Goal: Register for event/course

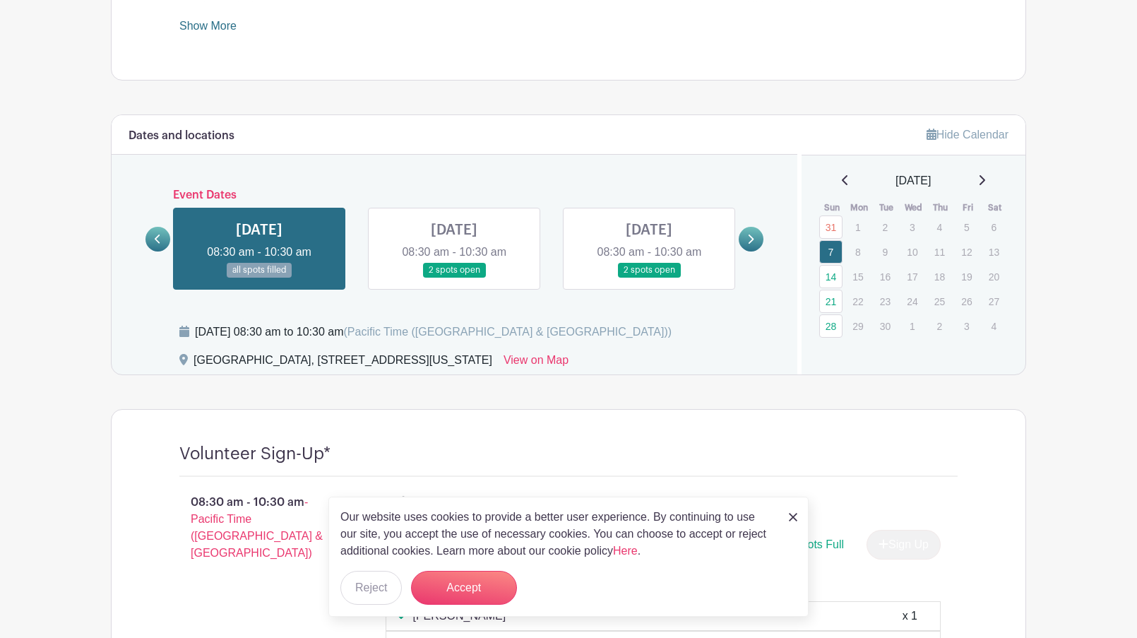
scroll to position [650, 0]
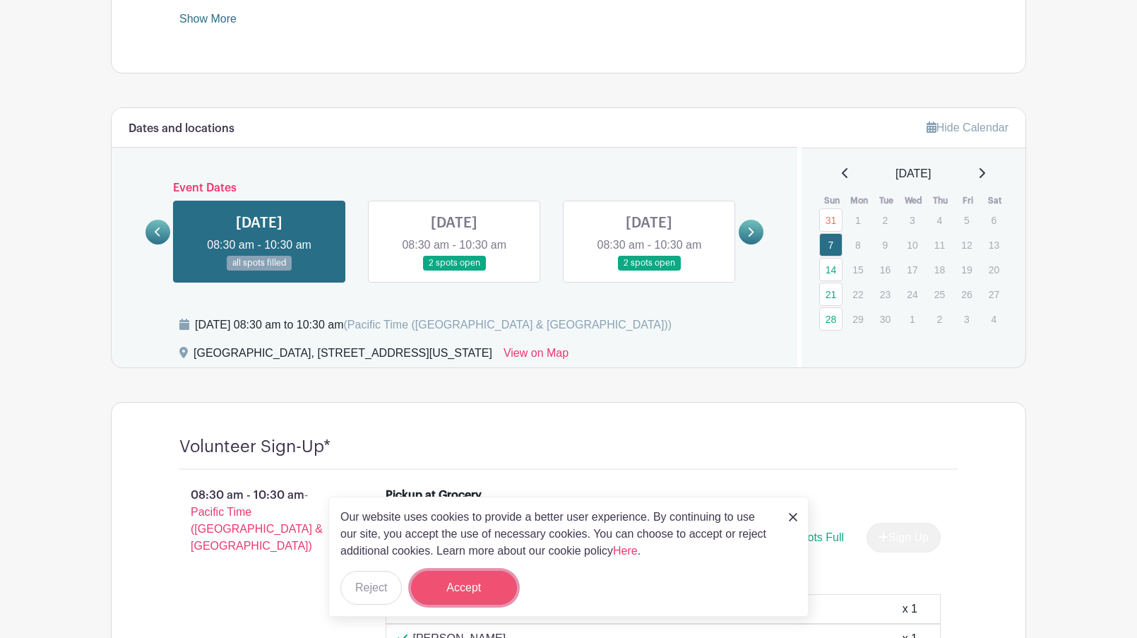
click at [453, 581] on button "Accept" at bounding box center [464, 588] width 106 height 34
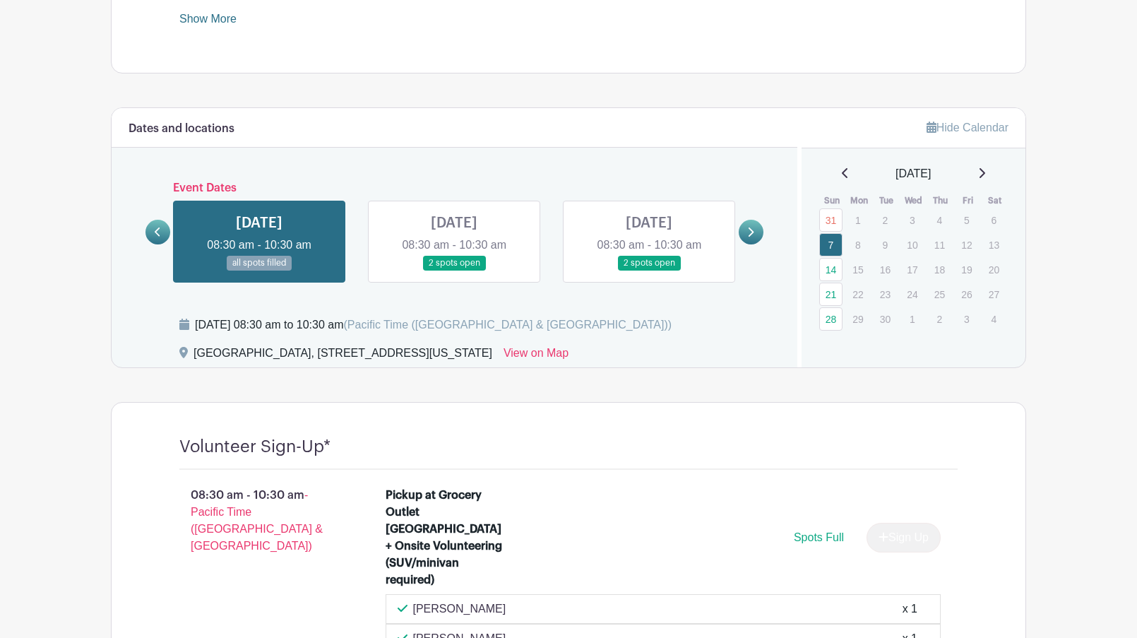
click at [259, 271] on link at bounding box center [259, 271] width 0 height 0
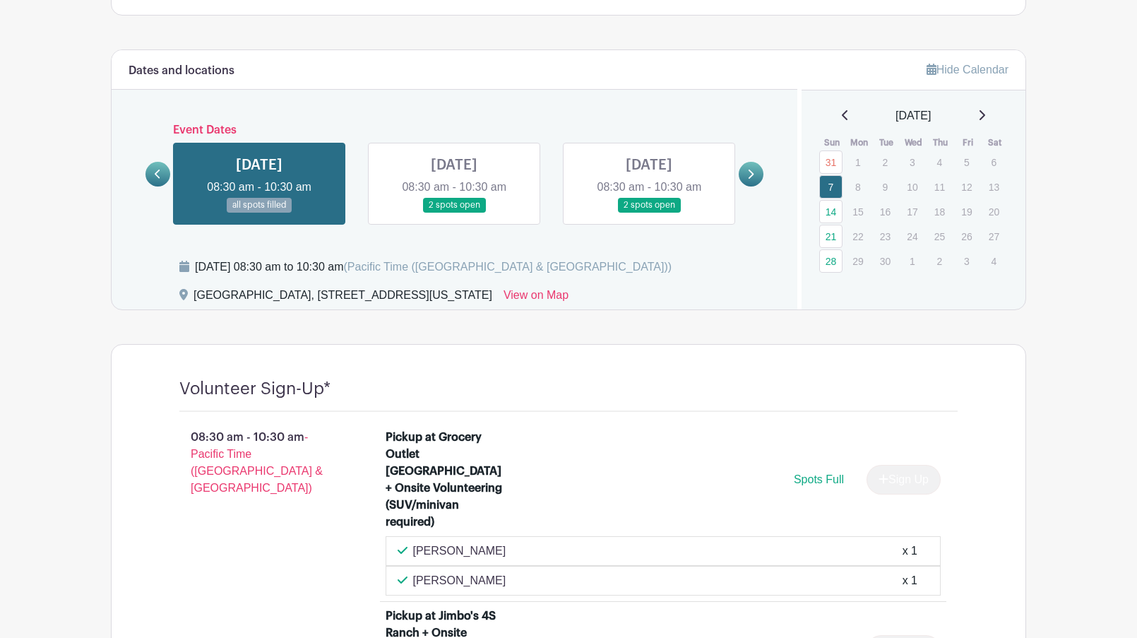
scroll to position [708, 0]
click at [454, 213] on link at bounding box center [454, 213] width 0 height 0
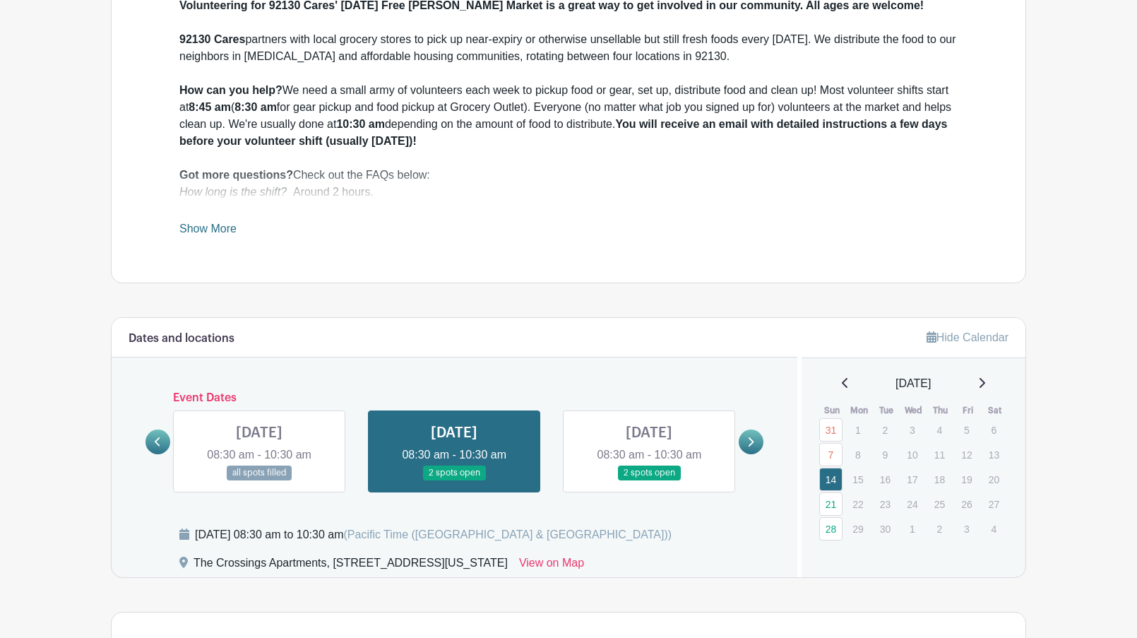
scroll to position [429, 0]
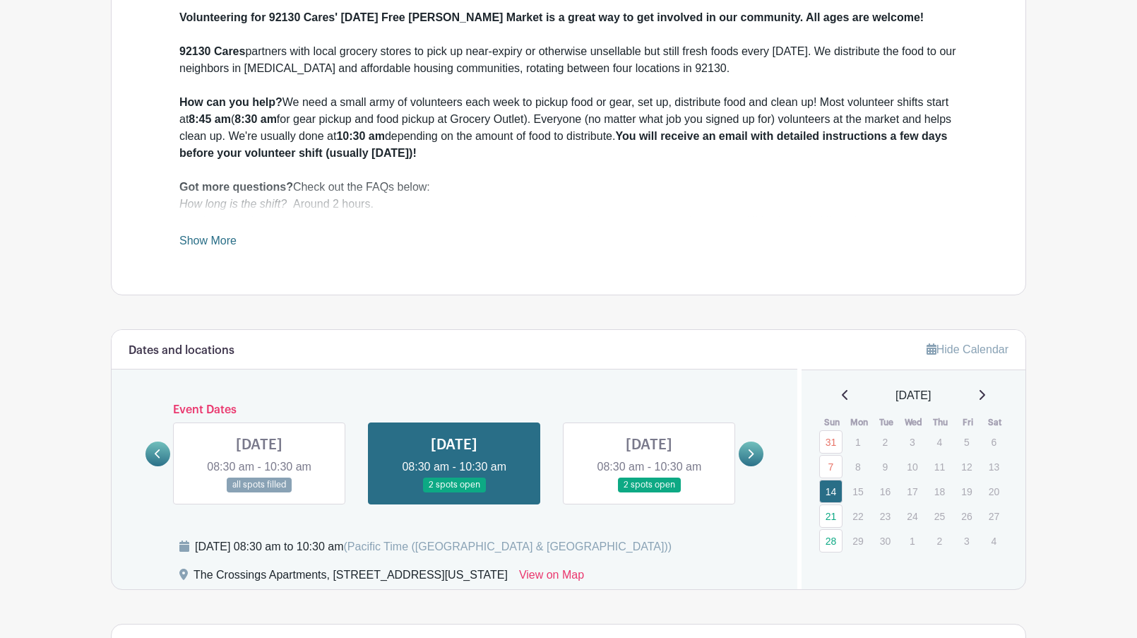
click at [649, 492] on link at bounding box center [649, 492] width 0 height 0
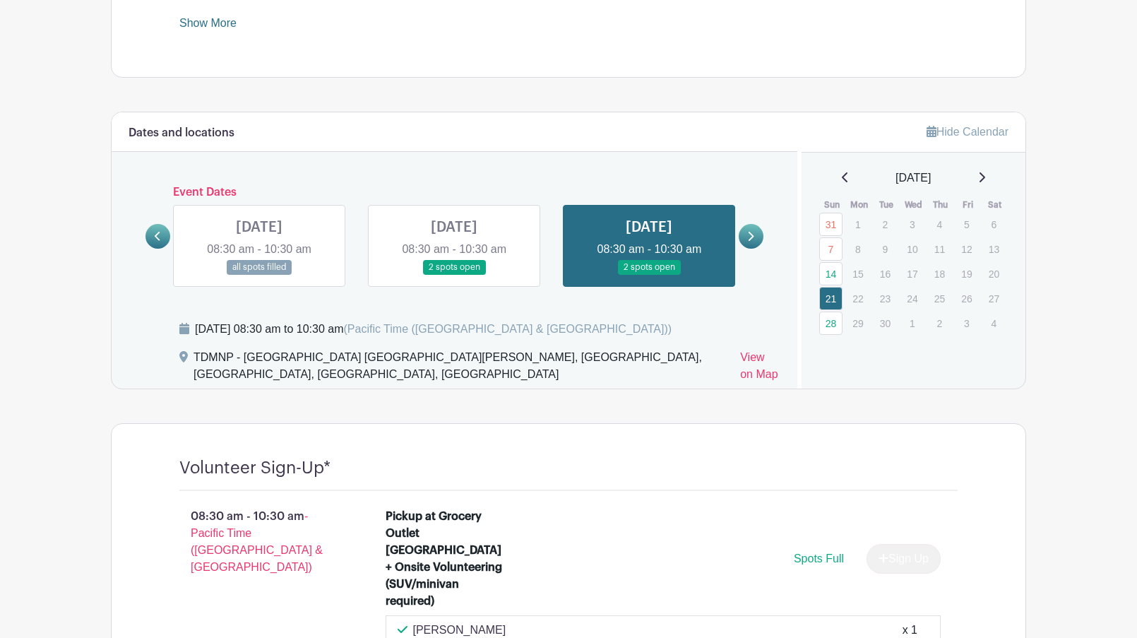
scroll to position [643, 0]
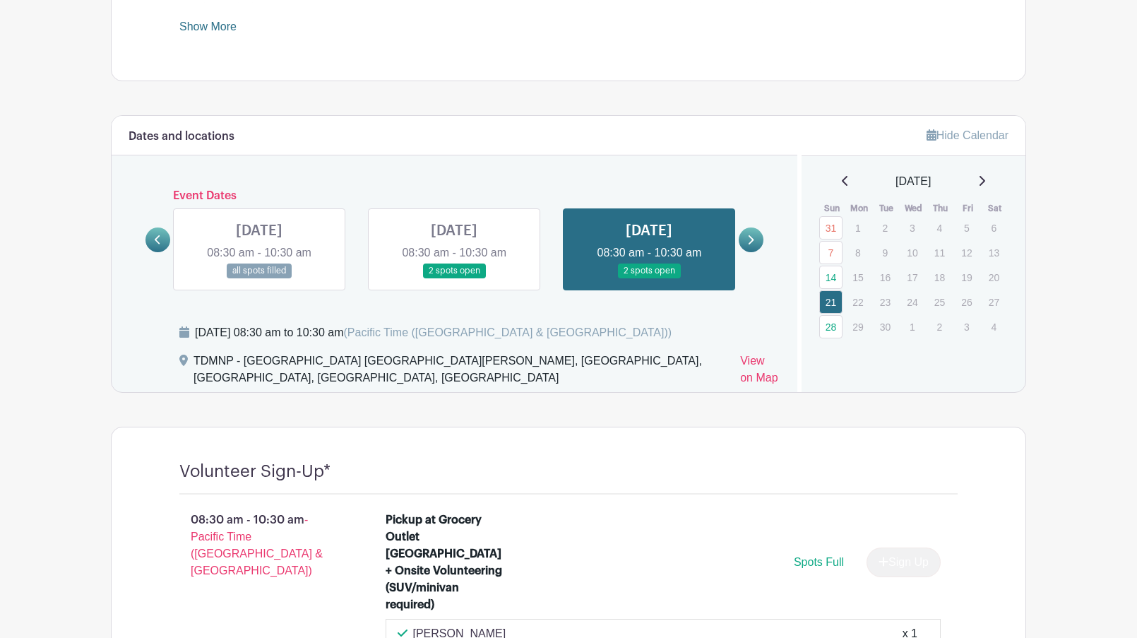
click at [752, 238] on icon at bounding box center [750, 239] width 6 height 11
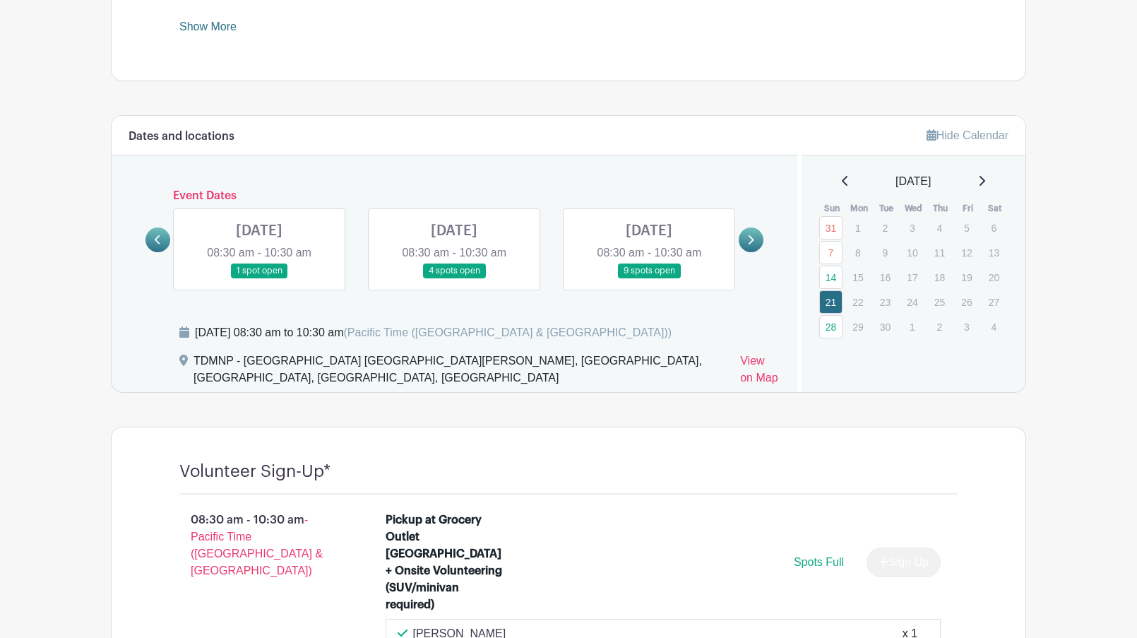
click at [454, 278] on link at bounding box center [454, 278] width 0 height 0
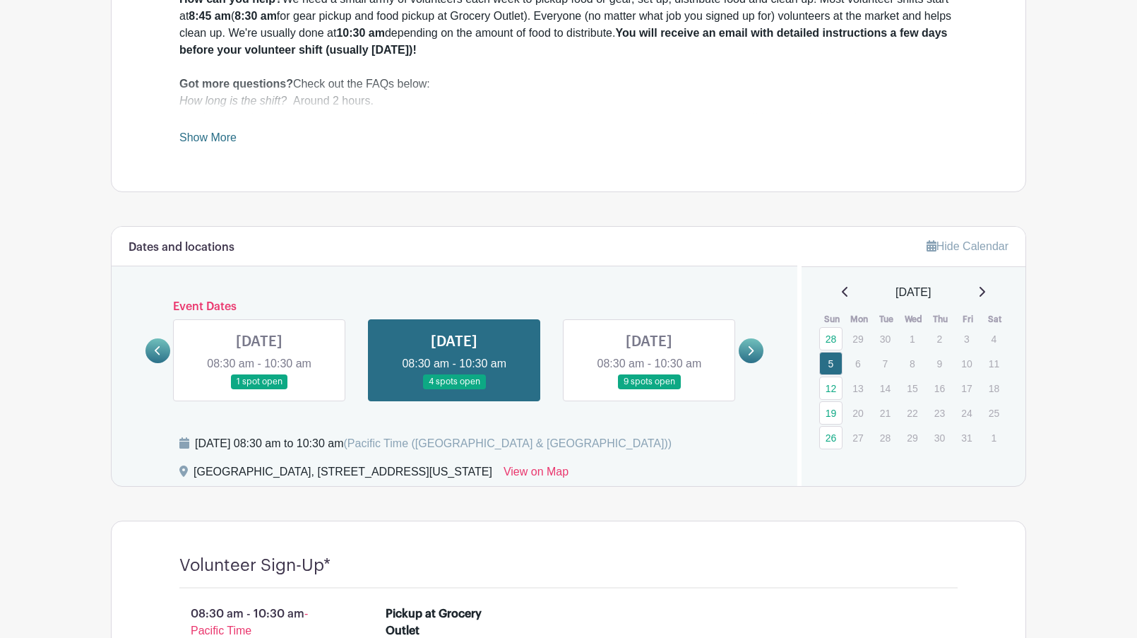
scroll to position [598, 0]
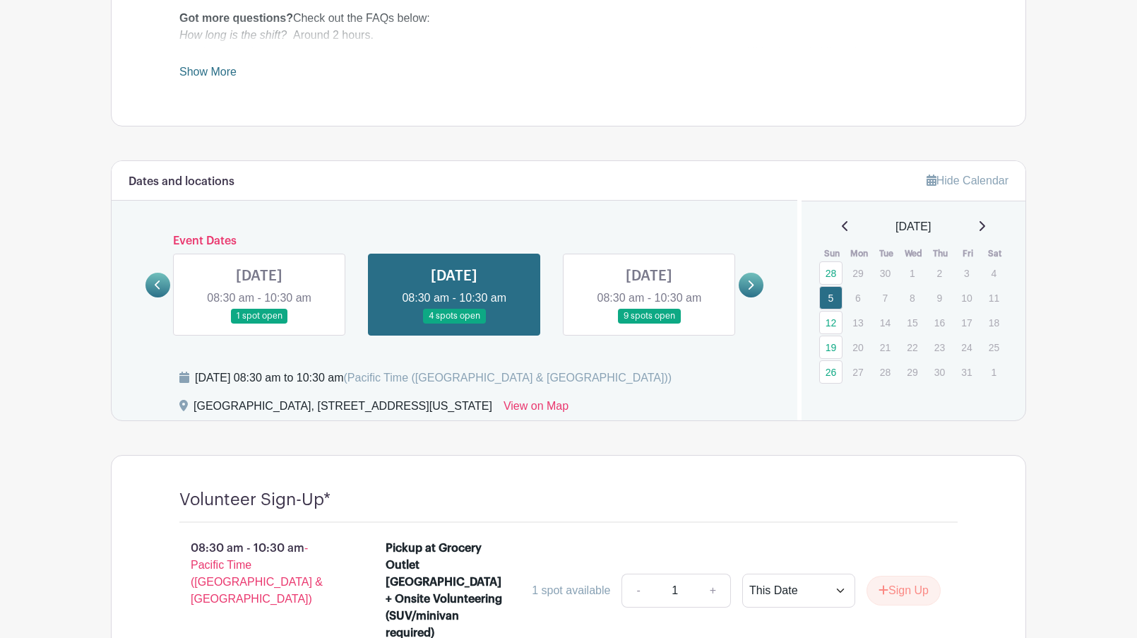
click at [649, 323] on link at bounding box center [649, 323] width 0 height 0
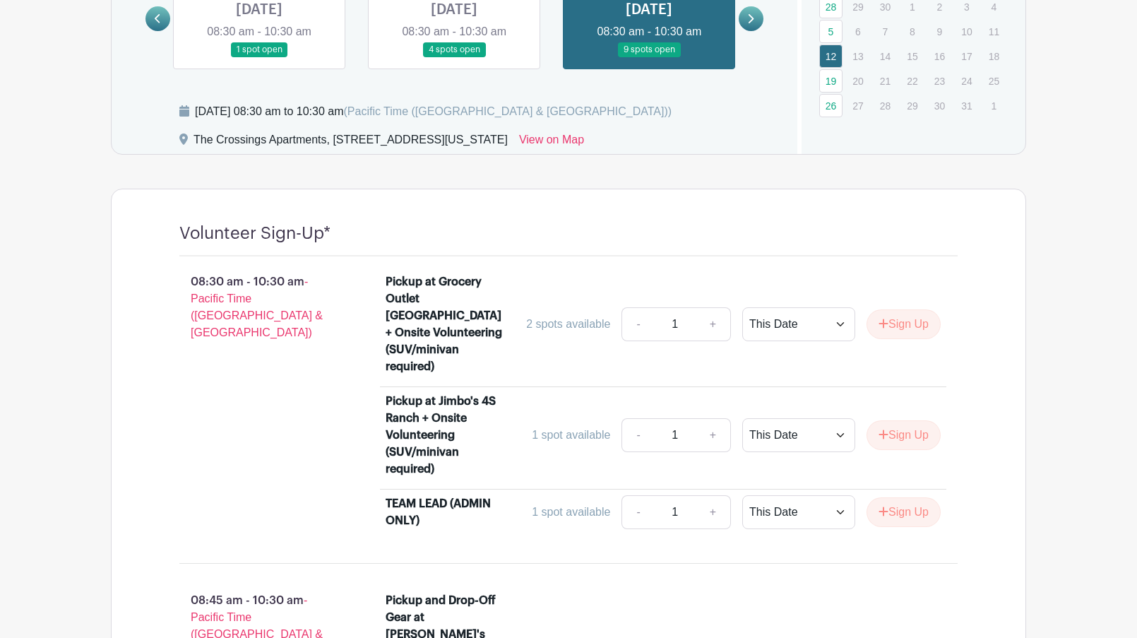
scroll to position [868, 0]
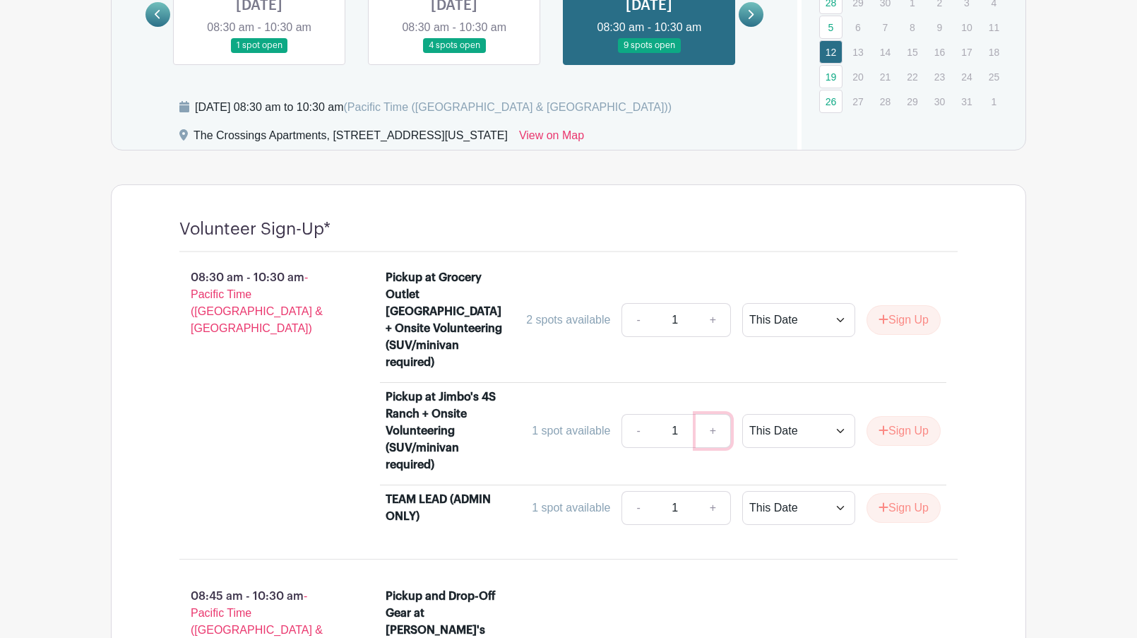
click at [713, 415] on link "+" at bounding box center [713, 431] width 35 height 34
click at [887, 416] on button "Sign Up" at bounding box center [904, 431] width 74 height 30
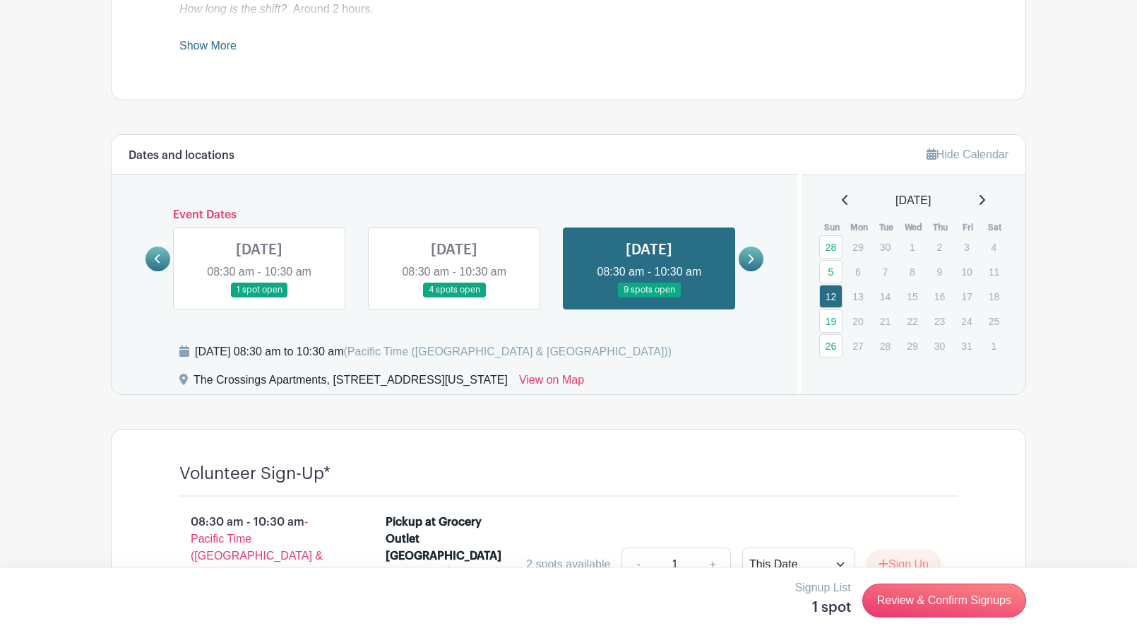
scroll to position [588, 0]
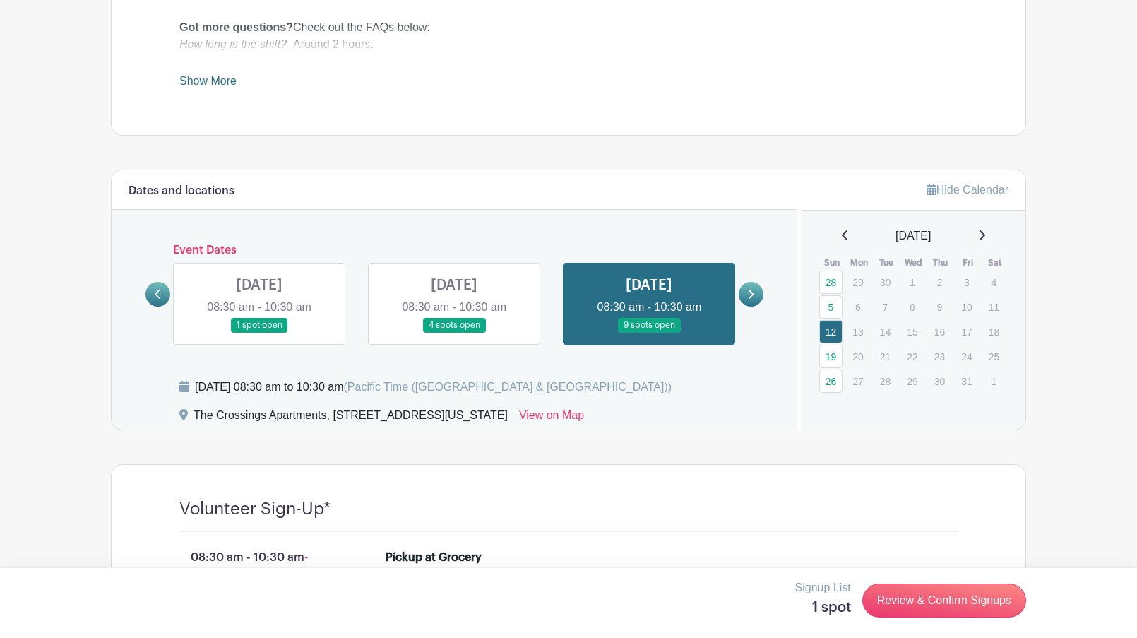
click at [751, 294] on icon at bounding box center [750, 294] width 6 height 11
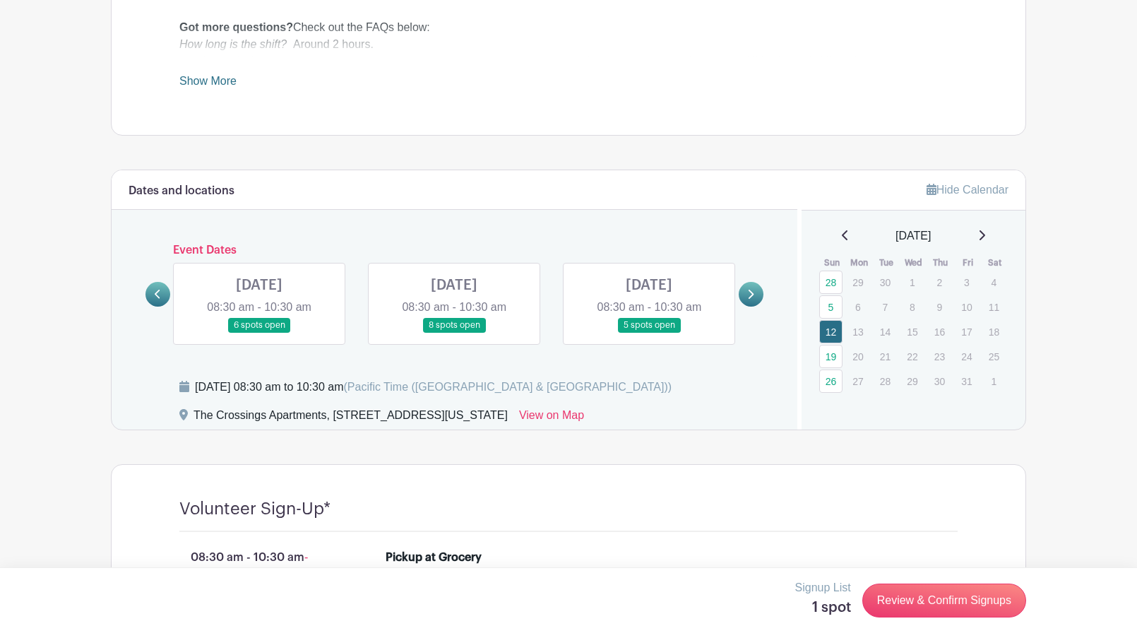
click at [259, 333] on link at bounding box center [259, 333] width 0 height 0
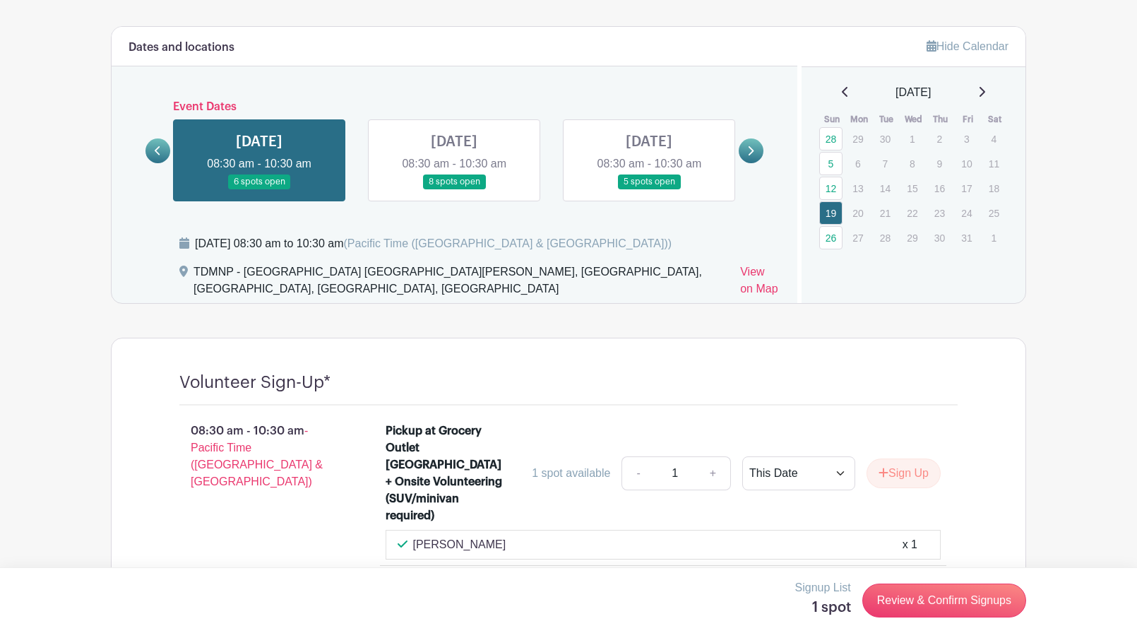
scroll to position [730, 0]
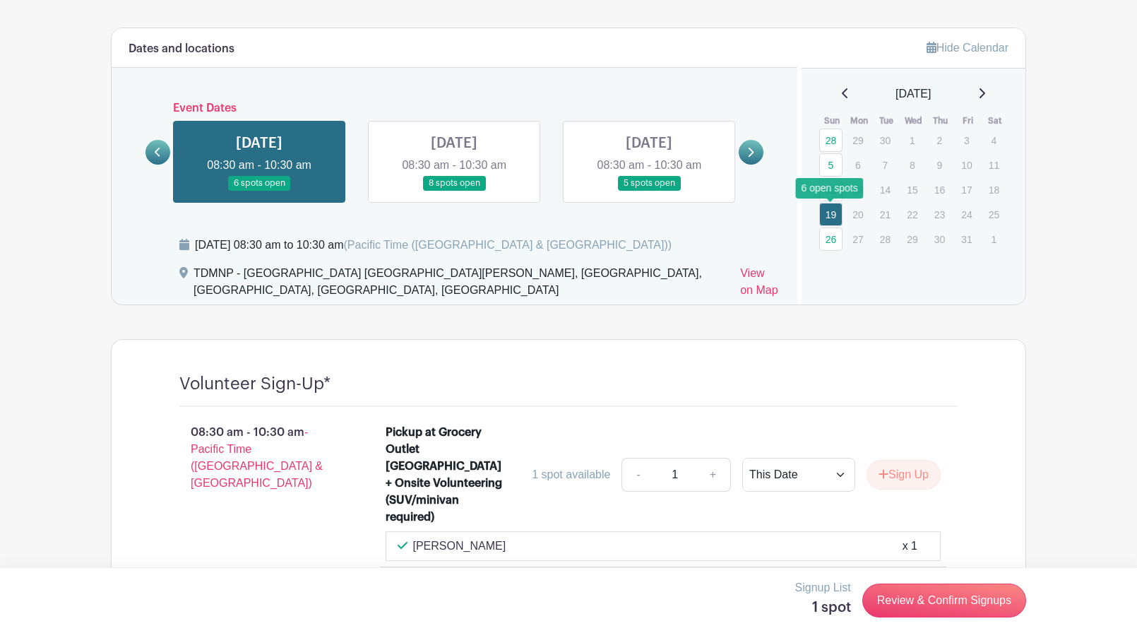
click at [833, 213] on link "19" at bounding box center [830, 214] width 23 height 23
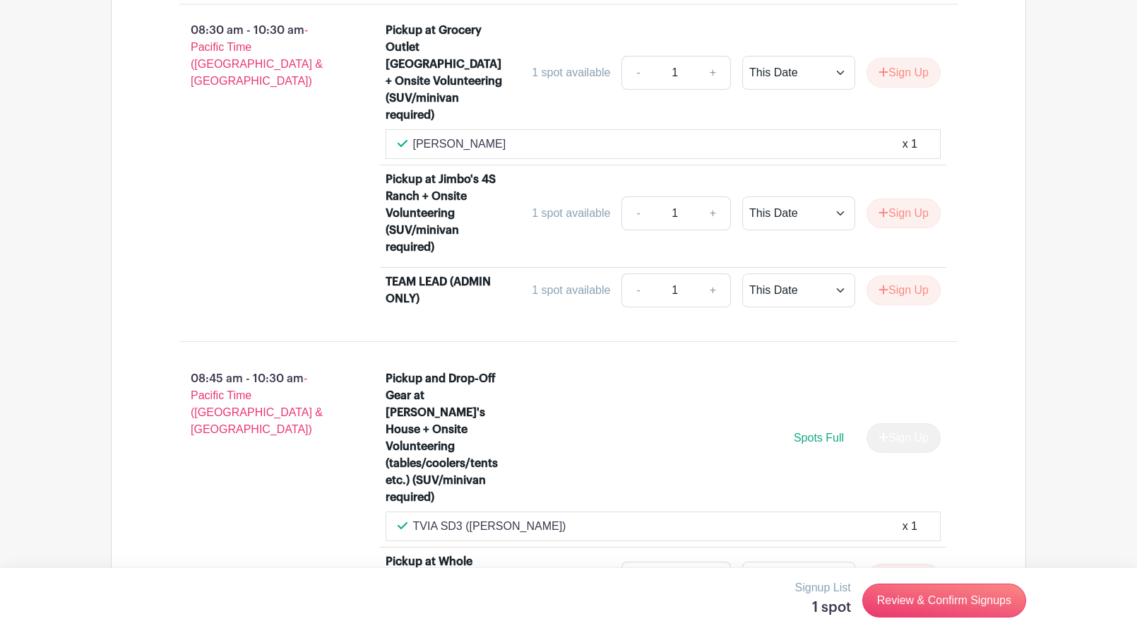
scroll to position [1137, 0]
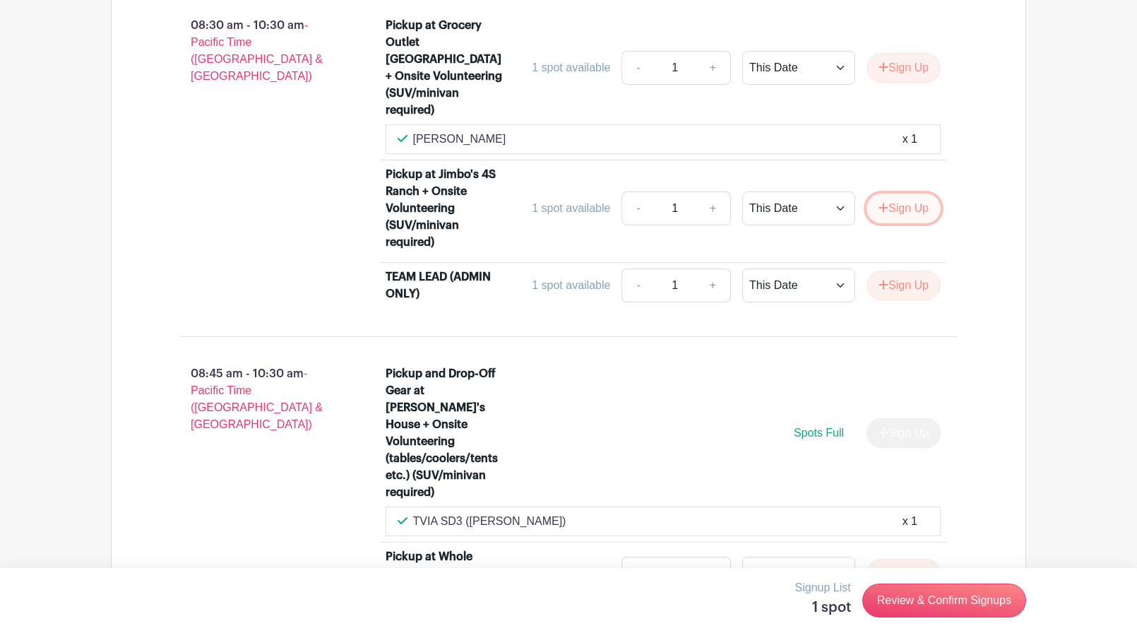
click at [906, 194] on button "Sign Up" at bounding box center [904, 209] width 74 height 30
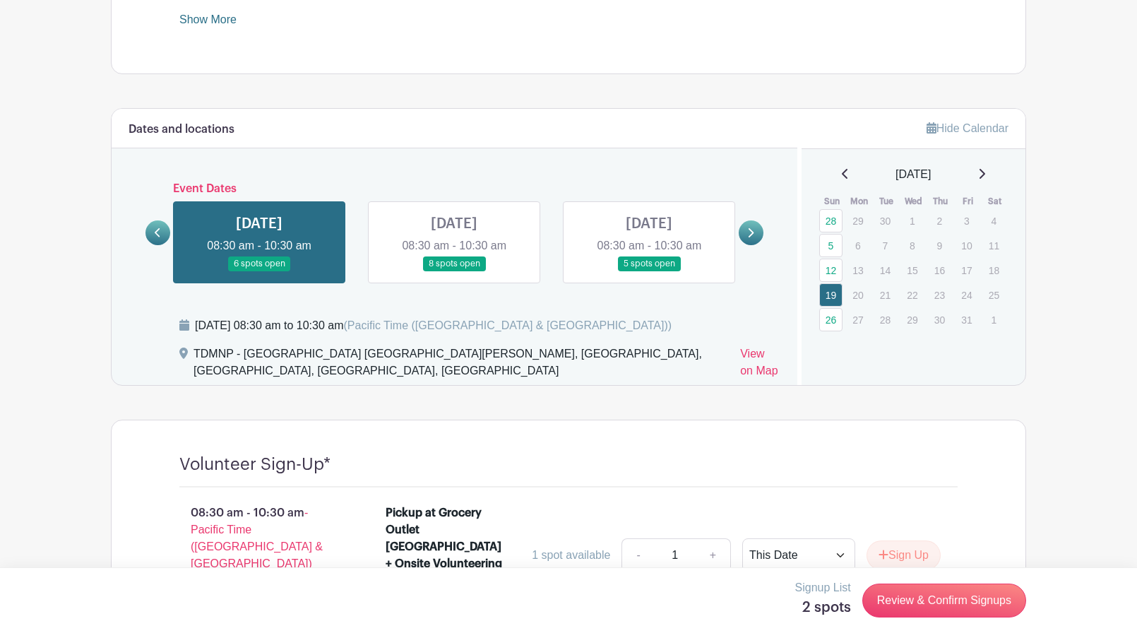
scroll to position [648, 0]
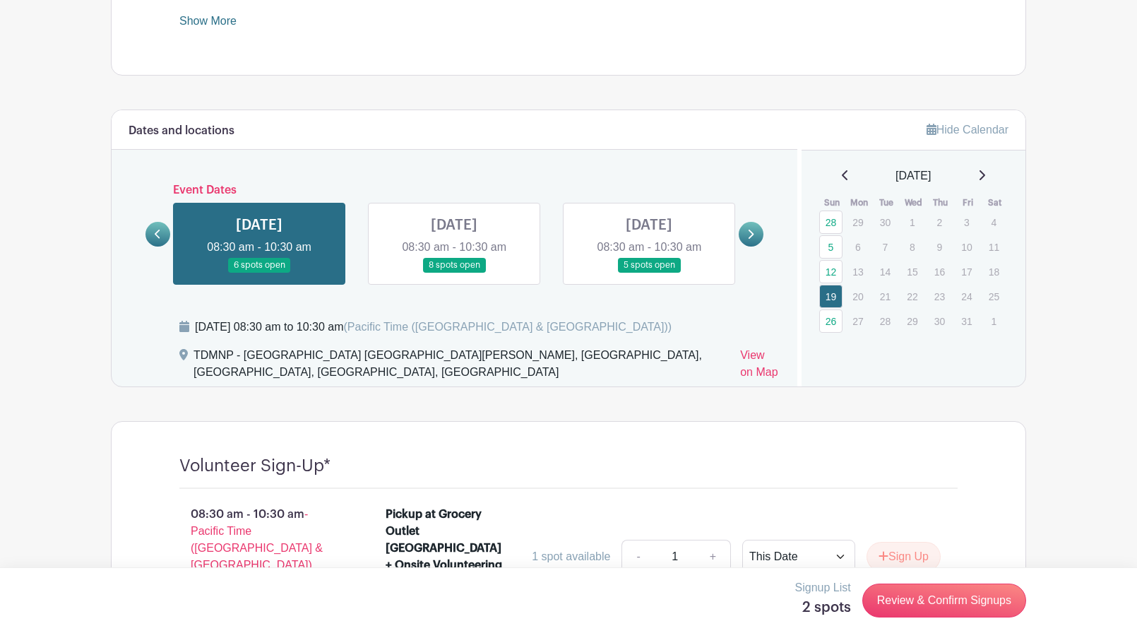
click at [454, 273] on link at bounding box center [454, 273] width 0 height 0
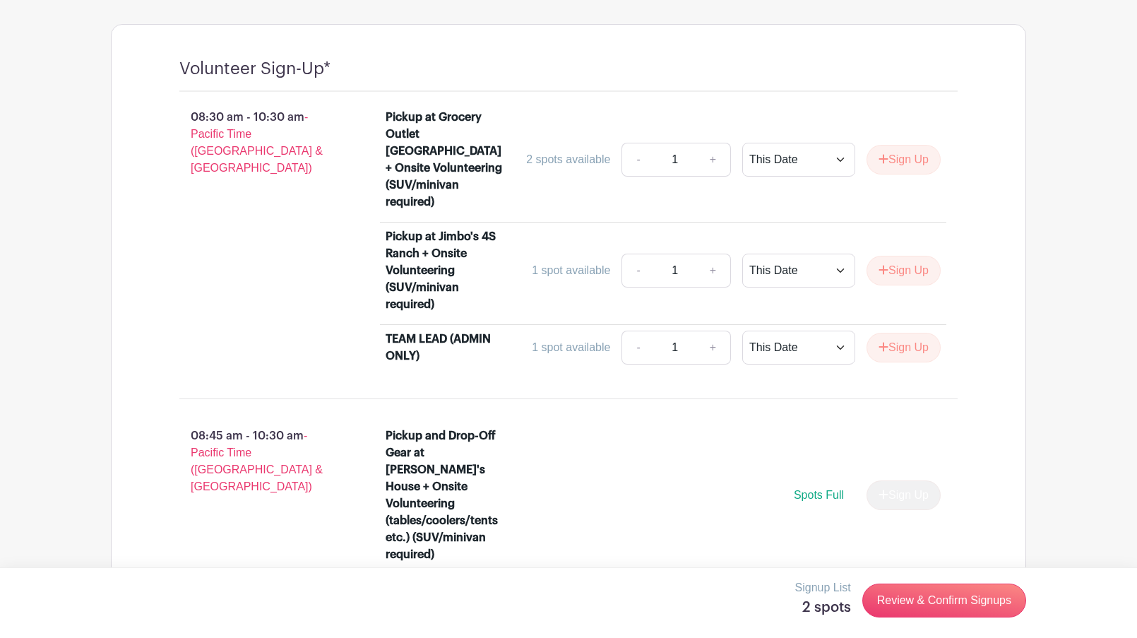
scroll to position [1043, 0]
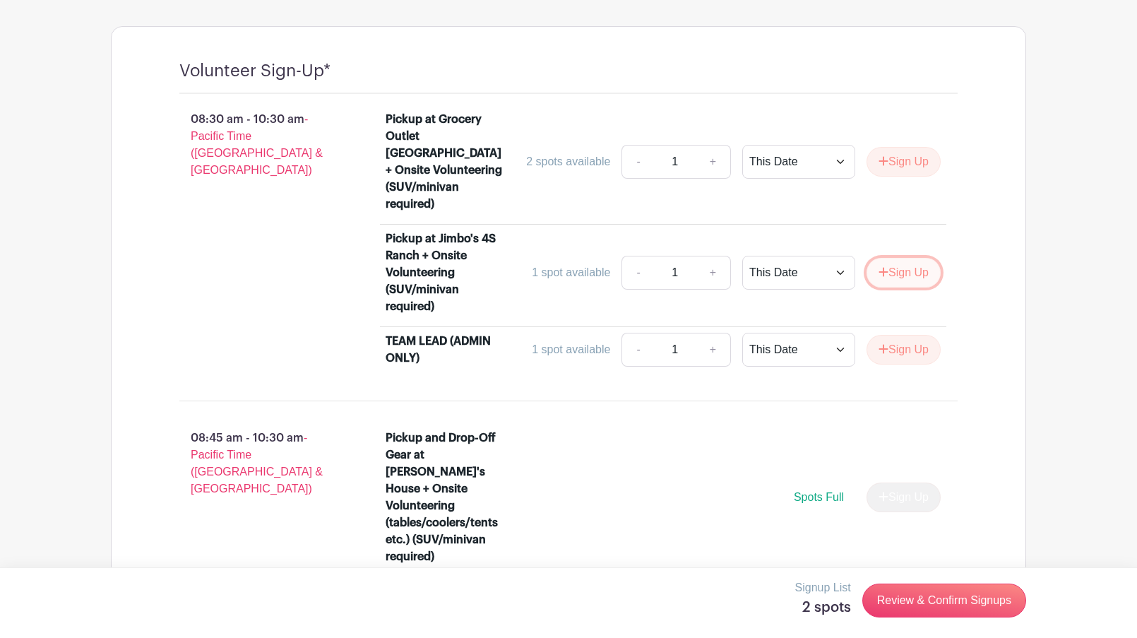
click at [908, 258] on button "Sign Up" at bounding box center [904, 273] width 74 height 30
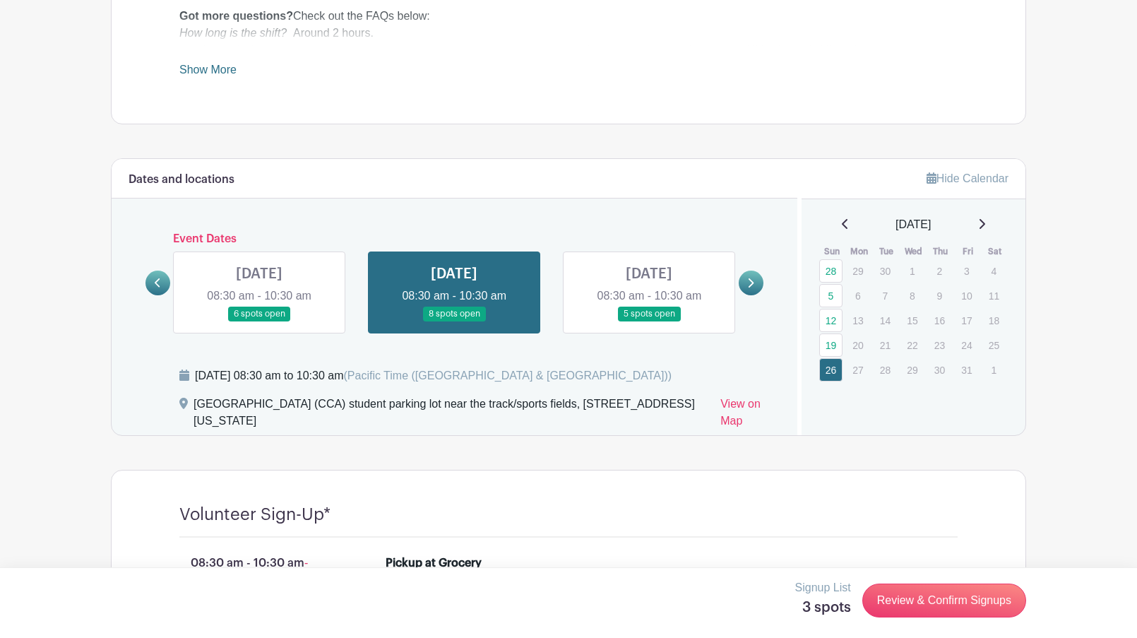
scroll to position [599, 0]
click at [649, 322] on link at bounding box center [649, 322] width 0 height 0
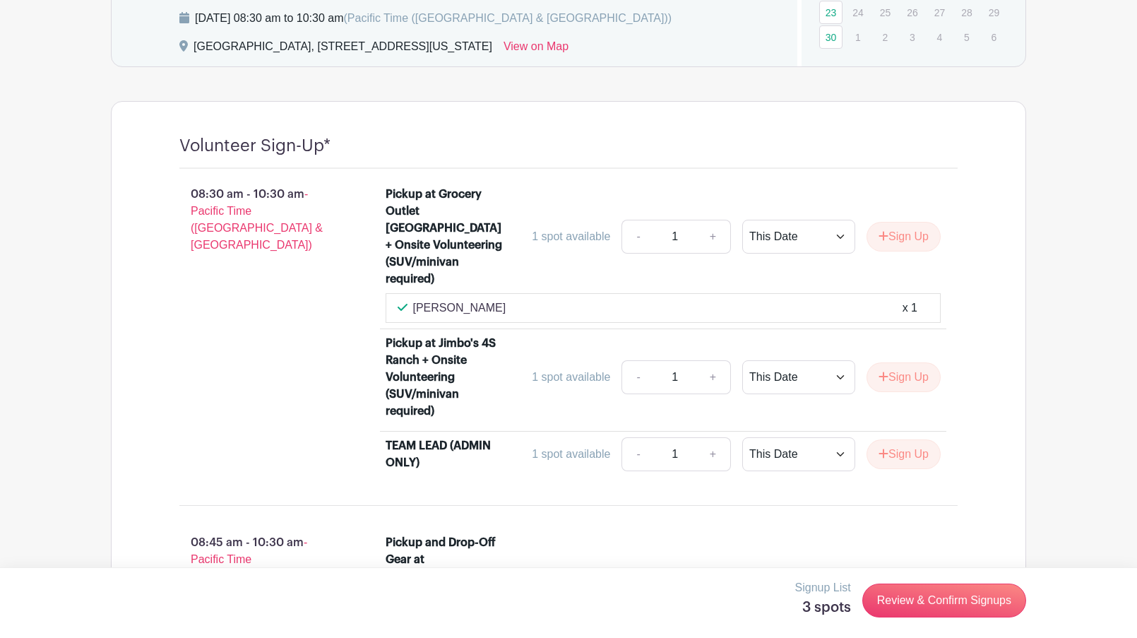
scroll to position [962, 0]
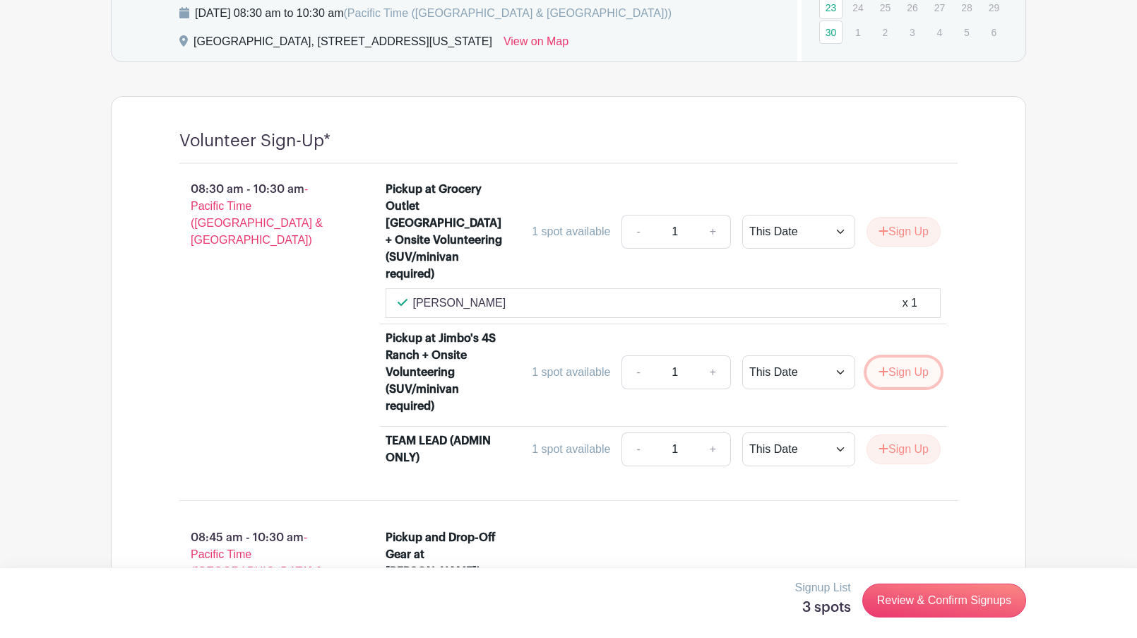
click at [914, 357] on button "Sign Up" at bounding box center [904, 372] width 74 height 30
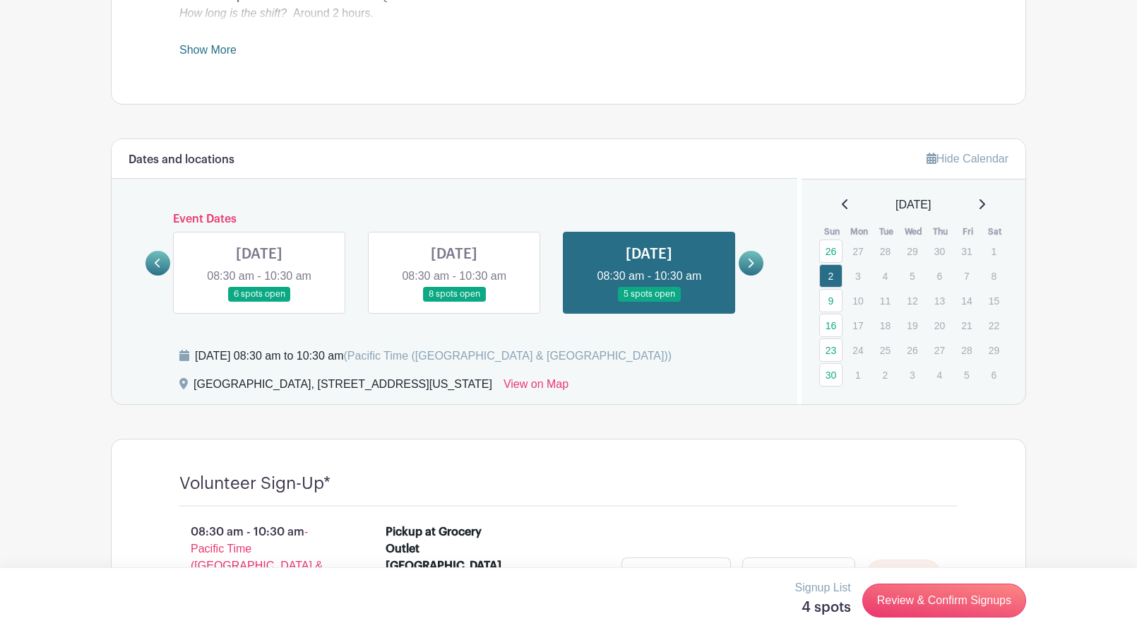
scroll to position [545, 0]
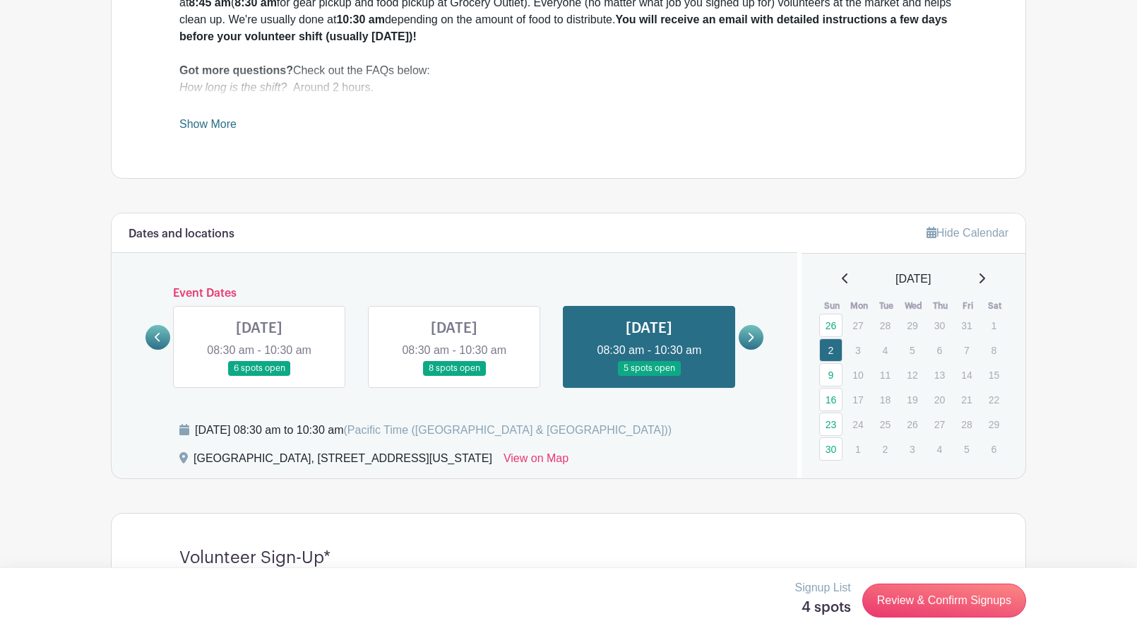
click at [752, 339] on icon at bounding box center [752, 337] width 6 height 9
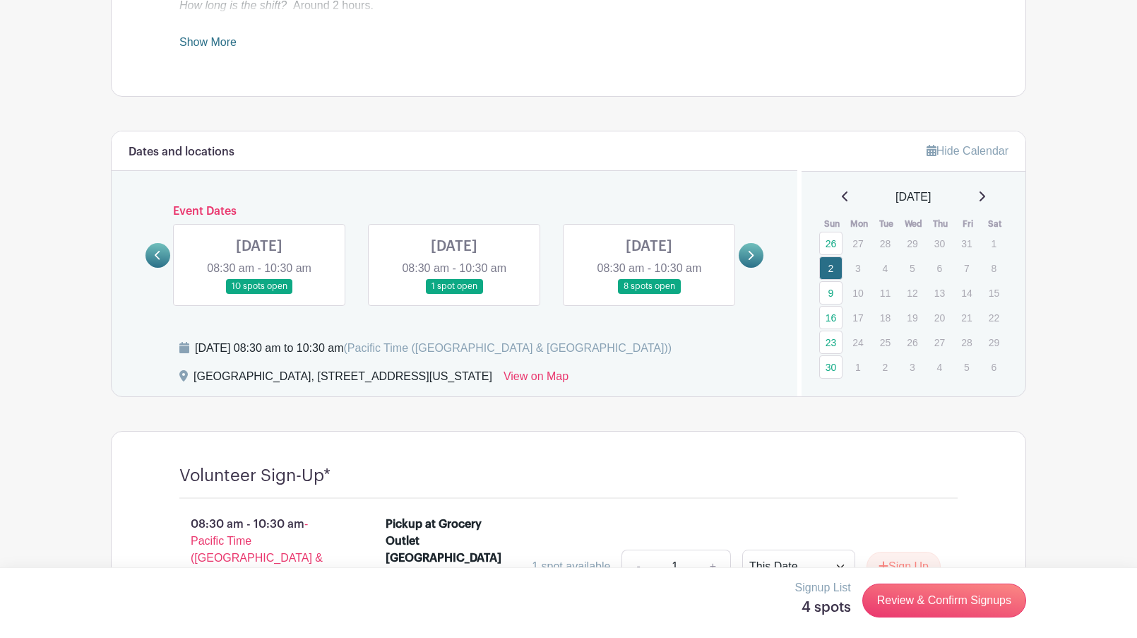
scroll to position [591, 0]
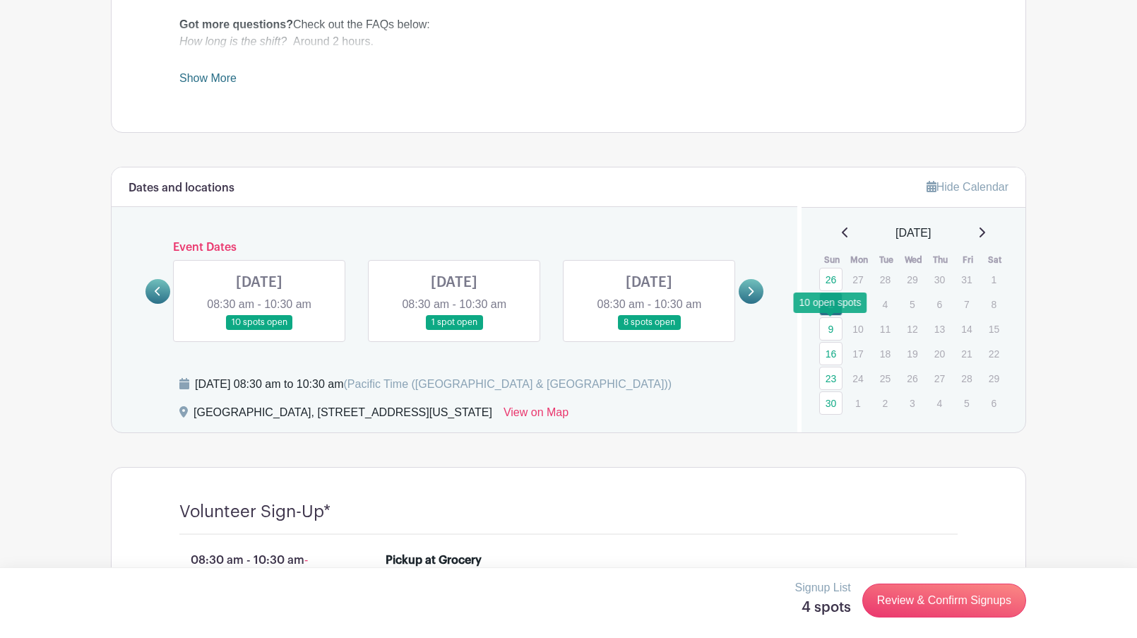
click at [831, 328] on link "9" at bounding box center [830, 328] width 23 height 23
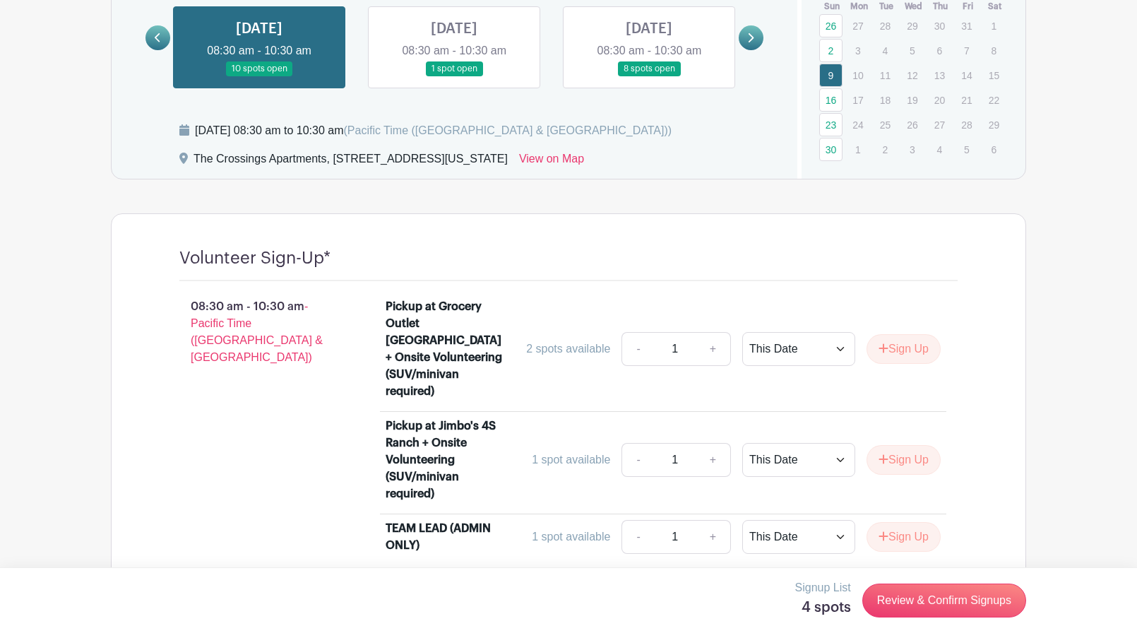
scroll to position [852, 0]
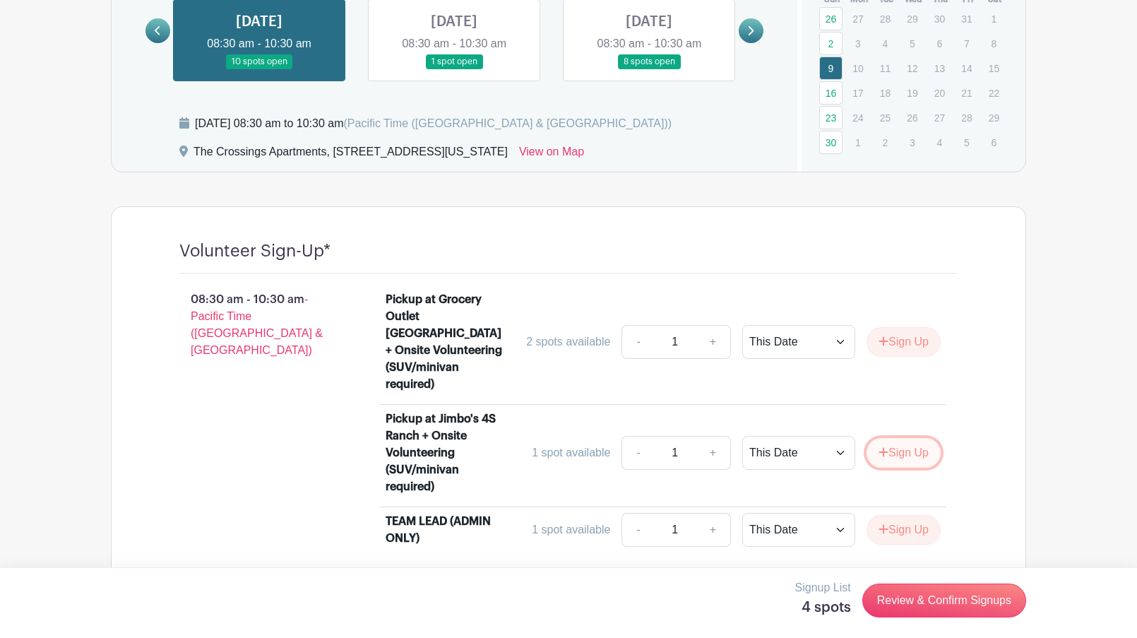
click at [908, 438] on button "Sign Up" at bounding box center [904, 453] width 74 height 30
click at [832, 92] on link "16" at bounding box center [830, 92] width 23 height 23
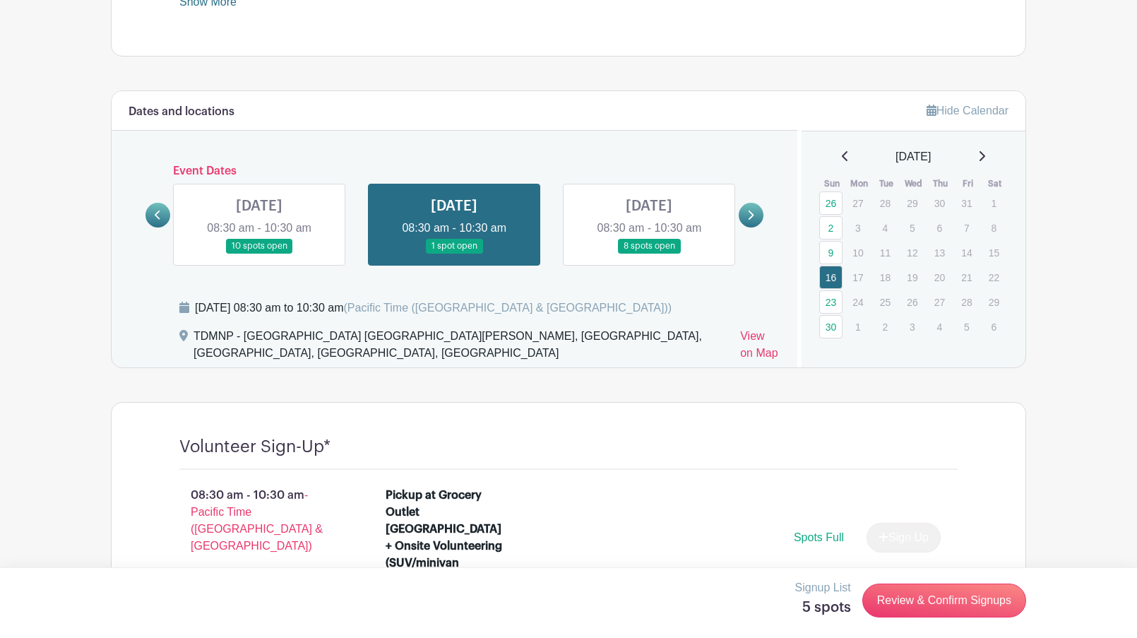
scroll to position [664, 0]
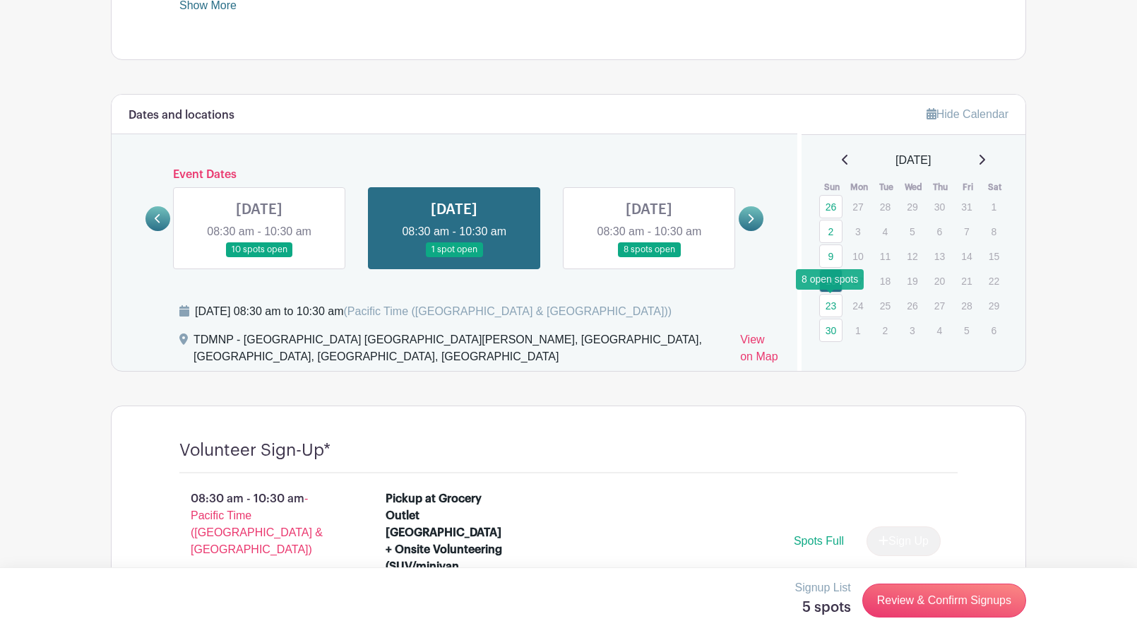
click at [831, 308] on link "23" at bounding box center [830, 305] width 23 height 23
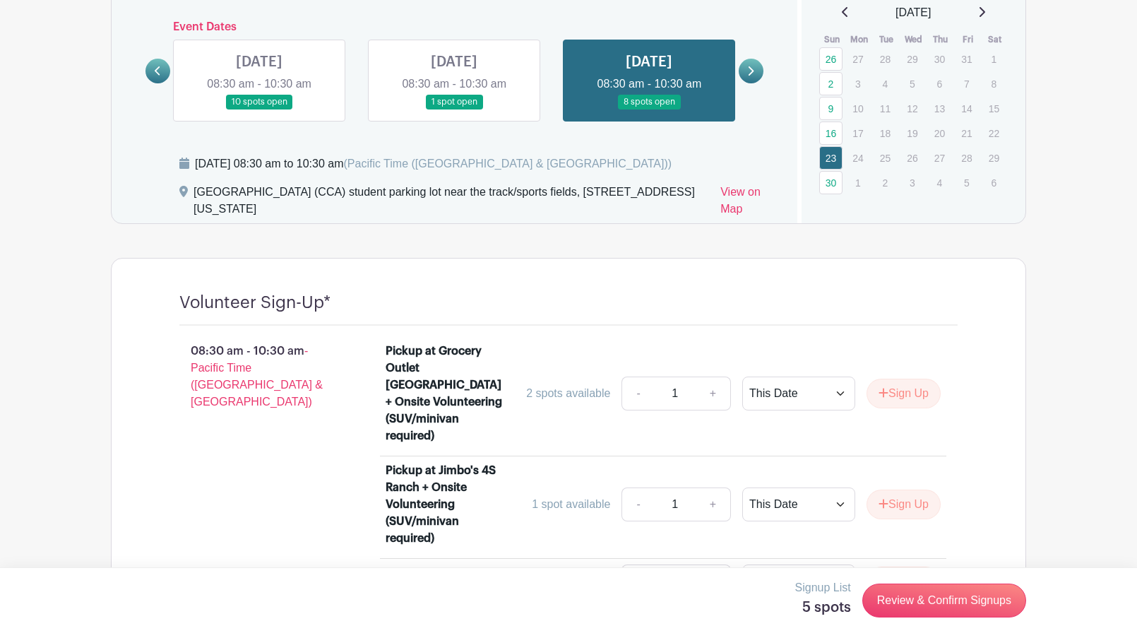
scroll to position [811, 0]
click at [985, 11] on icon at bounding box center [983, 13] width 6 height 10
click at [830, 84] on link "7" at bounding box center [830, 84] width 23 height 23
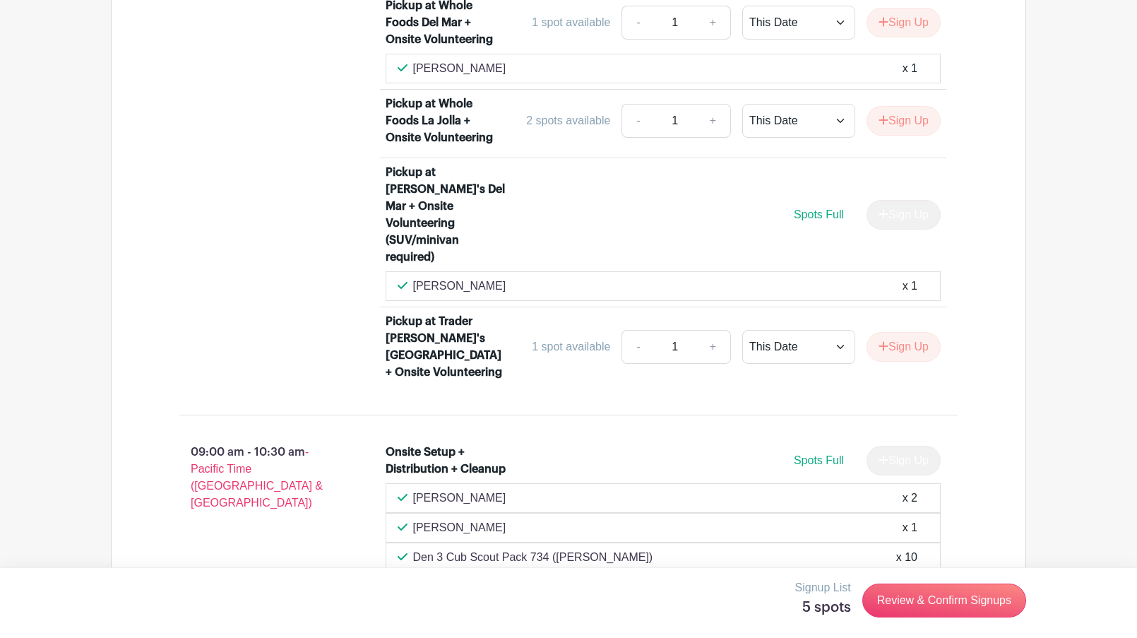
scroll to position [1676, 0]
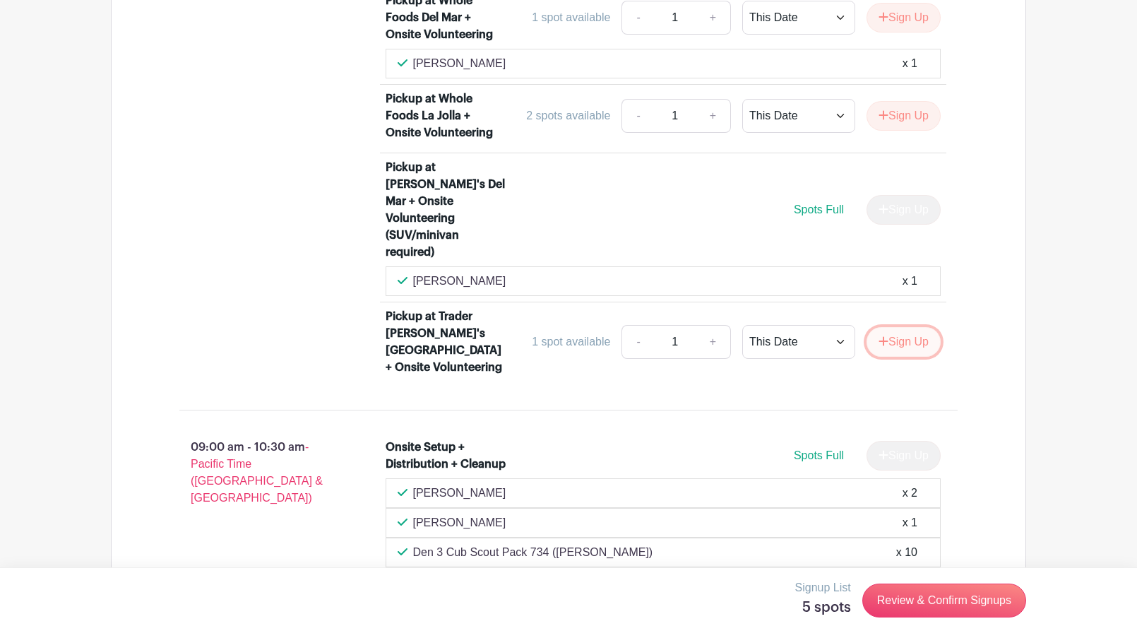
click at [908, 327] on button "Sign Up" at bounding box center [904, 342] width 74 height 30
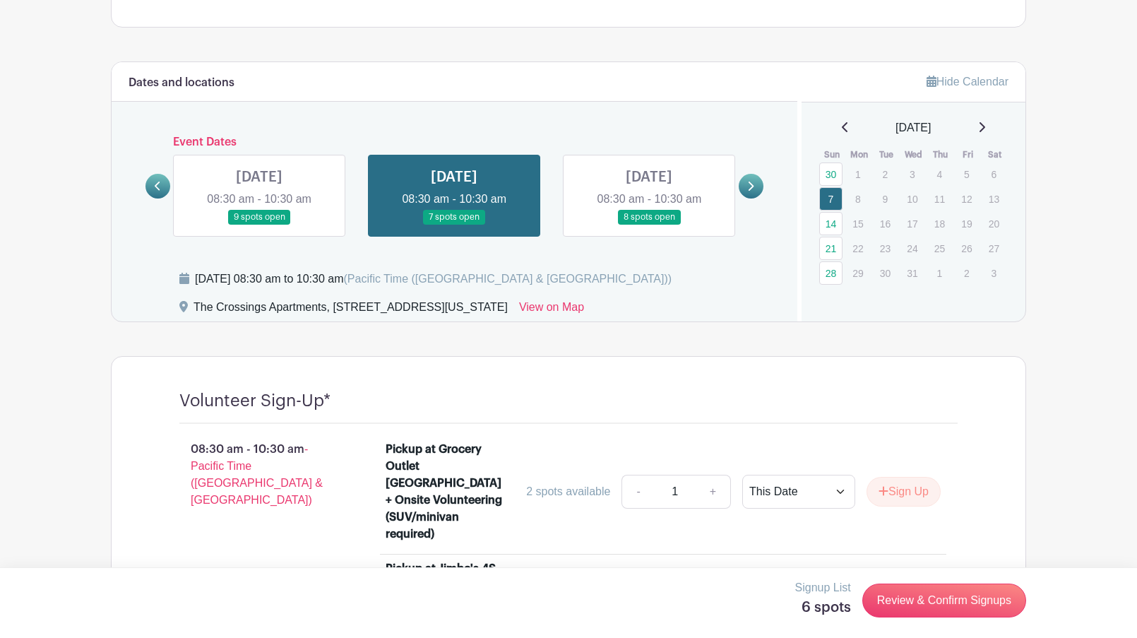
scroll to position [694, 0]
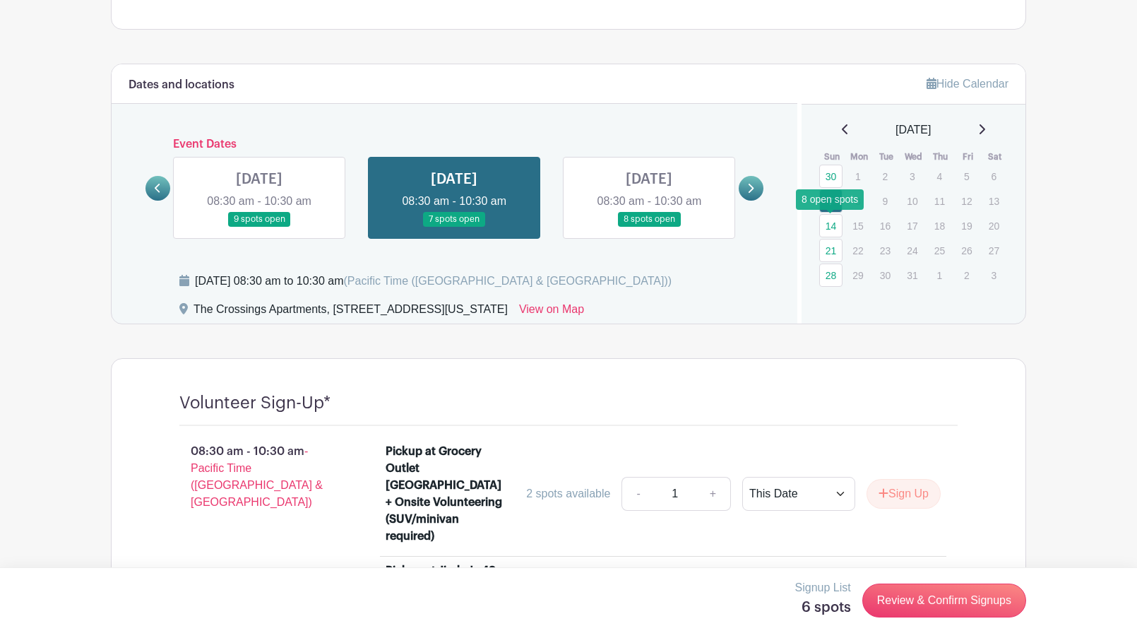
click at [832, 227] on link "14" at bounding box center [830, 225] width 23 height 23
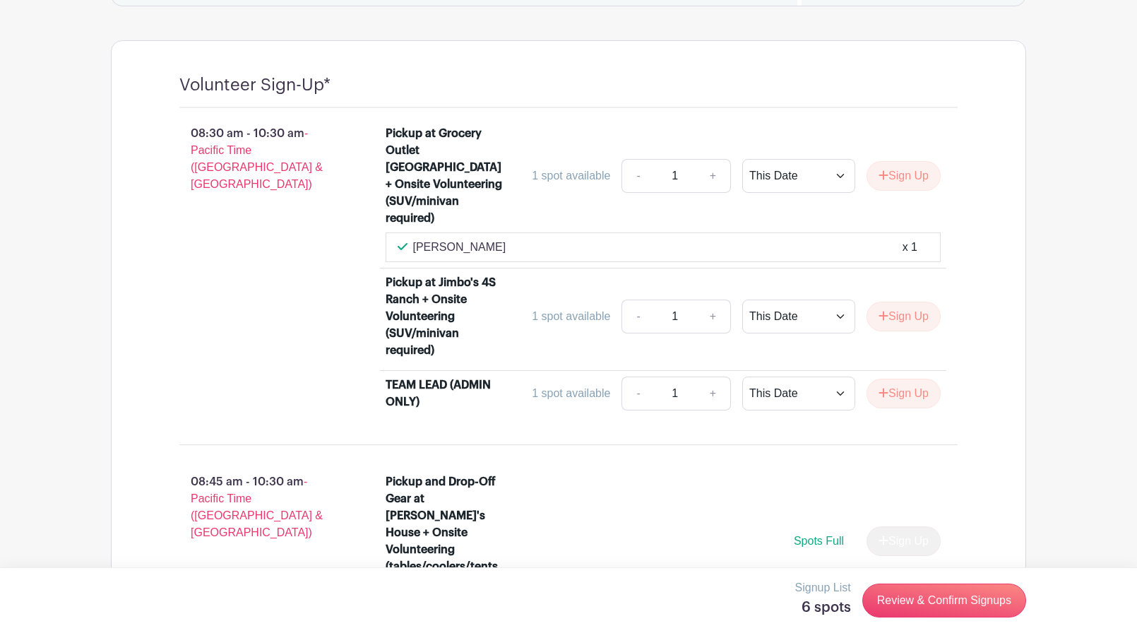
scroll to position [1028, 0]
click at [903, 303] on button "Sign Up" at bounding box center [904, 318] width 74 height 30
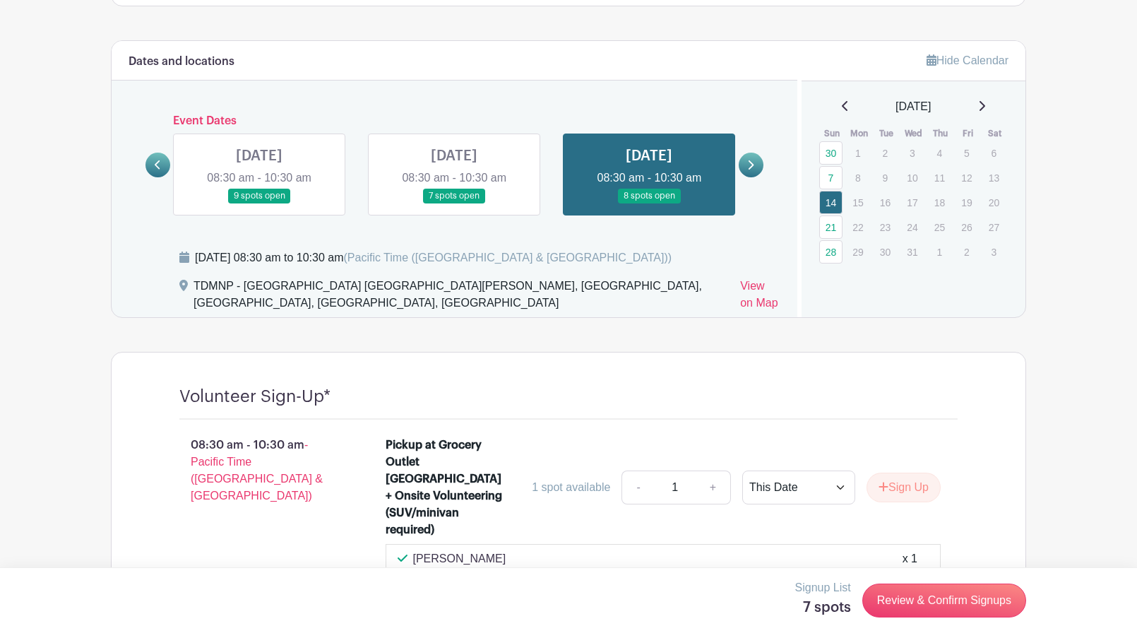
scroll to position [715, 0]
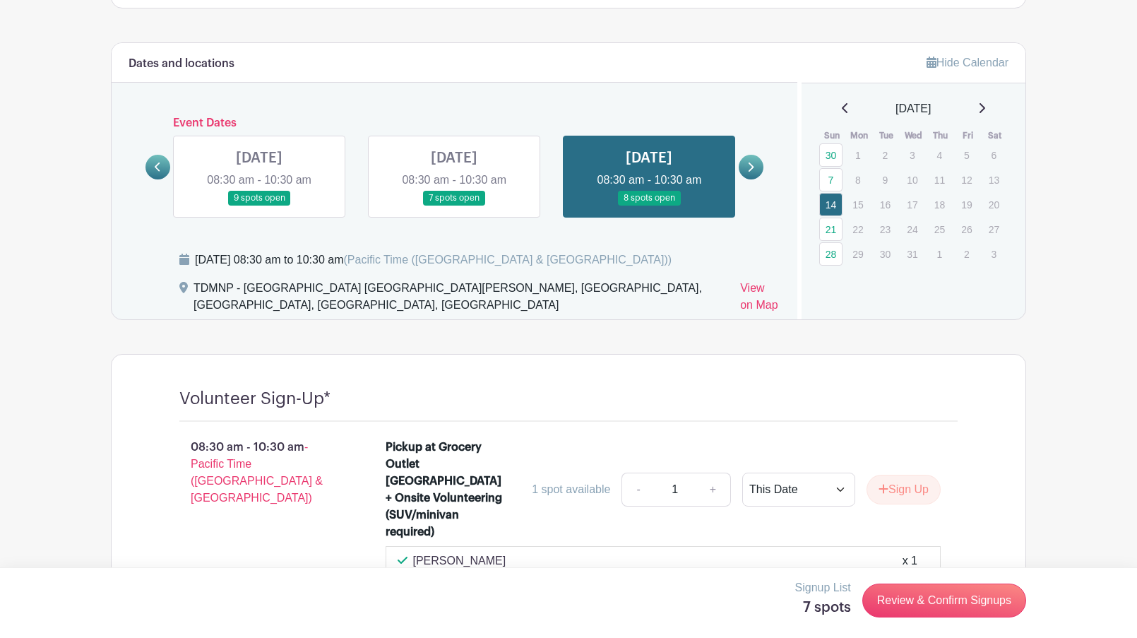
click at [985, 109] on icon at bounding box center [981, 107] width 7 height 11
click at [828, 204] on link "11" at bounding box center [830, 204] width 23 height 23
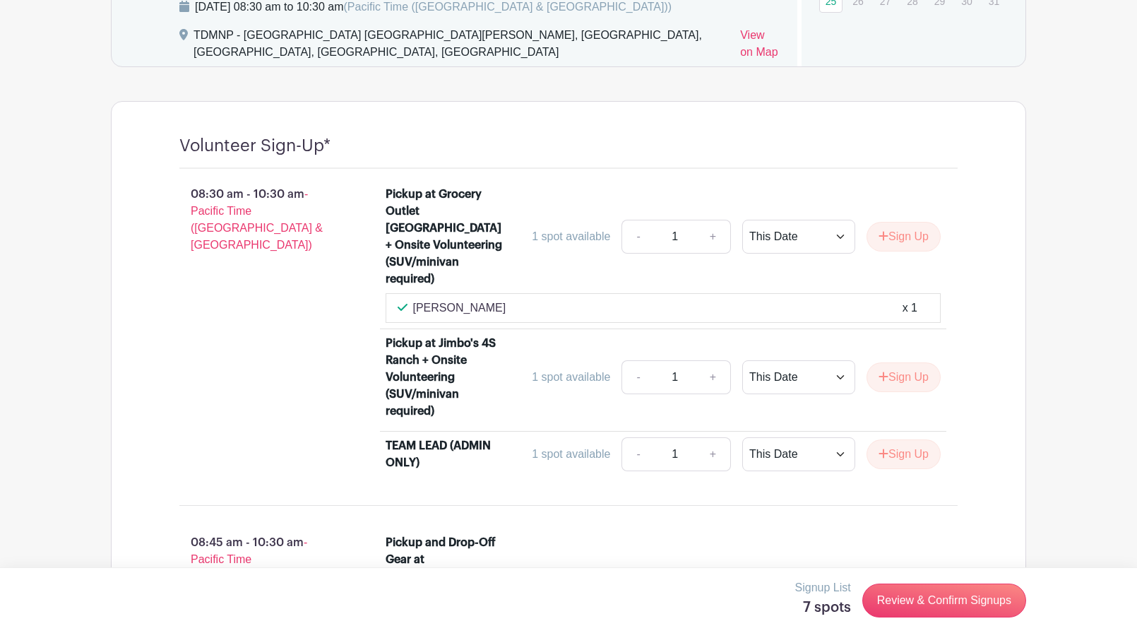
scroll to position [969, 0]
click at [915, 362] on button "Sign Up" at bounding box center [904, 377] width 74 height 30
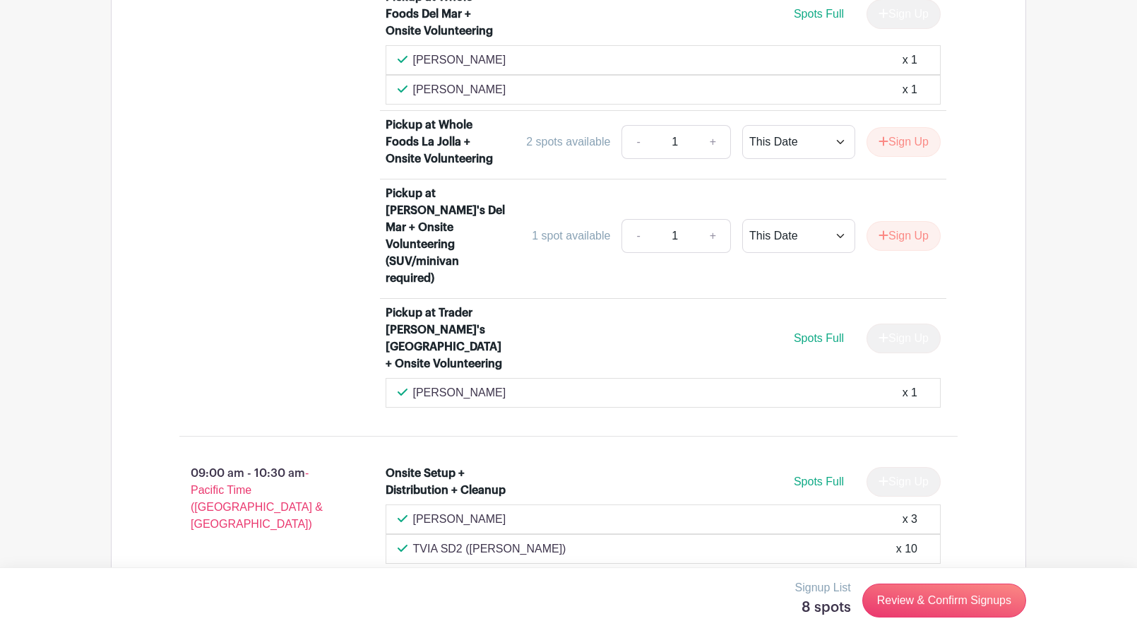
scroll to position [1696, 0]
click at [941, 600] on link "Review & Confirm Signups" at bounding box center [944, 600] width 164 height 34
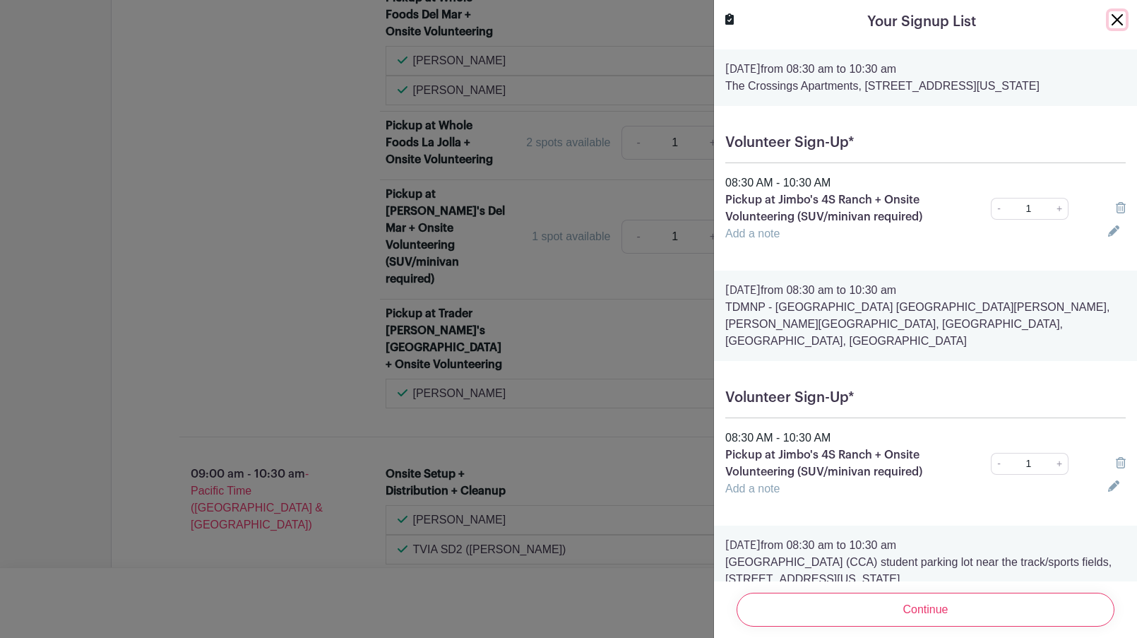
click at [1119, 20] on button "Close" at bounding box center [1117, 19] width 17 height 17
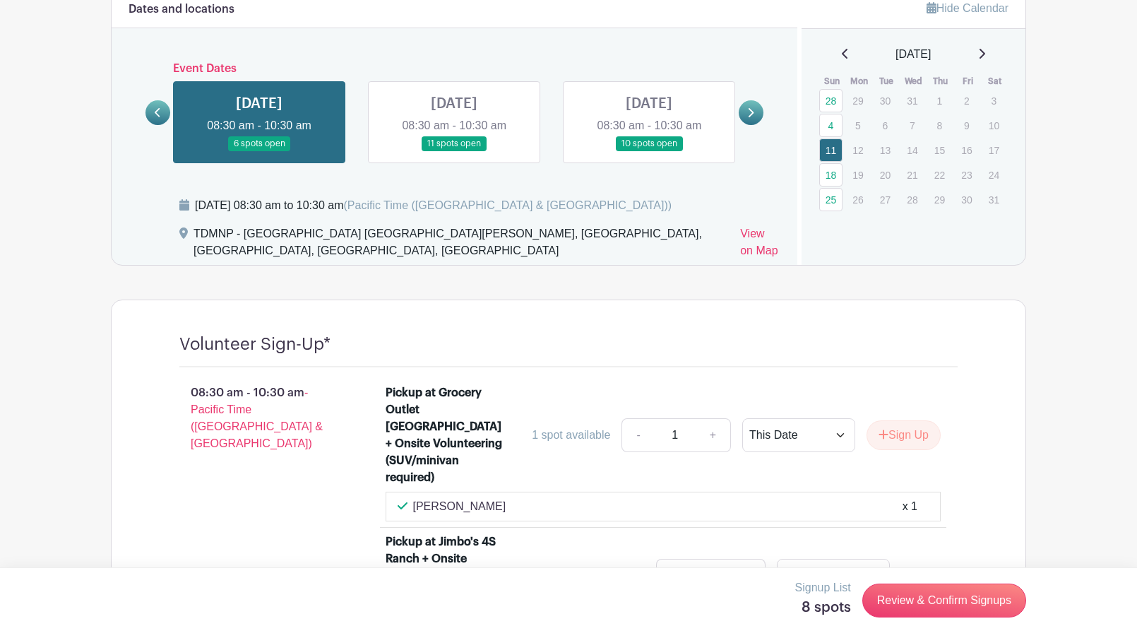
scroll to position [769, 0]
click at [829, 198] on link "25" at bounding box center [830, 200] width 23 height 23
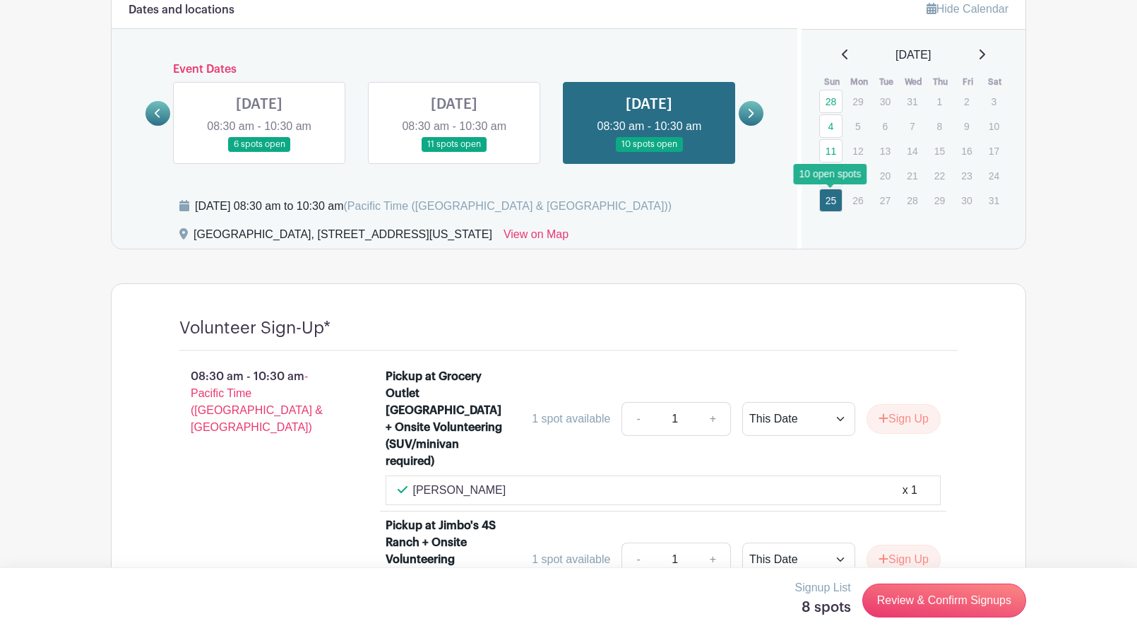
click at [831, 197] on link "25" at bounding box center [830, 200] width 23 height 23
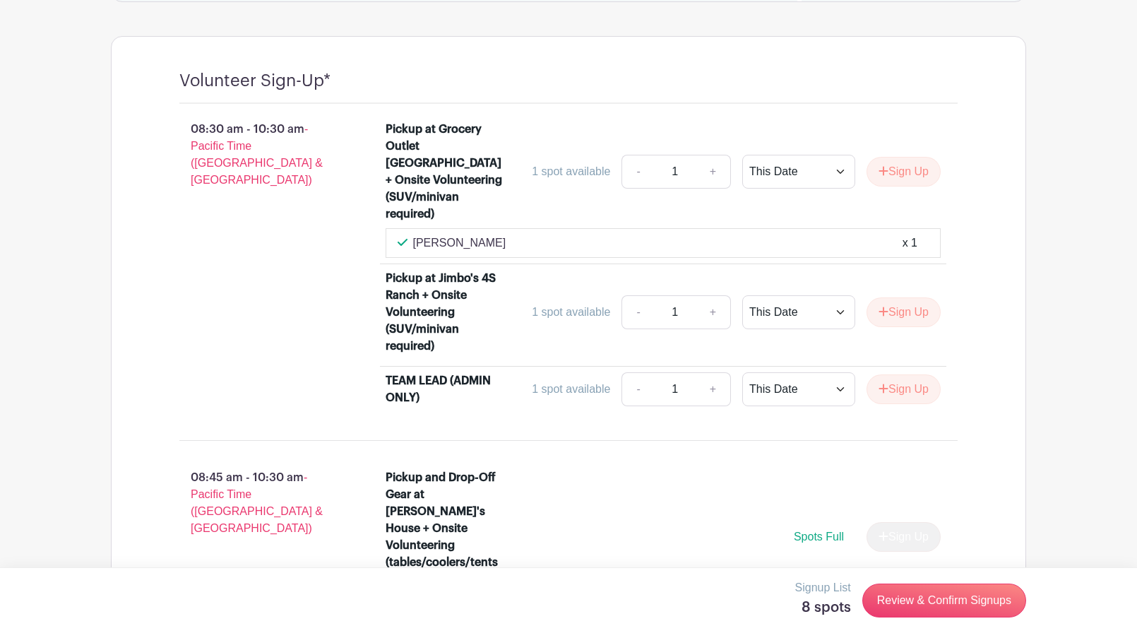
scroll to position [1011, 0]
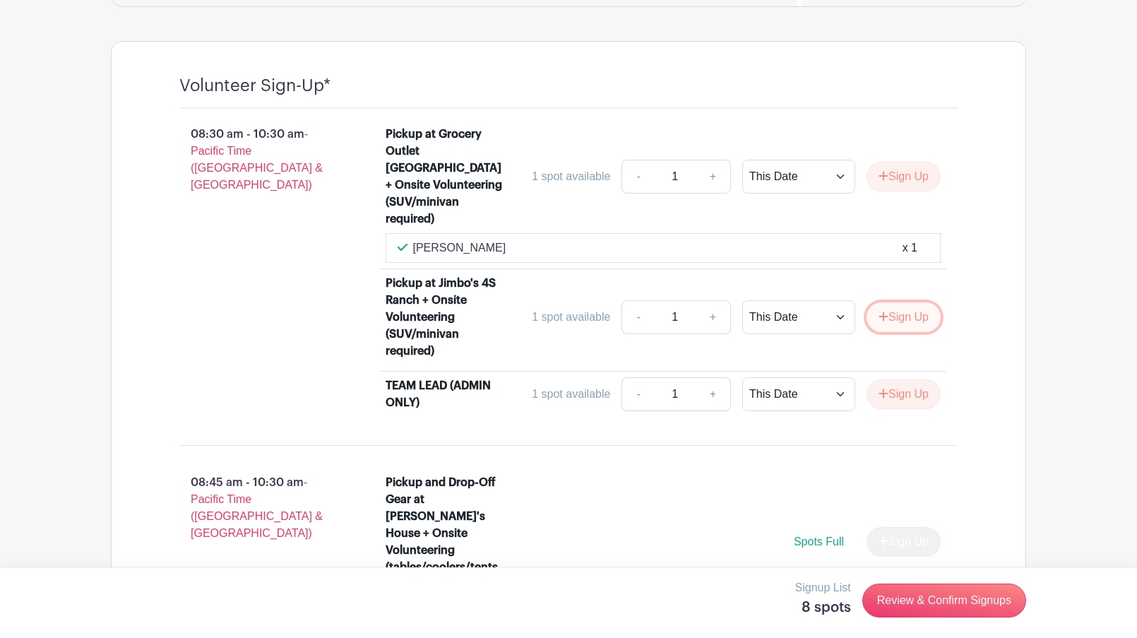
click at [896, 302] on button "Sign Up" at bounding box center [904, 317] width 74 height 30
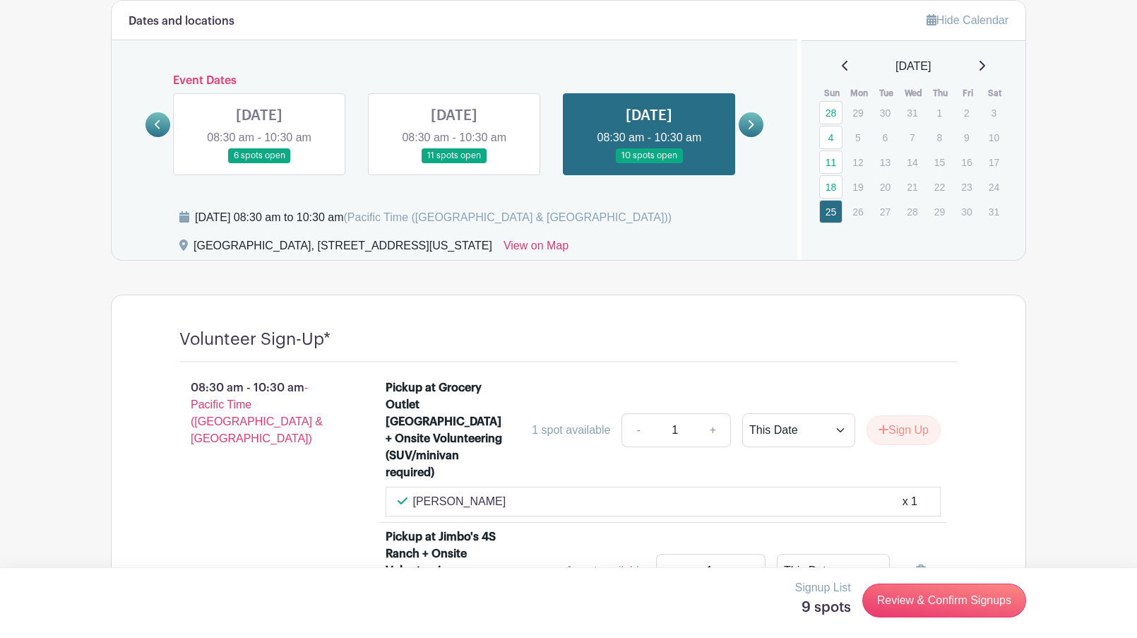
scroll to position [739, 0]
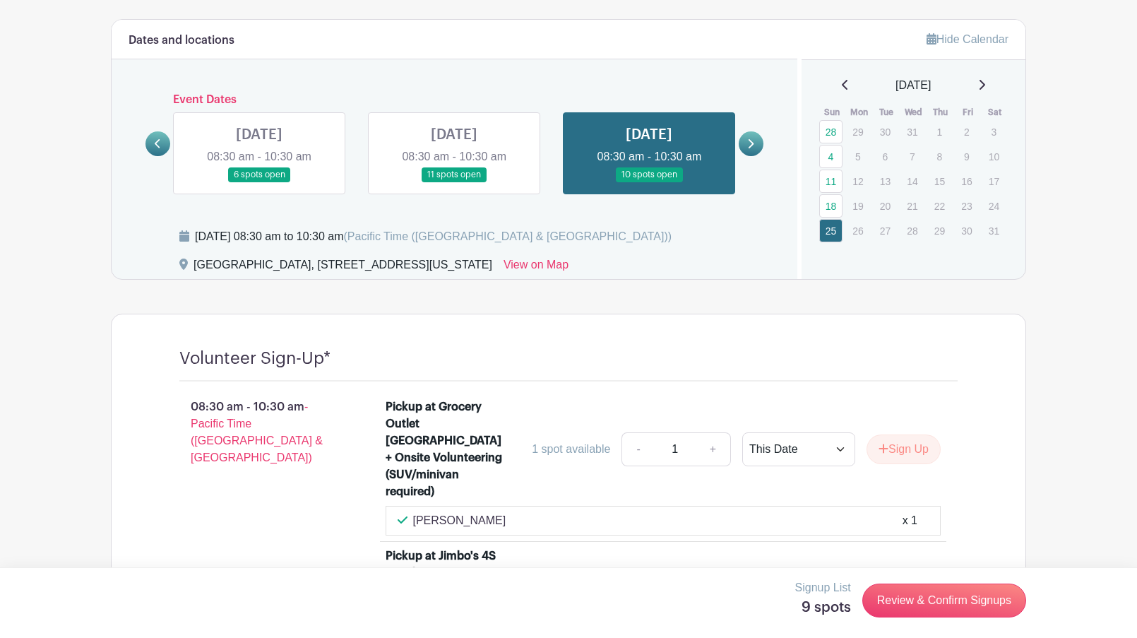
click at [985, 83] on icon at bounding box center [981, 84] width 7 height 11
click at [832, 155] on link "8" at bounding box center [830, 156] width 23 height 23
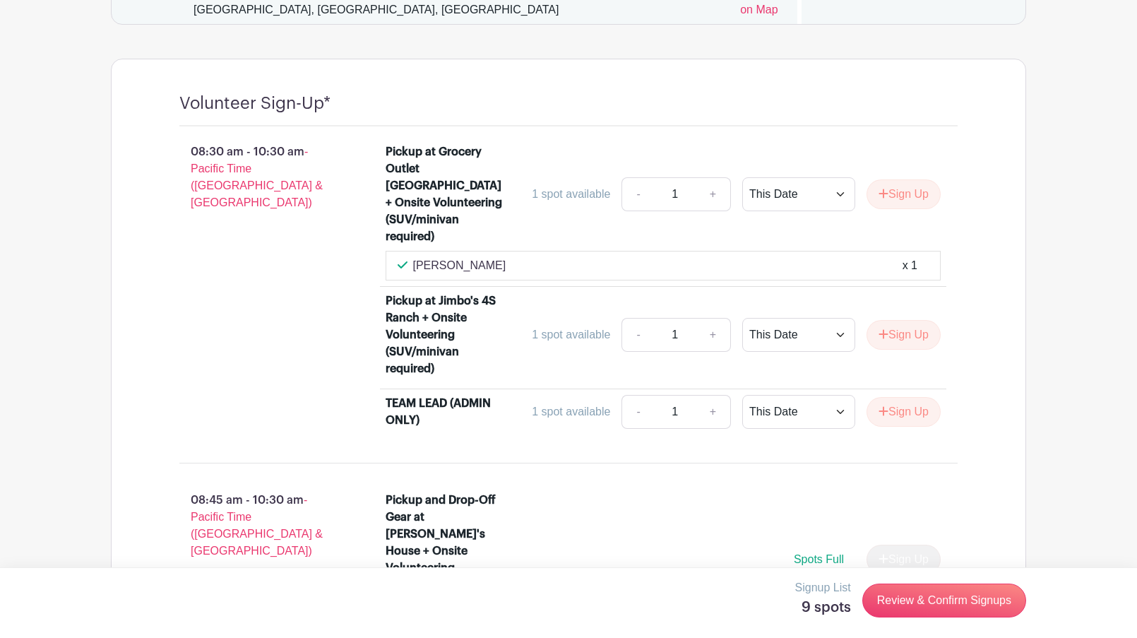
scroll to position [1012, 0]
click at [891, 319] on button "Sign Up" at bounding box center [904, 334] width 74 height 30
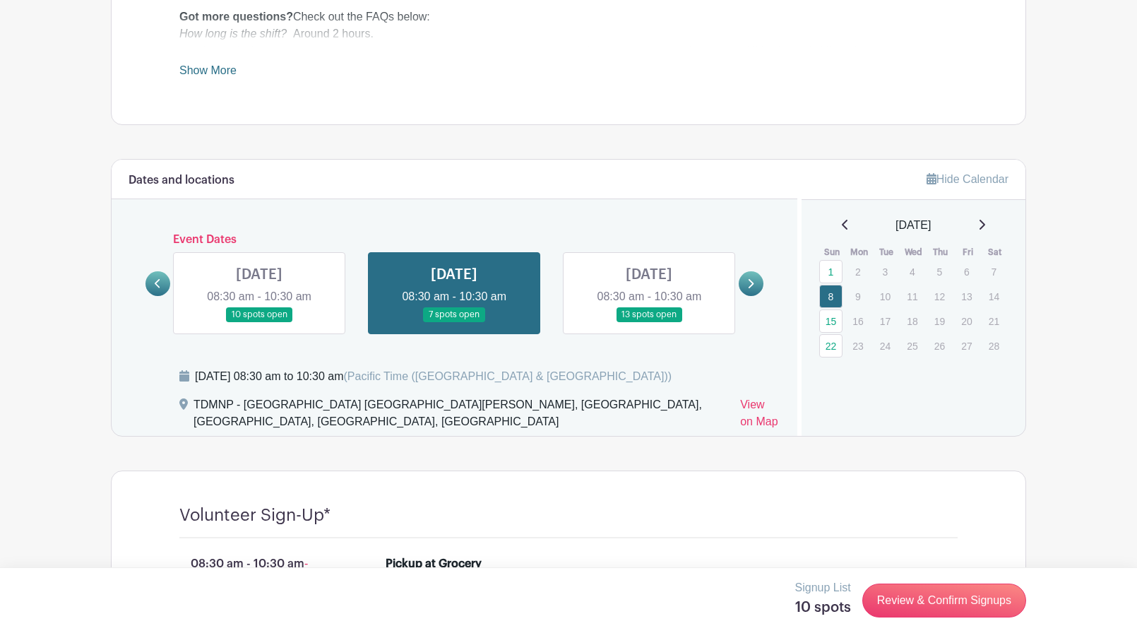
scroll to position [566, 0]
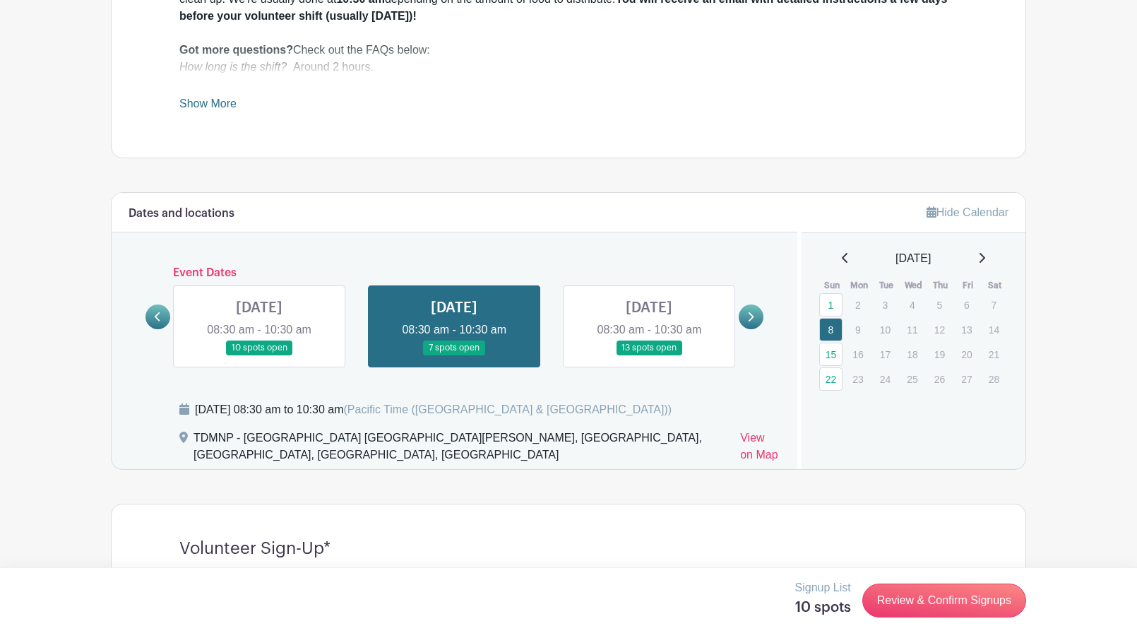
click at [985, 258] on icon at bounding box center [981, 257] width 7 height 11
click at [829, 303] on link "1" at bounding box center [830, 304] width 23 height 23
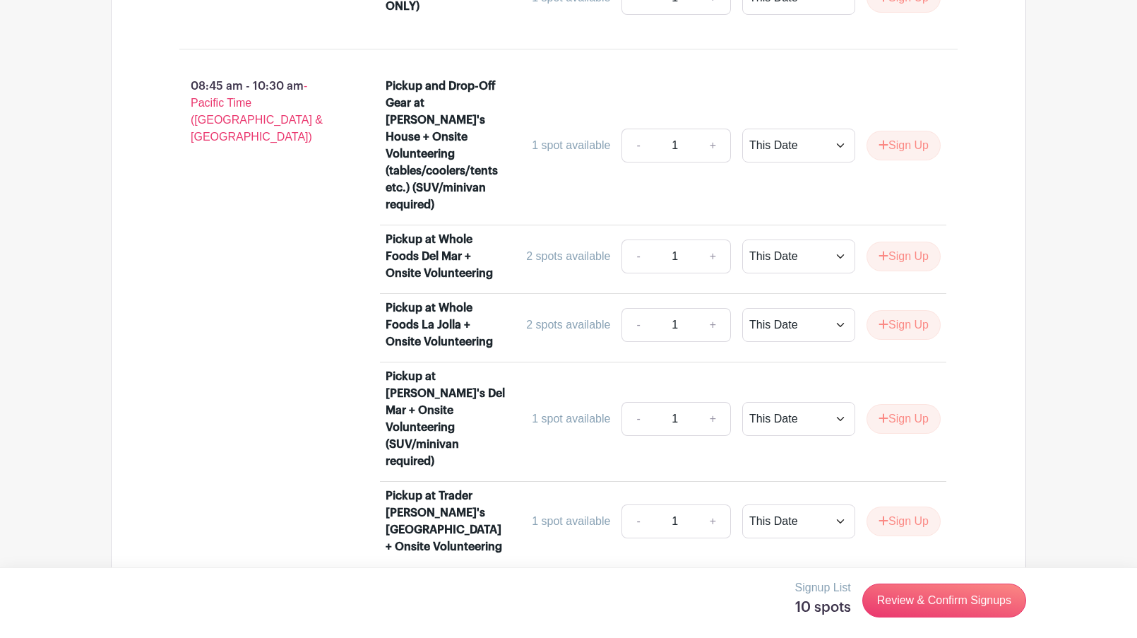
scroll to position [1455, 0]
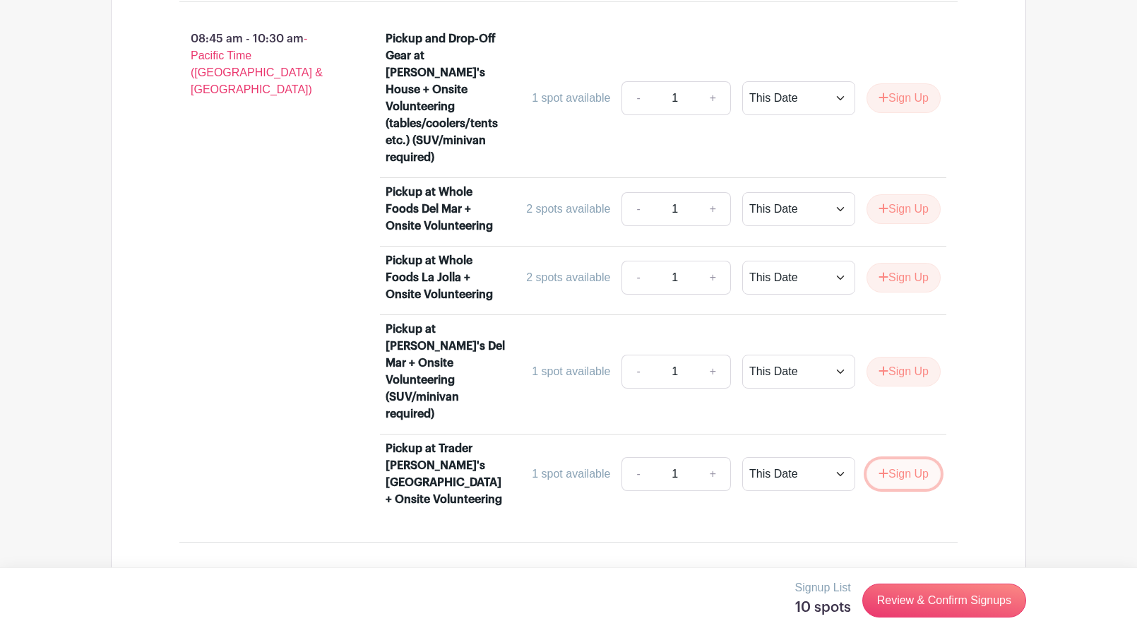
click at [896, 459] on button "Sign Up" at bounding box center [904, 474] width 74 height 30
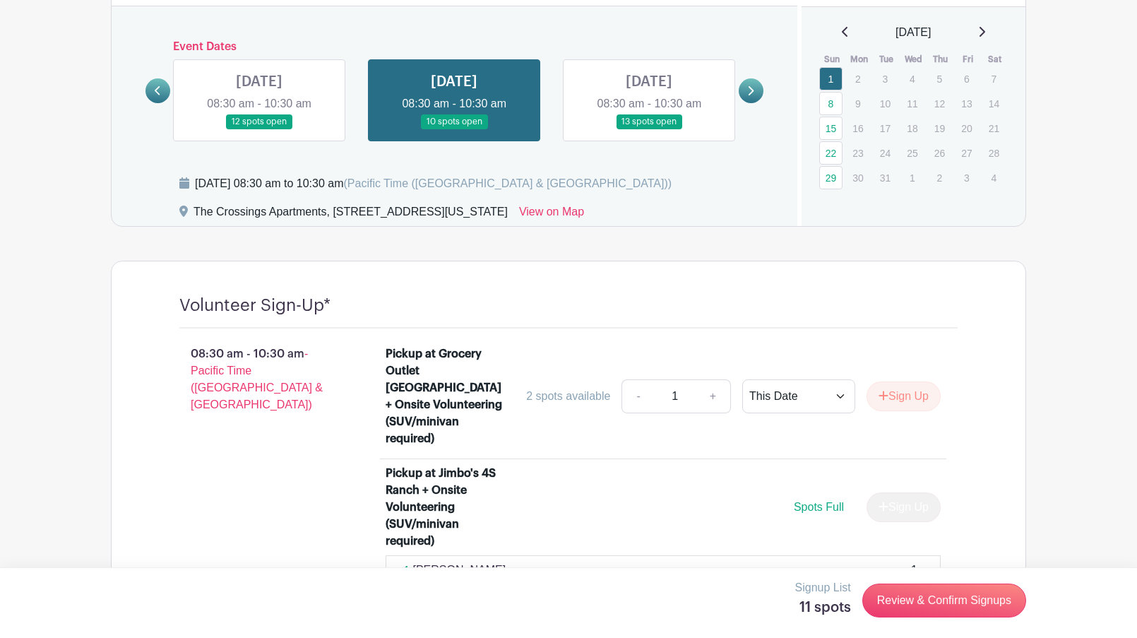
scroll to position [689, 0]
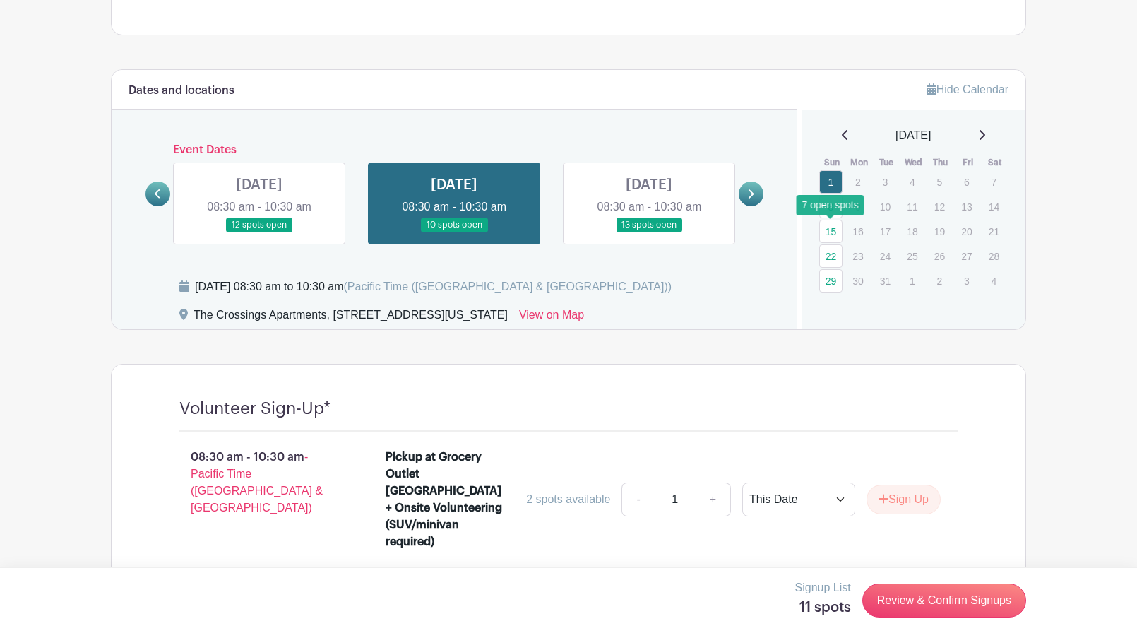
click at [832, 230] on link "15" at bounding box center [830, 231] width 23 height 23
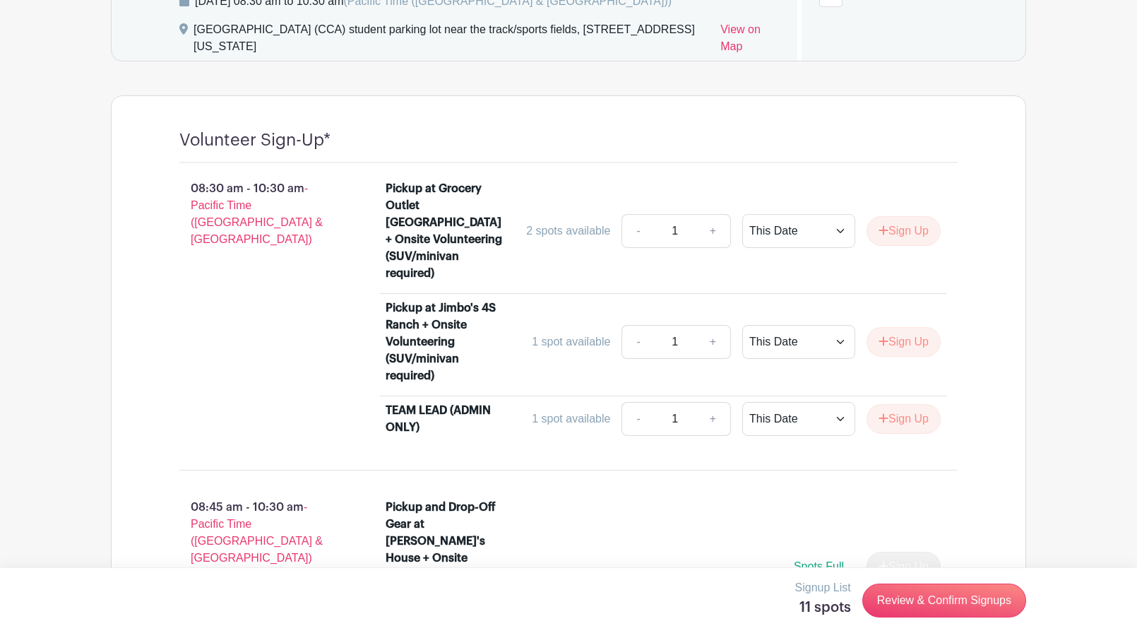
scroll to position [973, 0]
click at [905, 328] on button "Sign Up" at bounding box center [904, 343] width 74 height 30
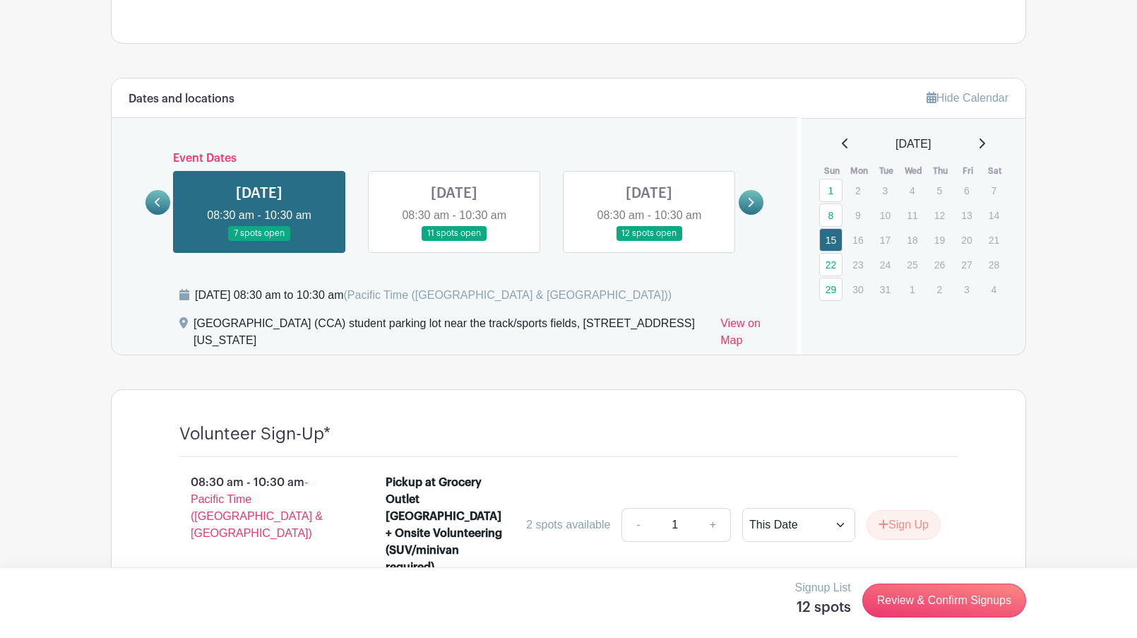
scroll to position [662, 0]
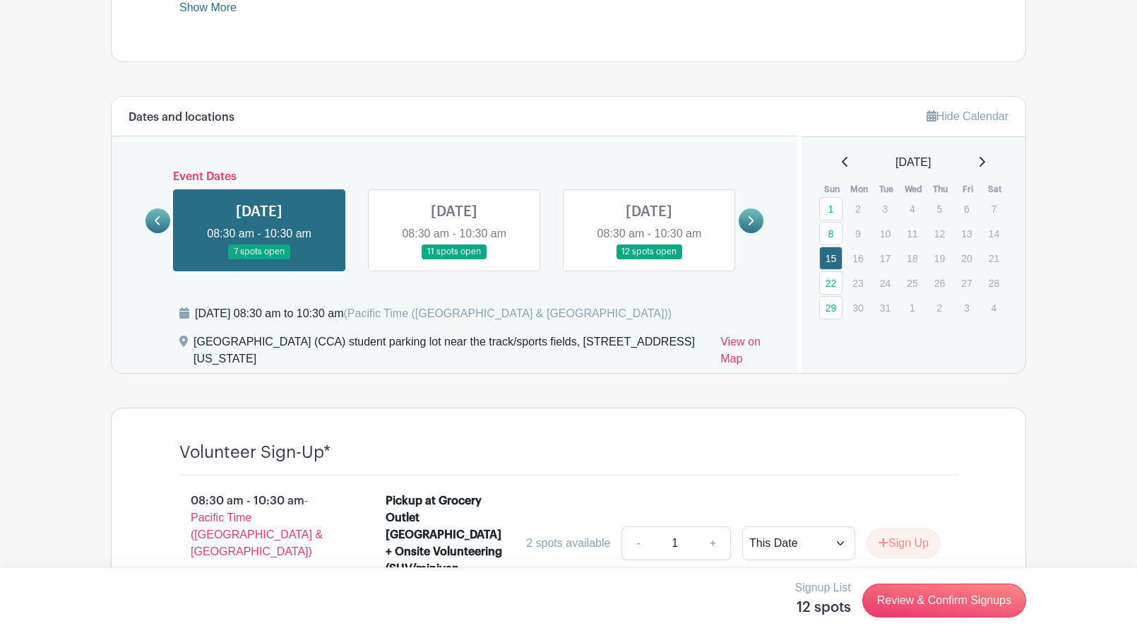
click at [985, 159] on icon at bounding box center [981, 161] width 7 height 11
click at [831, 256] on link "12" at bounding box center [830, 257] width 23 height 23
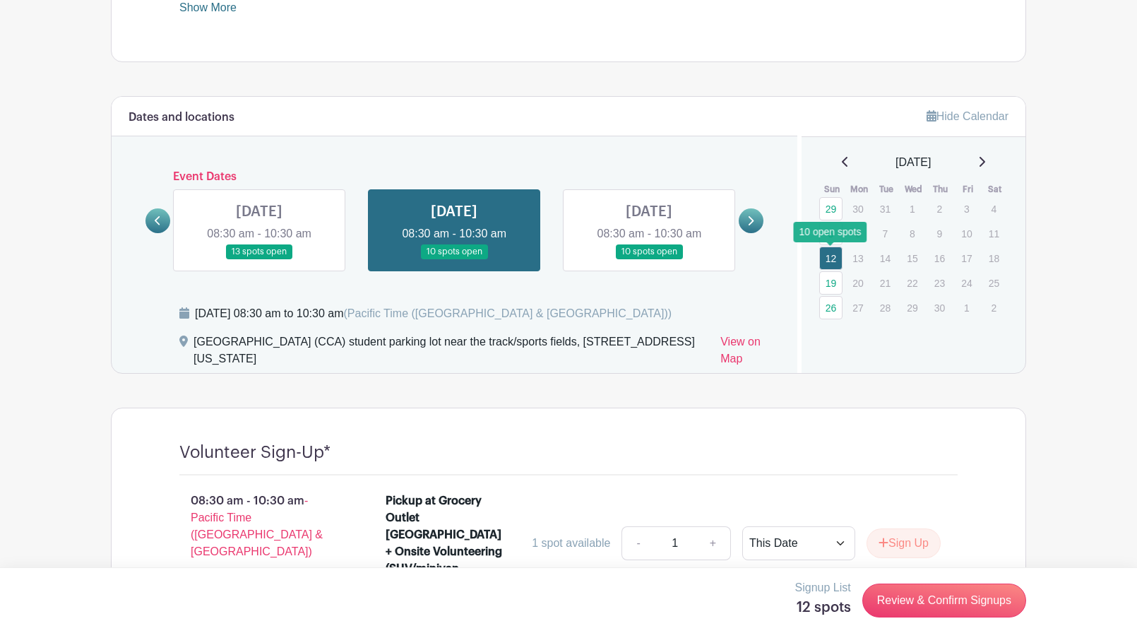
click at [831, 256] on link "12" at bounding box center [830, 257] width 23 height 23
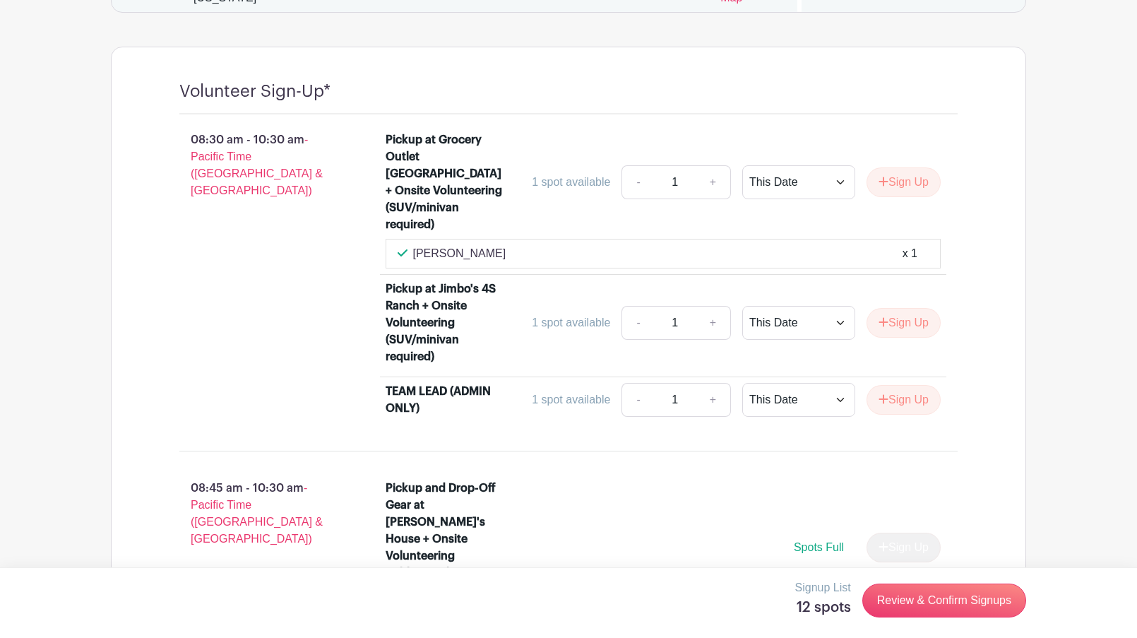
scroll to position [1023, 0]
click at [898, 311] on button "Sign Up" at bounding box center [904, 322] width 74 height 30
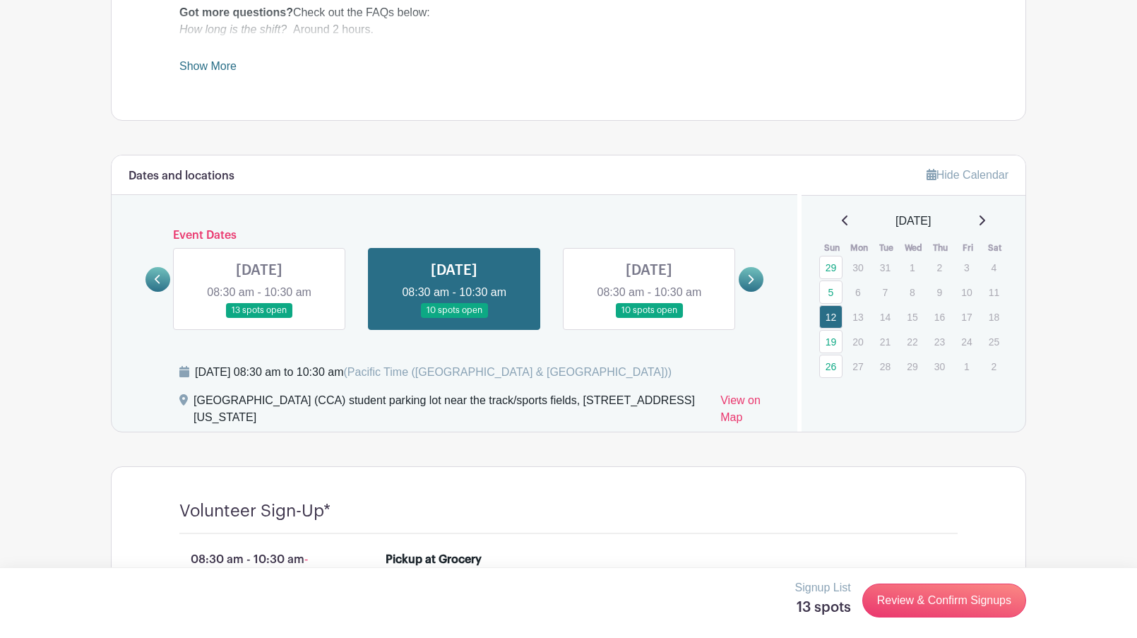
scroll to position [506, 0]
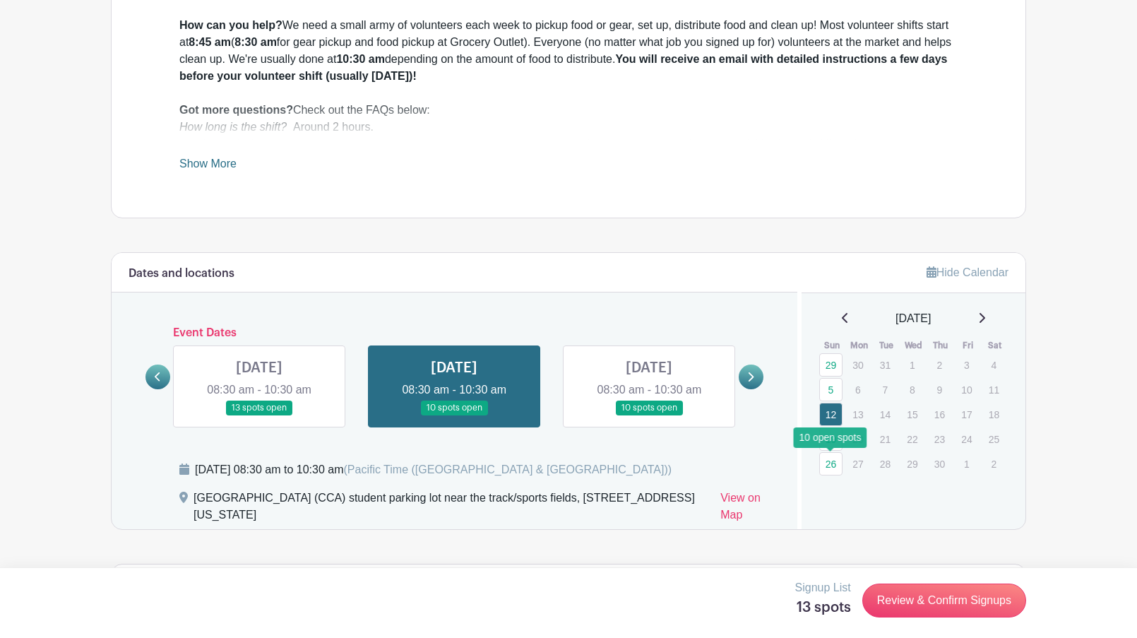
click at [831, 461] on link "26" at bounding box center [830, 463] width 23 height 23
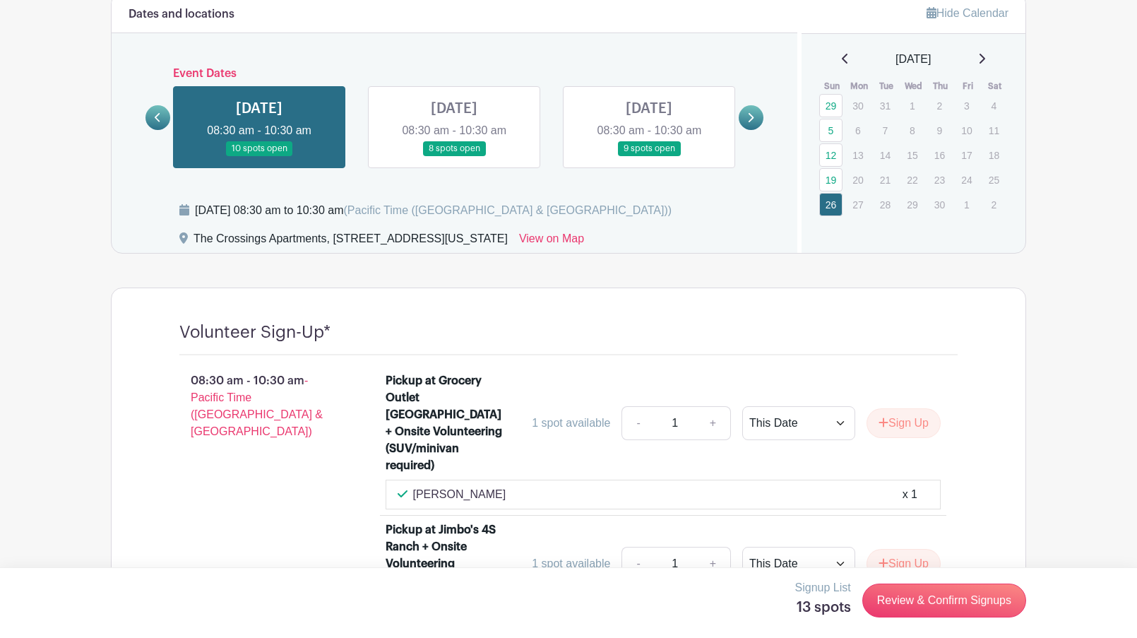
scroll to position [771, 0]
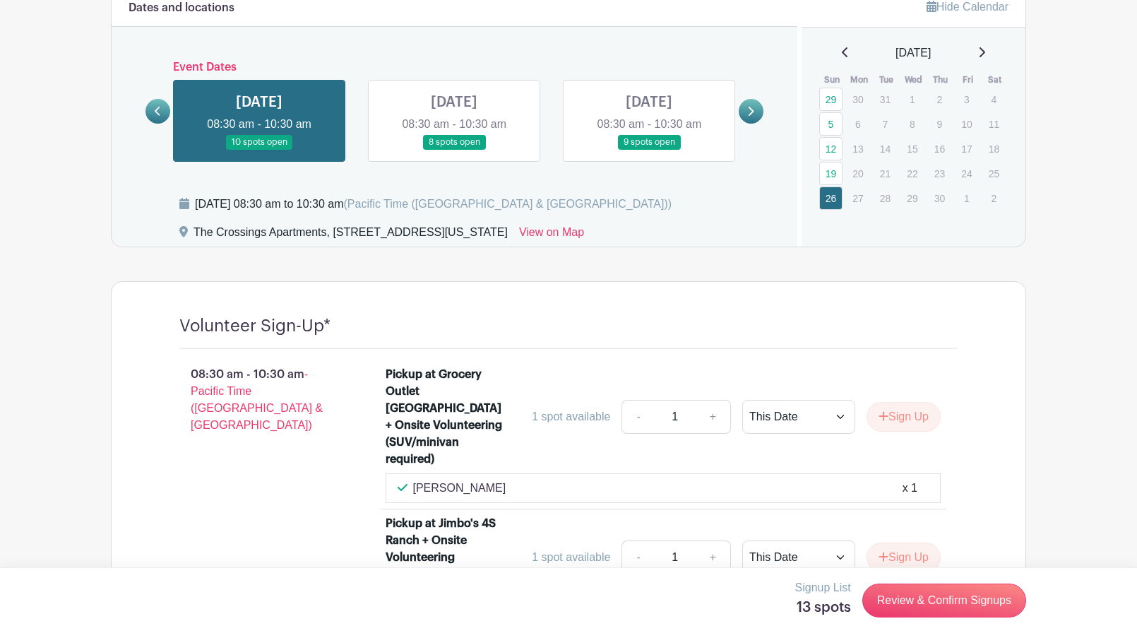
click at [157, 109] on icon at bounding box center [158, 111] width 6 height 9
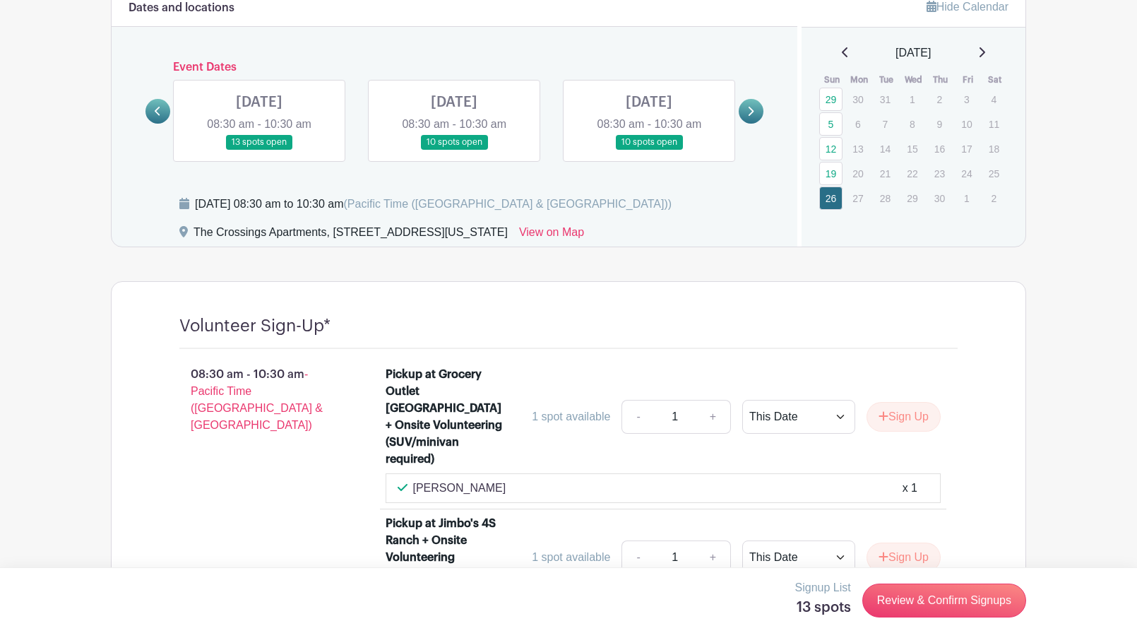
click at [259, 150] on link at bounding box center [259, 150] width 0 height 0
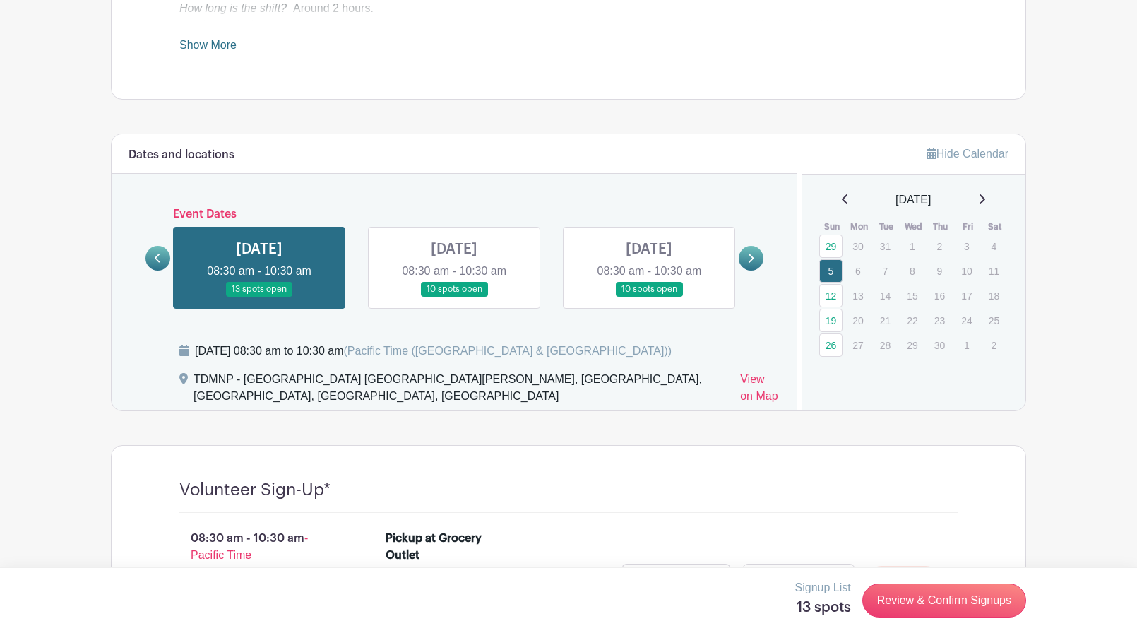
scroll to position [618, 0]
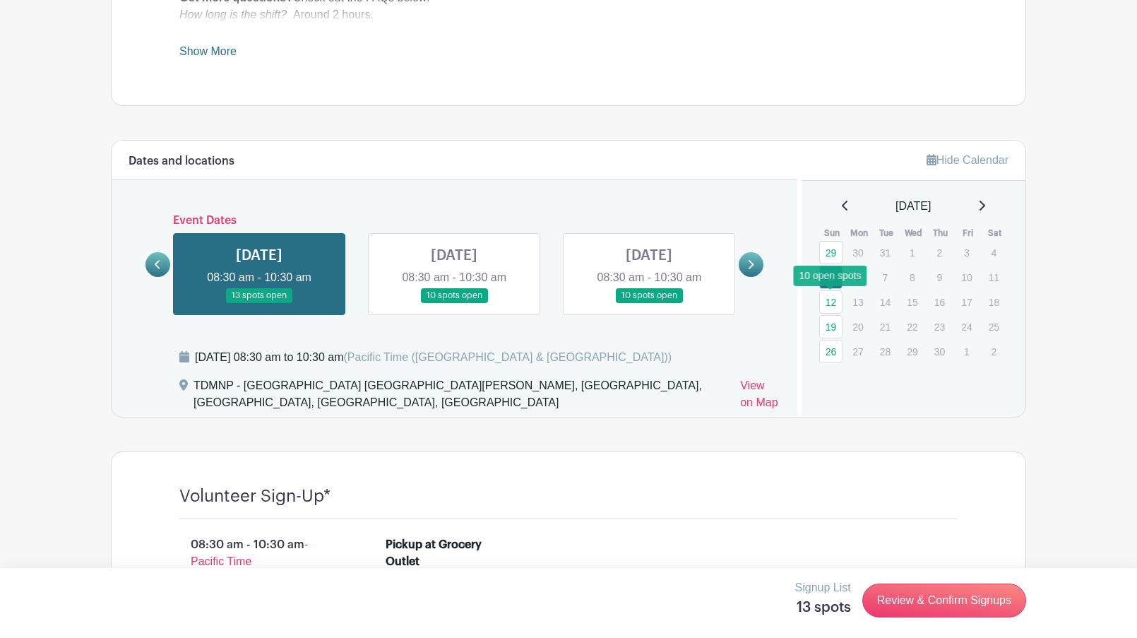
click at [831, 303] on link "12" at bounding box center [830, 301] width 23 height 23
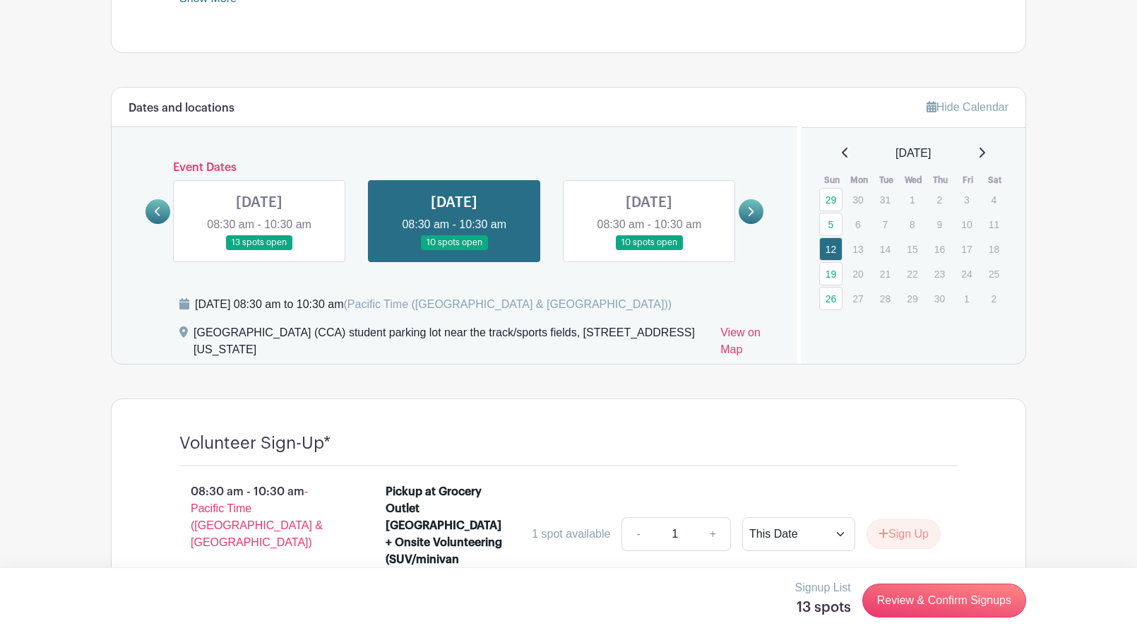
scroll to position [466, 0]
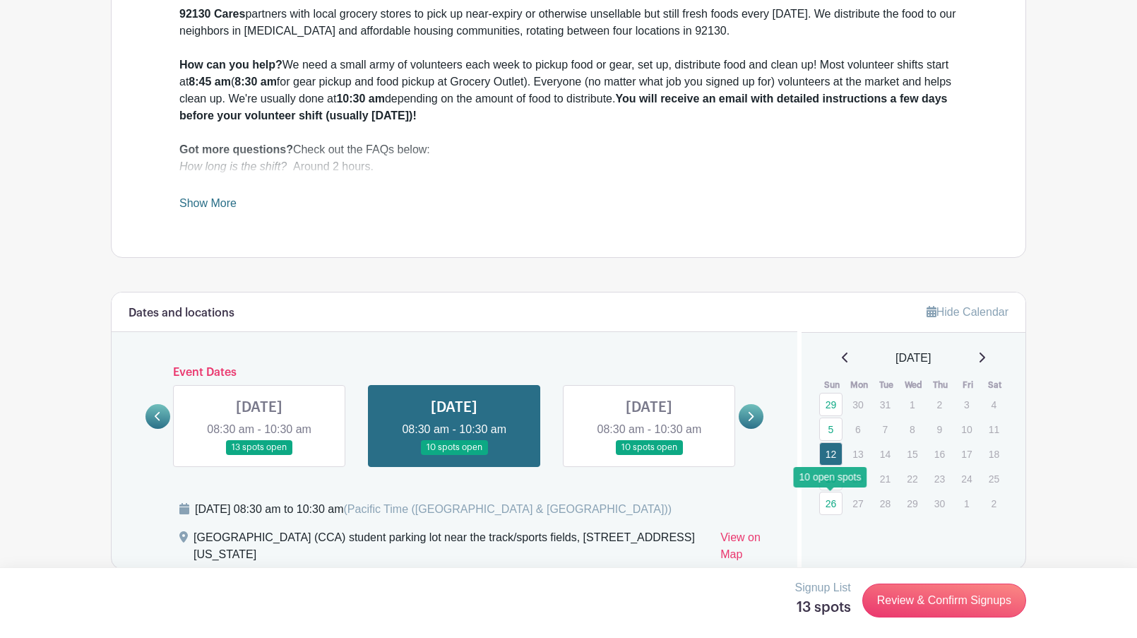
click at [831, 502] on link "26" at bounding box center [830, 503] width 23 height 23
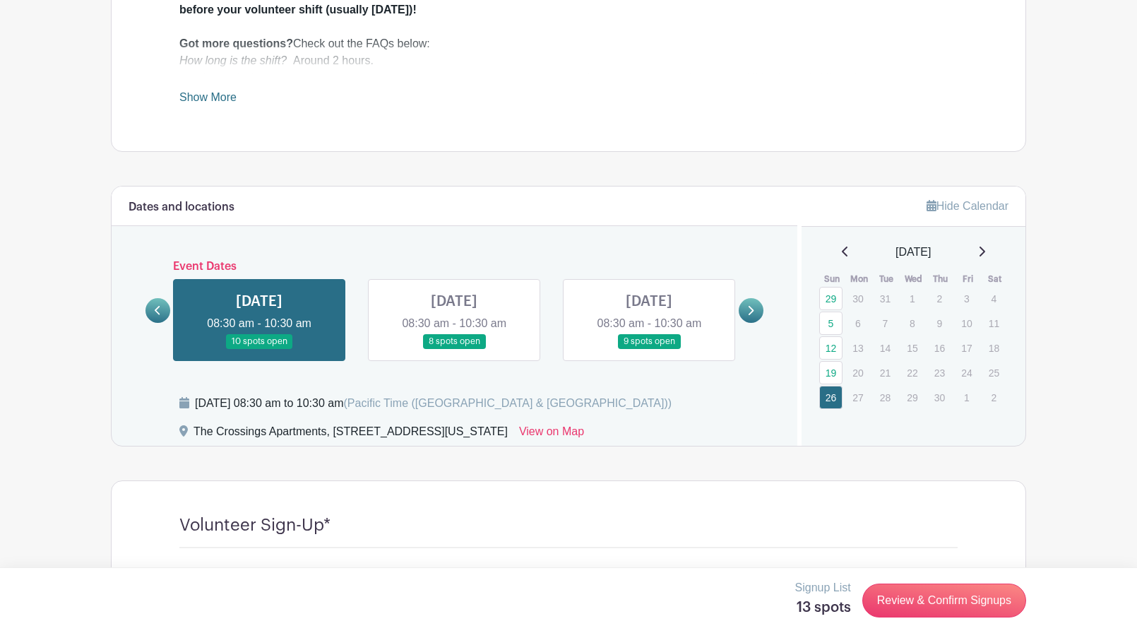
scroll to position [560, 0]
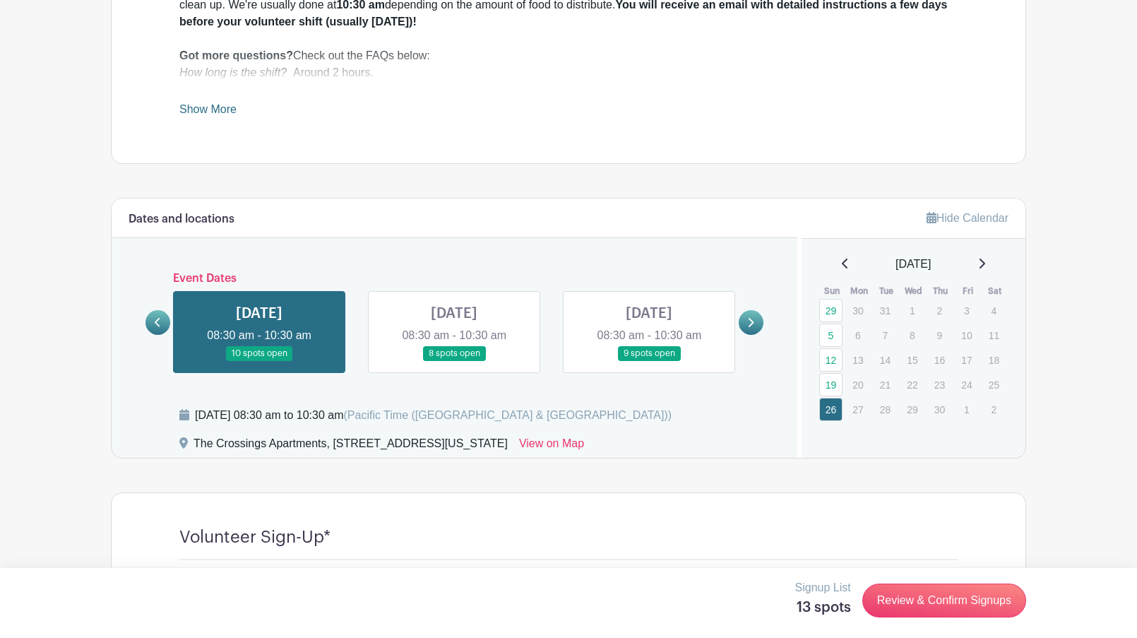
click at [454, 361] on link at bounding box center [454, 361] width 0 height 0
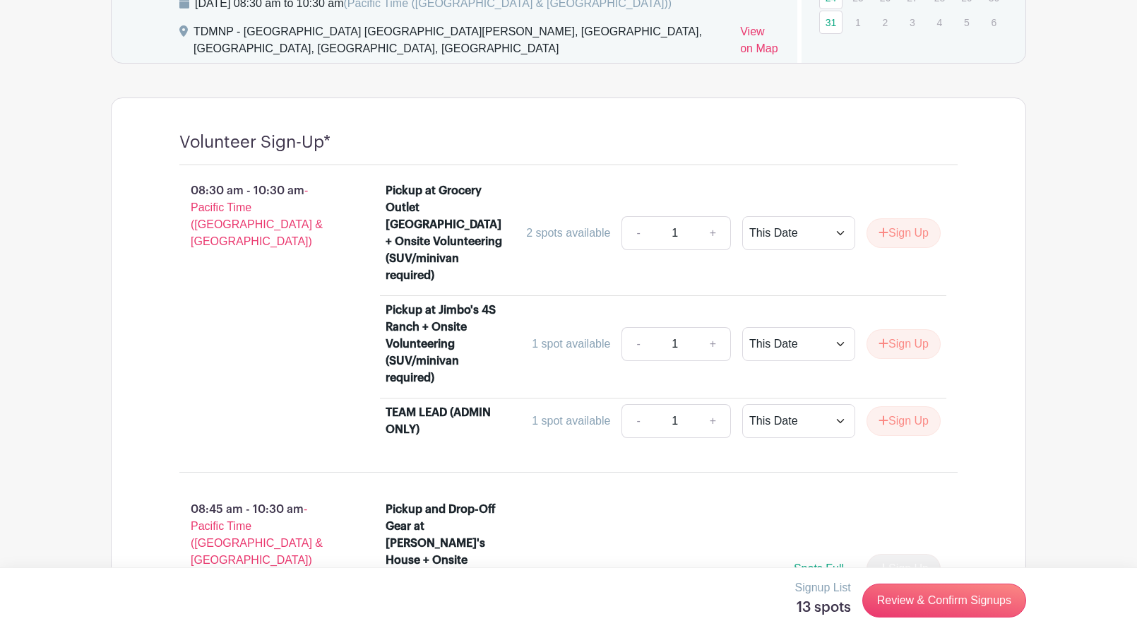
scroll to position [950, 0]
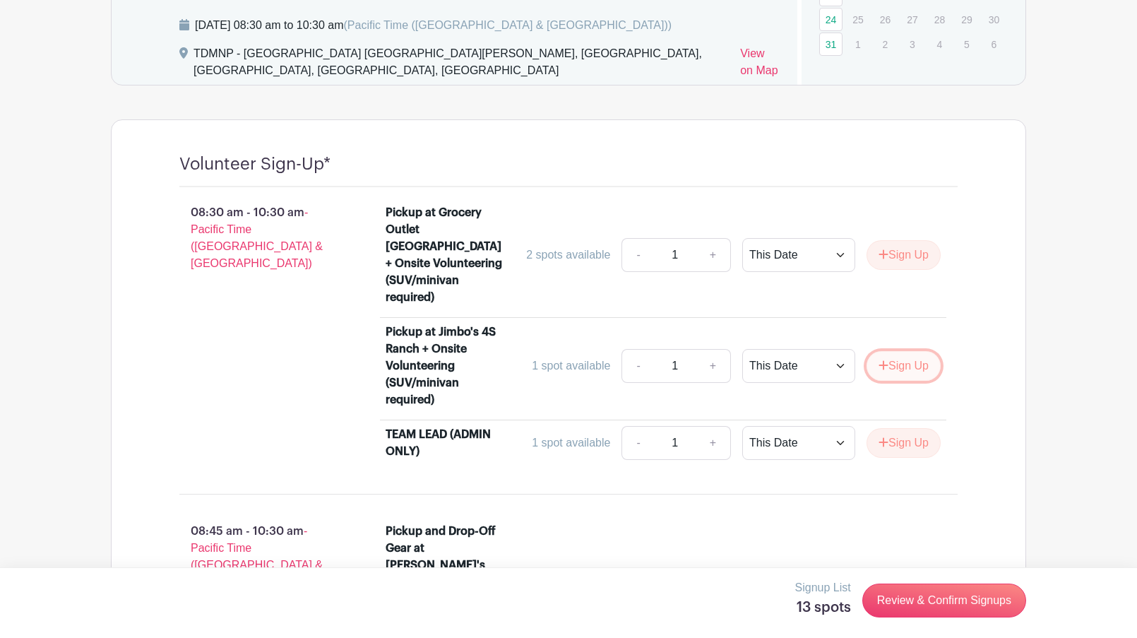
click at [901, 352] on button "Sign Up" at bounding box center [904, 366] width 74 height 30
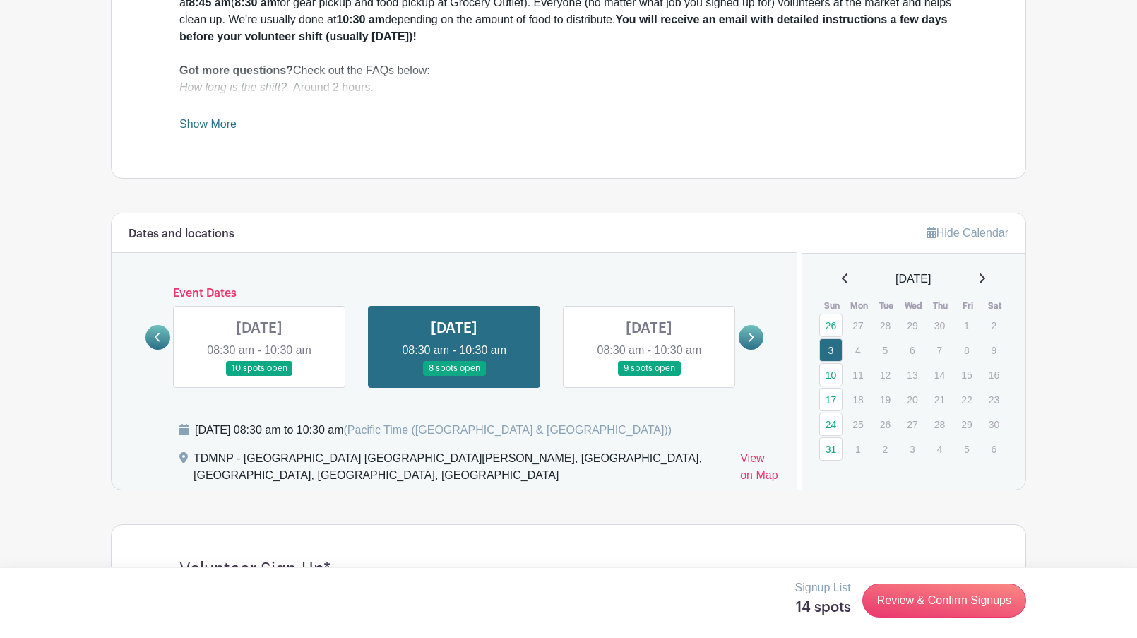
scroll to position [634, 0]
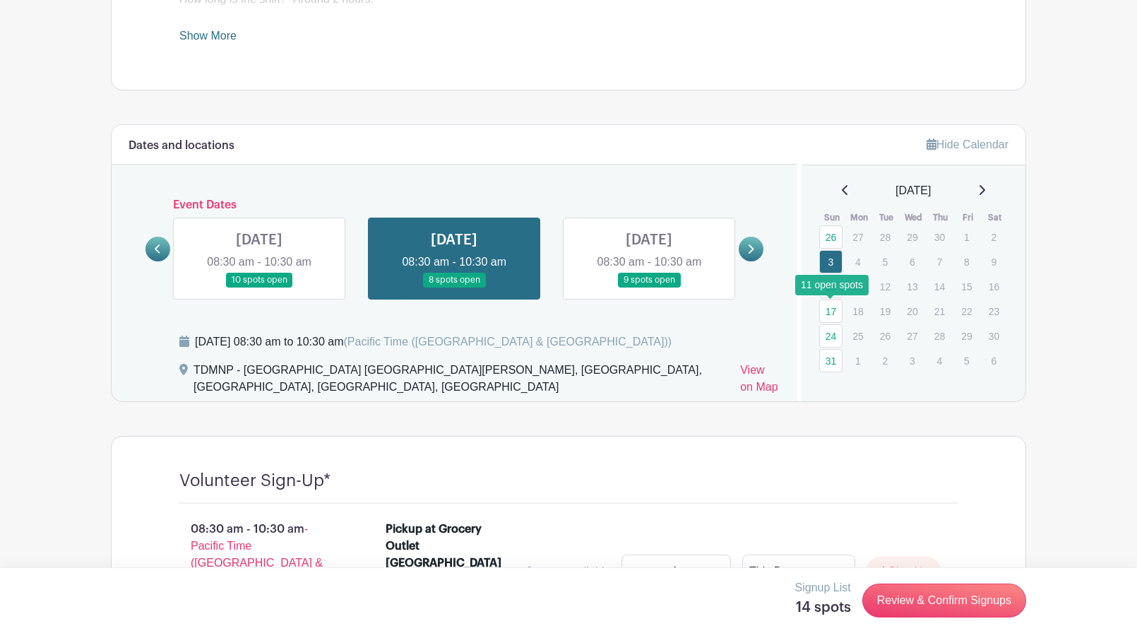
click at [831, 311] on link "17" at bounding box center [830, 310] width 23 height 23
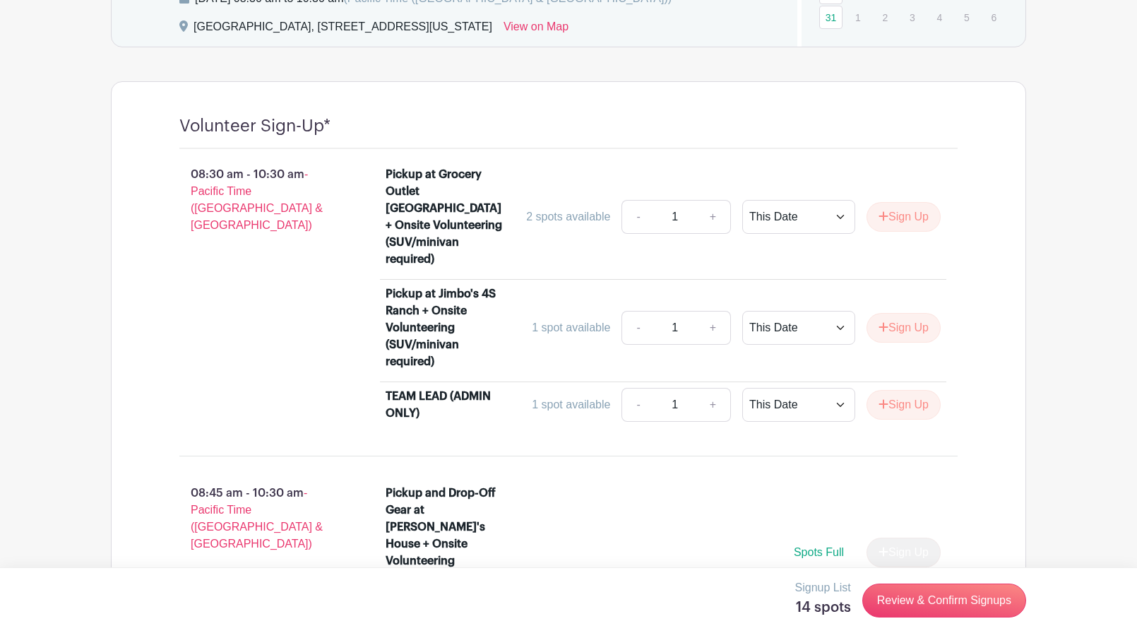
scroll to position [975, 0]
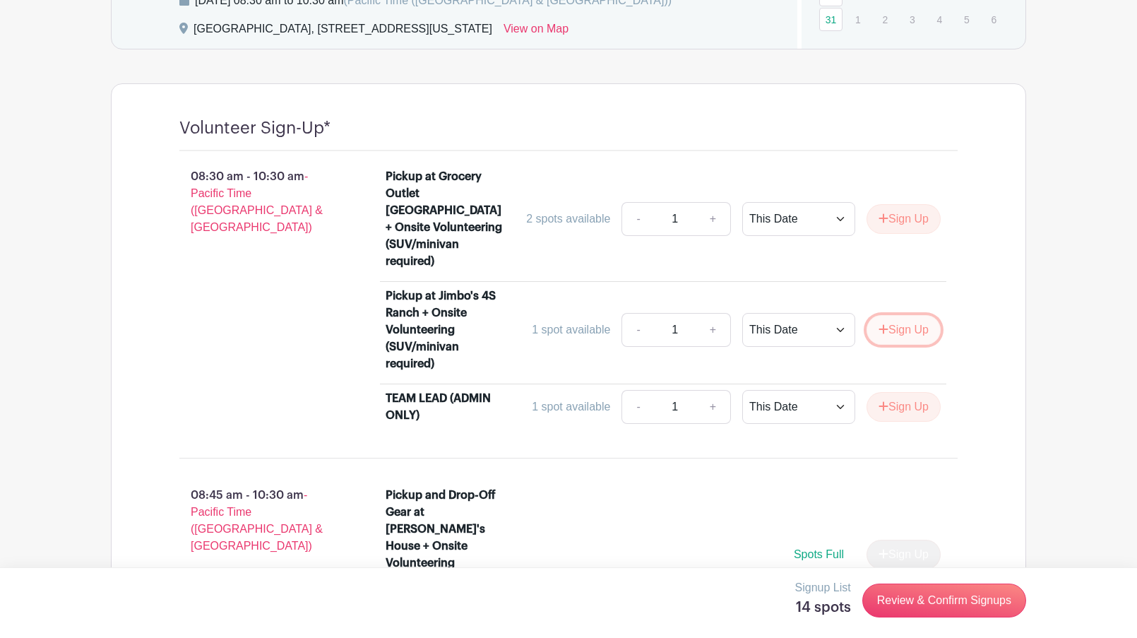
click at [898, 317] on button "Sign Up" at bounding box center [904, 330] width 74 height 30
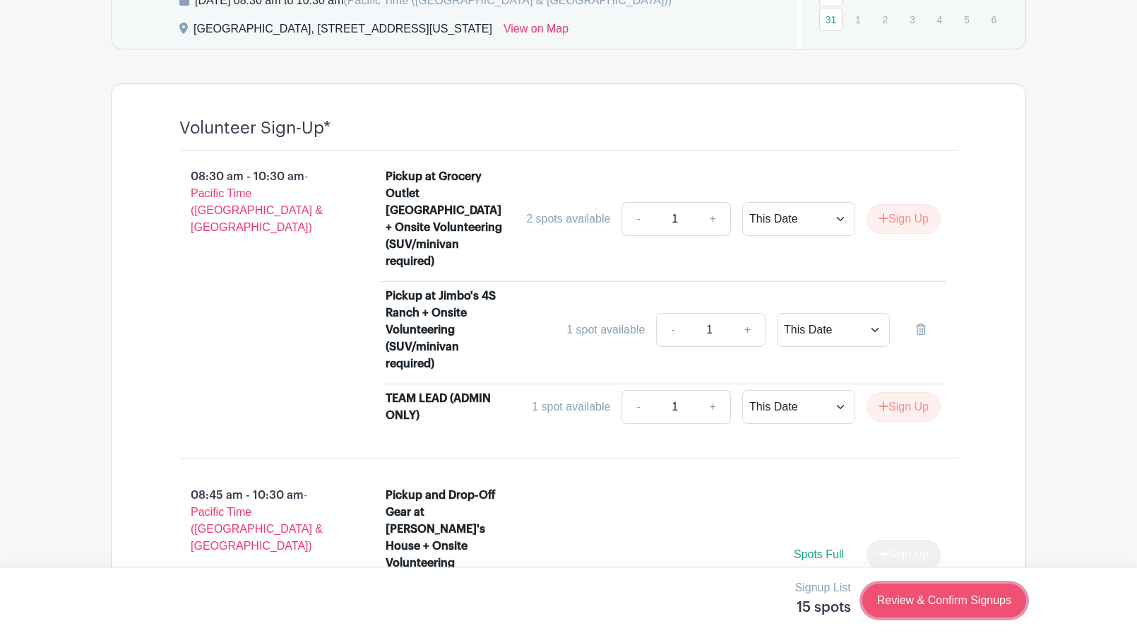
click at [937, 598] on link "Review & Confirm Signups" at bounding box center [944, 600] width 164 height 34
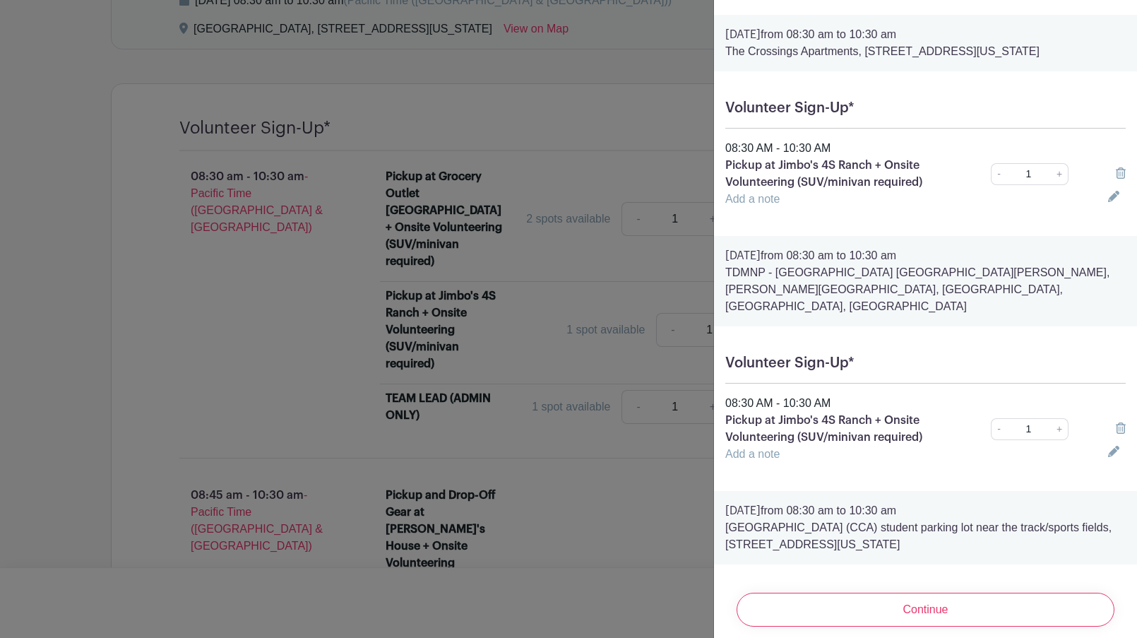
scroll to position [35, 0]
click at [1123, 175] on icon at bounding box center [1121, 172] width 10 height 11
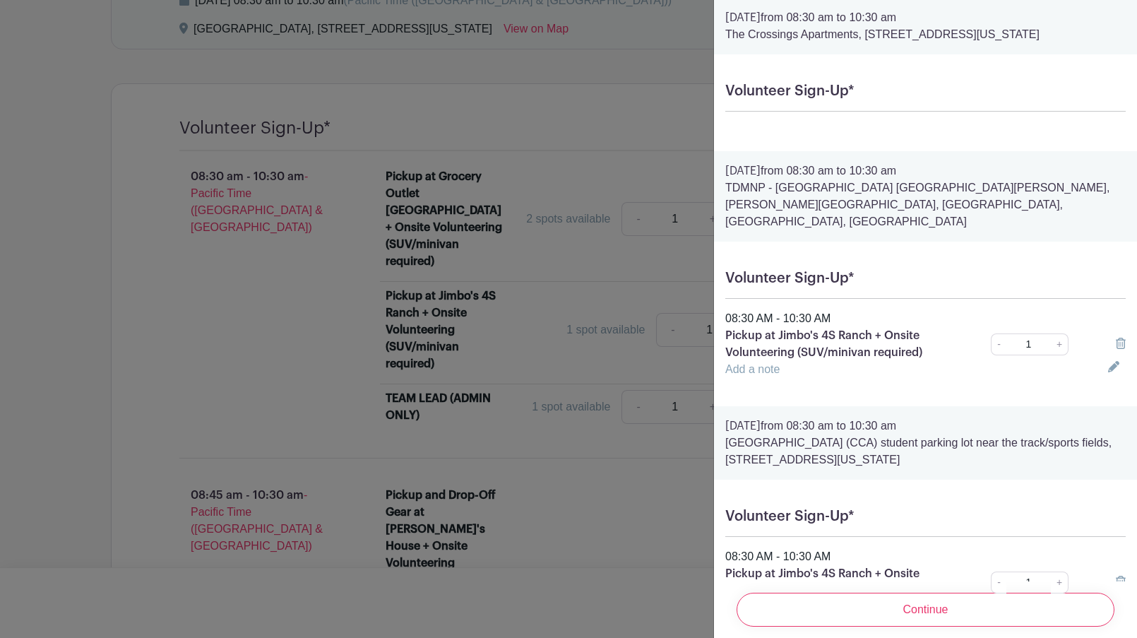
scroll to position [0, 0]
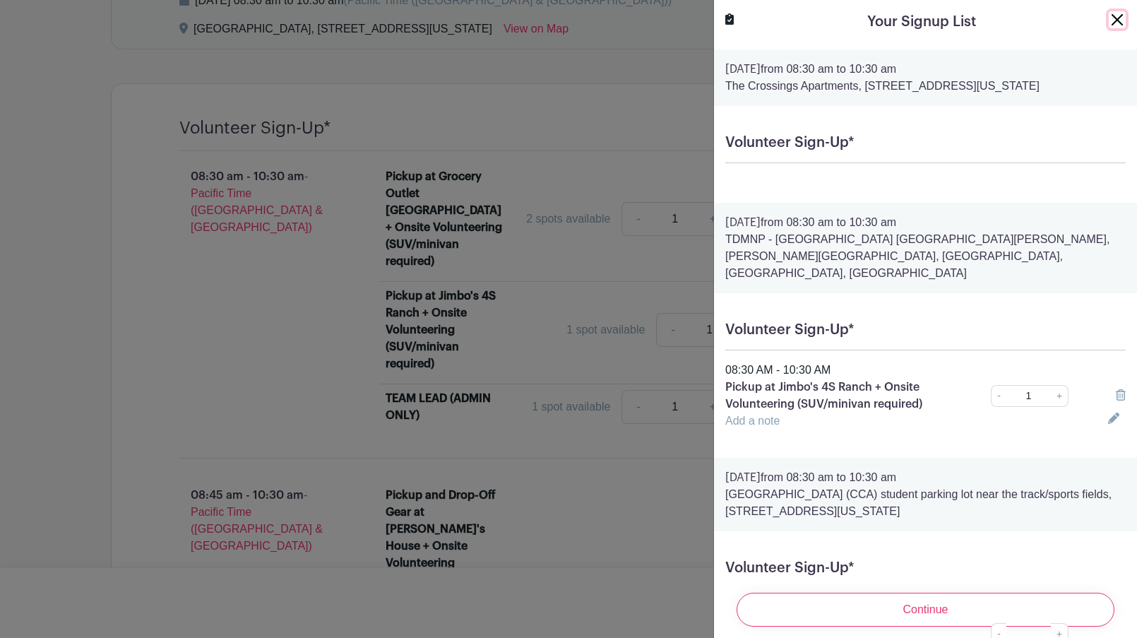
click at [1115, 16] on button "Close" at bounding box center [1117, 19] width 17 height 17
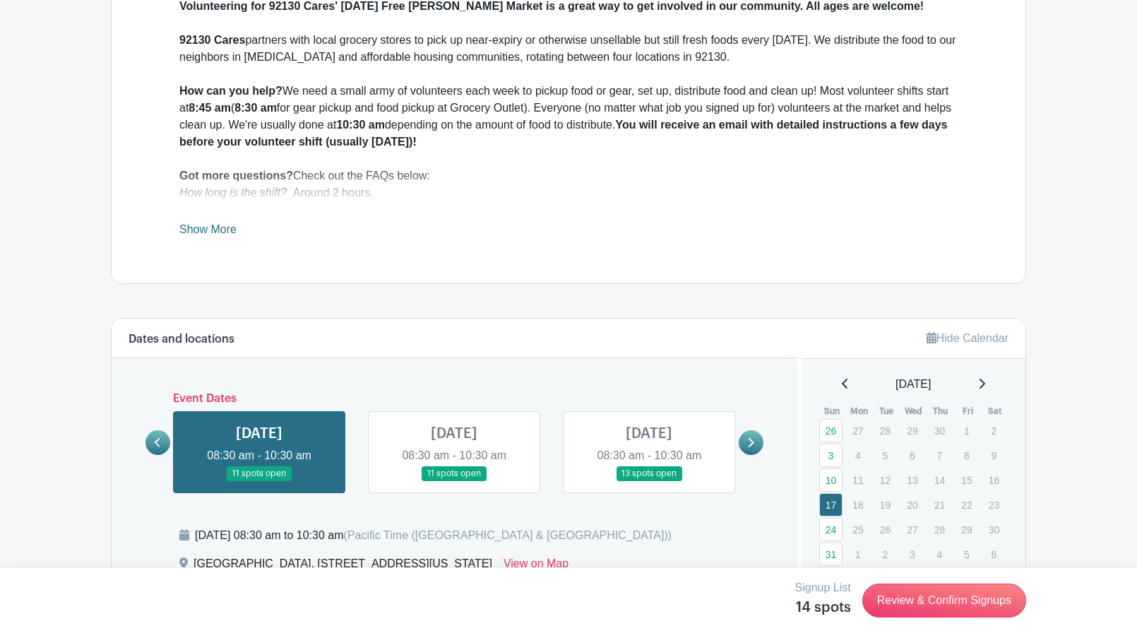
scroll to position [444, 0]
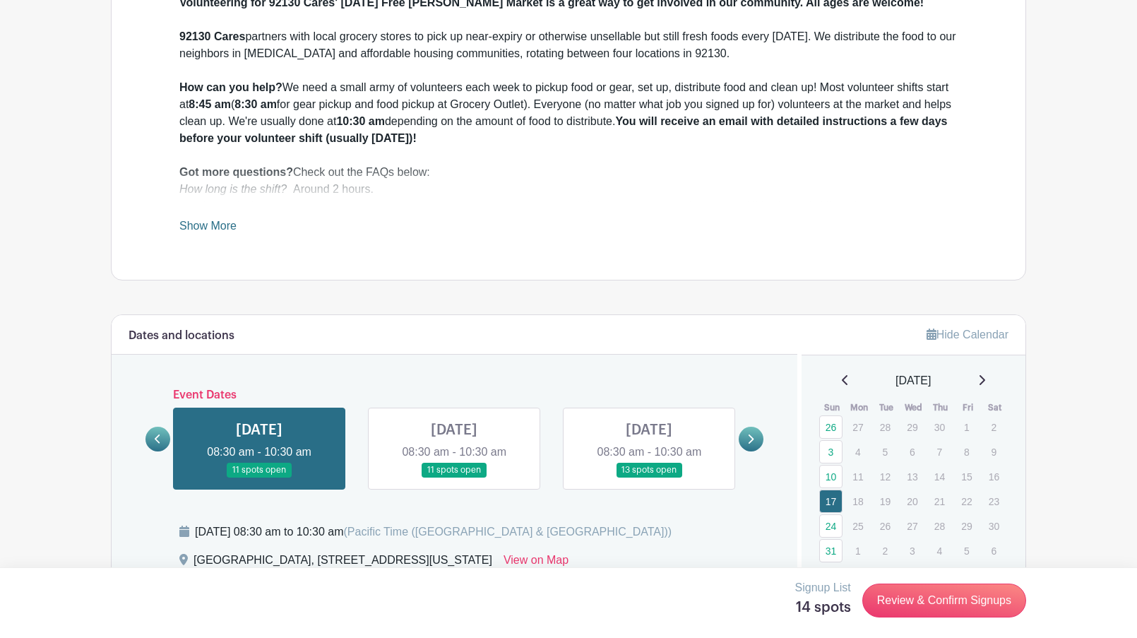
click at [158, 438] on icon at bounding box center [158, 439] width 6 height 11
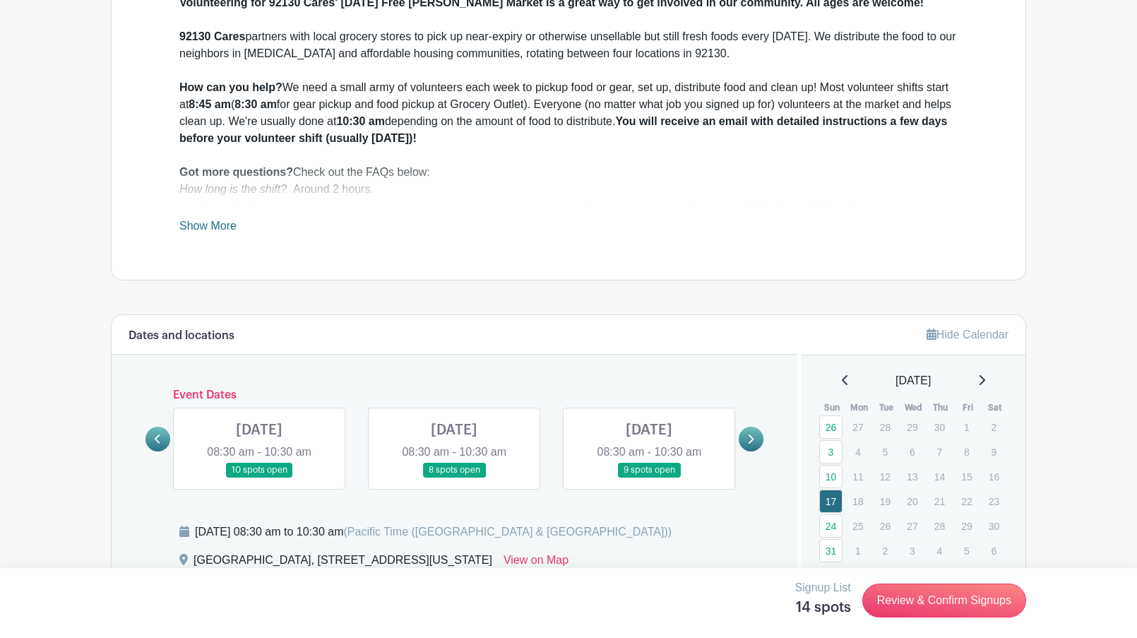
click at [158, 438] on icon at bounding box center [158, 439] width 6 height 11
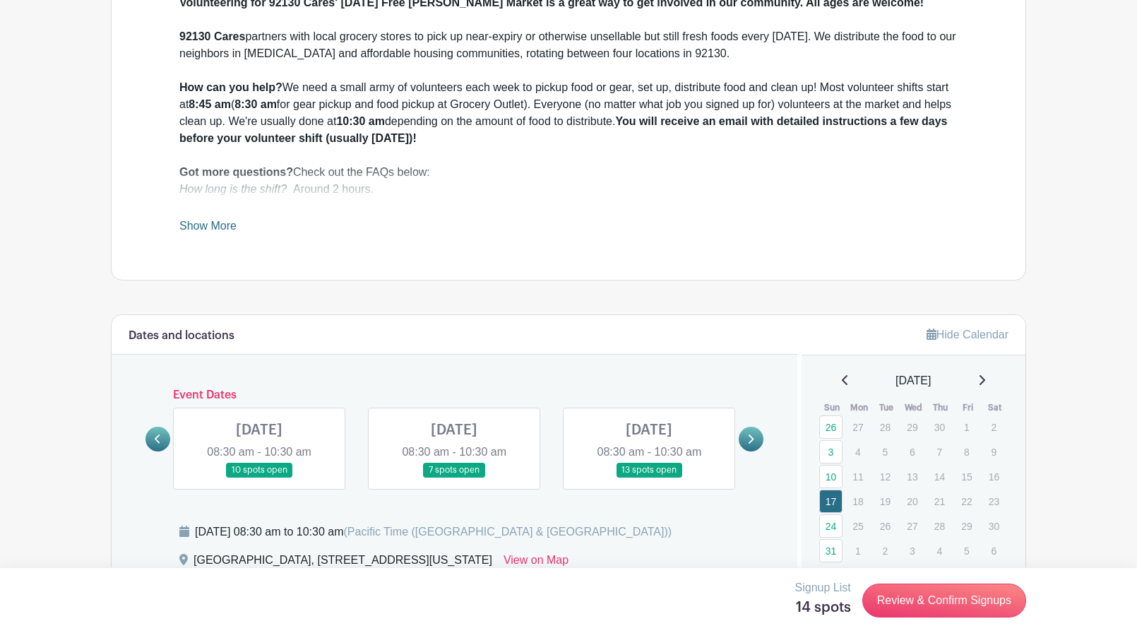
click at [158, 438] on icon at bounding box center [158, 439] width 6 height 11
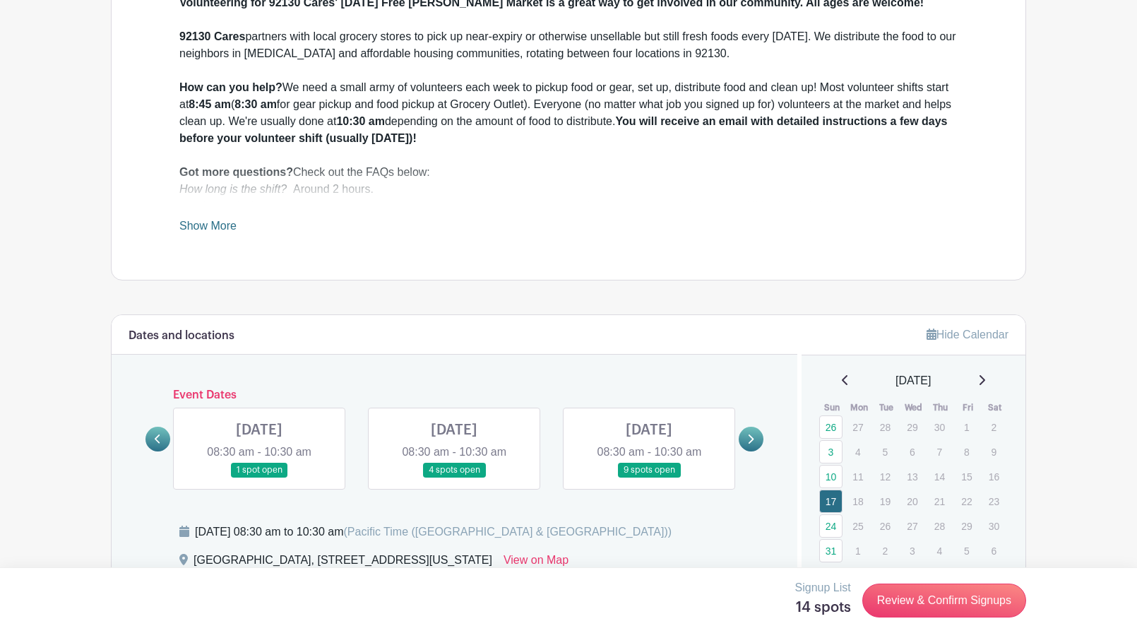
click at [649, 477] on link at bounding box center [649, 477] width 0 height 0
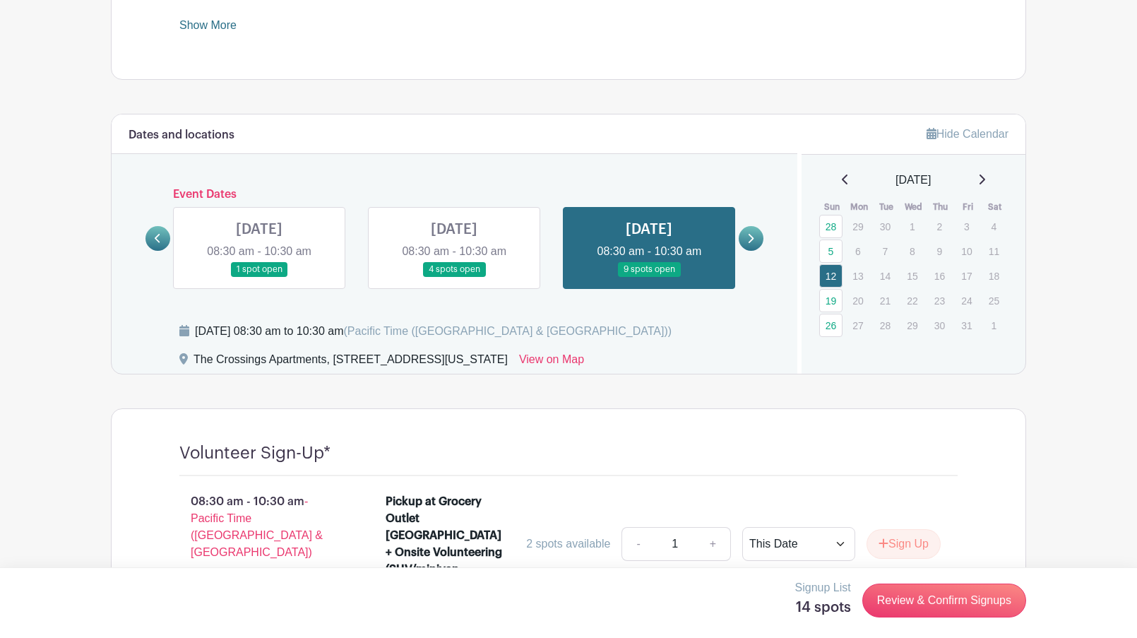
scroll to position [626, 0]
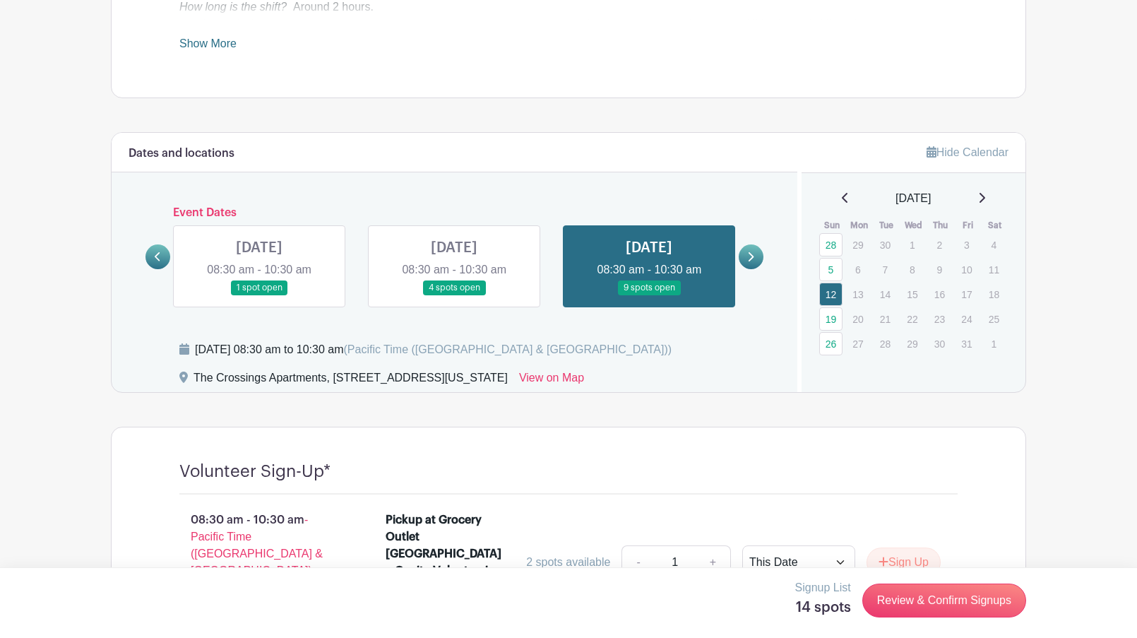
click at [454, 295] on link at bounding box center [454, 295] width 0 height 0
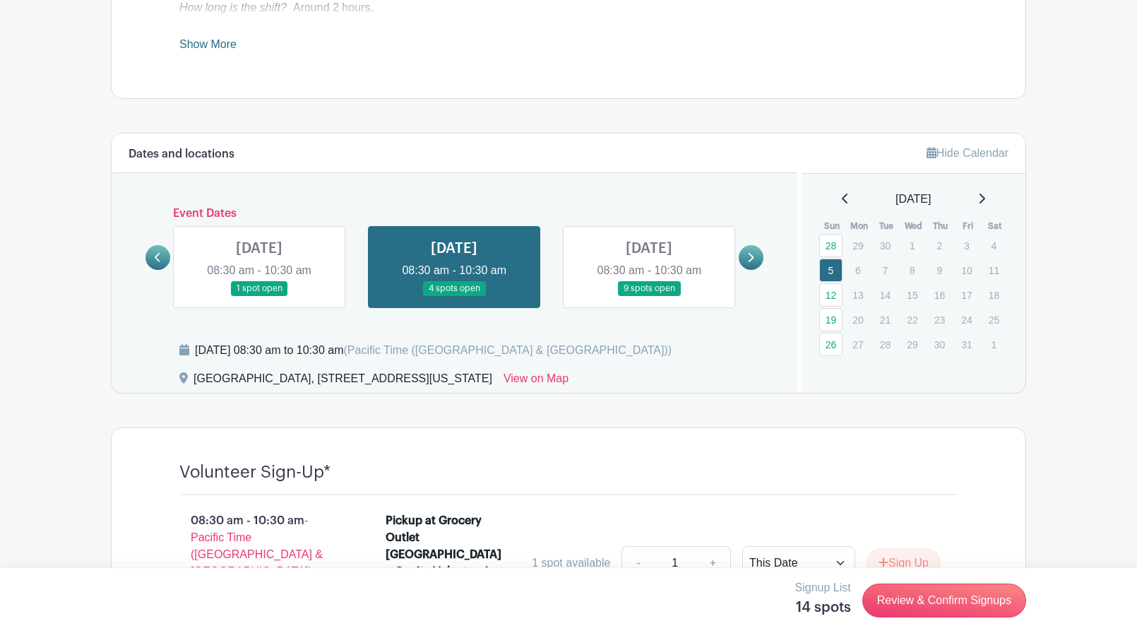
scroll to position [631, 0]
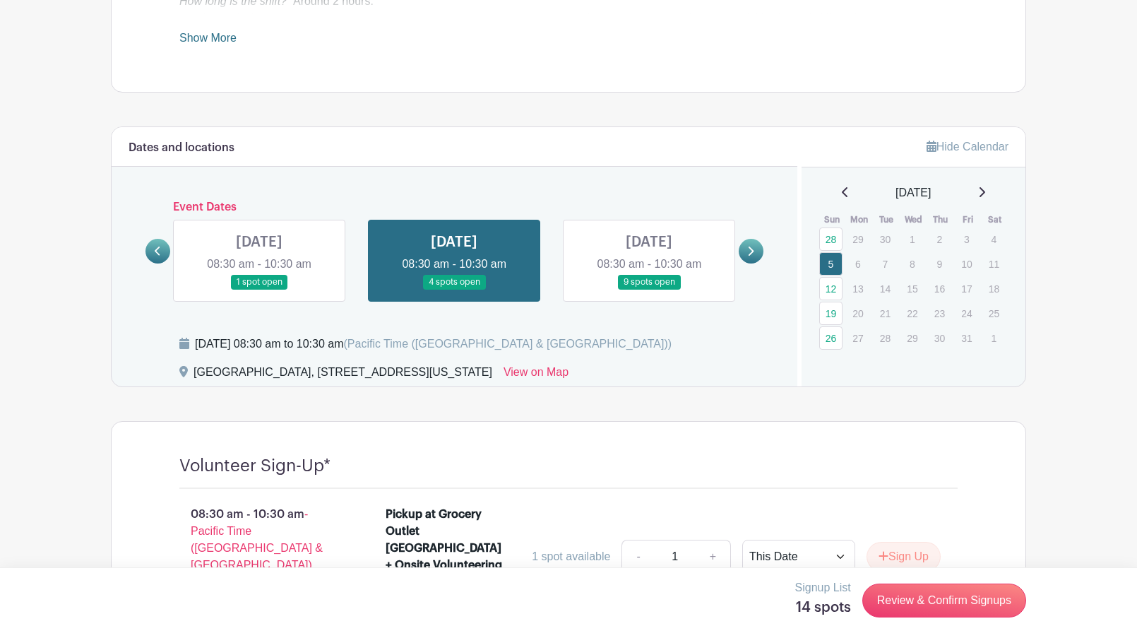
click at [842, 192] on icon at bounding box center [845, 191] width 7 height 11
click at [842, 194] on icon at bounding box center [845, 191] width 7 height 11
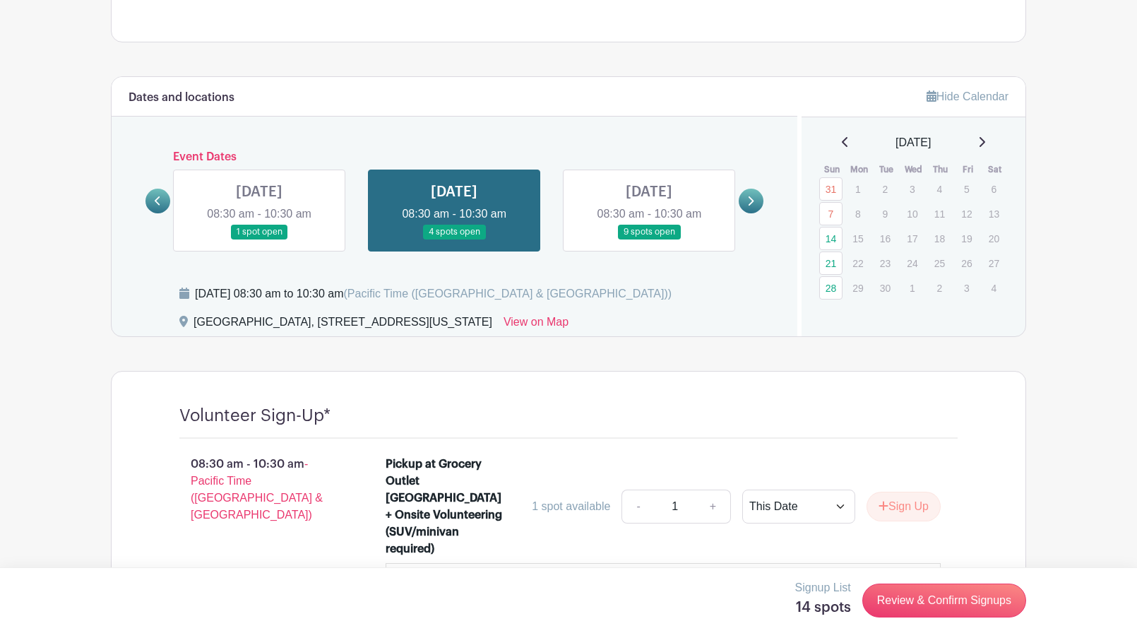
scroll to position [691, 0]
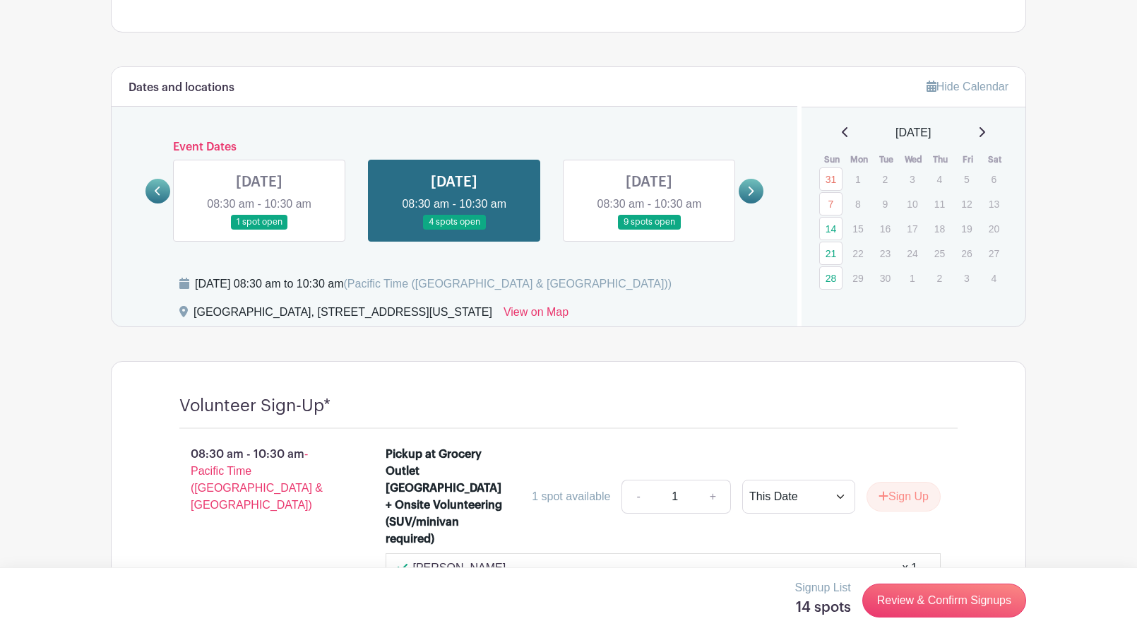
click at [156, 196] on icon at bounding box center [158, 191] width 6 height 11
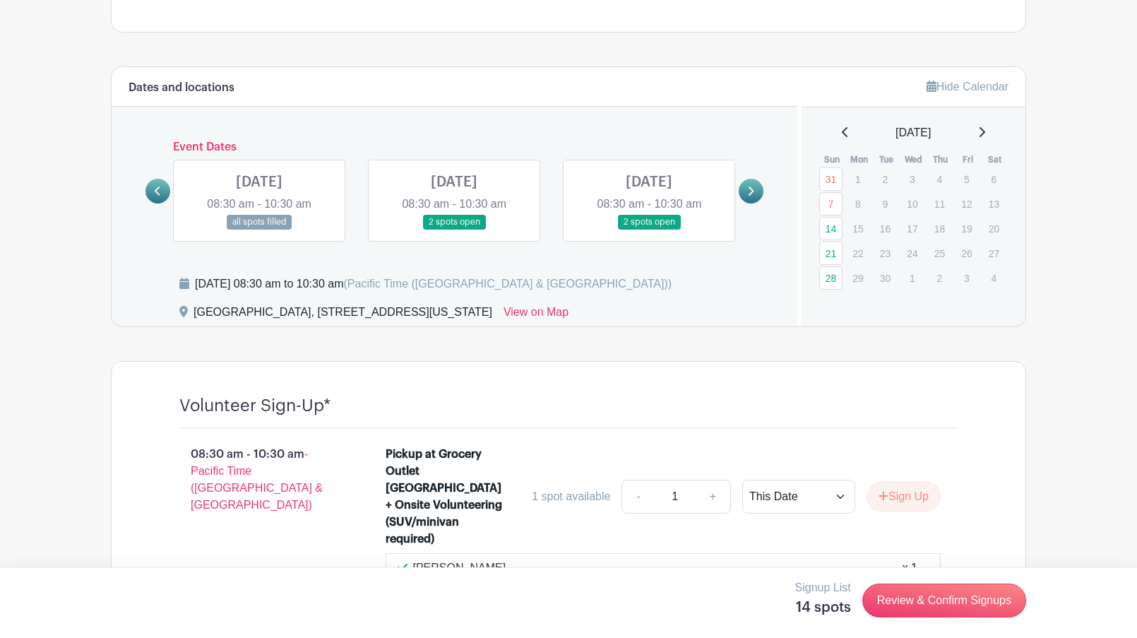
click at [156, 196] on icon at bounding box center [158, 191] width 6 height 11
click at [751, 186] on link at bounding box center [751, 191] width 25 height 25
click at [454, 230] on link at bounding box center [454, 230] width 0 height 0
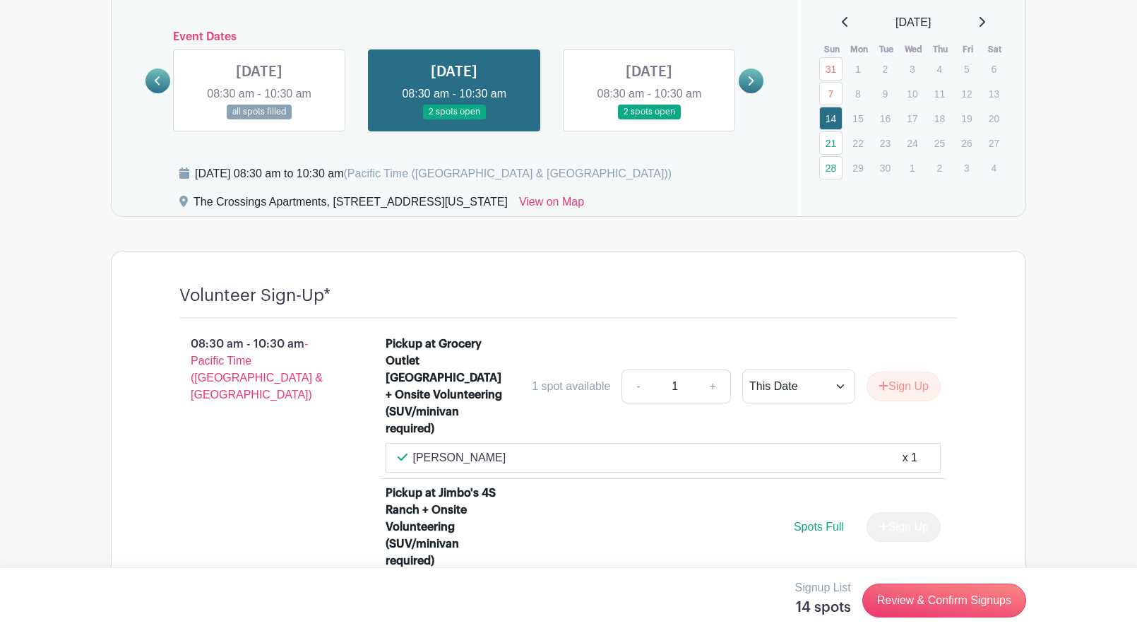
scroll to position [557, 0]
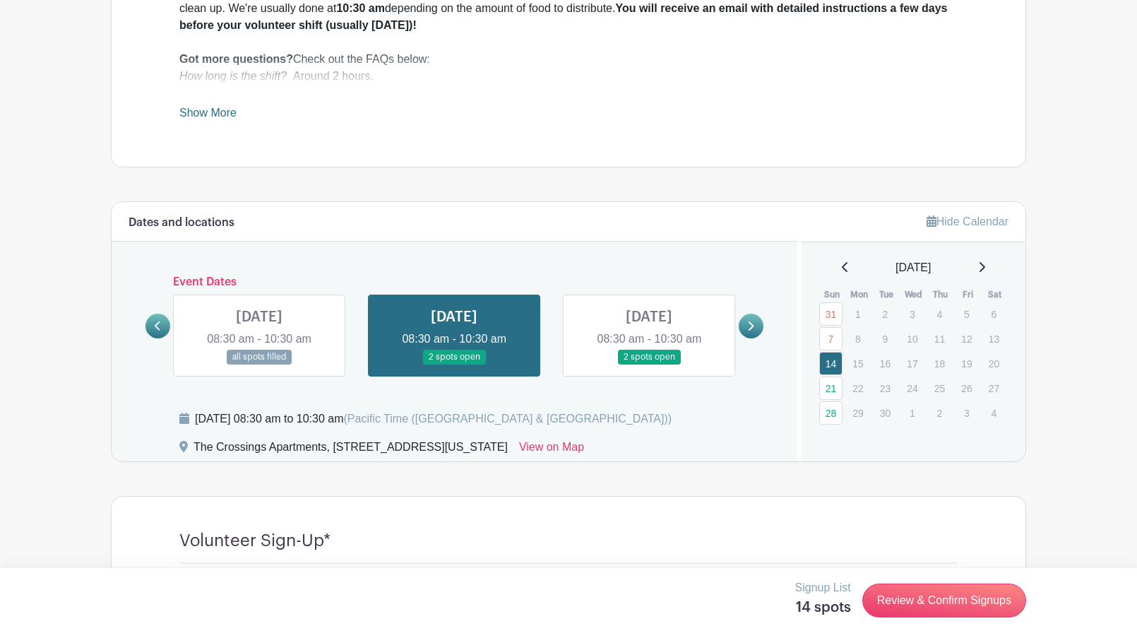
click at [649, 364] on link at bounding box center [649, 364] width 0 height 0
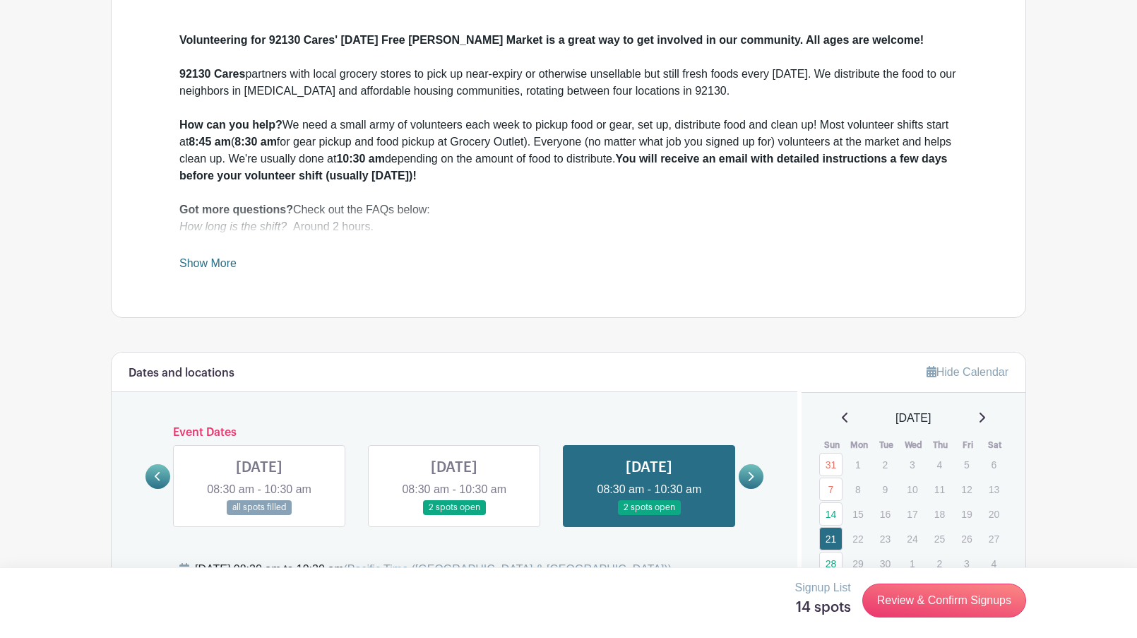
scroll to position [373, 0]
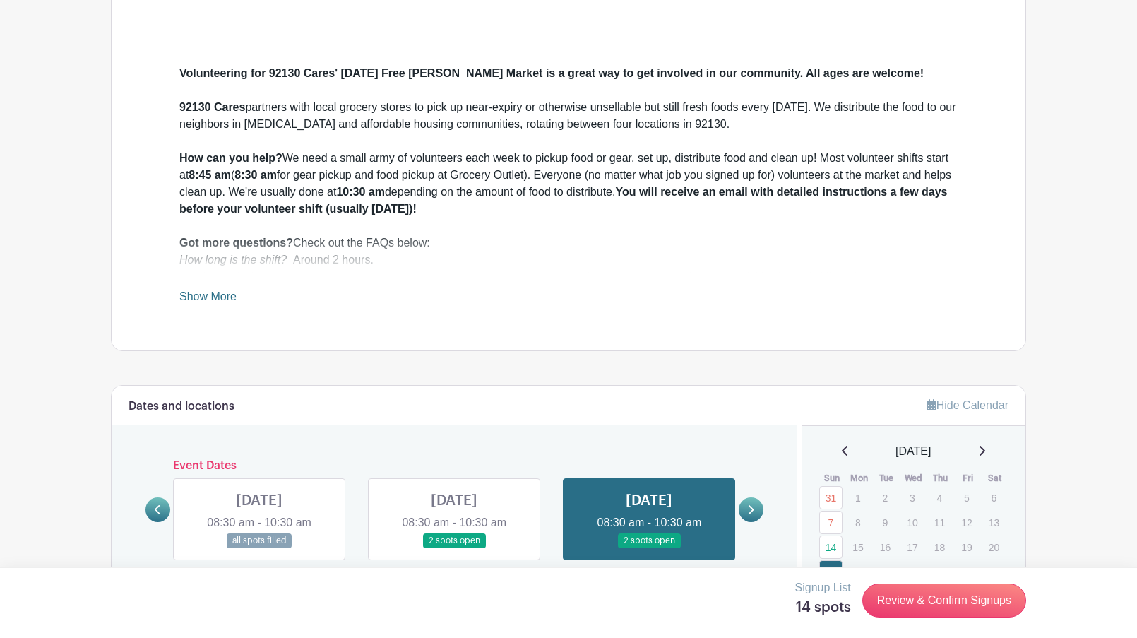
click at [750, 513] on icon at bounding box center [752, 509] width 6 height 9
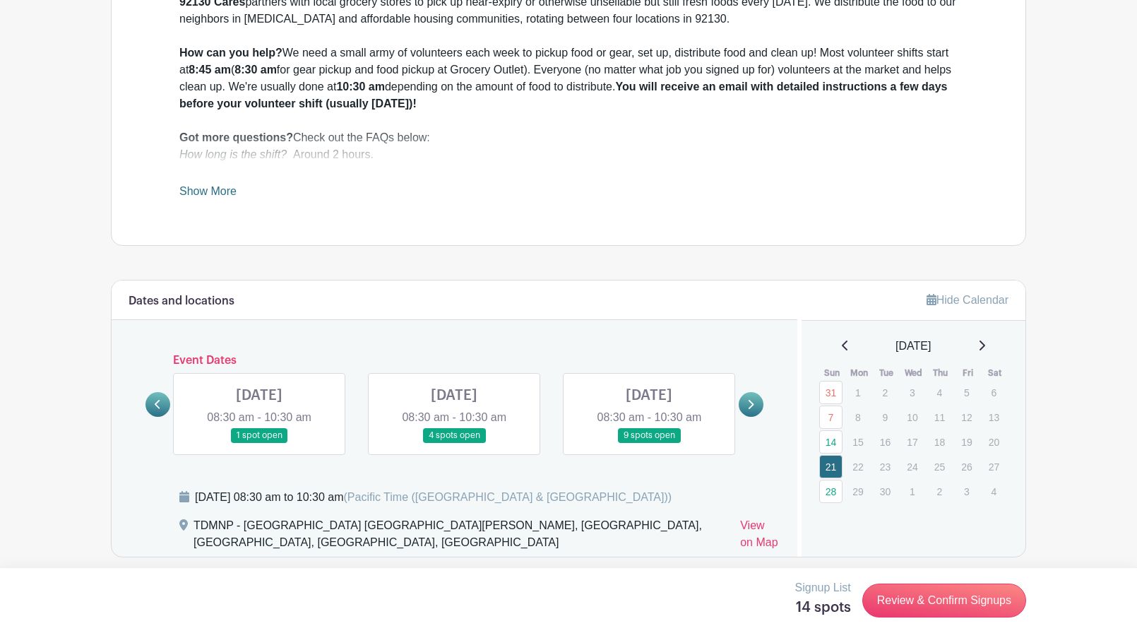
scroll to position [483, 0]
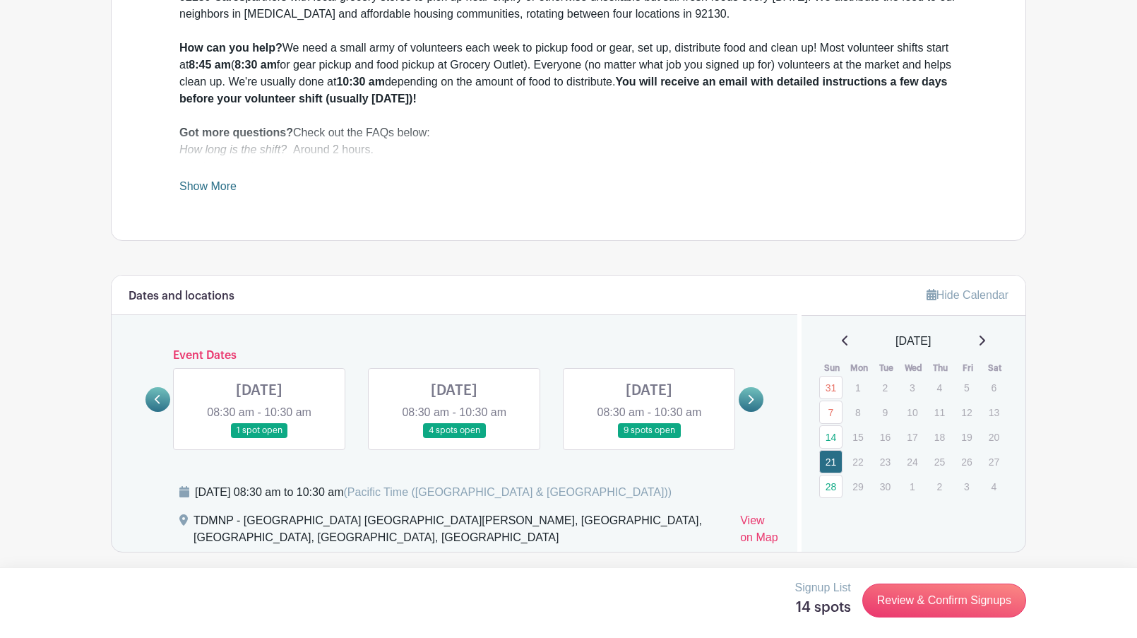
click at [454, 438] on link at bounding box center [454, 438] width 0 height 0
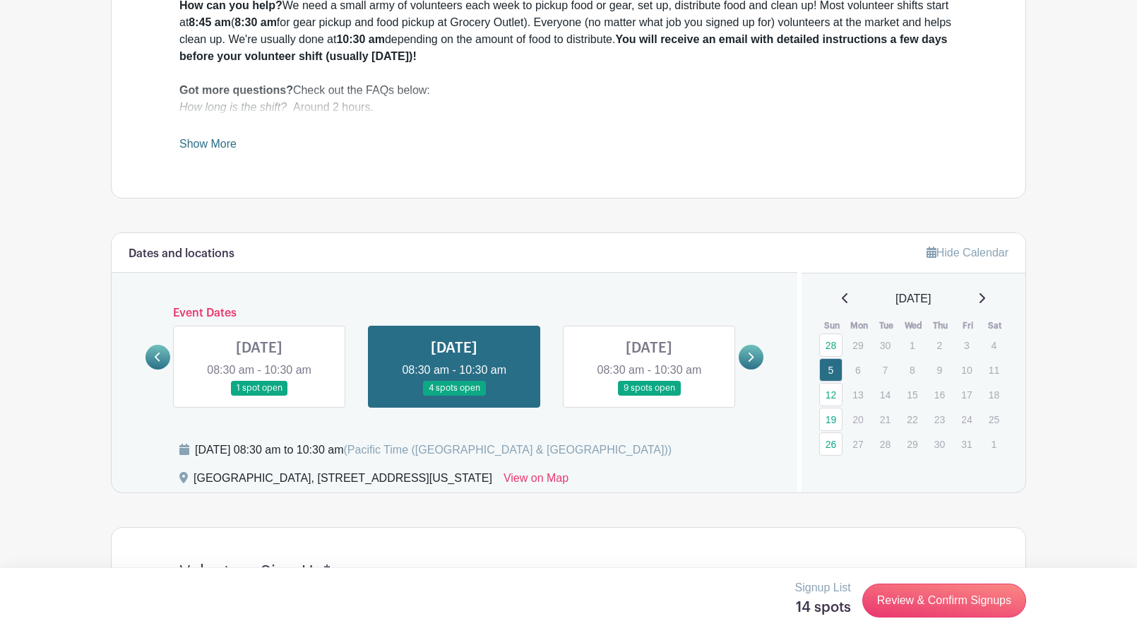
scroll to position [526, 0]
click at [649, 395] on link at bounding box center [649, 395] width 0 height 0
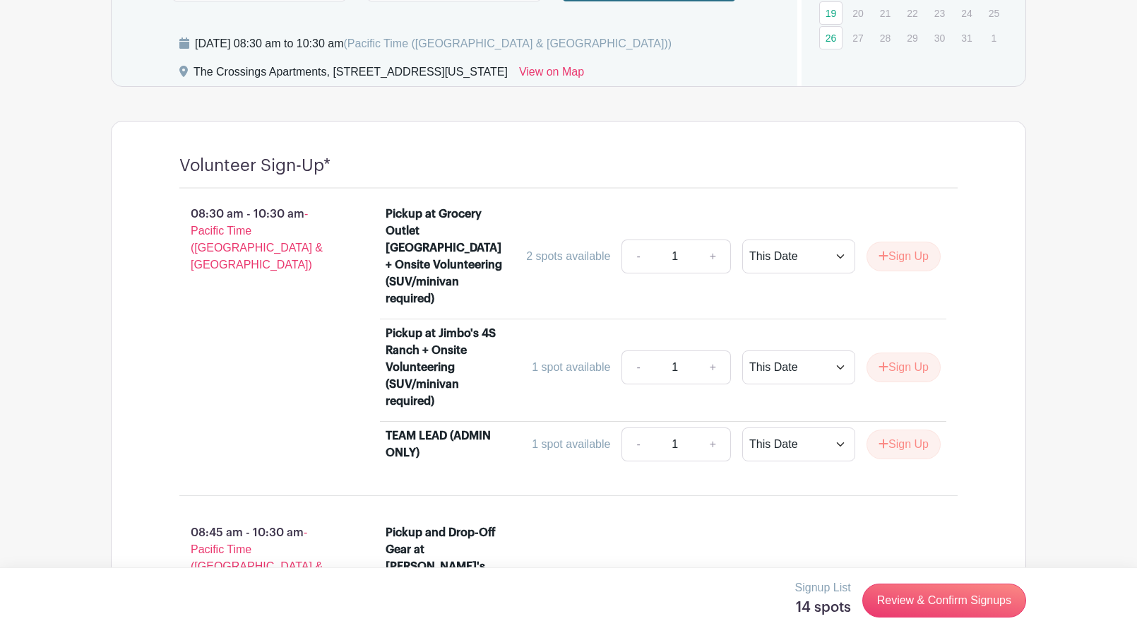
scroll to position [934, 0]
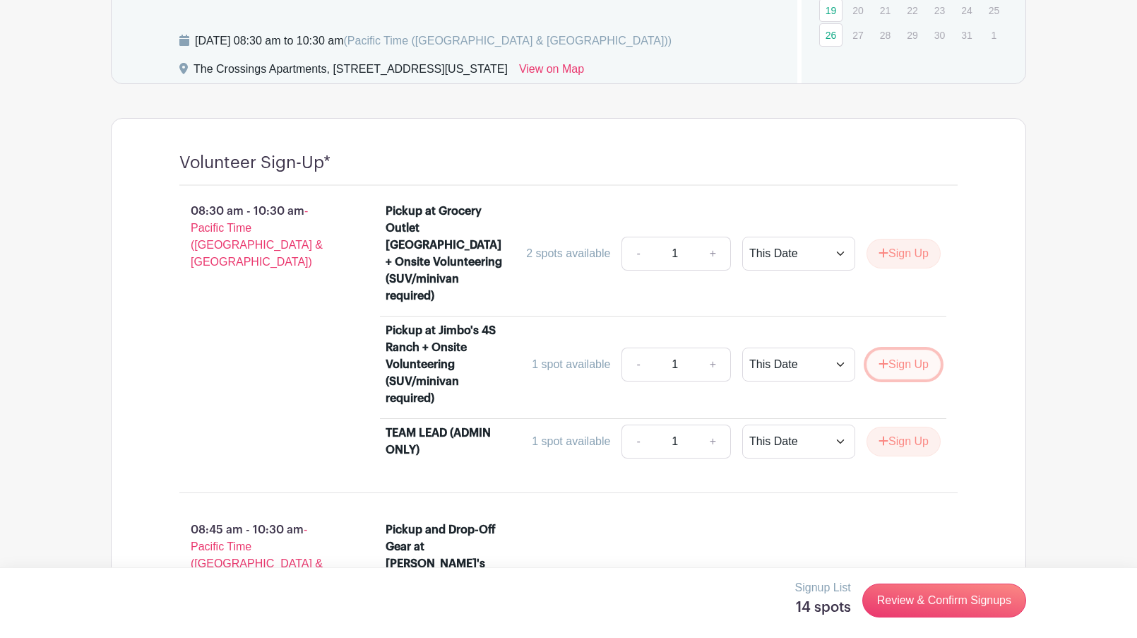
click at [908, 350] on button "Sign Up" at bounding box center [904, 365] width 74 height 30
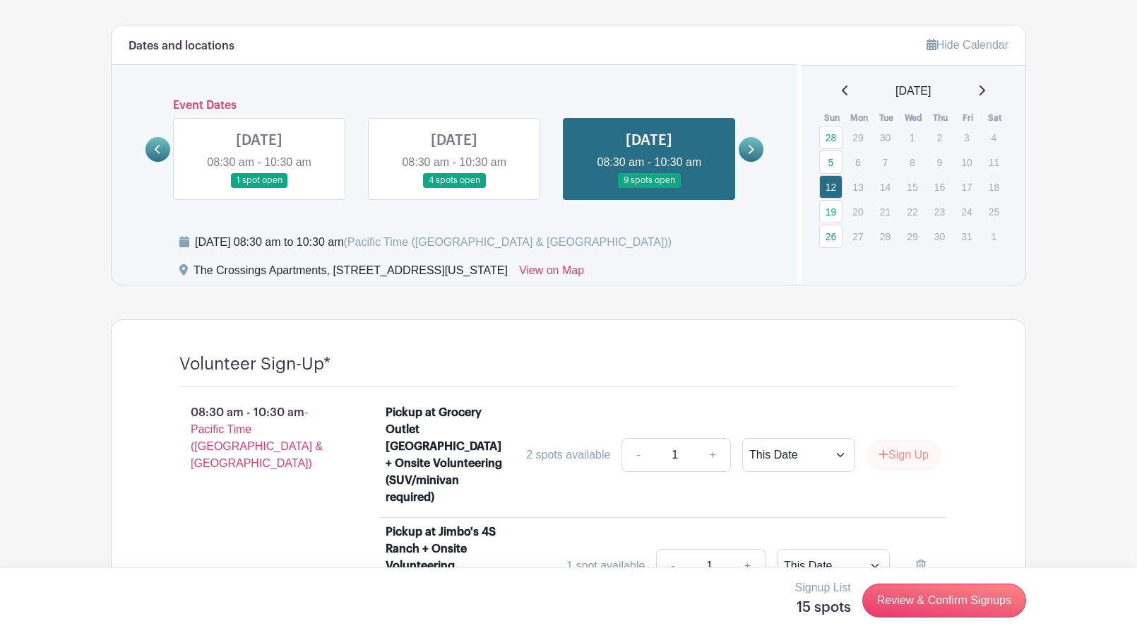
scroll to position [720, 0]
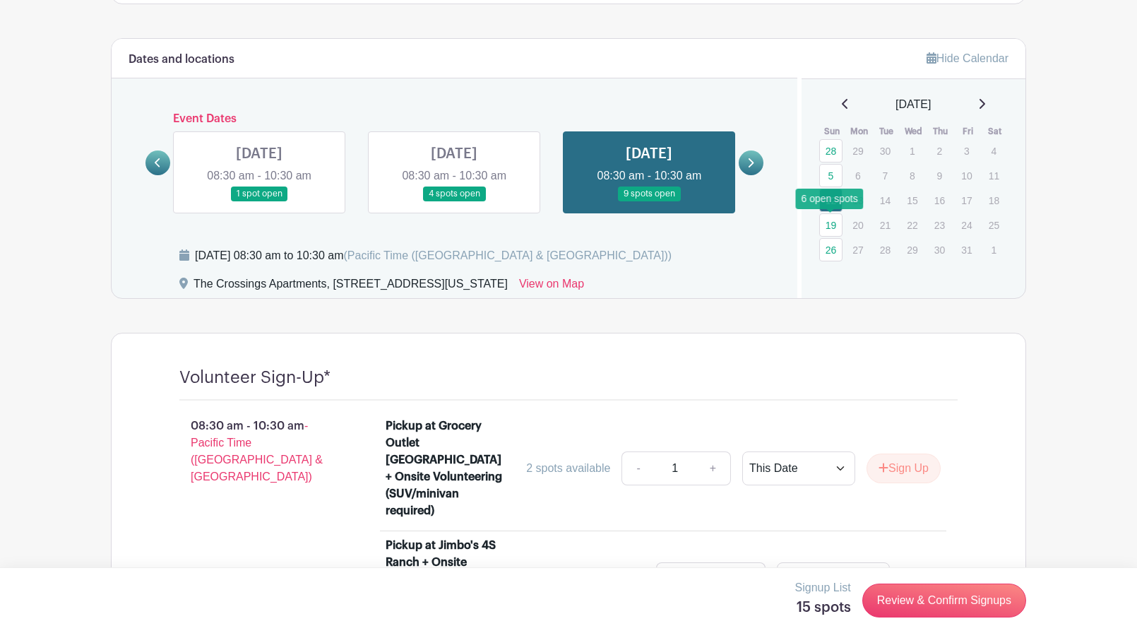
click at [834, 226] on link "19" at bounding box center [830, 224] width 23 height 23
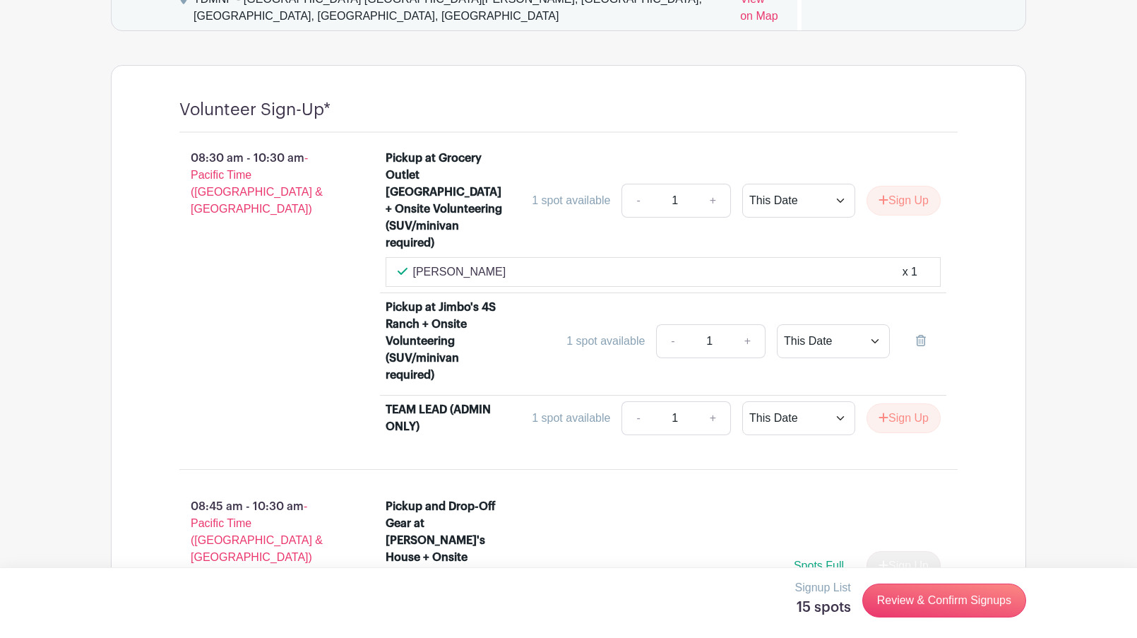
scroll to position [1005, 0]
click at [922, 334] on icon at bounding box center [921, 339] width 10 height 11
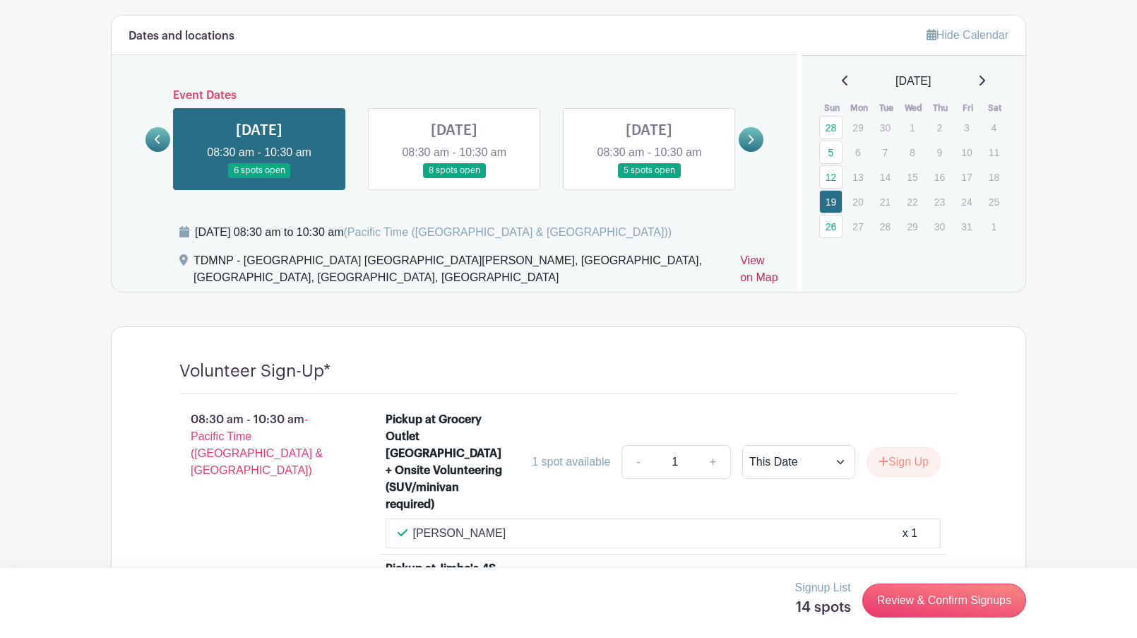
scroll to position [742, 0]
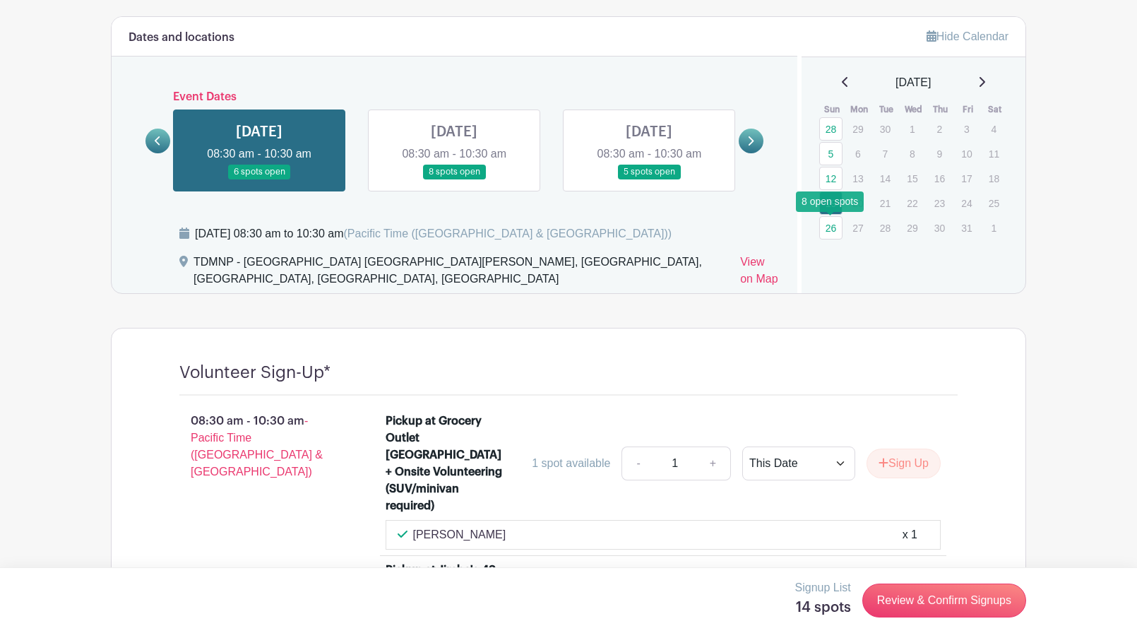
click at [831, 224] on link "26" at bounding box center [830, 227] width 23 height 23
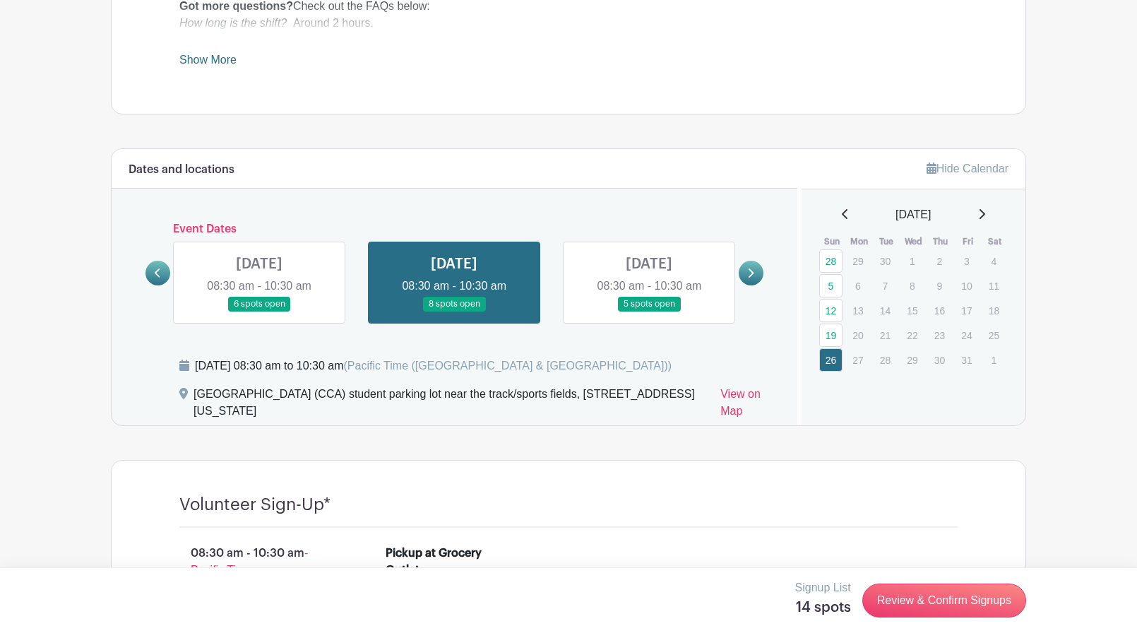
scroll to position [605, 0]
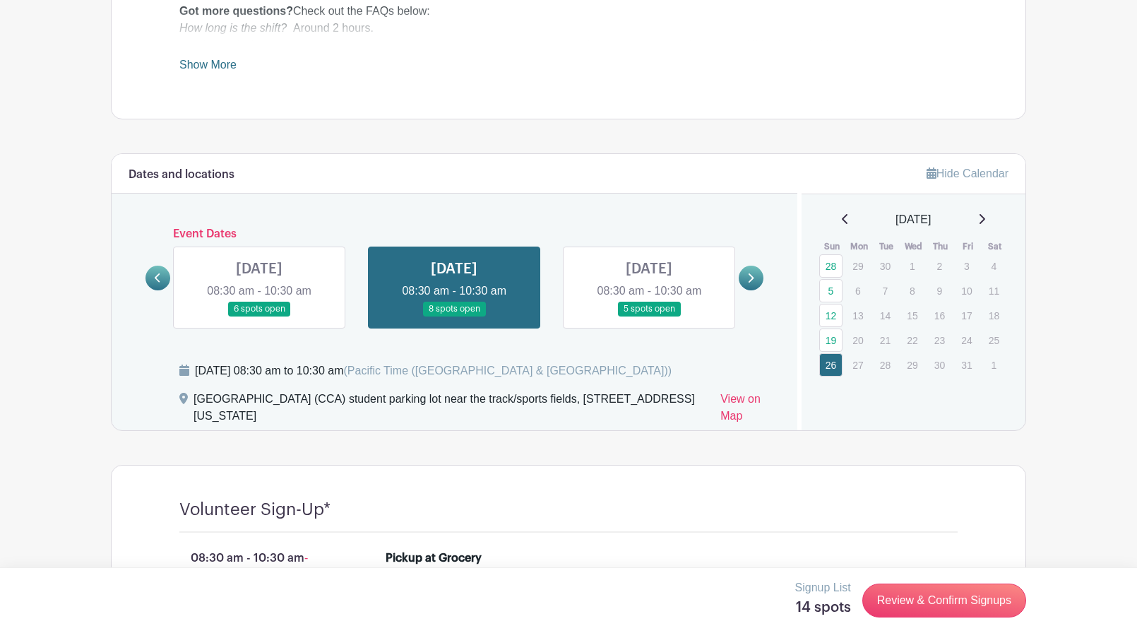
click at [649, 316] on link at bounding box center [649, 316] width 0 height 0
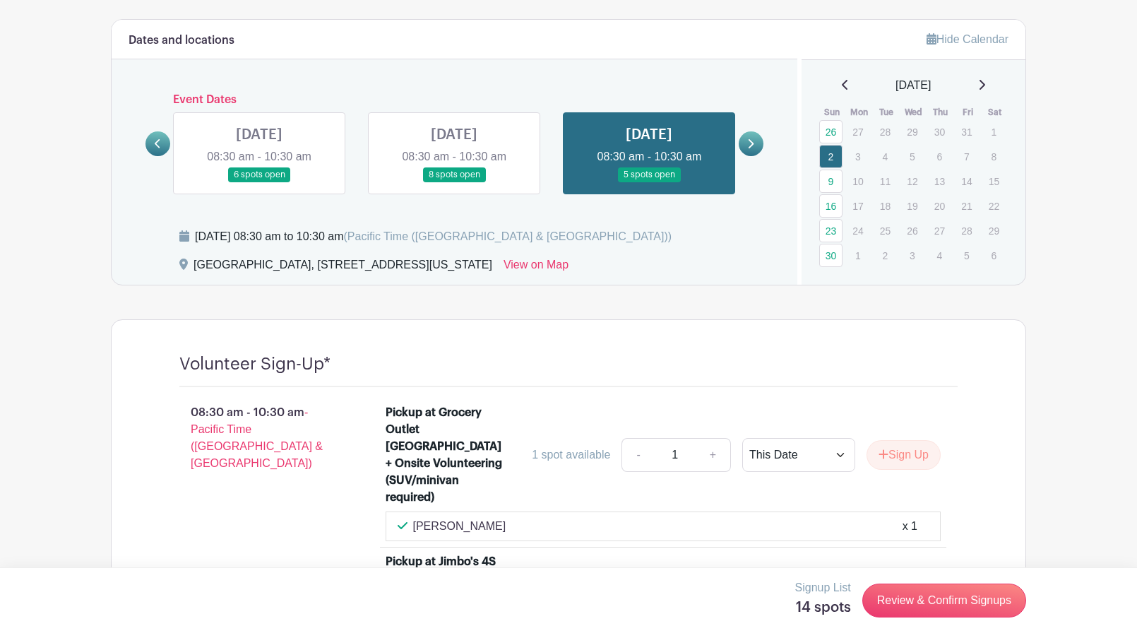
scroll to position [733, 0]
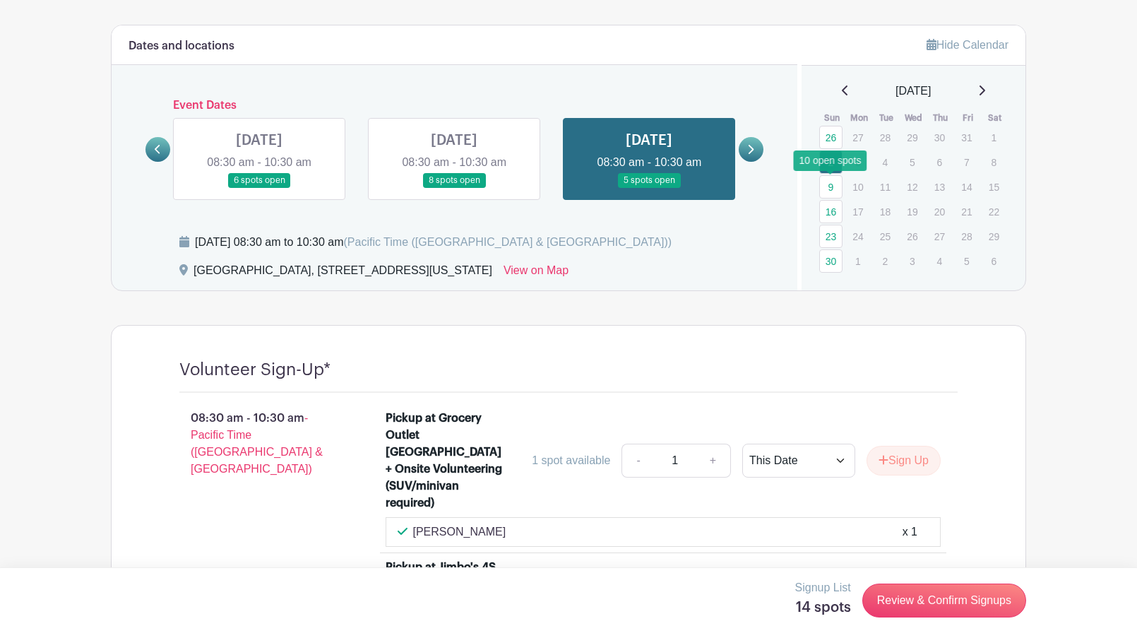
click at [831, 188] on link "9" at bounding box center [830, 186] width 23 height 23
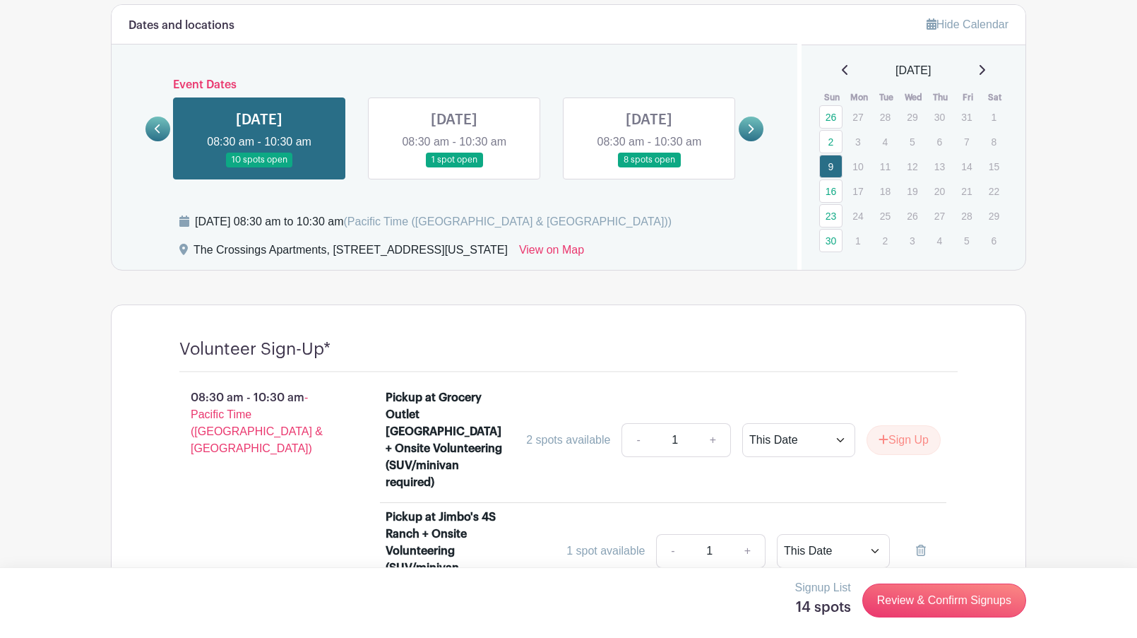
scroll to position [736, 0]
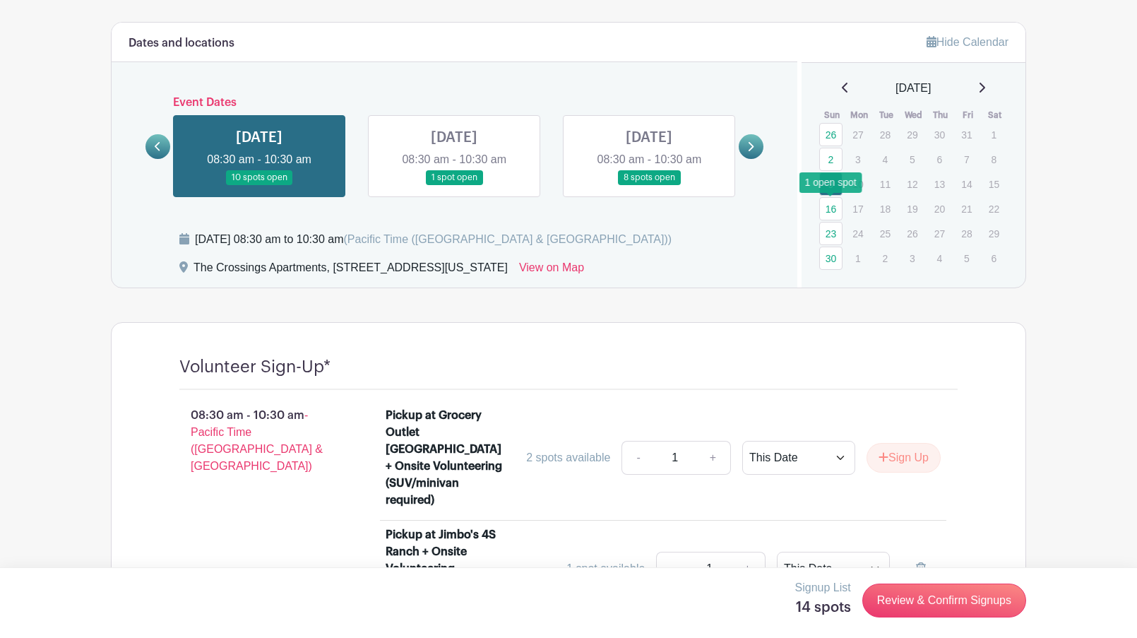
click at [831, 209] on link "16" at bounding box center [830, 208] width 23 height 23
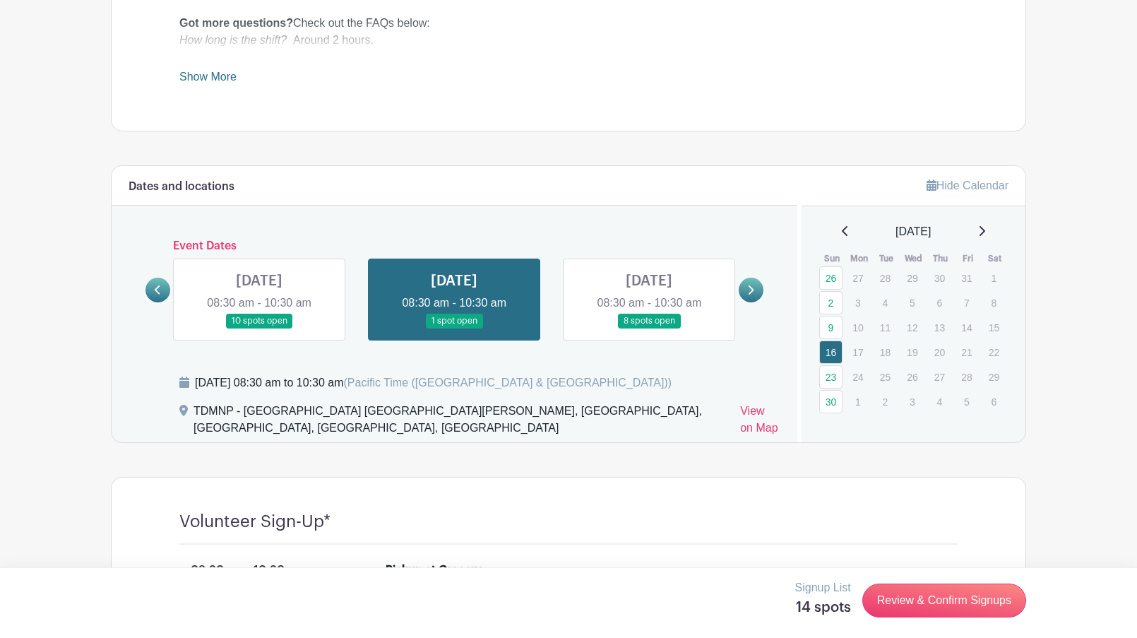
scroll to position [573, 0]
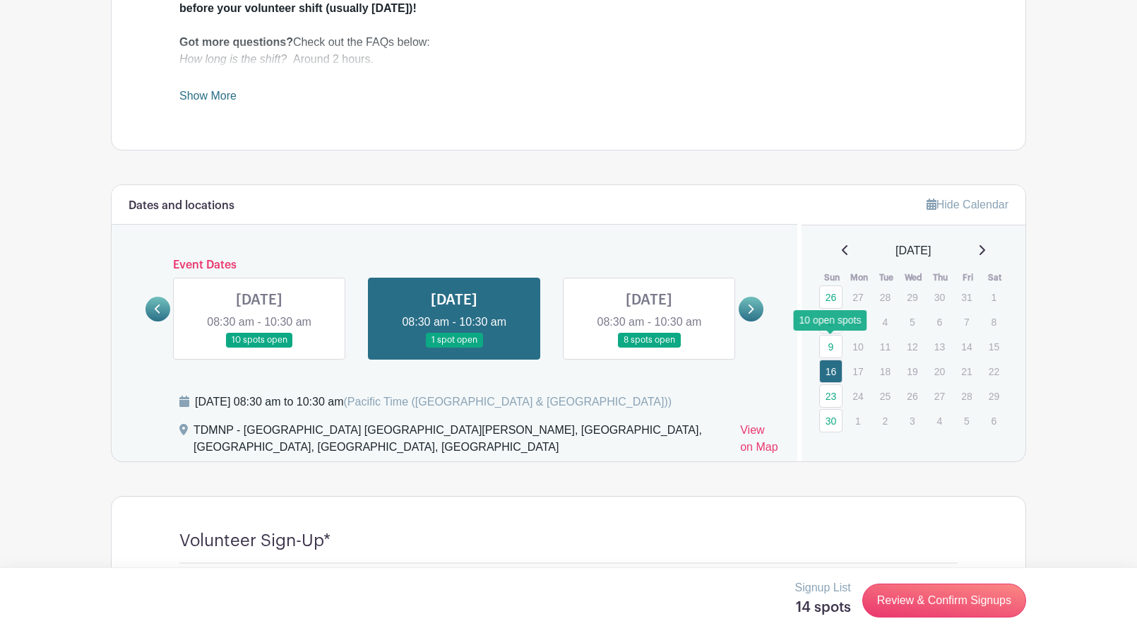
click at [830, 347] on link "9" at bounding box center [830, 346] width 23 height 23
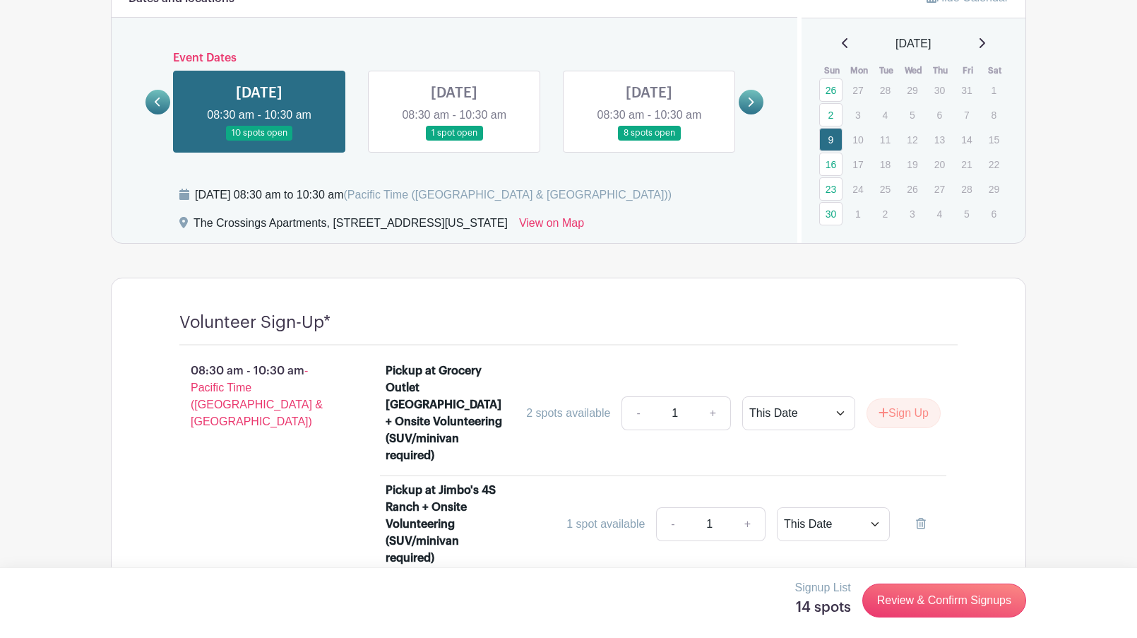
scroll to position [730, 0]
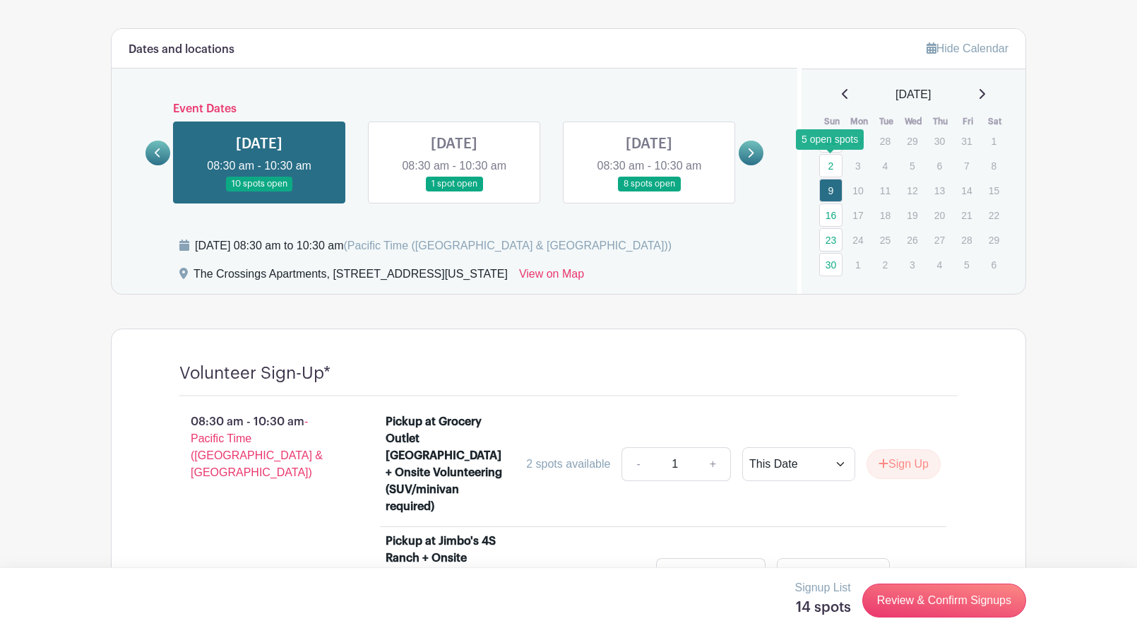
click at [829, 166] on link "2" at bounding box center [830, 165] width 23 height 23
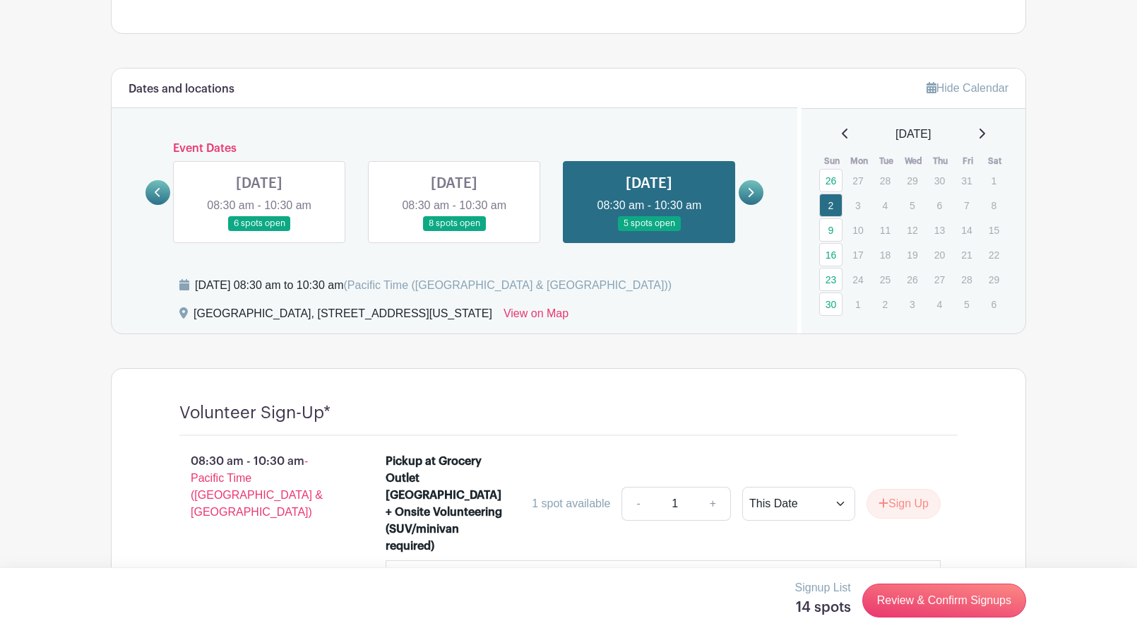
scroll to position [682, 0]
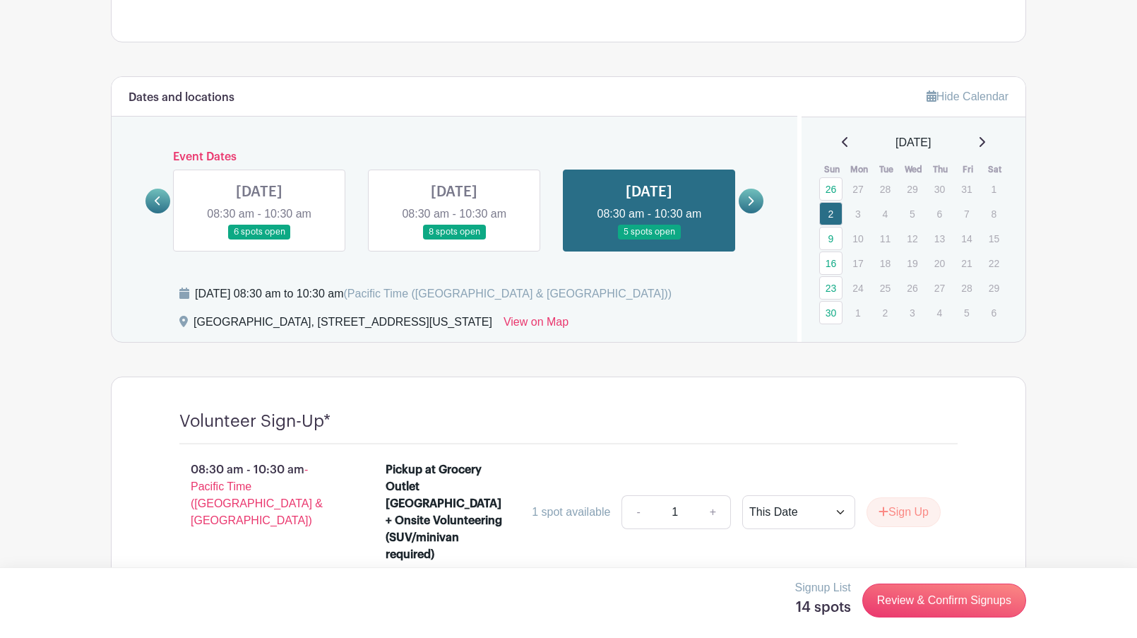
click at [842, 141] on icon at bounding box center [845, 141] width 7 height 11
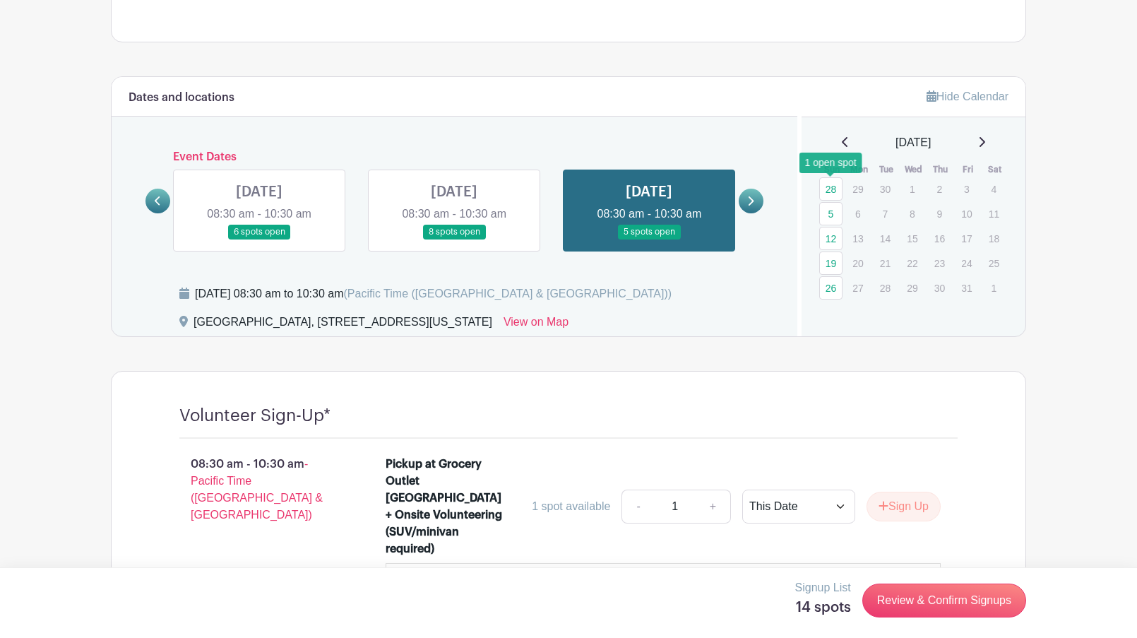
click at [832, 187] on link "28" at bounding box center [830, 188] width 23 height 23
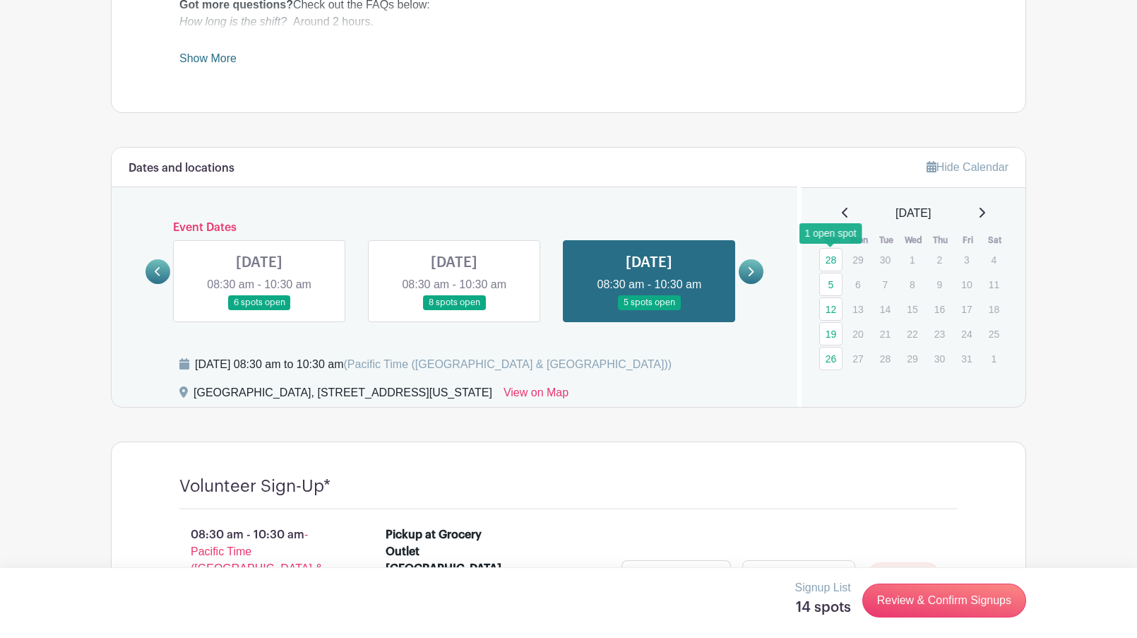
scroll to position [610, 0]
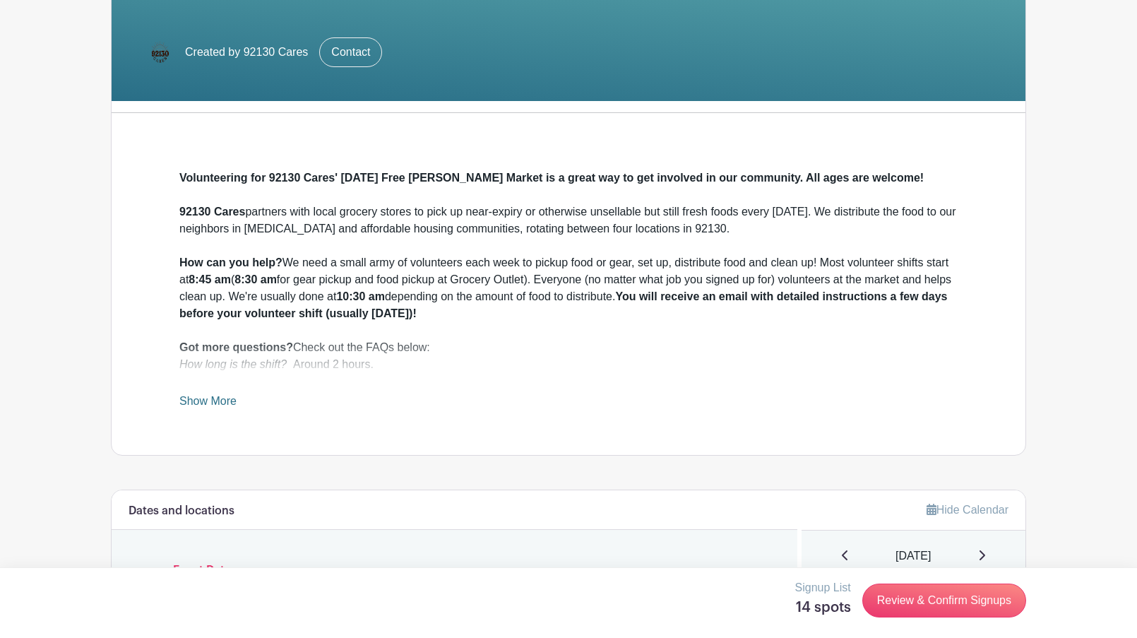
scroll to position [402, 0]
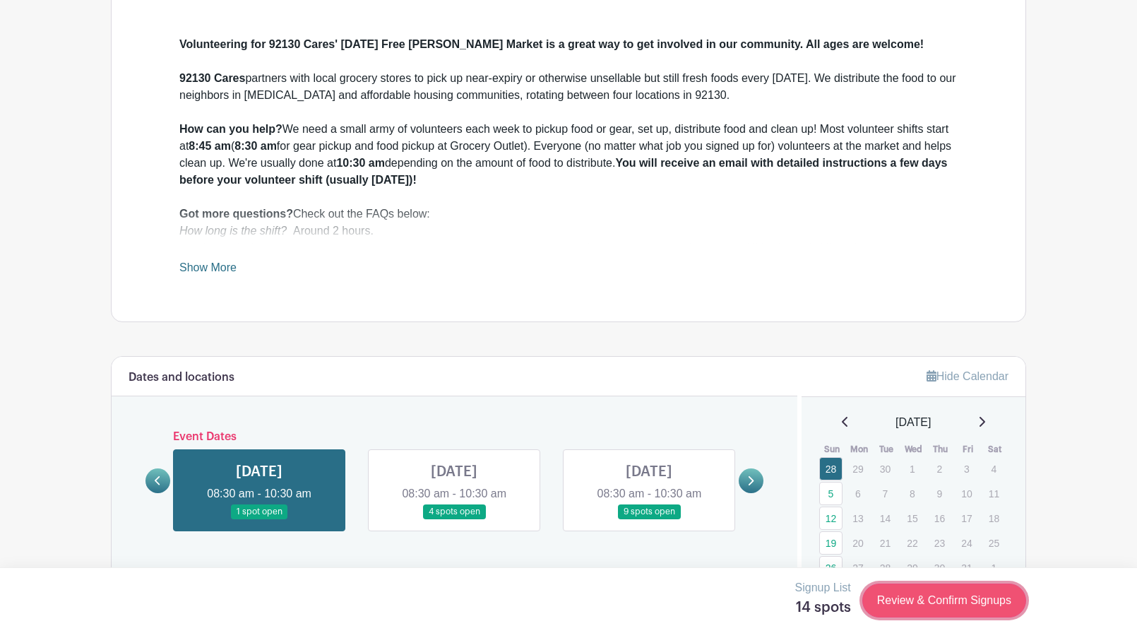
click at [933, 596] on link "Review & Confirm Signups" at bounding box center [944, 600] width 164 height 34
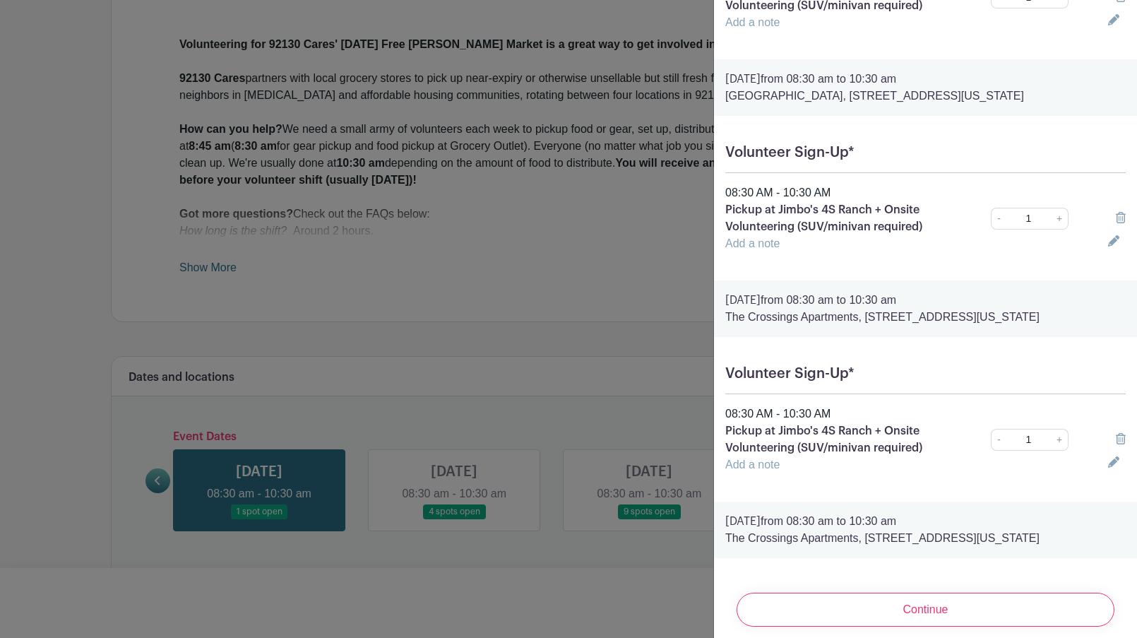
scroll to position [0, 0]
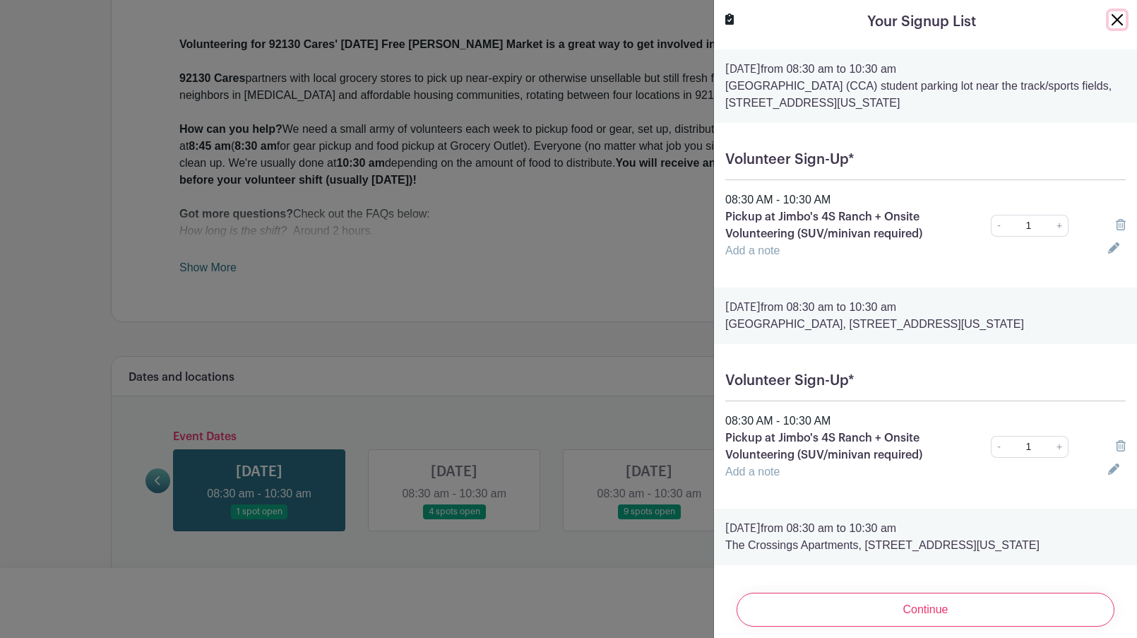
click at [1119, 23] on button "Close" at bounding box center [1117, 19] width 17 height 17
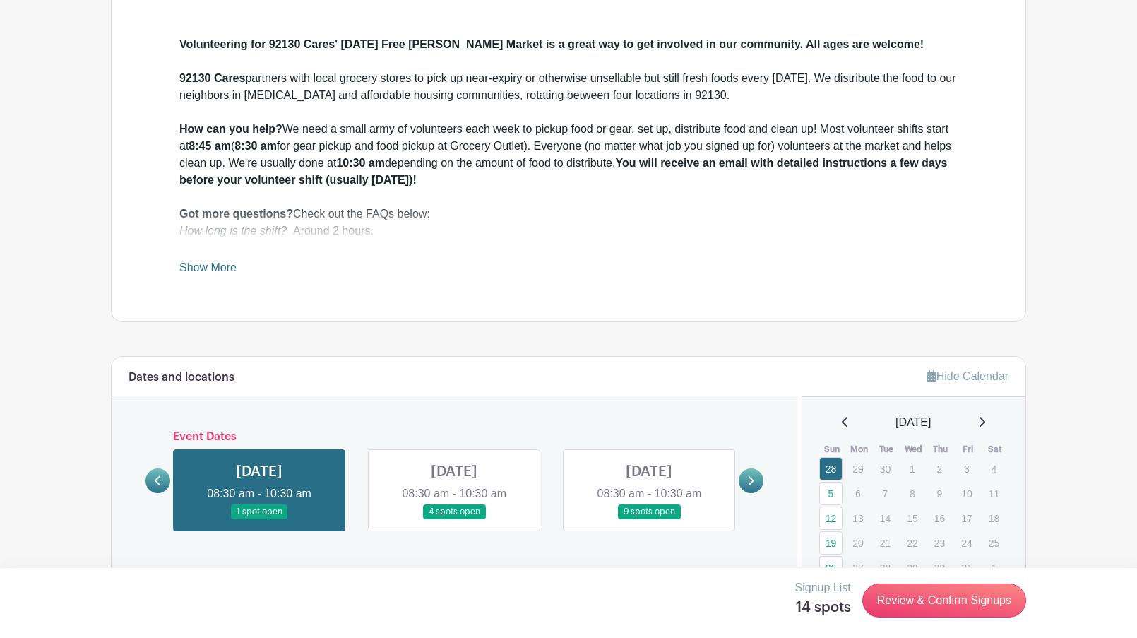
click at [454, 519] on link at bounding box center [454, 519] width 0 height 0
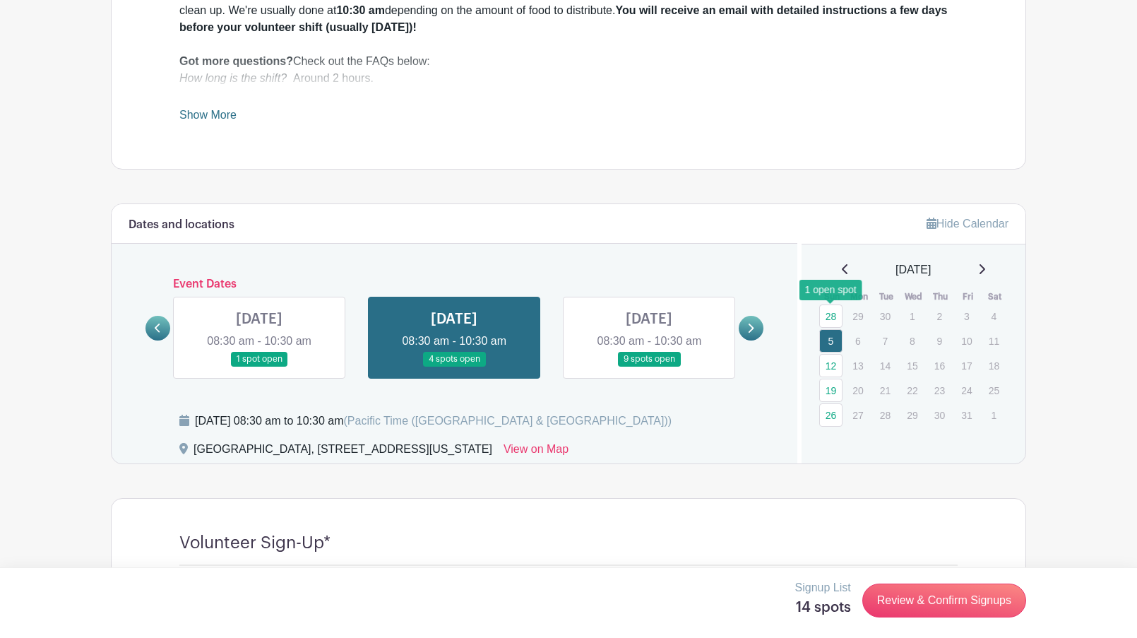
scroll to position [557, 0]
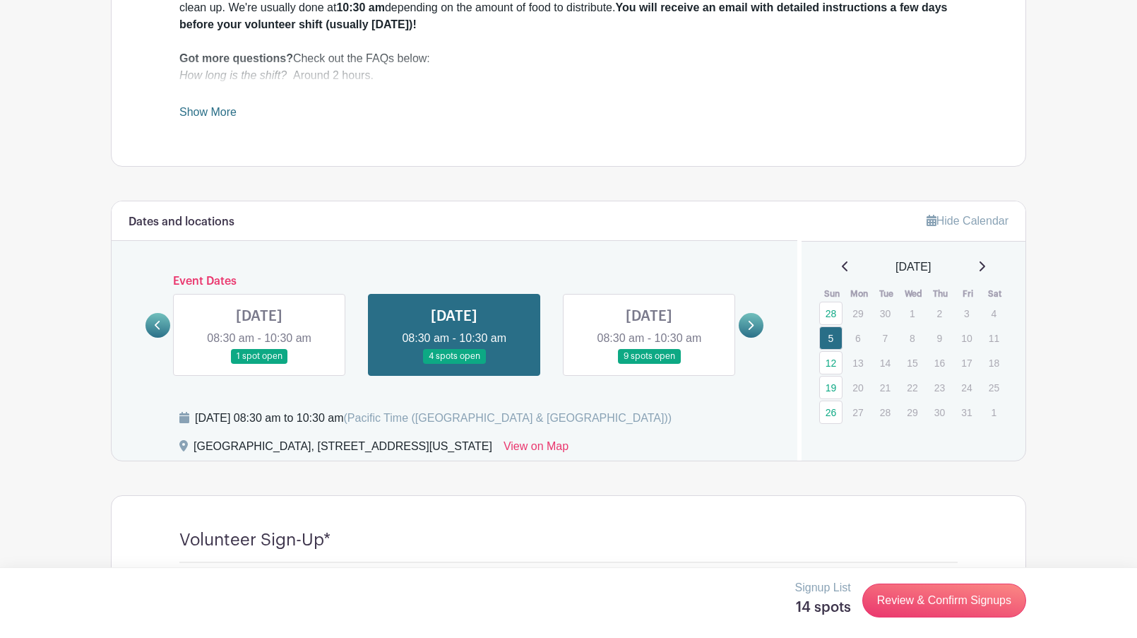
click at [831, 268] on div "[DATE]" at bounding box center [914, 266] width 191 height 17
click at [842, 268] on icon at bounding box center [845, 266] width 6 height 10
click at [836, 362] on link "14" at bounding box center [830, 362] width 23 height 23
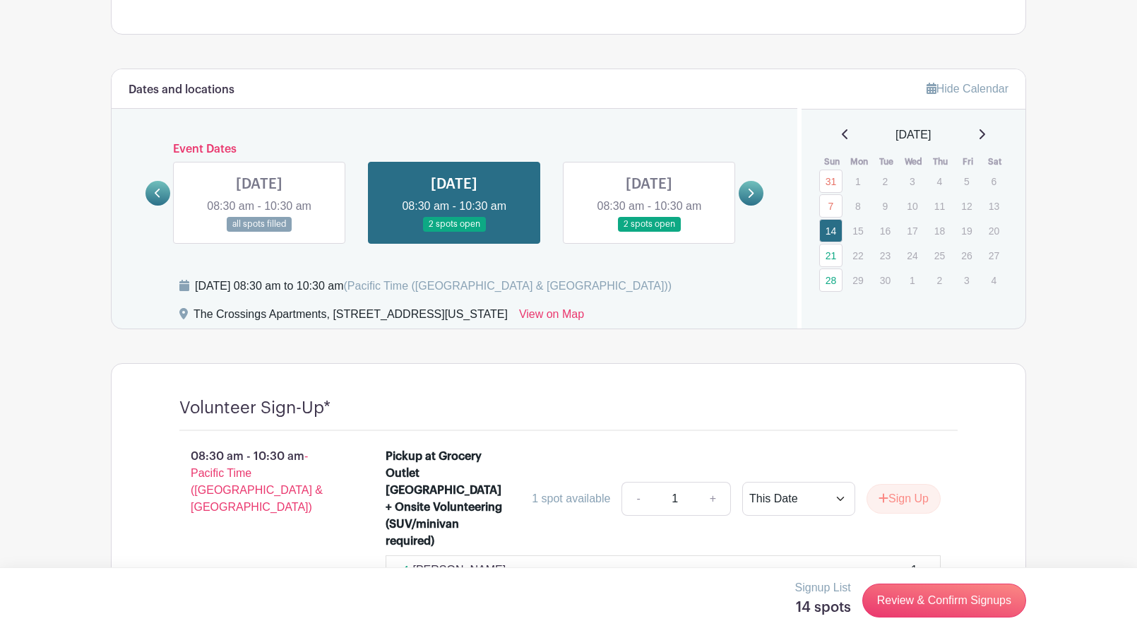
scroll to position [674, 0]
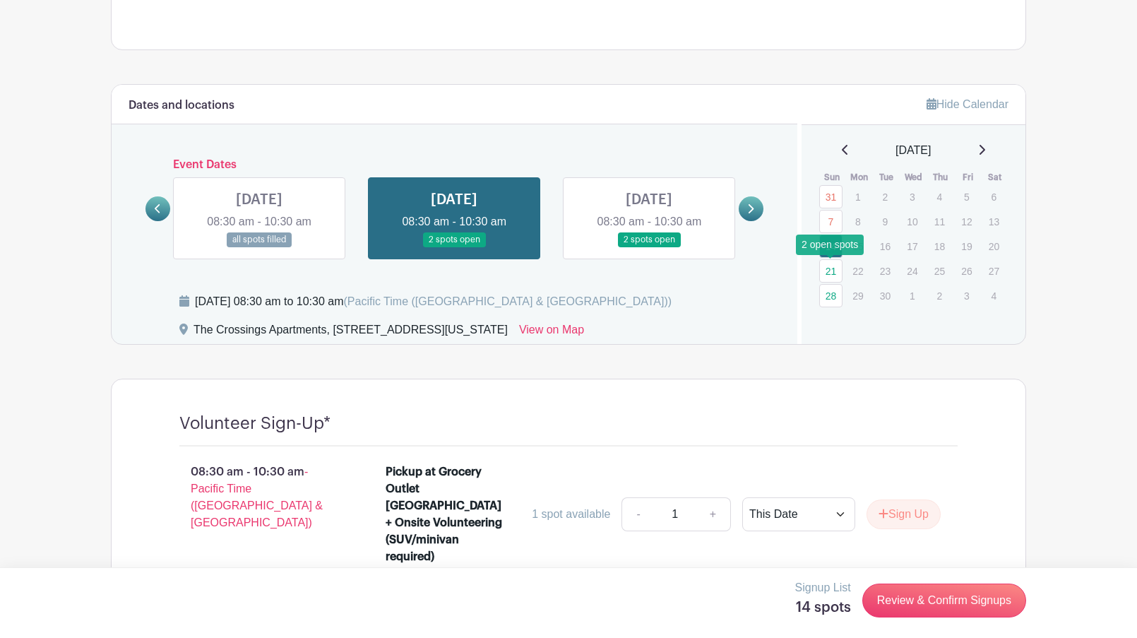
click at [830, 266] on link "21" at bounding box center [830, 270] width 23 height 23
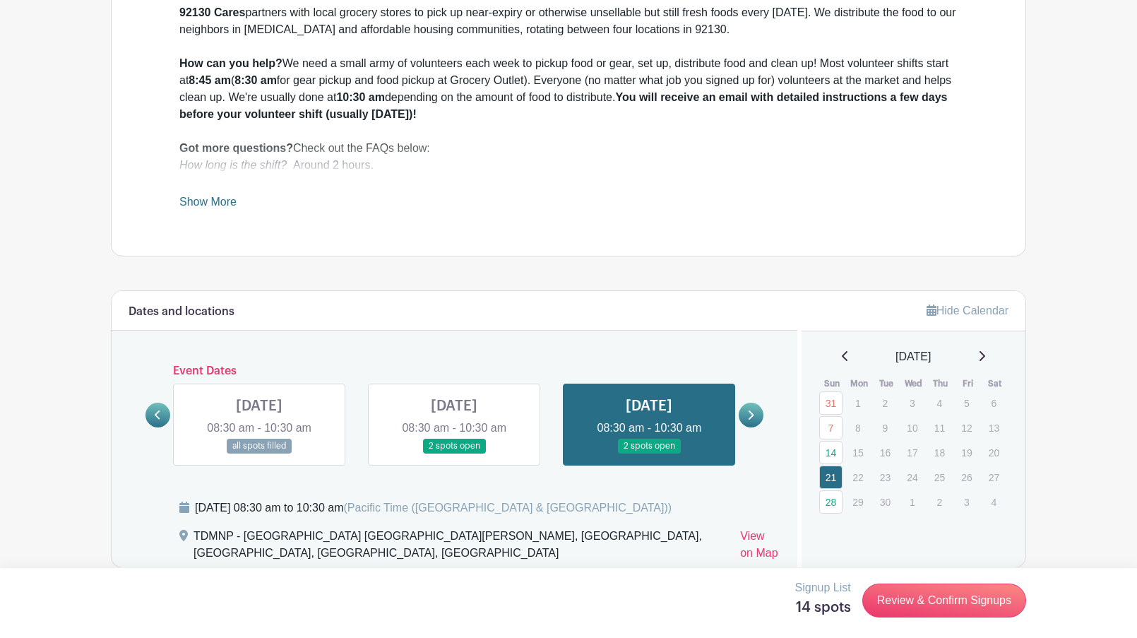
scroll to position [468, 0]
click at [985, 354] on icon at bounding box center [983, 355] width 6 height 10
click at [832, 398] on link "28" at bounding box center [830, 402] width 23 height 23
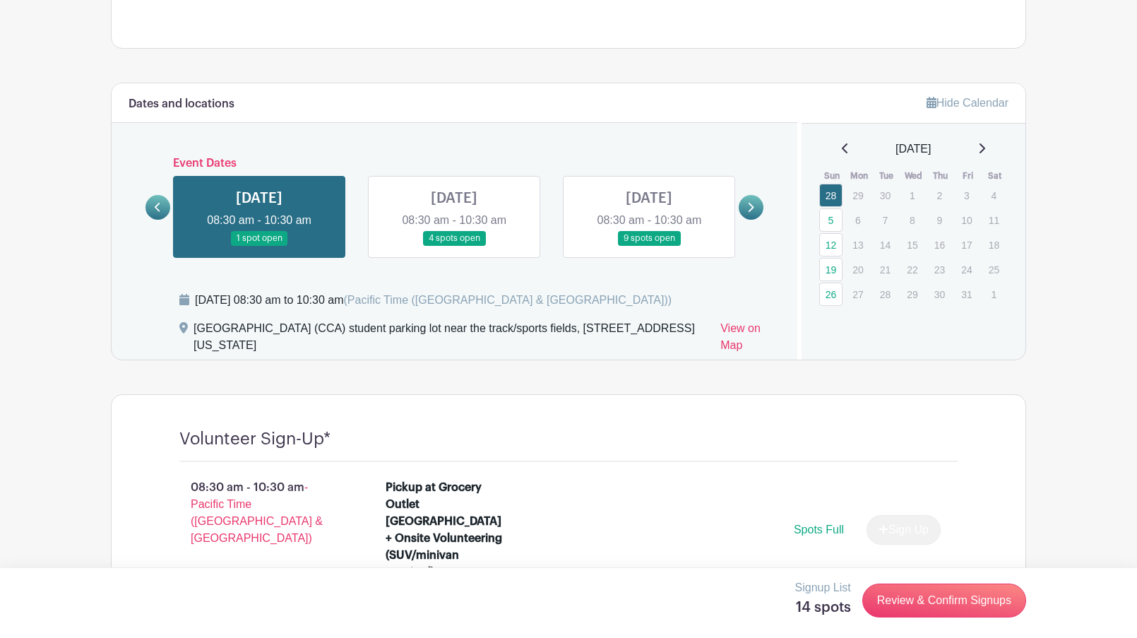
scroll to position [657, 0]
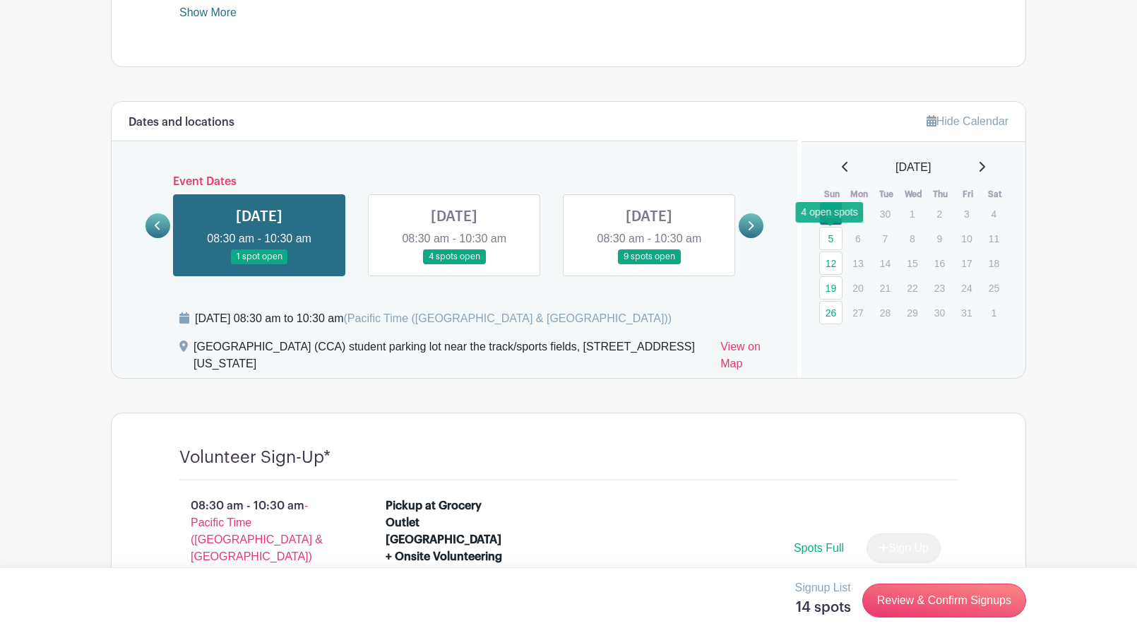
click at [828, 238] on link "5" at bounding box center [830, 238] width 23 height 23
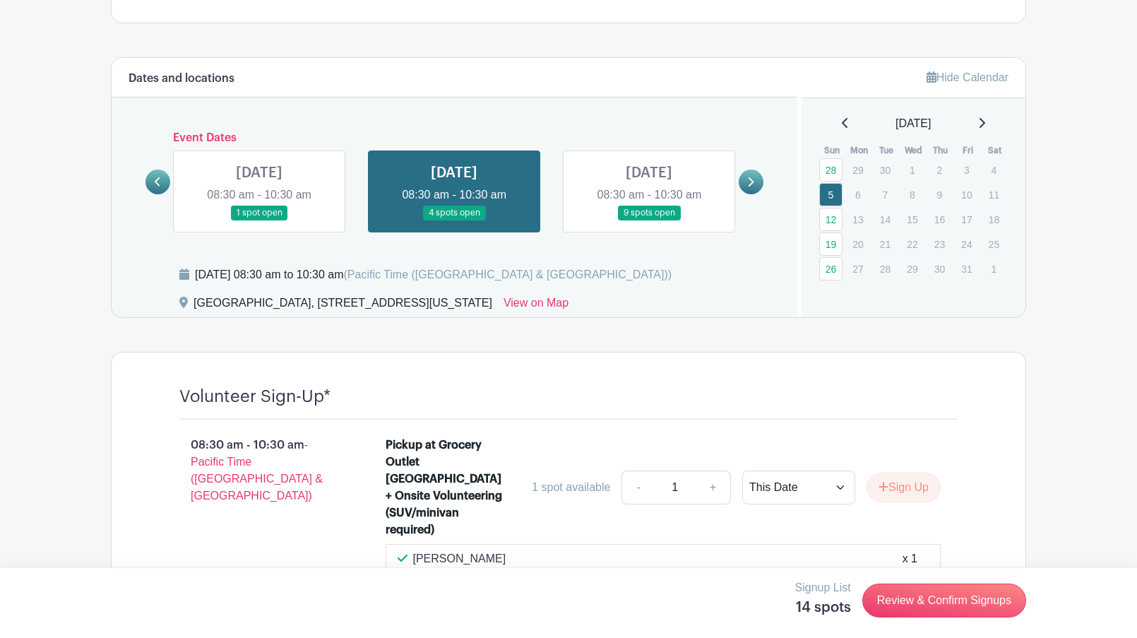
scroll to position [684, 0]
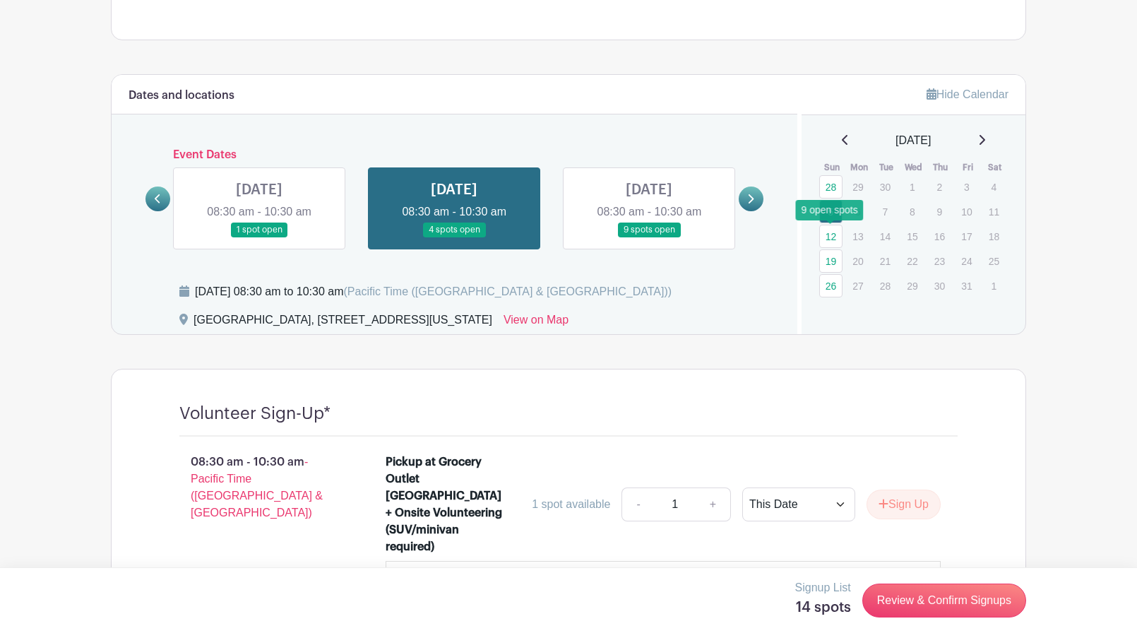
click at [831, 239] on link "12" at bounding box center [830, 236] width 23 height 23
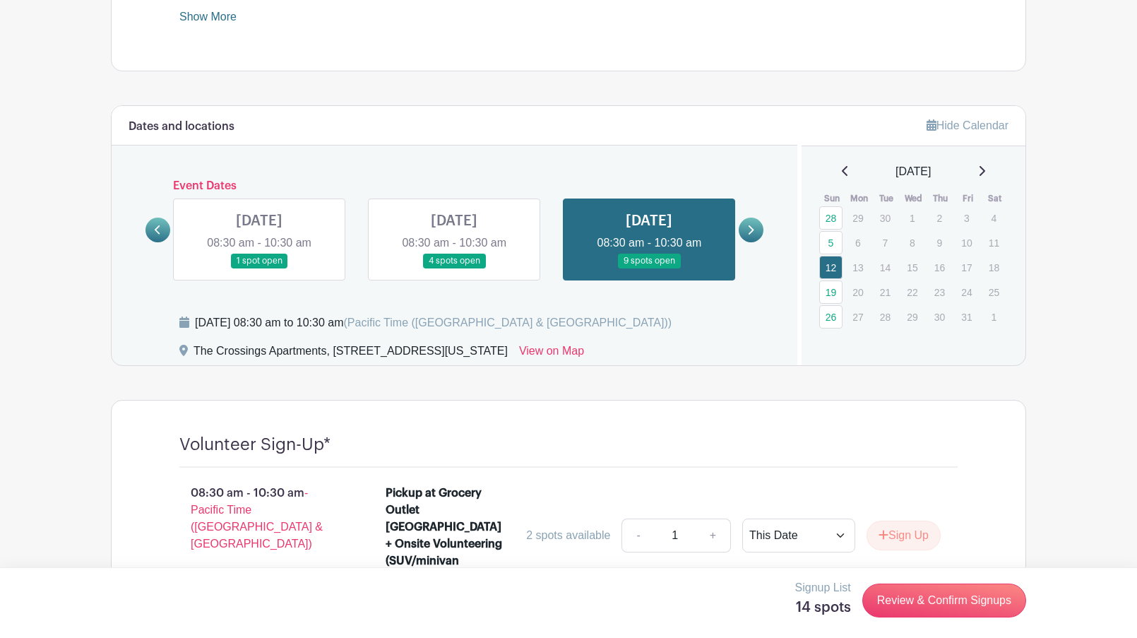
scroll to position [644, 0]
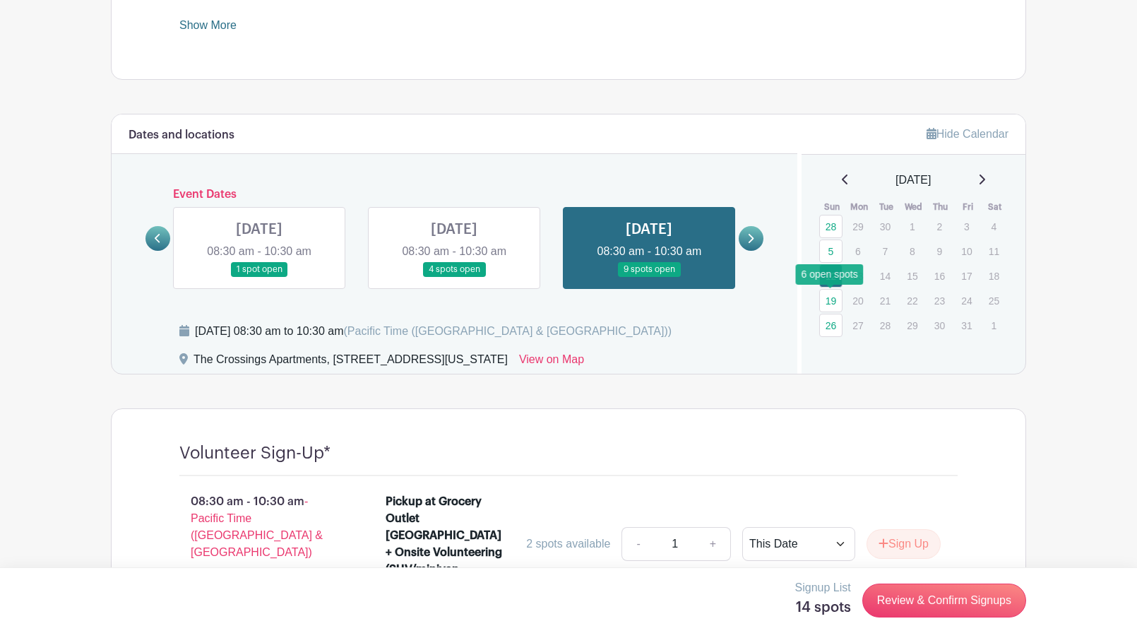
click at [832, 298] on link "19" at bounding box center [830, 300] width 23 height 23
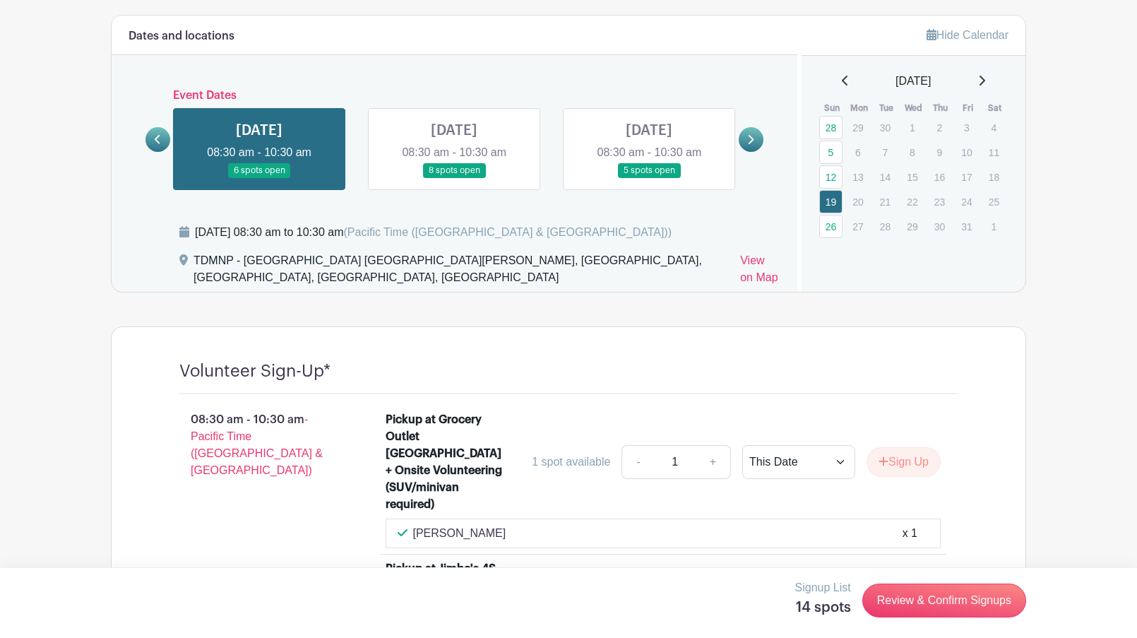
scroll to position [739, 0]
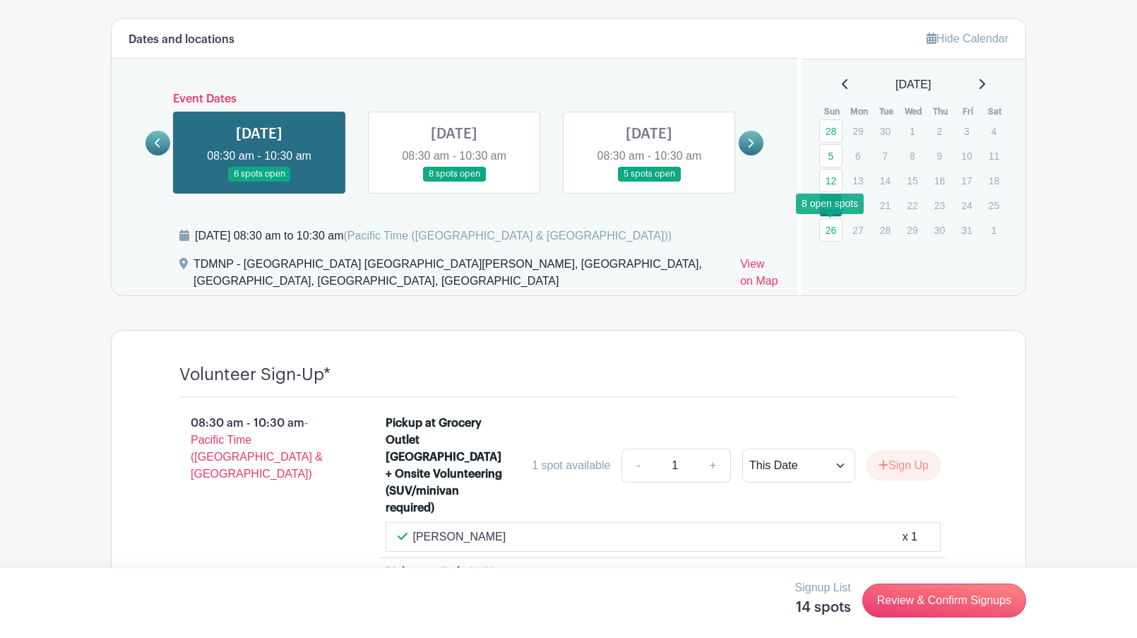
click at [828, 228] on link "26" at bounding box center [830, 229] width 23 height 23
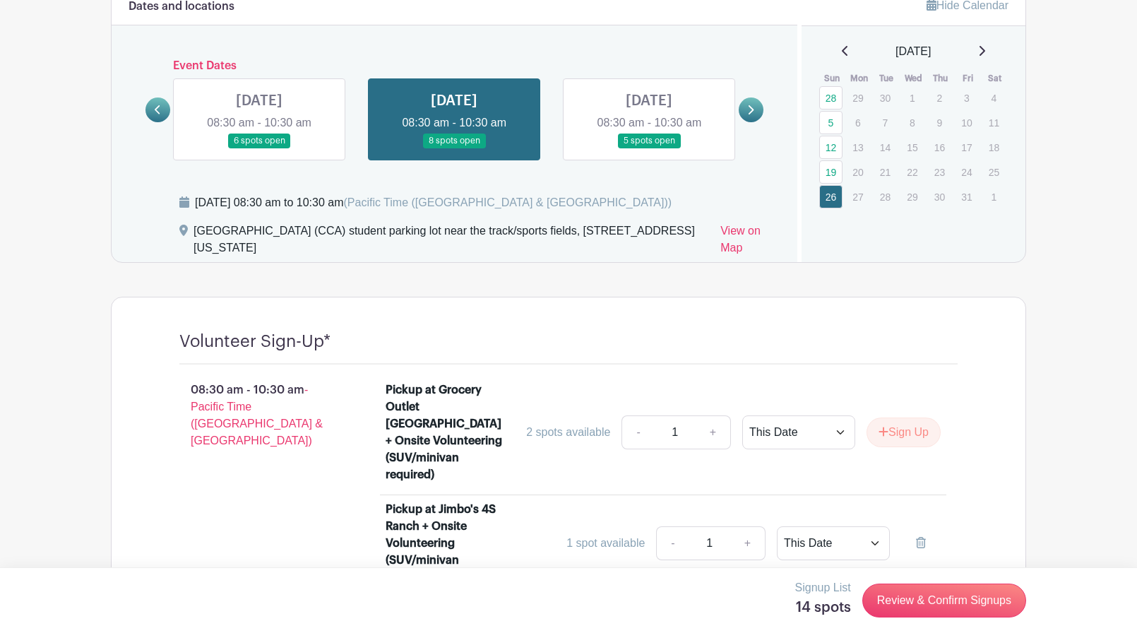
scroll to position [747, 0]
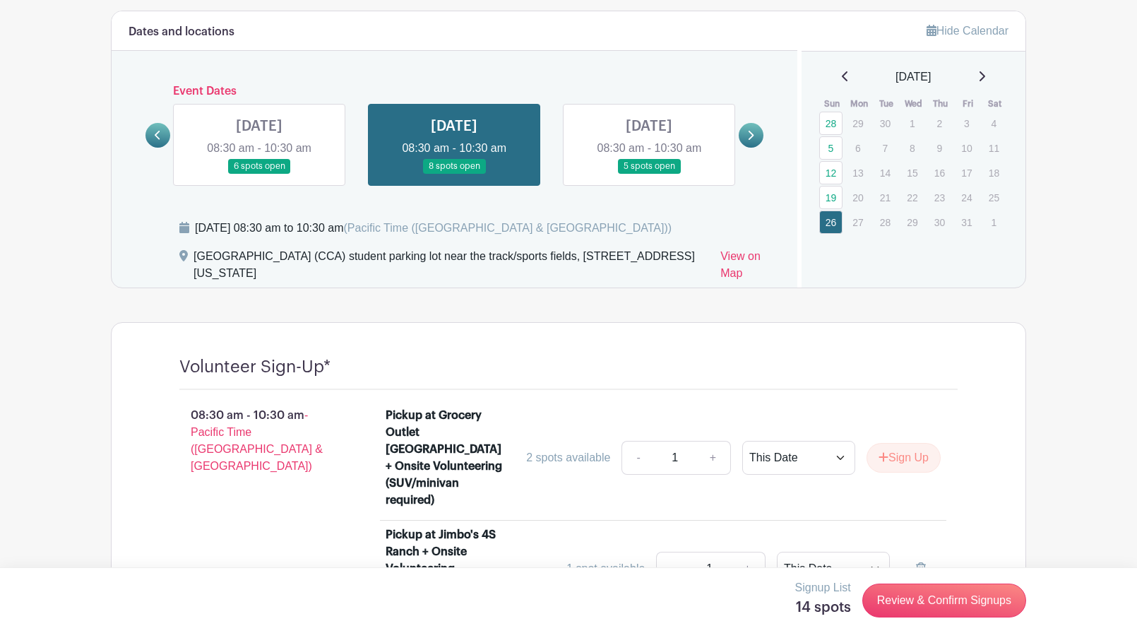
click at [649, 174] on link at bounding box center [649, 174] width 0 height 0
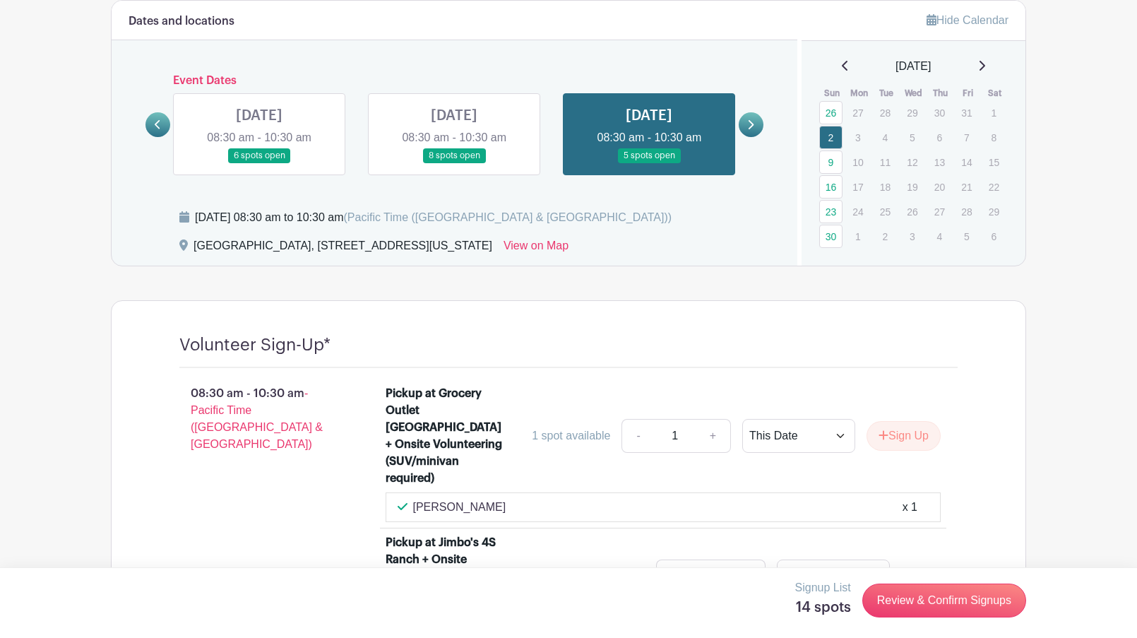
scroll to position [718, 0]
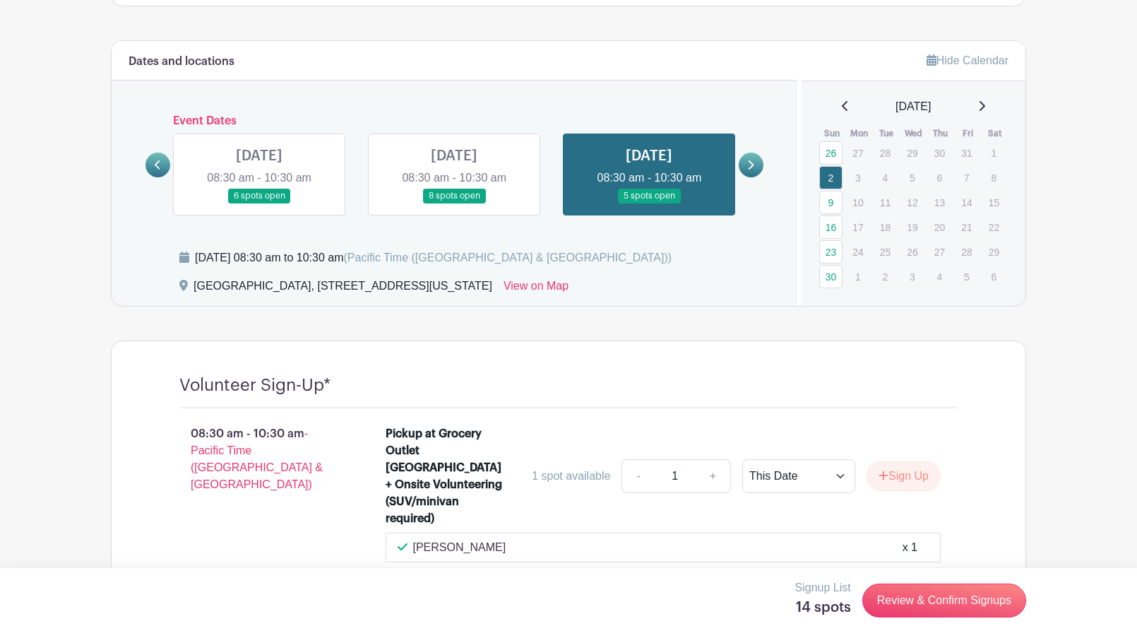
click at [749, 162] on icon at bounding box center [750, 165] width 6 height 11
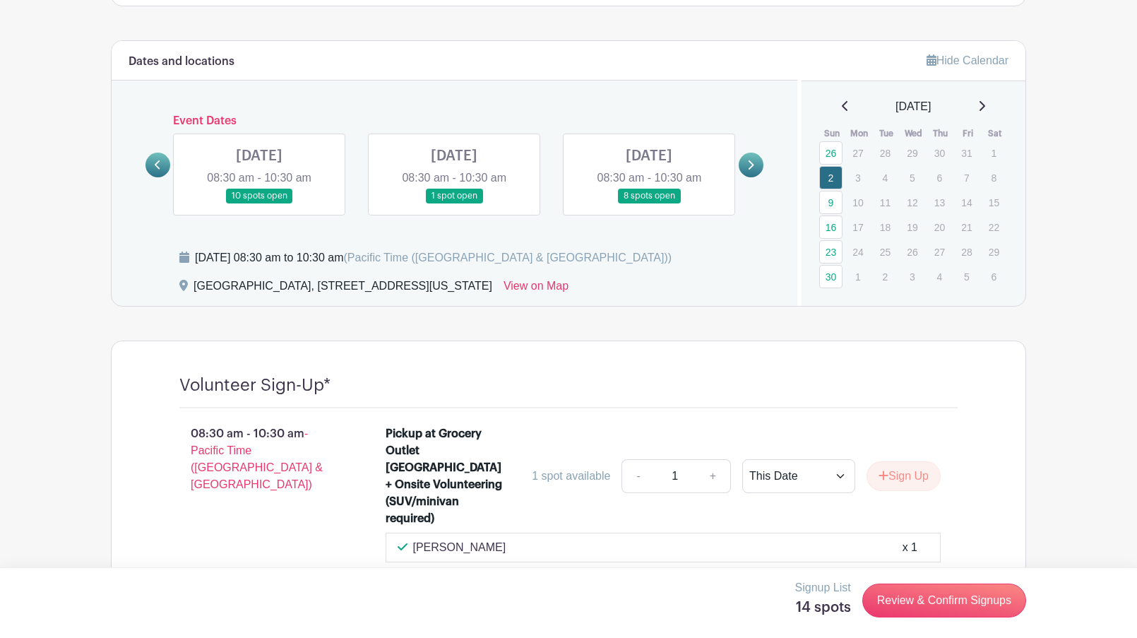
click at [259, 203] on link at bounding box center [259, 203] width 0 height 0
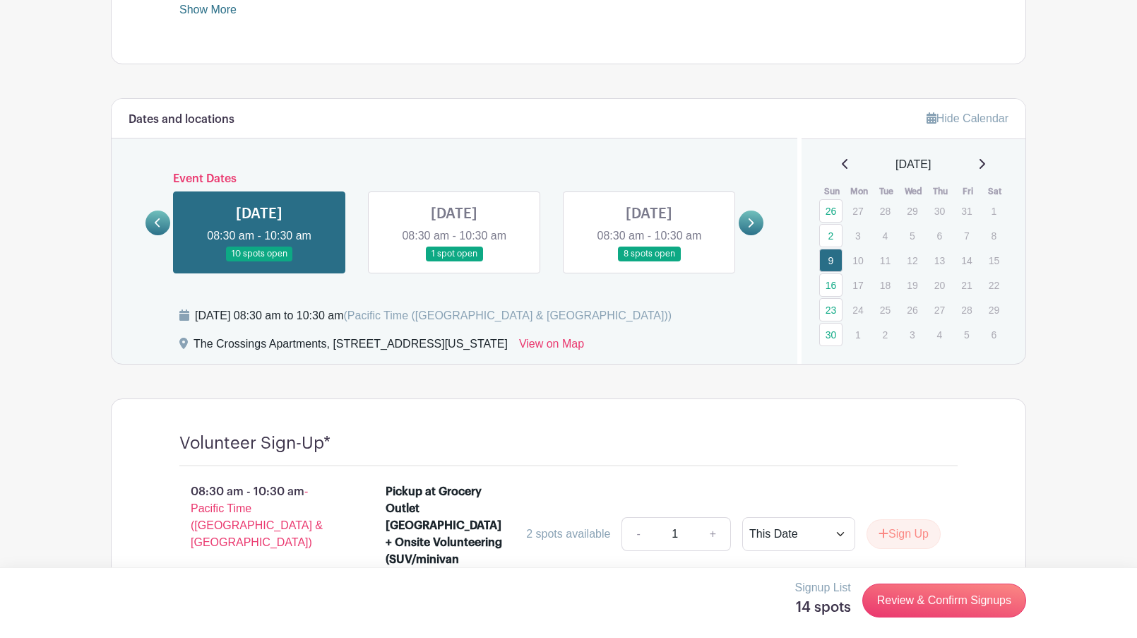
scroll to position [634, 0]
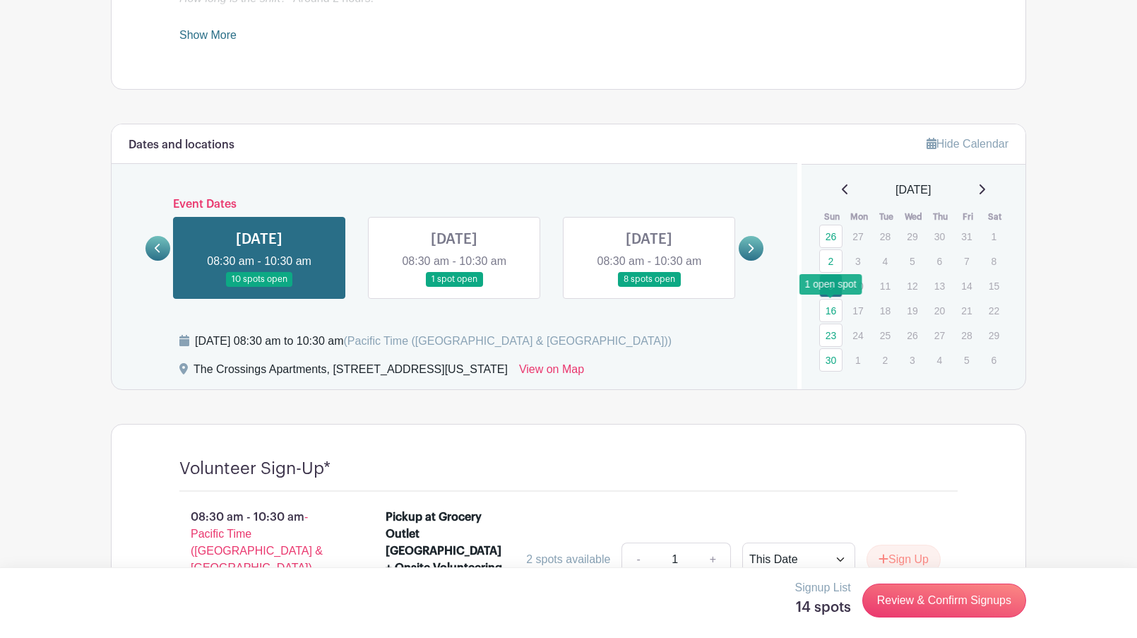
click at [827, 309] on link "16" at bounding box center [830, 310] width 23 height 23
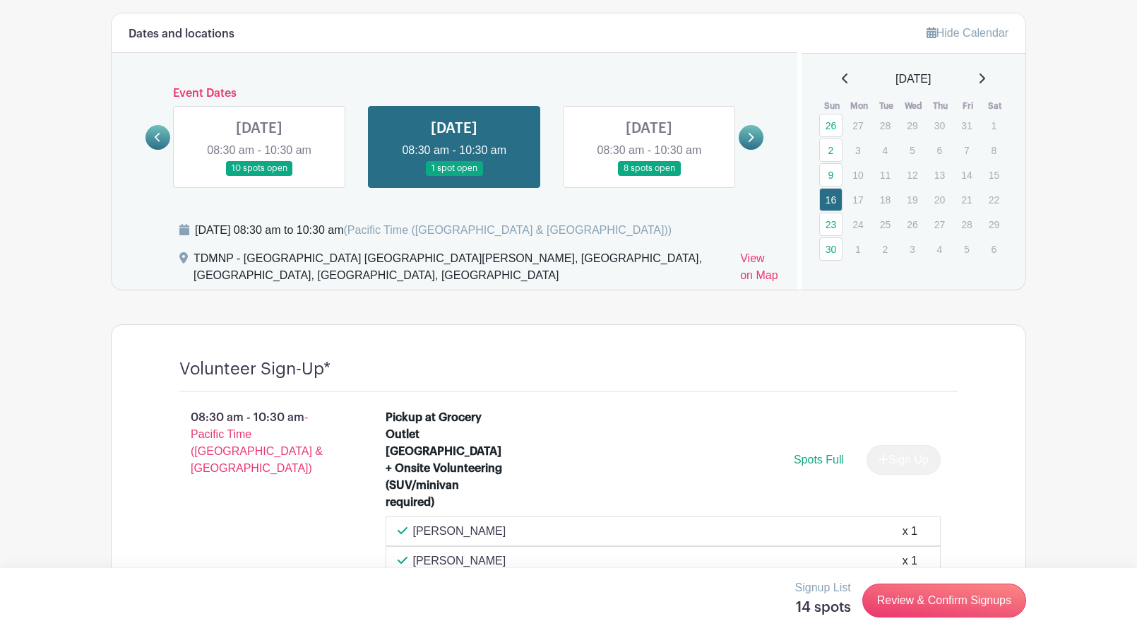
scroll to position [741, 0]
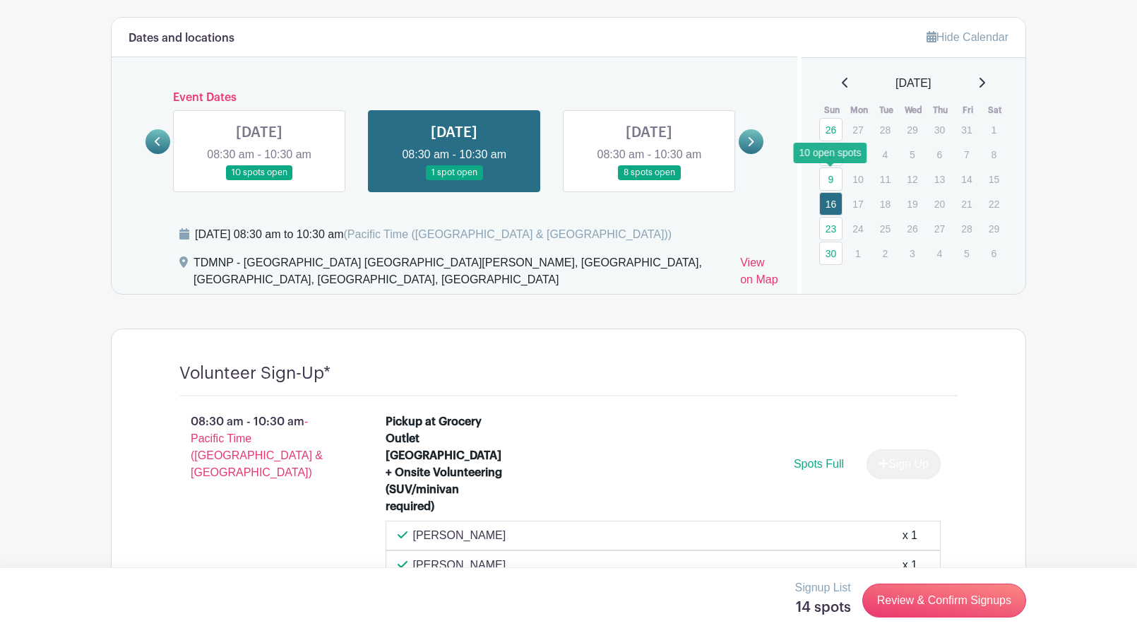
click at [828, 177] on link "9" at bounding box center [830, 178] width 23 height 23
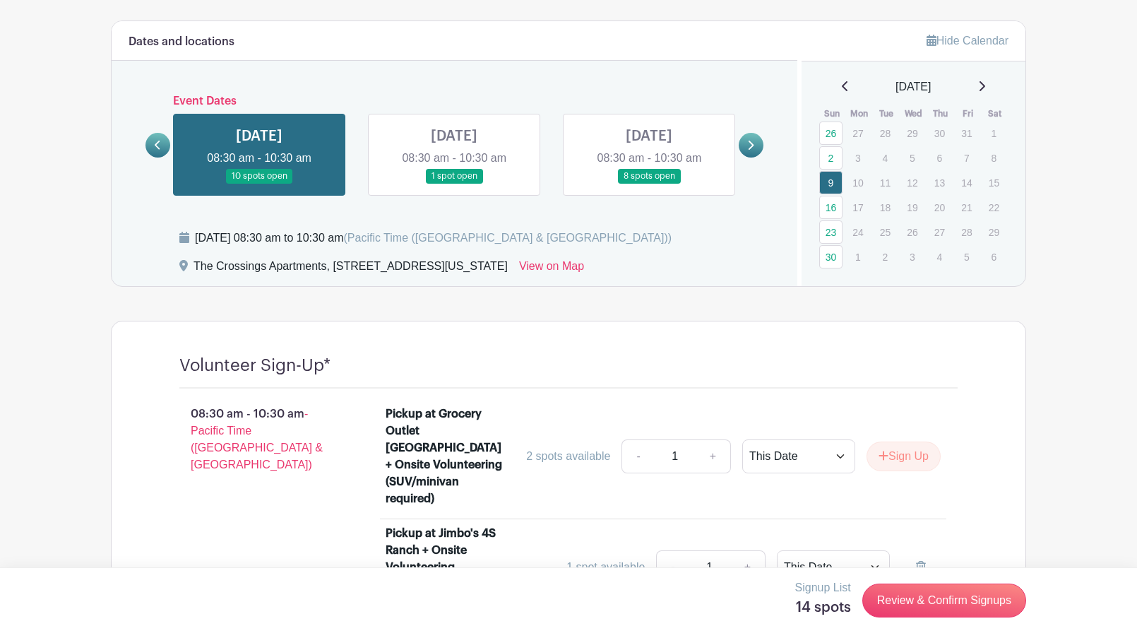
scroll to position [740, 0]
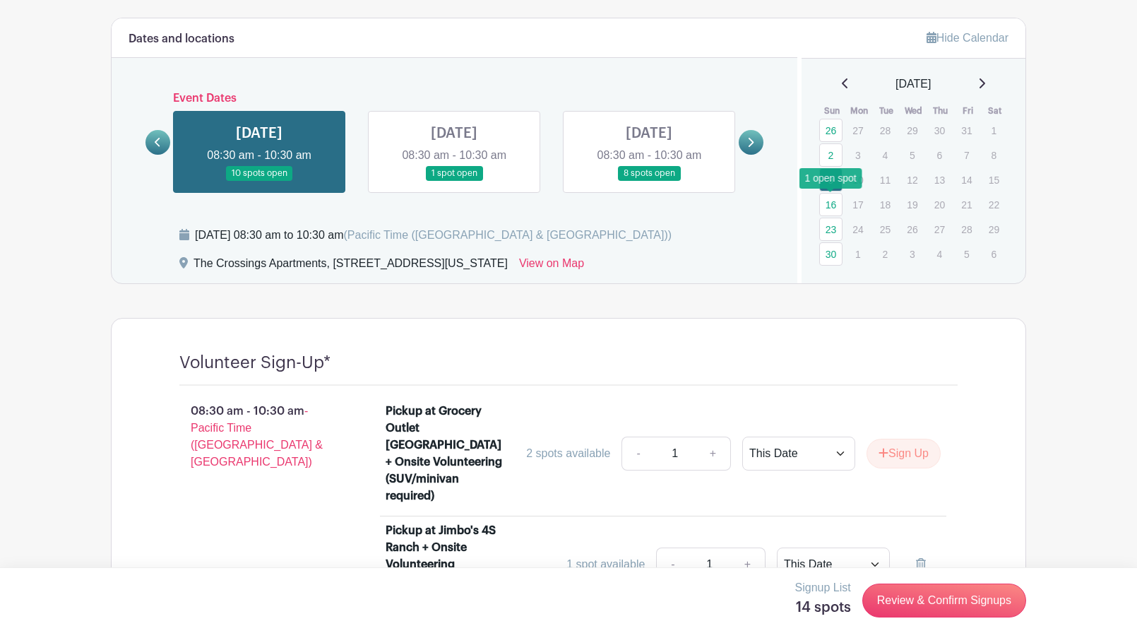
click at [830, 206] on link "16" at bounding box center [830, 204] width 23 height 23
click at [830, 234] on link "23" at bounding box center [830, 229] width 23 height 23
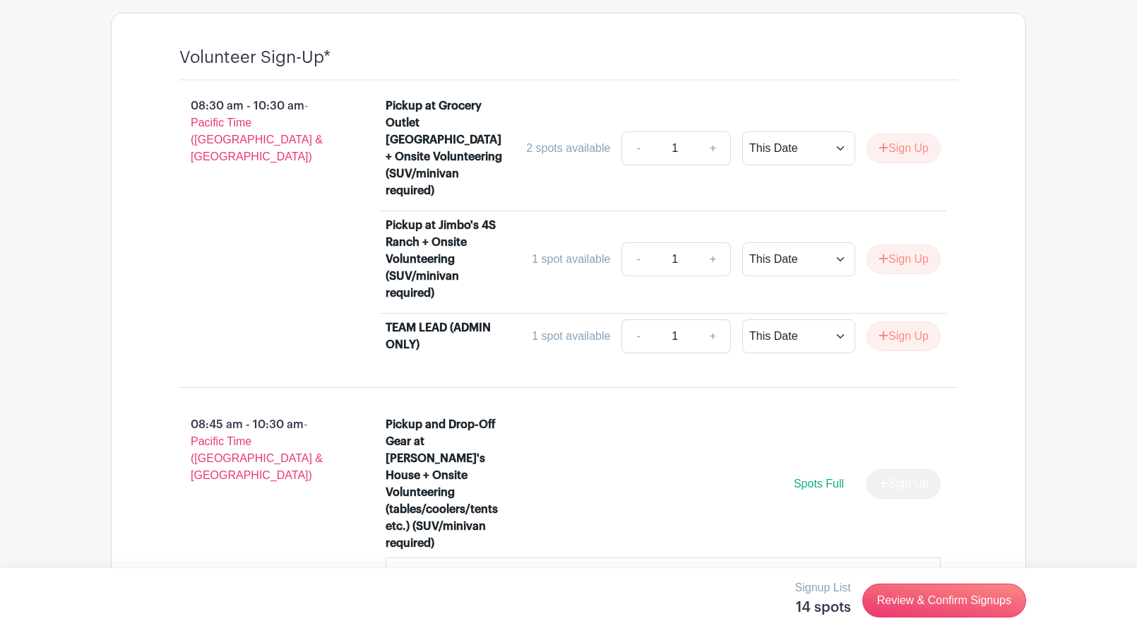
scroll to position [1058, 0]
click at [946, 598] on link "Review & Confirm Signups" at bounding box center [944, 600] width 164 height 34
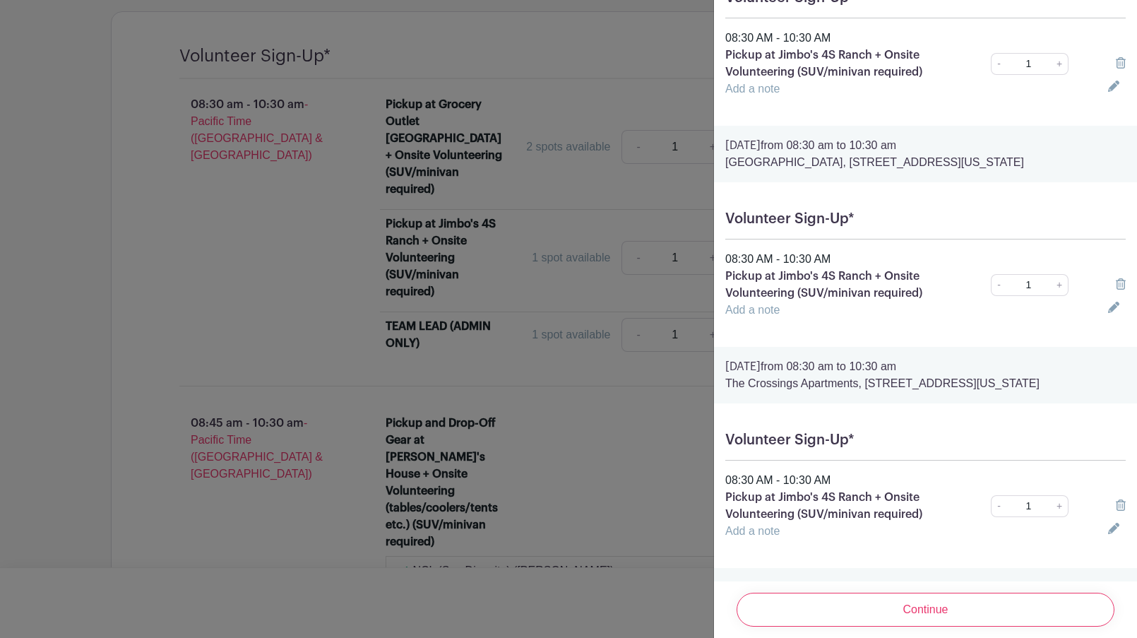
scroll to position [184, 0]
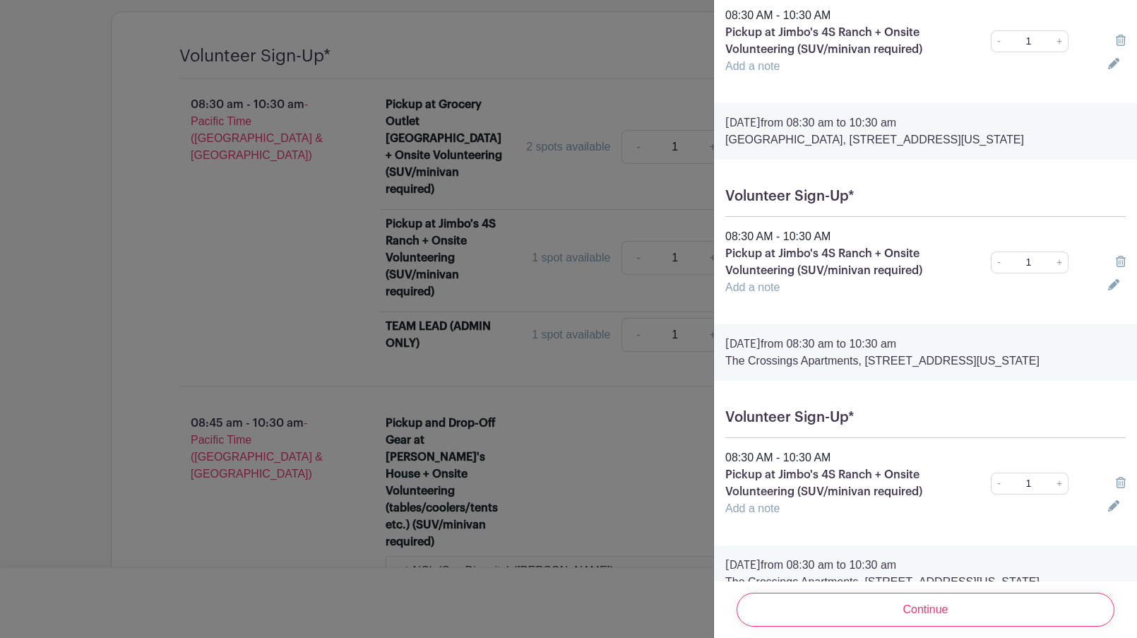
click at [1123, 267] on icon at bounding box center [1121, 261] width 10 height 11
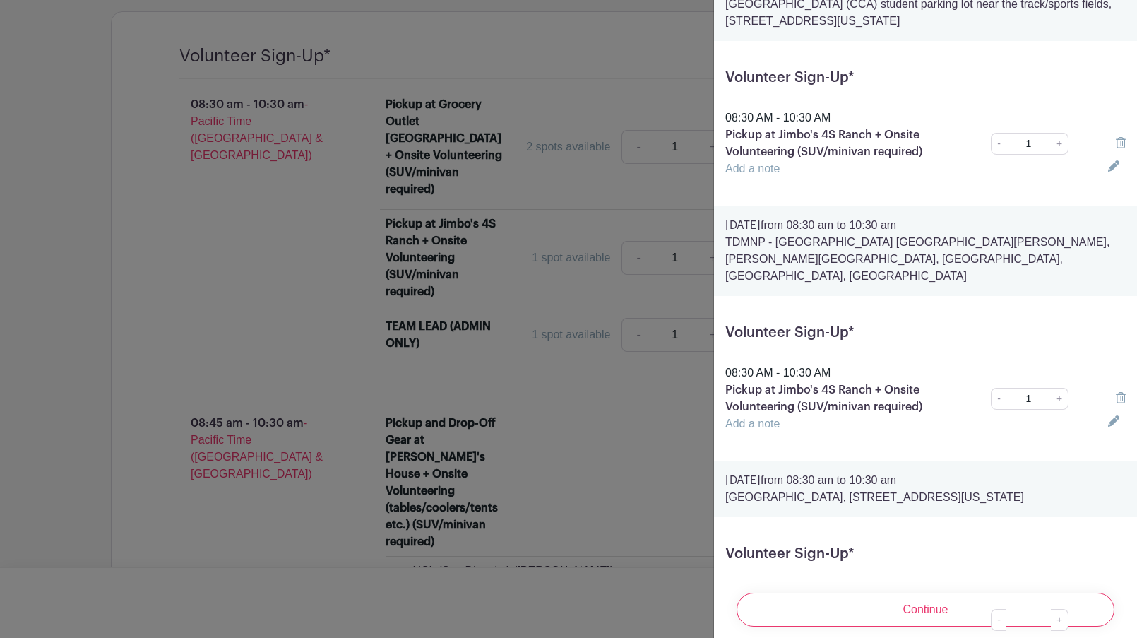
scroll to position [2396, 0]
click at [1120, 391] on icon at bounding box center [1121, 396] width 10 height 11
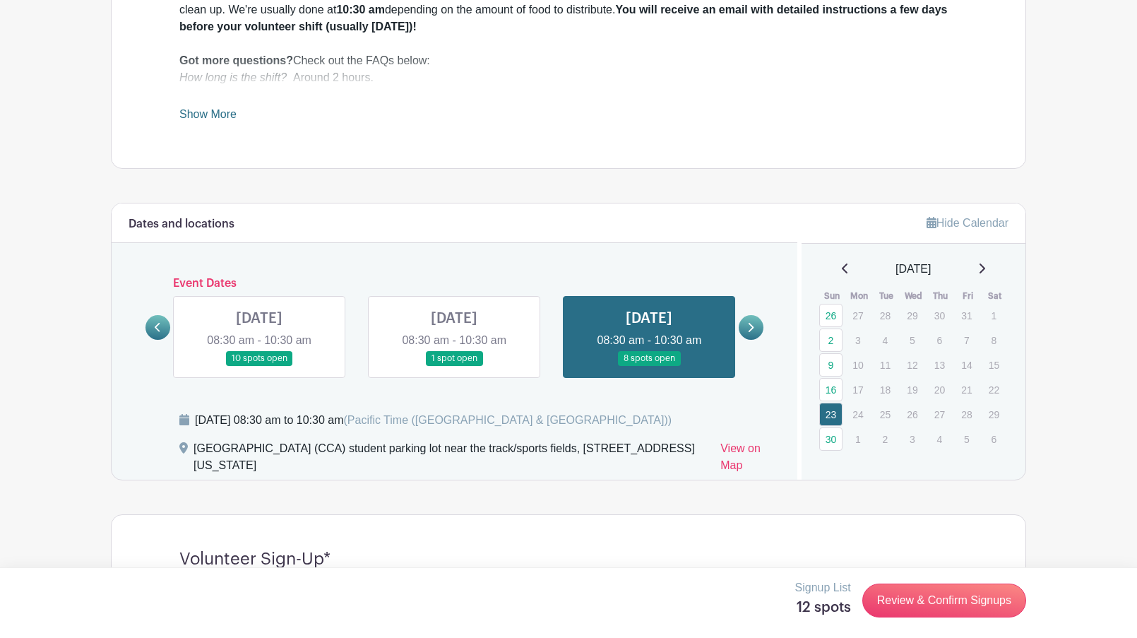
scroll to position [556, 0]
click at [750, 326] on icon at bounding box center [750, 326] width 6 height 11
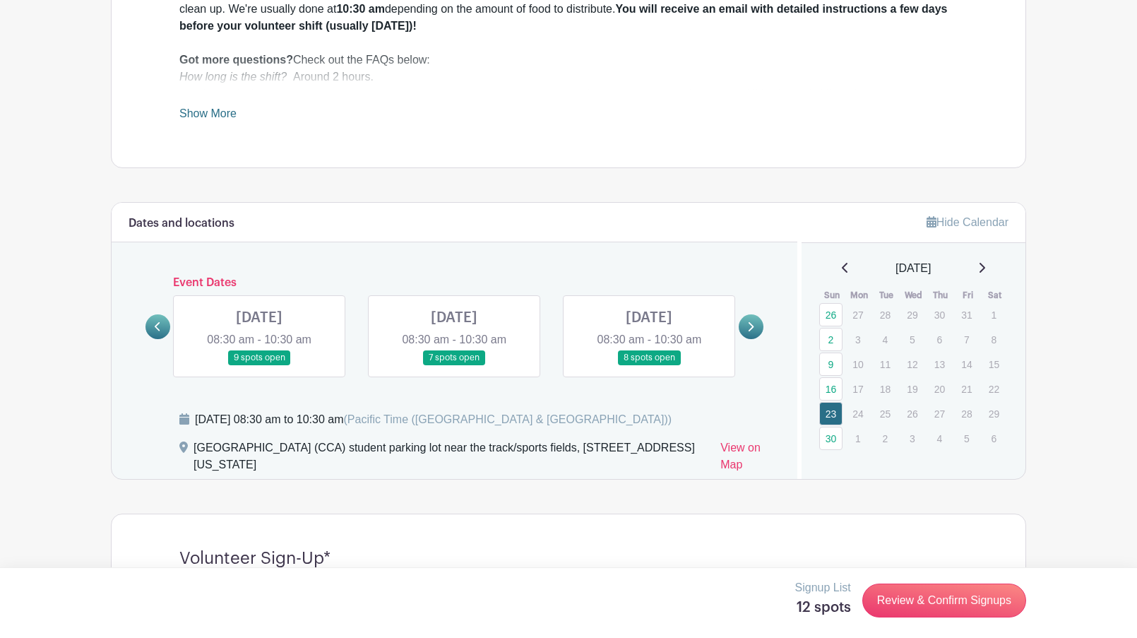
click at [155, 329] on icon at bounding box center [158, 326] width 6 height 11
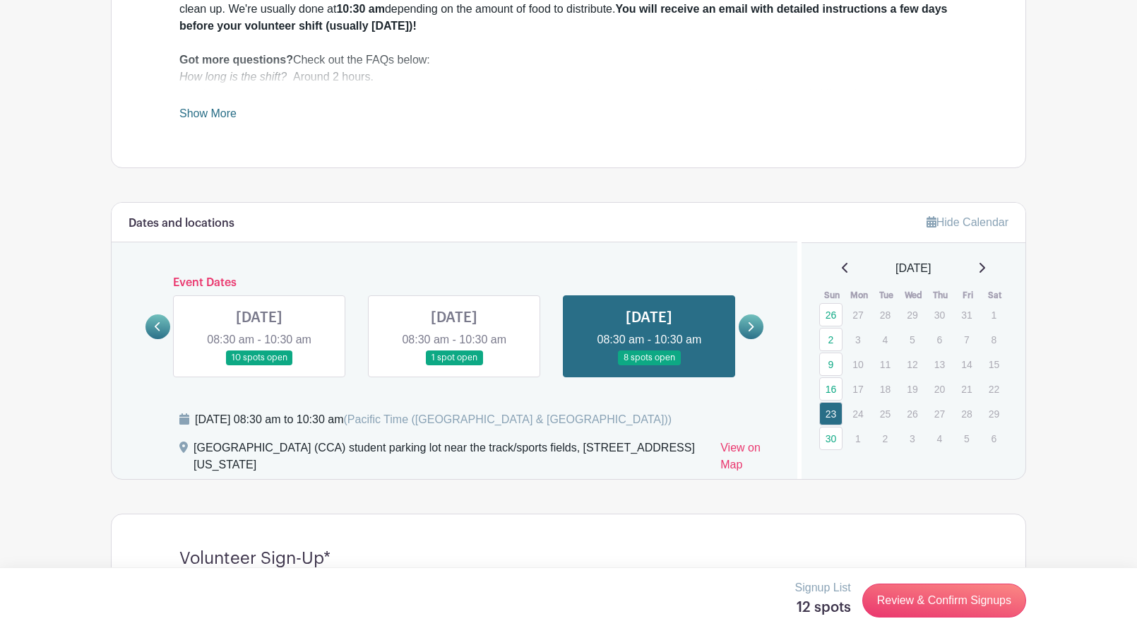
click at [161, 330] on icon at bounding box center [158, 326] width 6 height 11
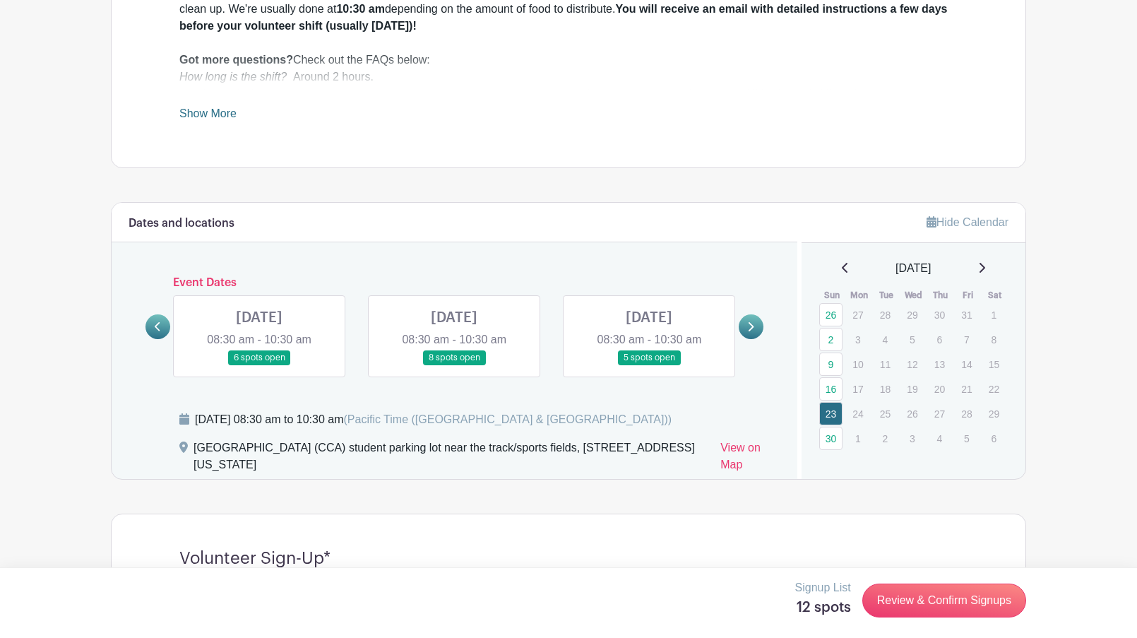
click at [649, 365] on link at bounding box center [649, 365] width 0 height 0
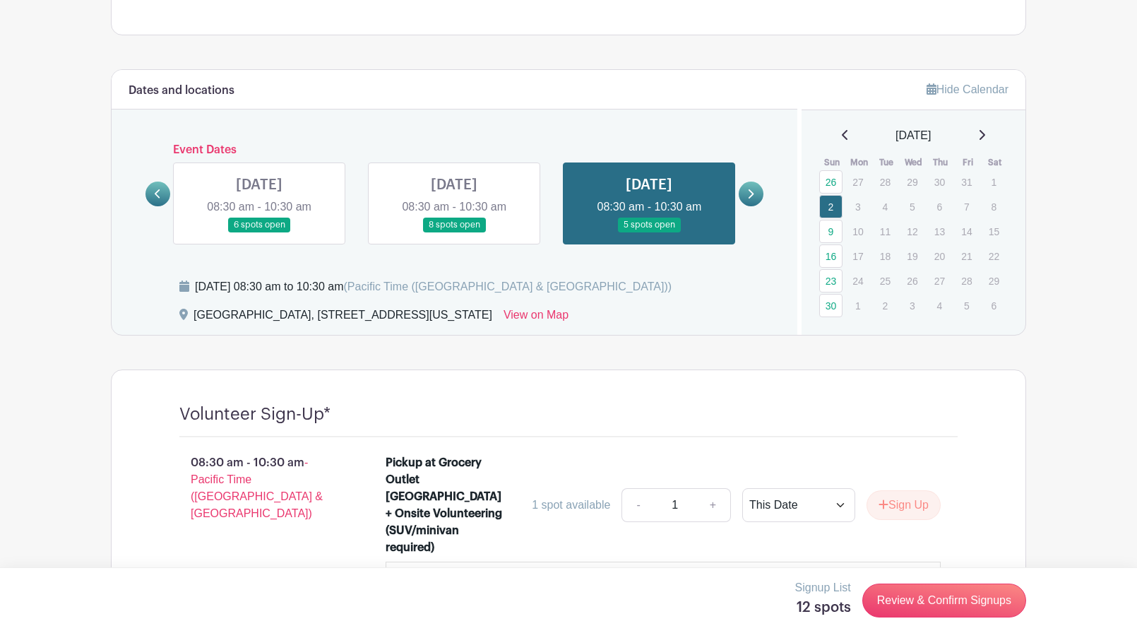
scroll to position [688, 0]
click at [826, 234] on link "9" at bounding box center [830, 231] width 23 height 23
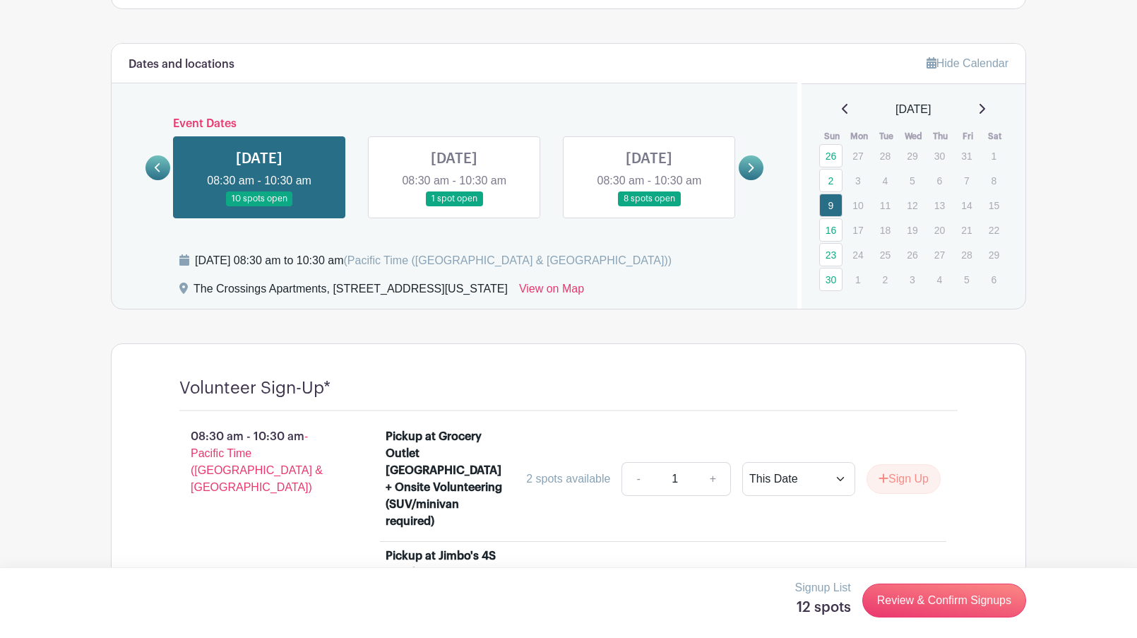
scroll to position [607, 0]
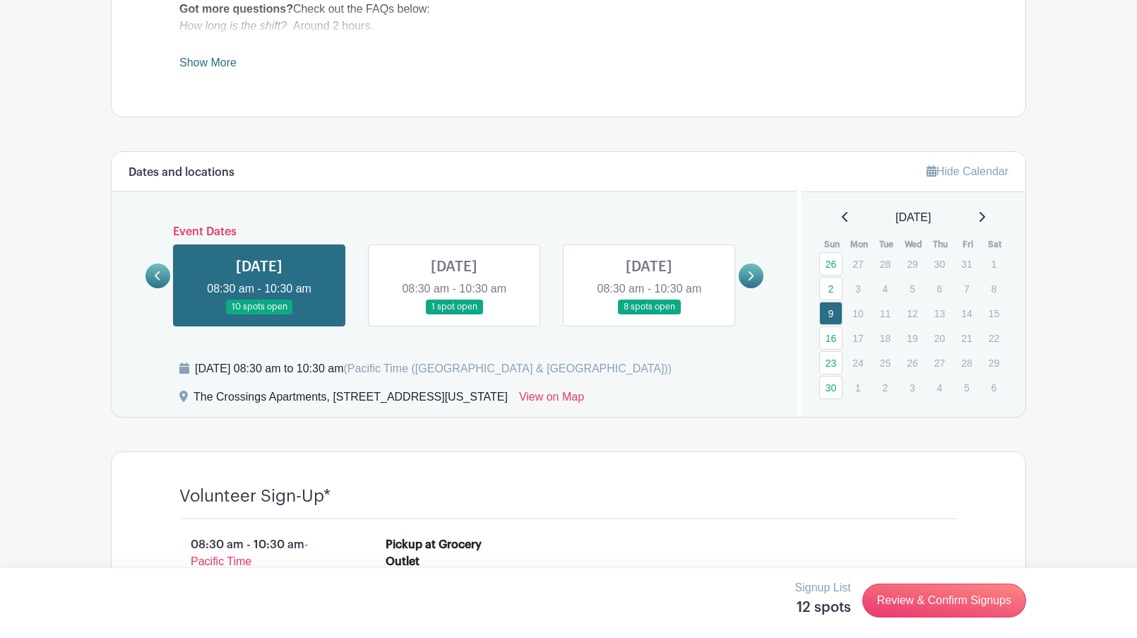
click at [985, 217] on icon at bounding box center [981, 216] width 7 height 11
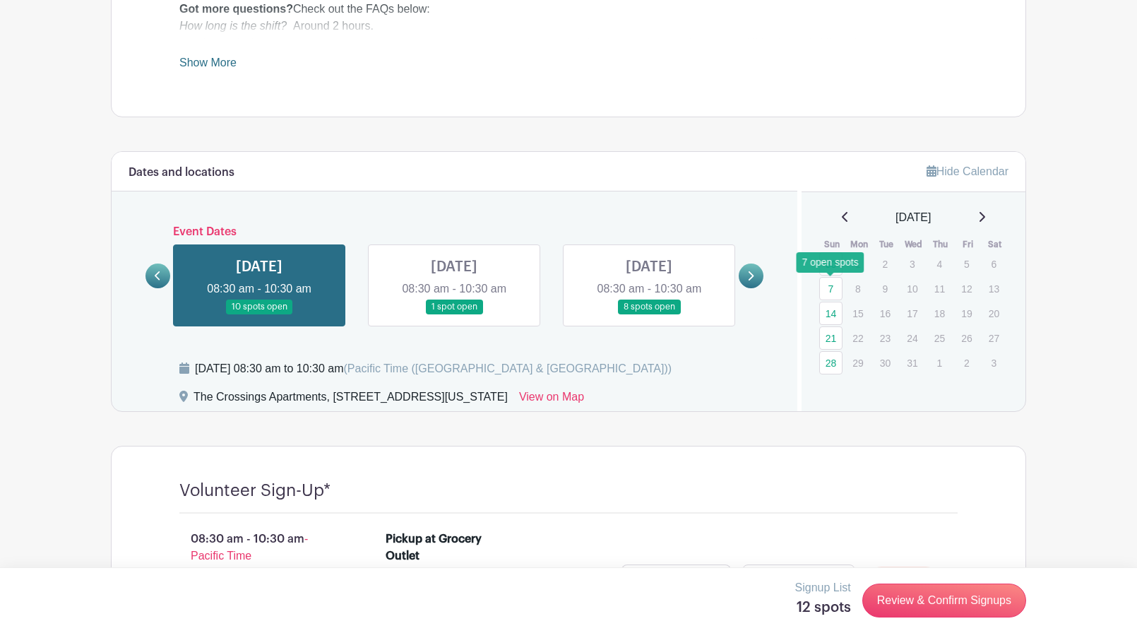
click at [836, 287] on link "7" at bounding box center [830, 288] width 23 height 23
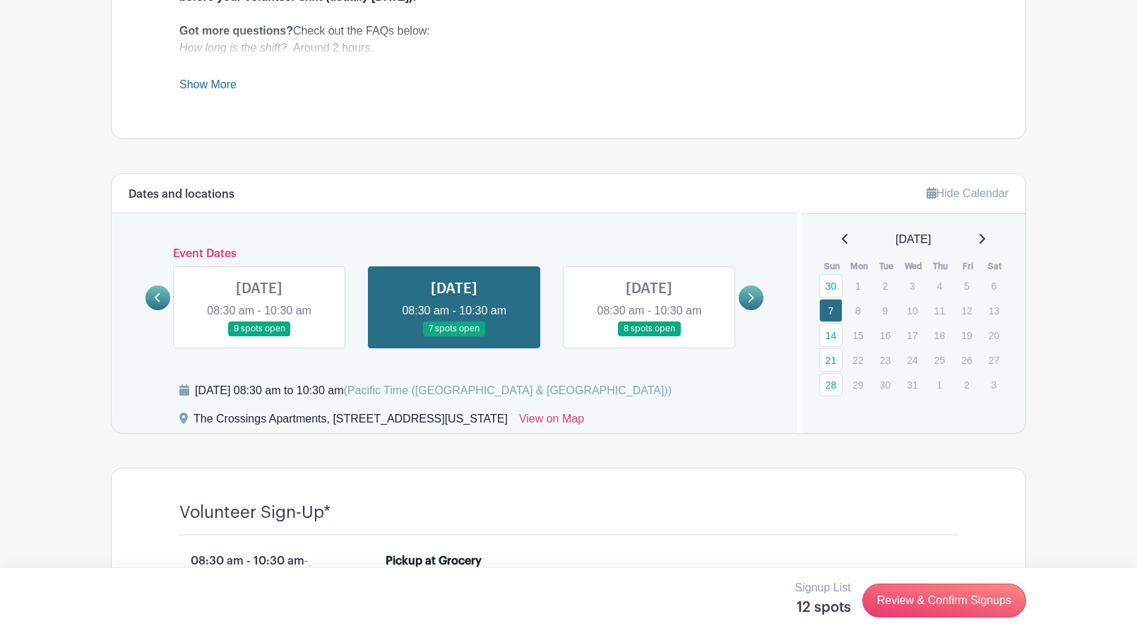
scroll to position [583, 0]
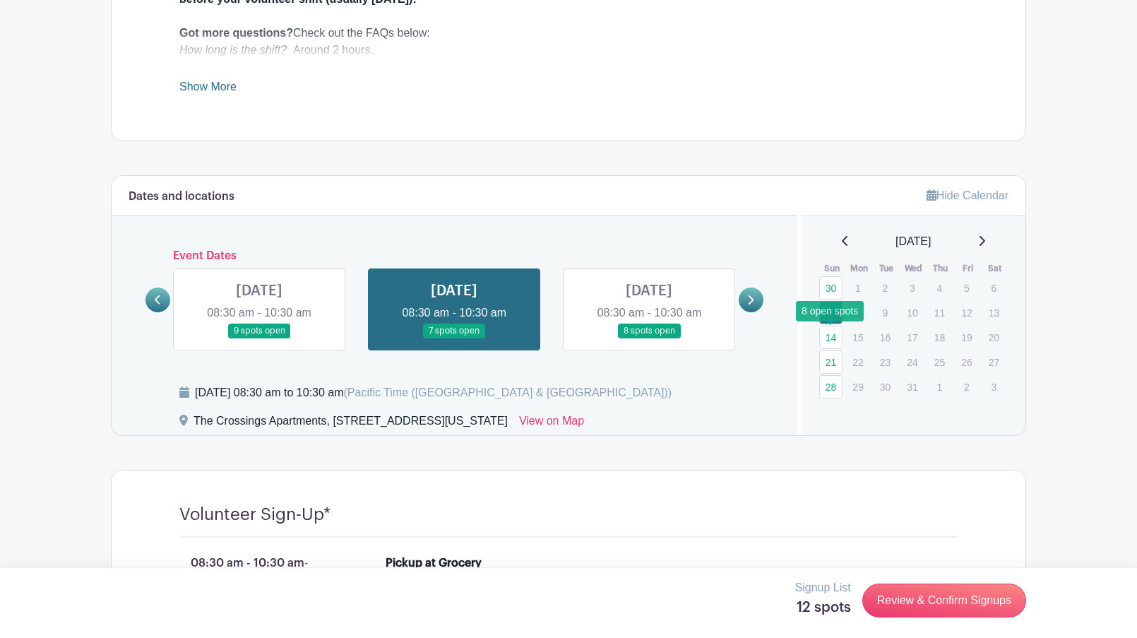
click at [838, 337] on link "14" at bounding box center [830, 337] width 23 height 23
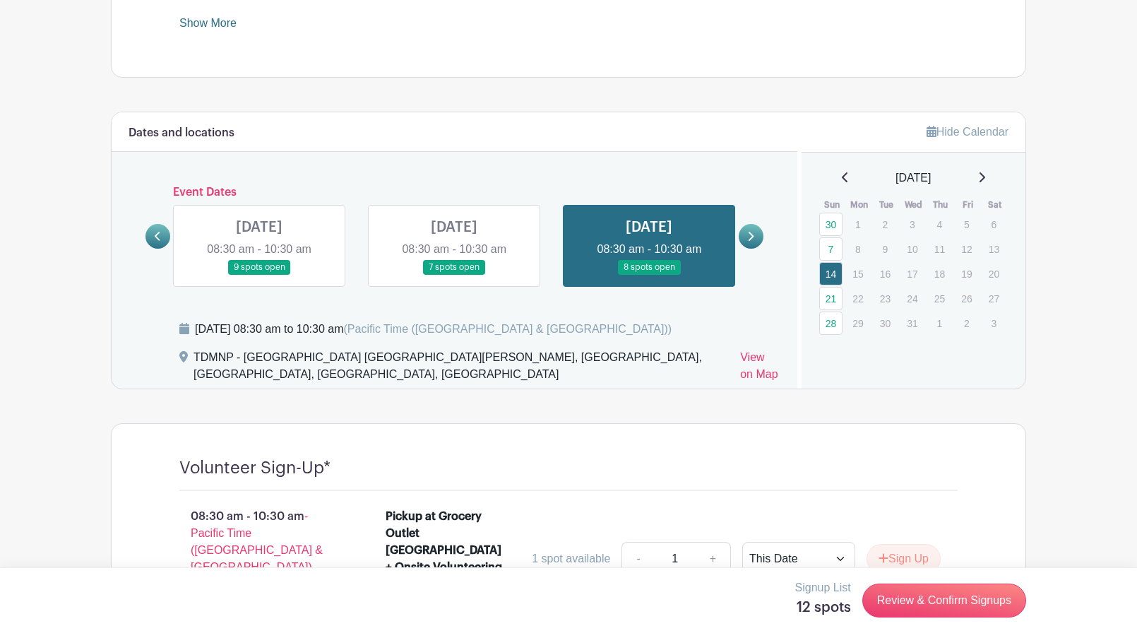
scroll to position [646, 0]
click at [985, 180] on icon at bounding box center [981, 177] width 7 height 11
click at [991, 180] on div "[DATE]" at bounding box center [914, 178] width 191 height 17
click at [985, 176] on icon at bounding box center [981, 177] width 7 height 11
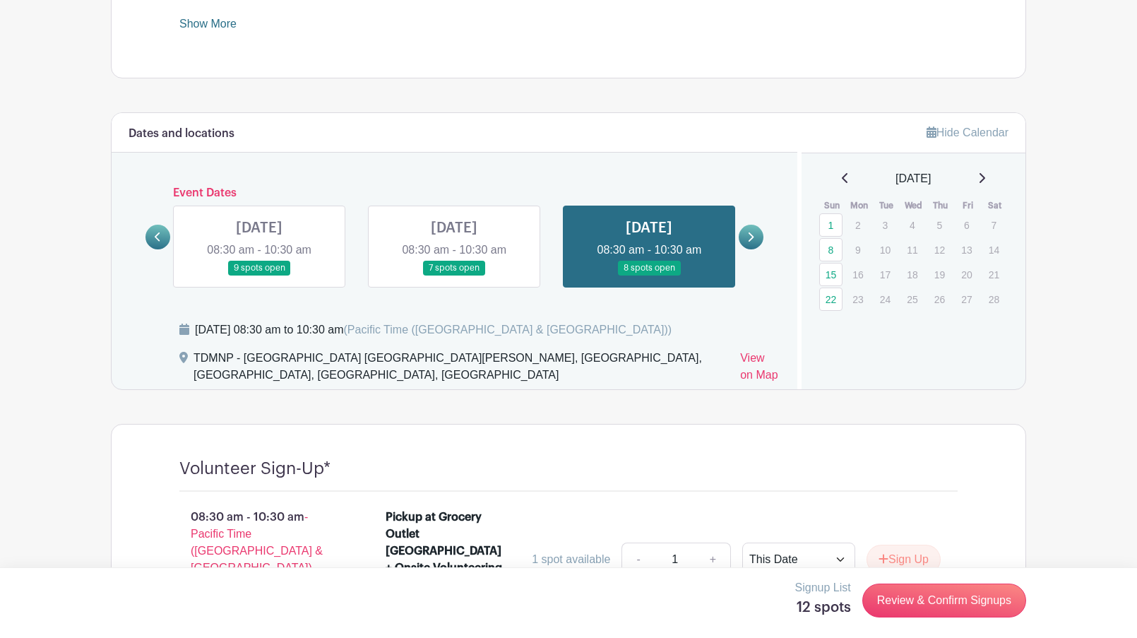
click at [985, 180] on icon at bounding box center [981, 177] width 7 height 11
click at [830, 251] on link "8" at bounding box center [830, 249] width 23 height 23
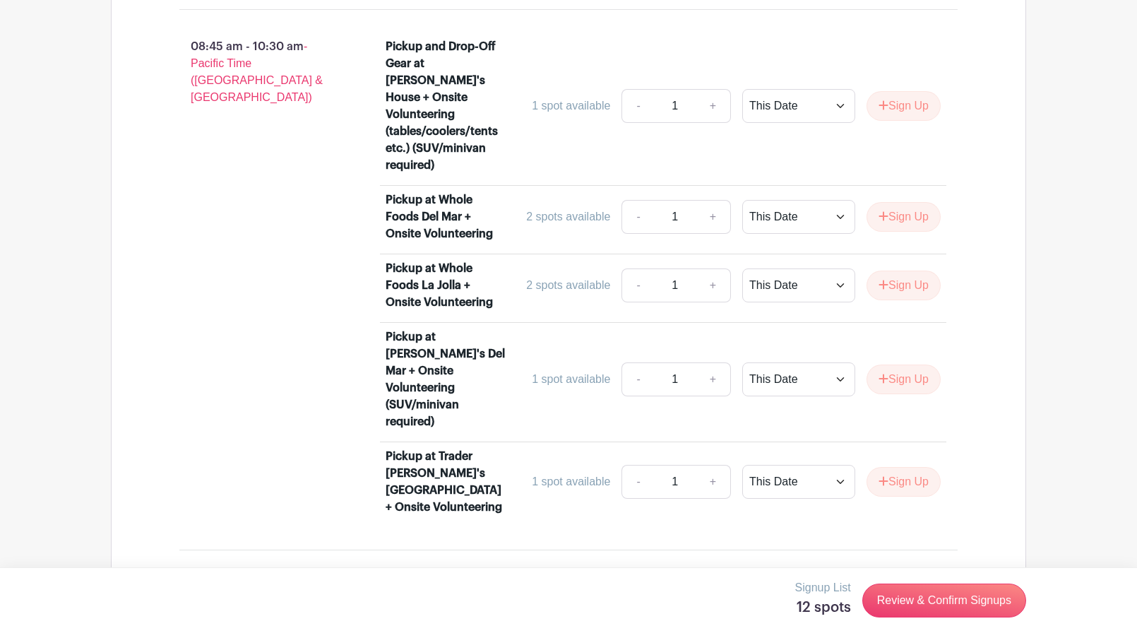
scroll to position [1466, 0]
click at [899, 465] on button "Sign Up" at bounding box center [904, 480] width 74 height 30
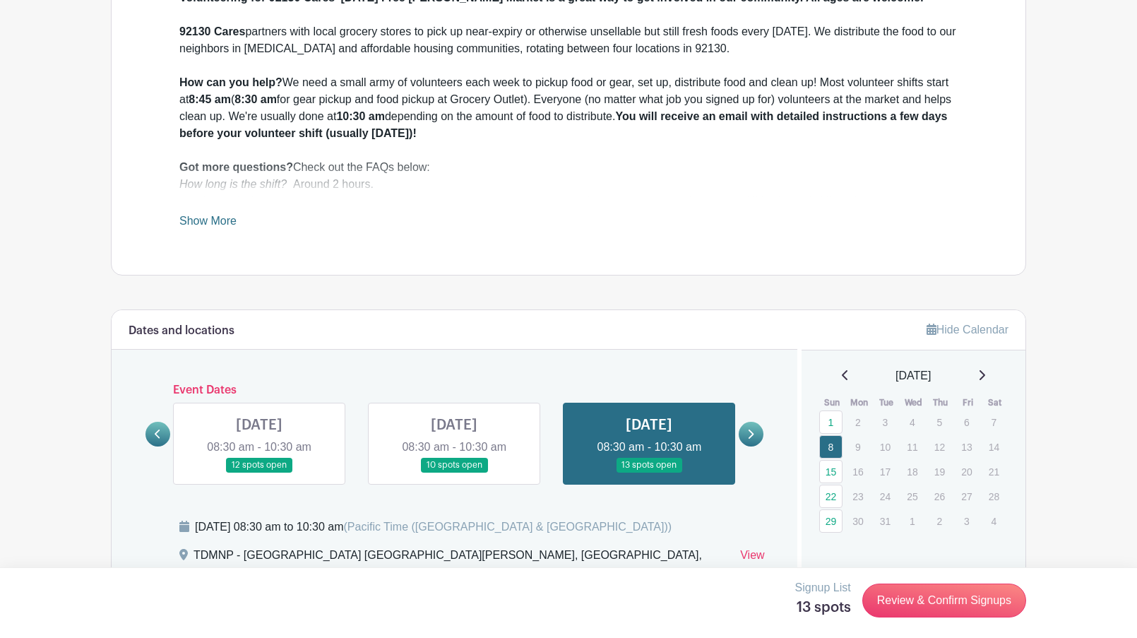
scroll to position [449, 0]
click at [454, 472] on link at bounding box center [454, 472] width 0 height 0
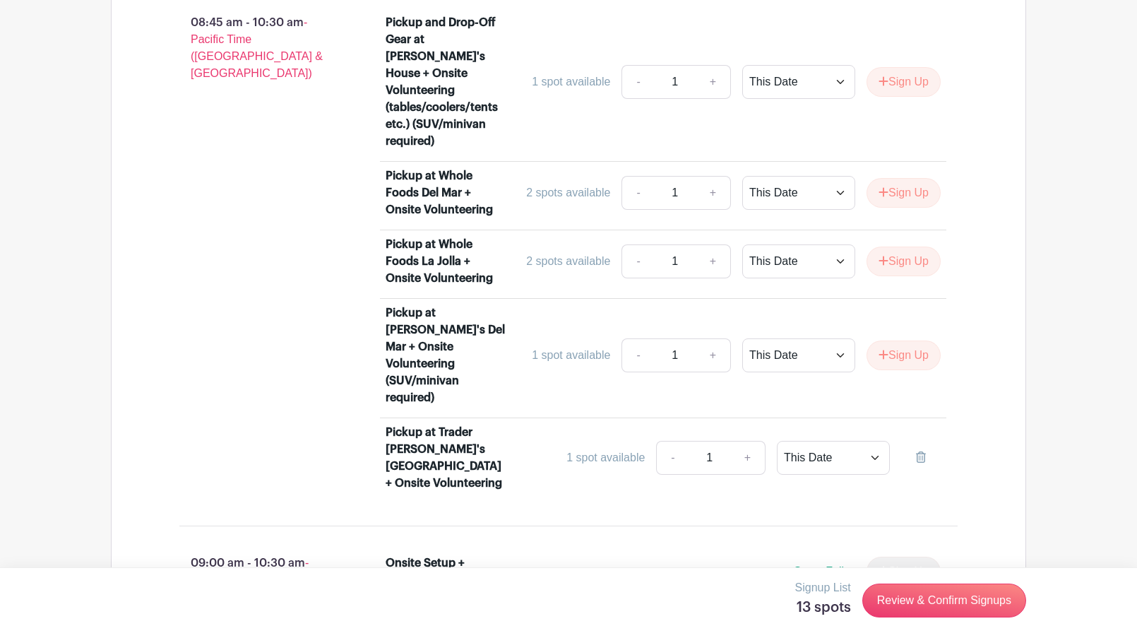
scroll to position [1535, 0]
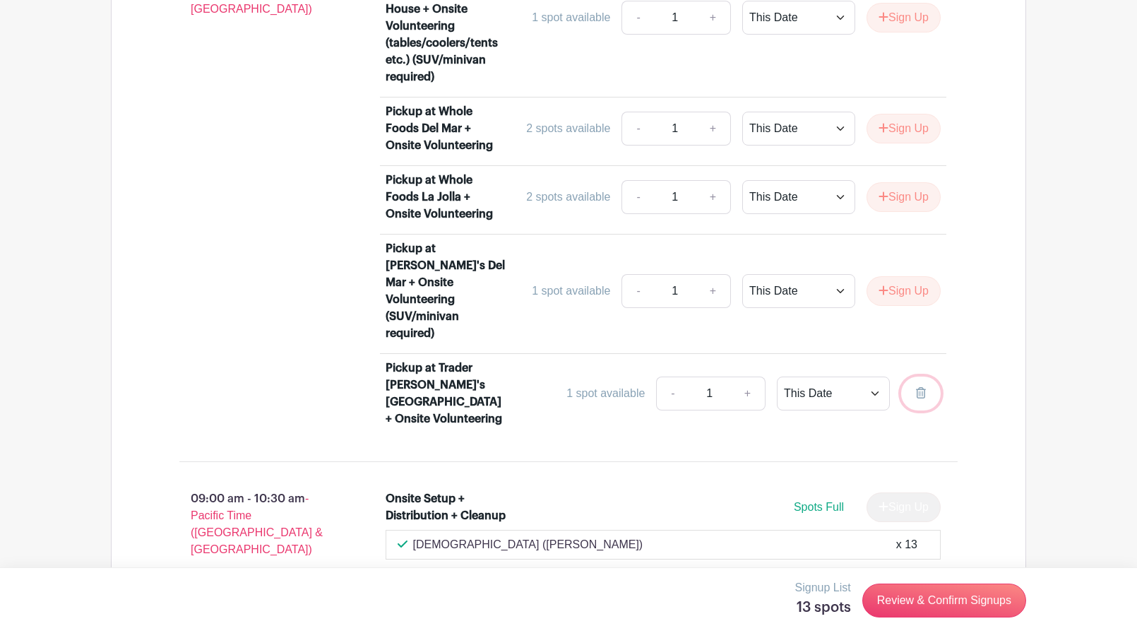
click at [920, 387] on icon at bounding box center [921, 392] width 10 height 11
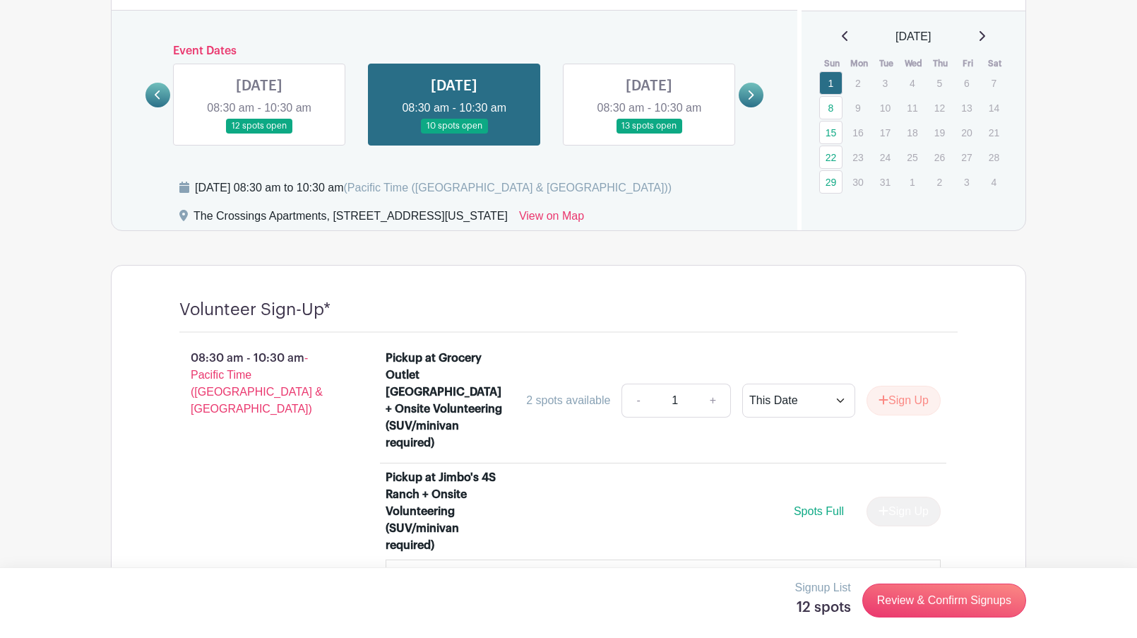
scroll to position [438, 0]
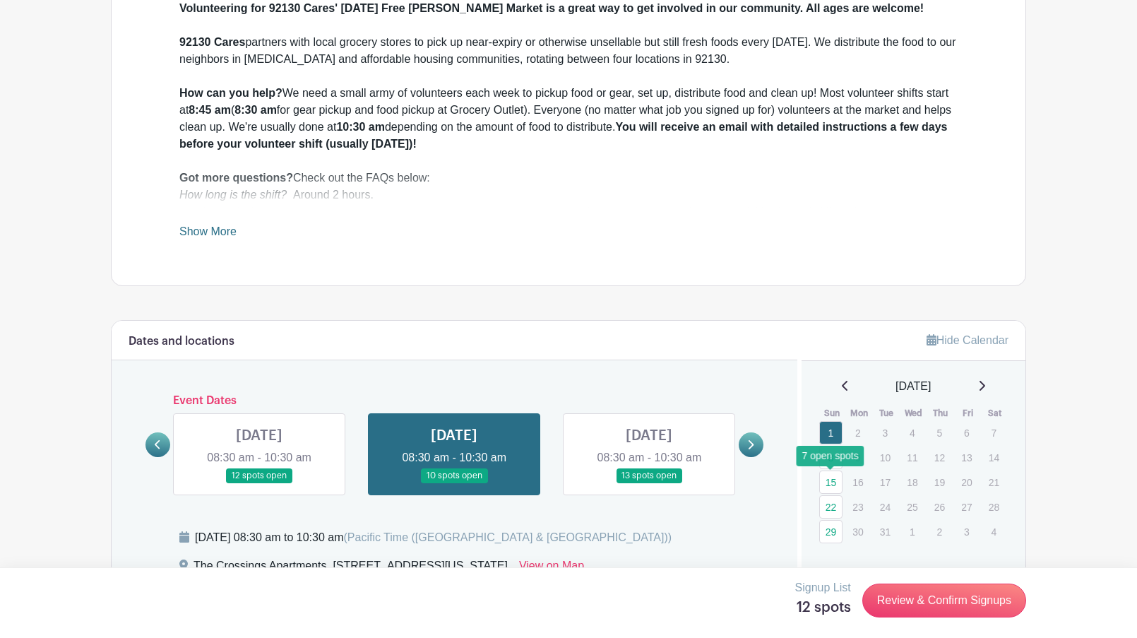
click at [836, 483] on link "15" at bounding box center [830, 481] width 23 height 23
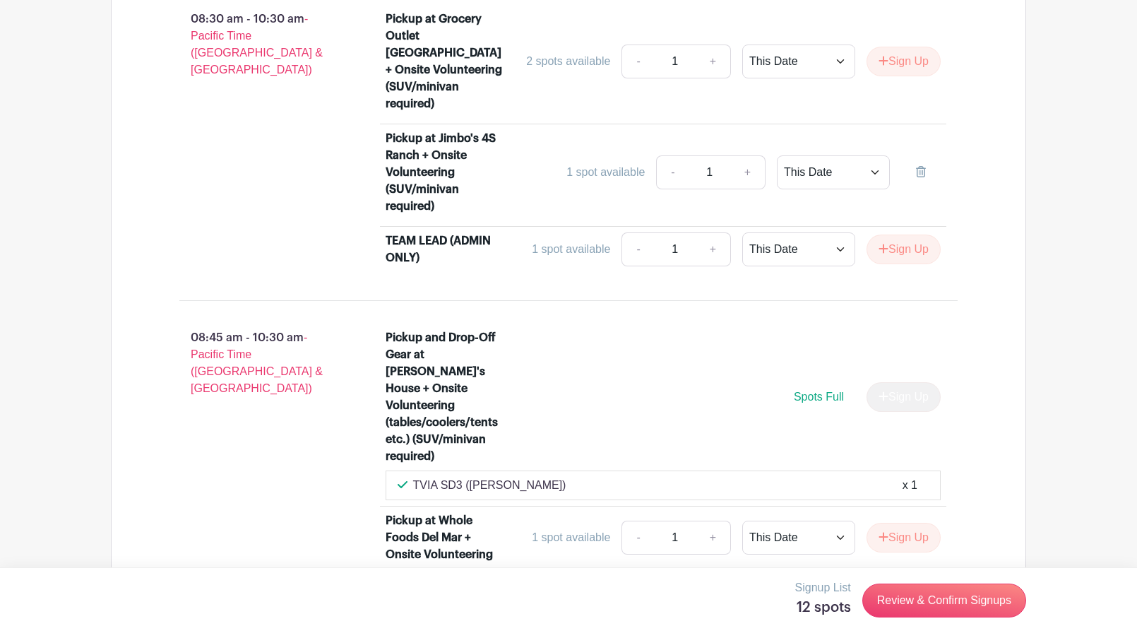
scroll to position [1171, 0]
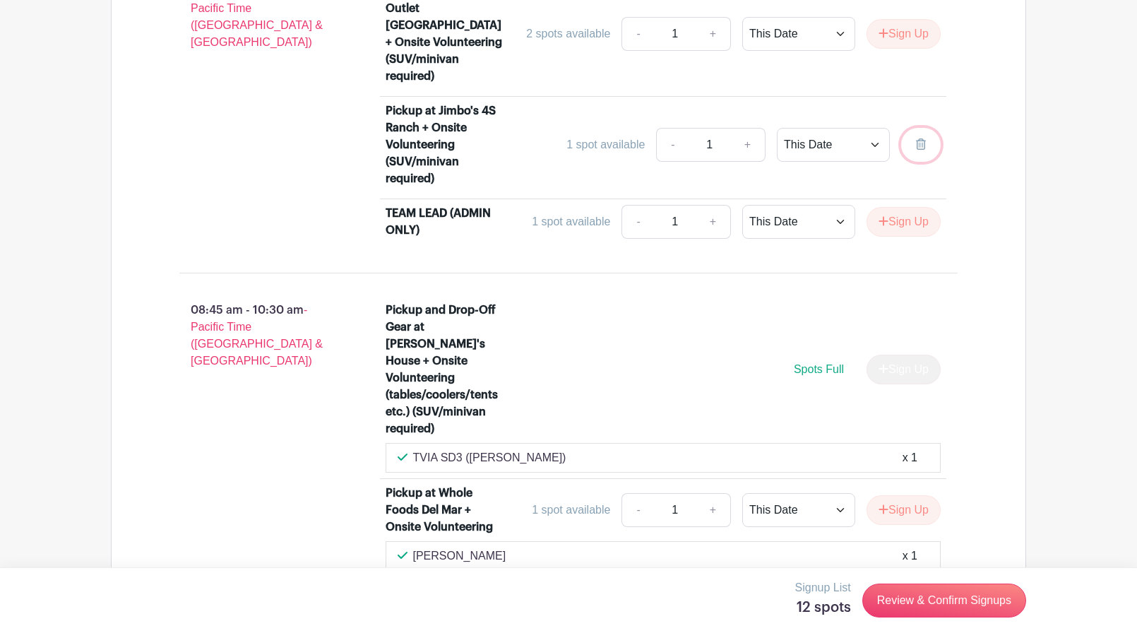
click at [920, 138] on icon at bounding box center [921, 143] width 10 height 11
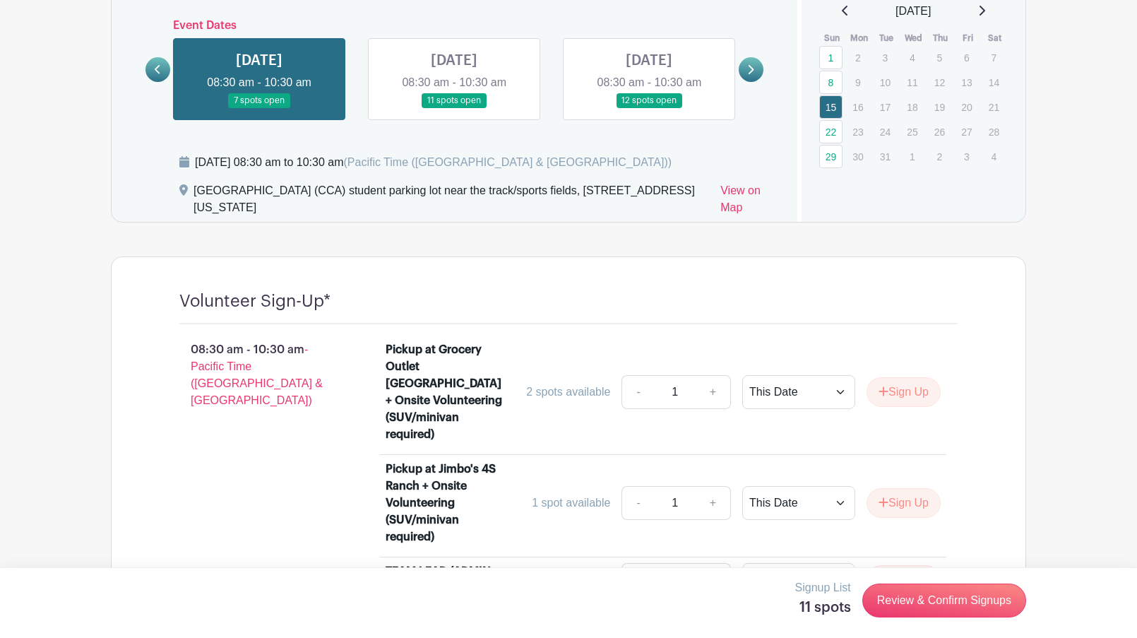
scroll to position [807, 0]
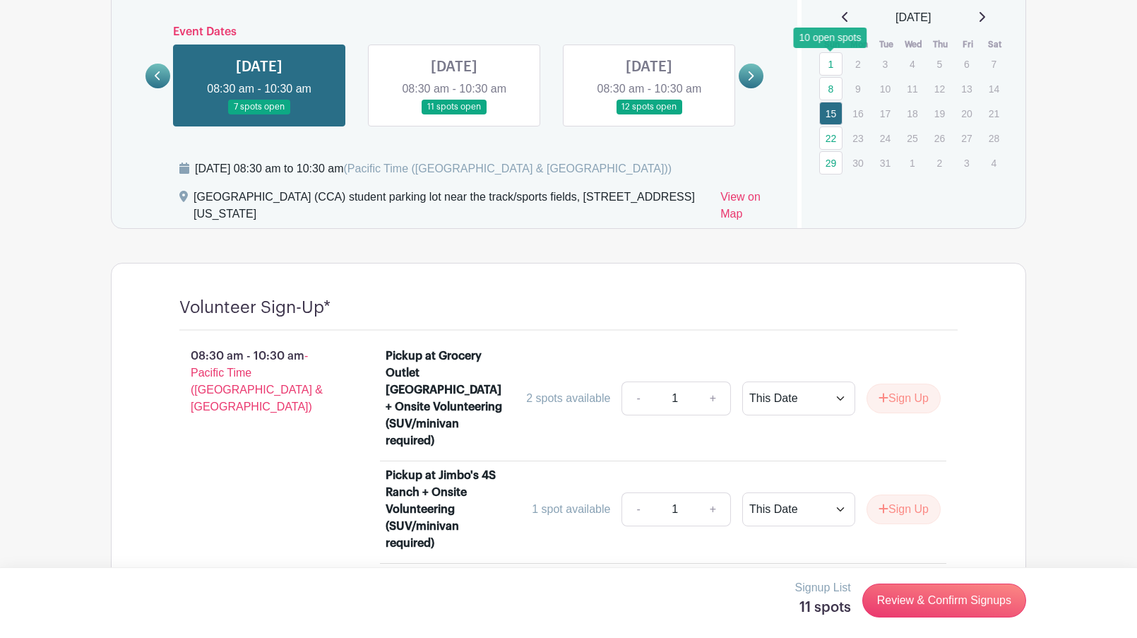
click at [834, 62] on link "1" at bounding box center [830, 63] width 23 height 23
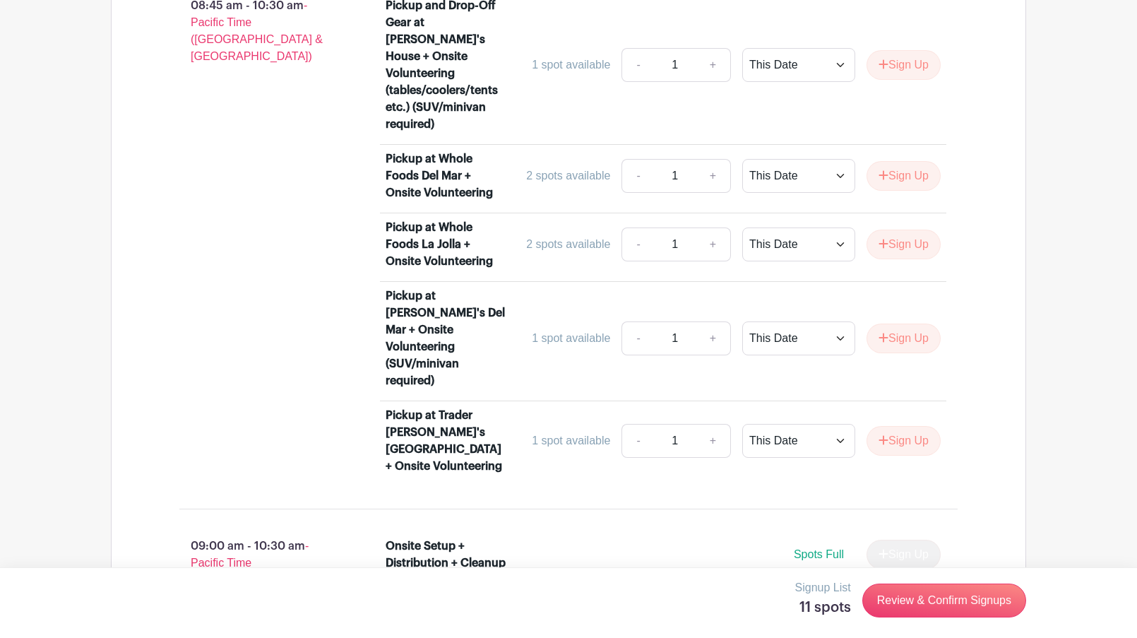
scroll to position [1490, 0]
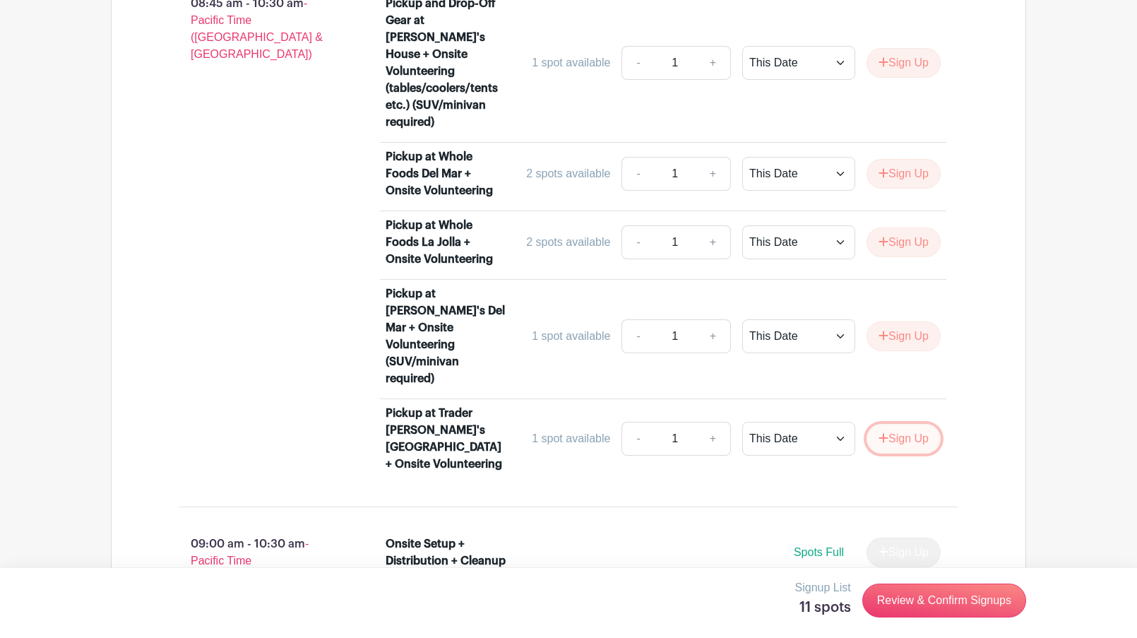
click at [895, 424] on button "Sign Up" at bounding box center [904, 439] width 74 height 30
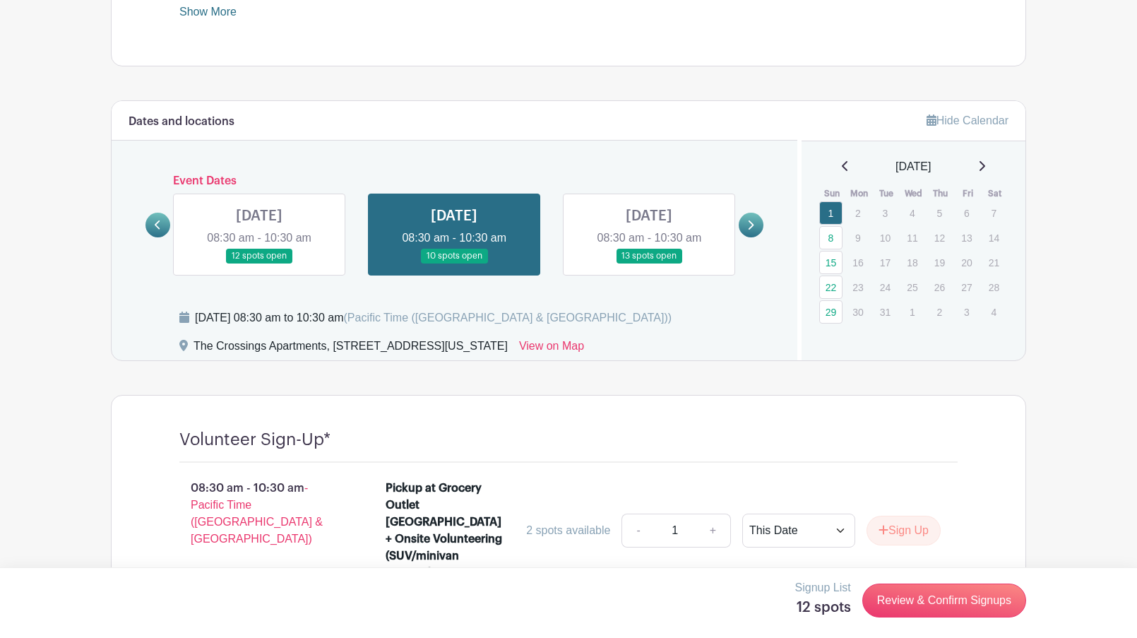
scroll to position [627, 0]
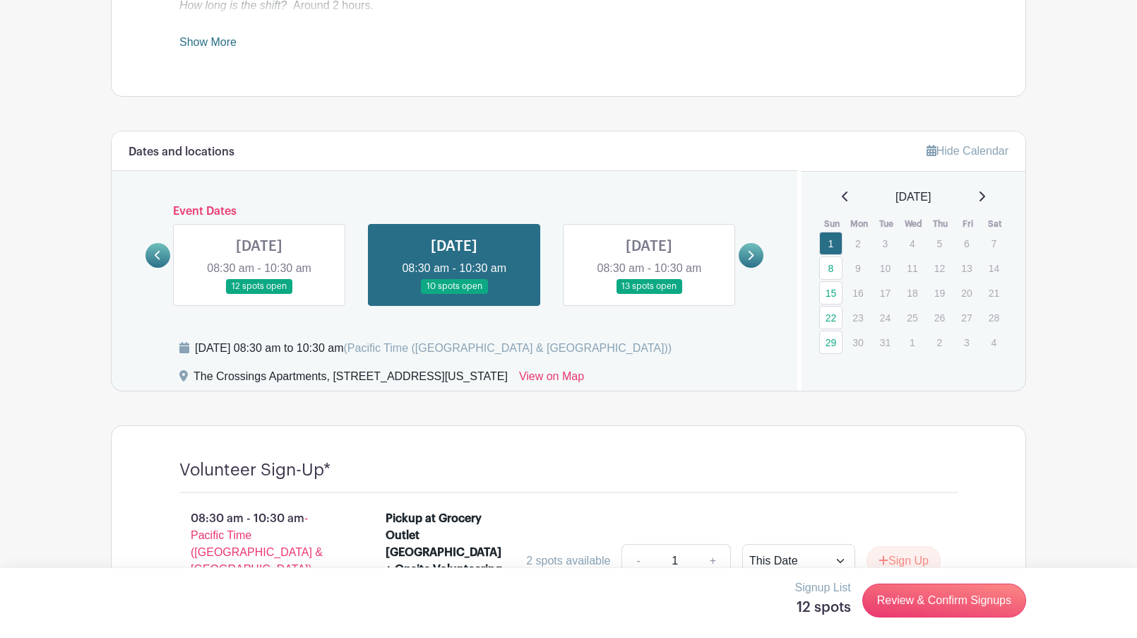
click at [649, 294] on link at bounding box center [649, 294] width 0 height 0
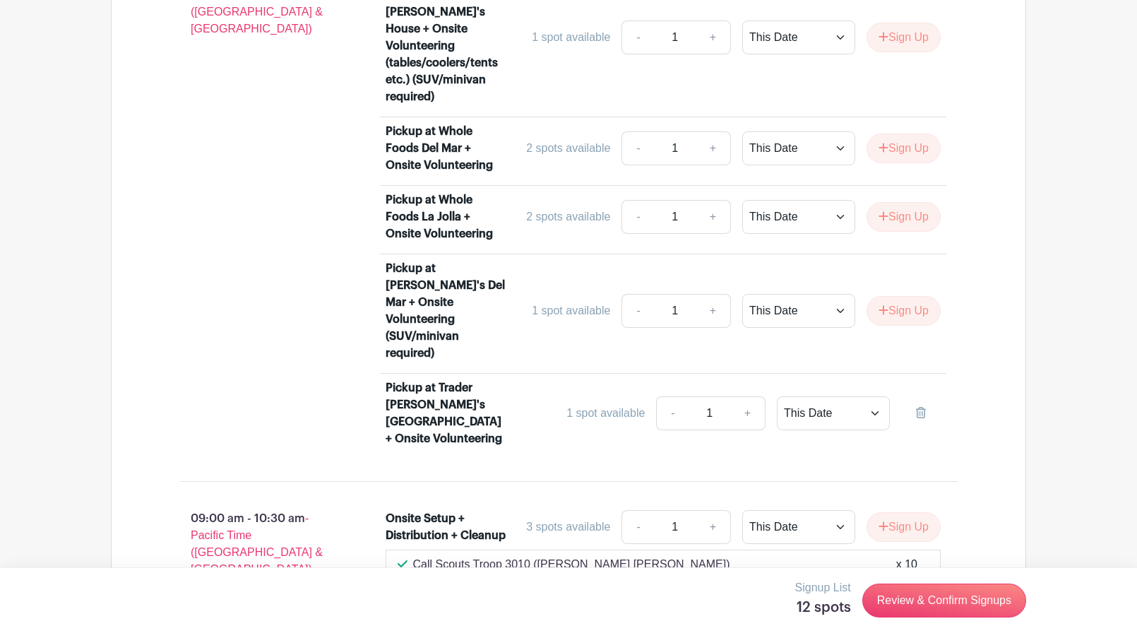
scroll to position [1537, 0]
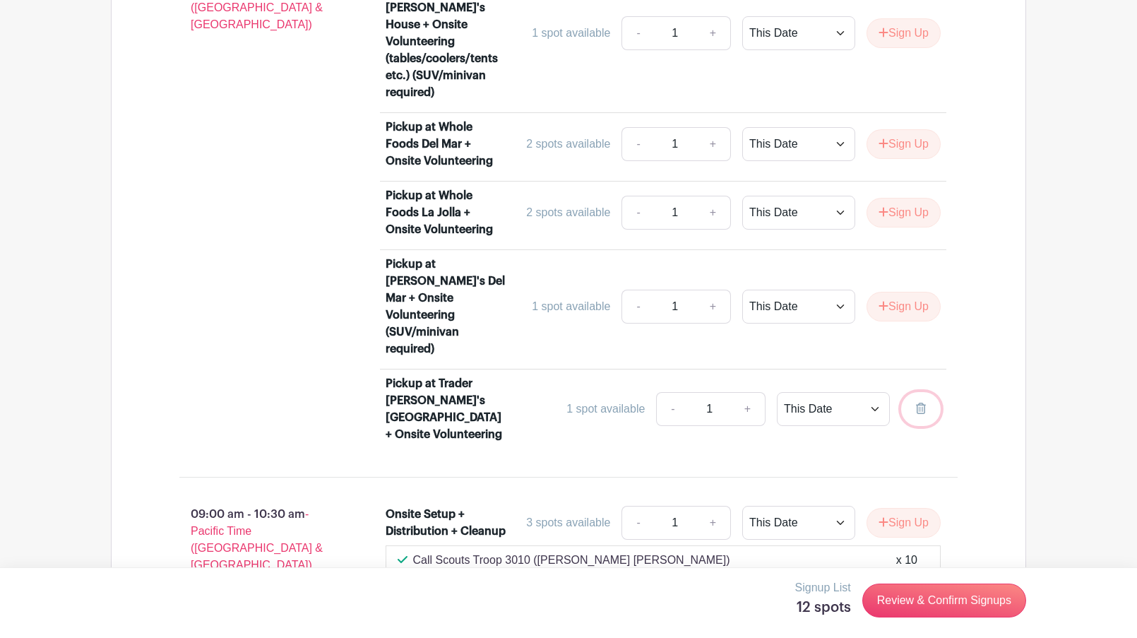
click at [917, 403] on icon at bounding box center [921, 408] width 10 height 11
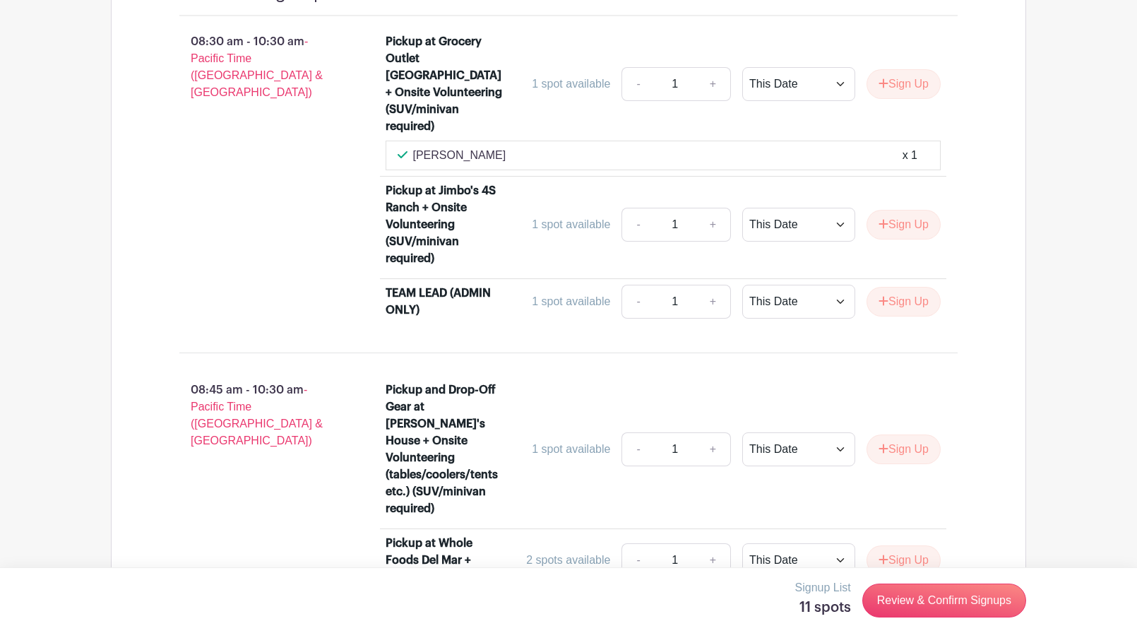
scroll to position [1119, 0]
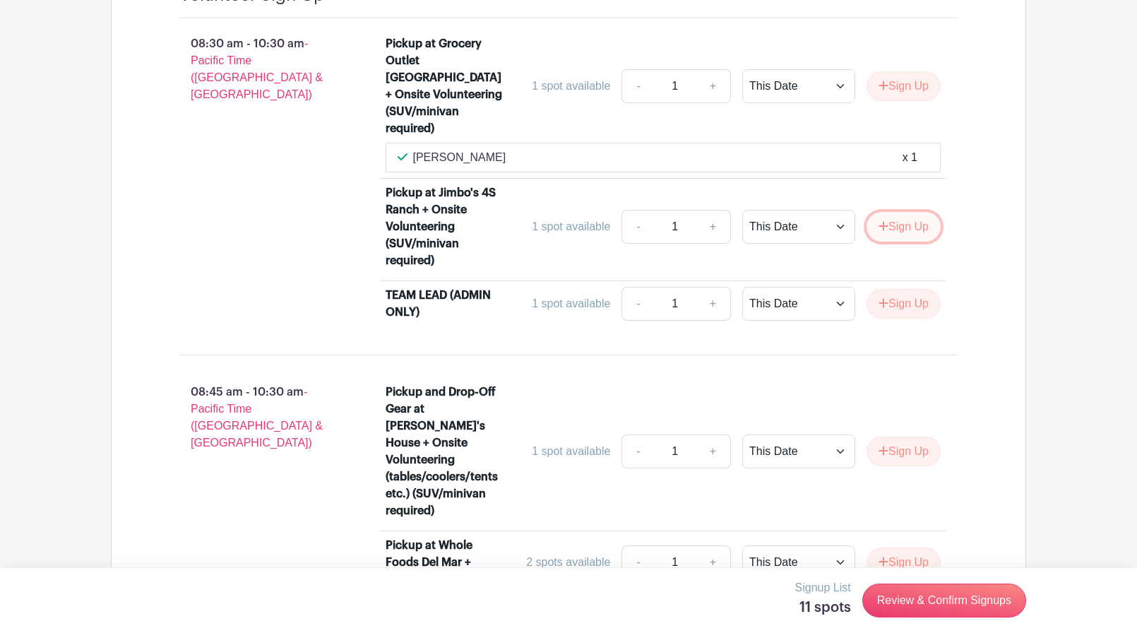
click at [900, 212] on button "Sign Up" at bounding box center [904, 227] width 74 height 30
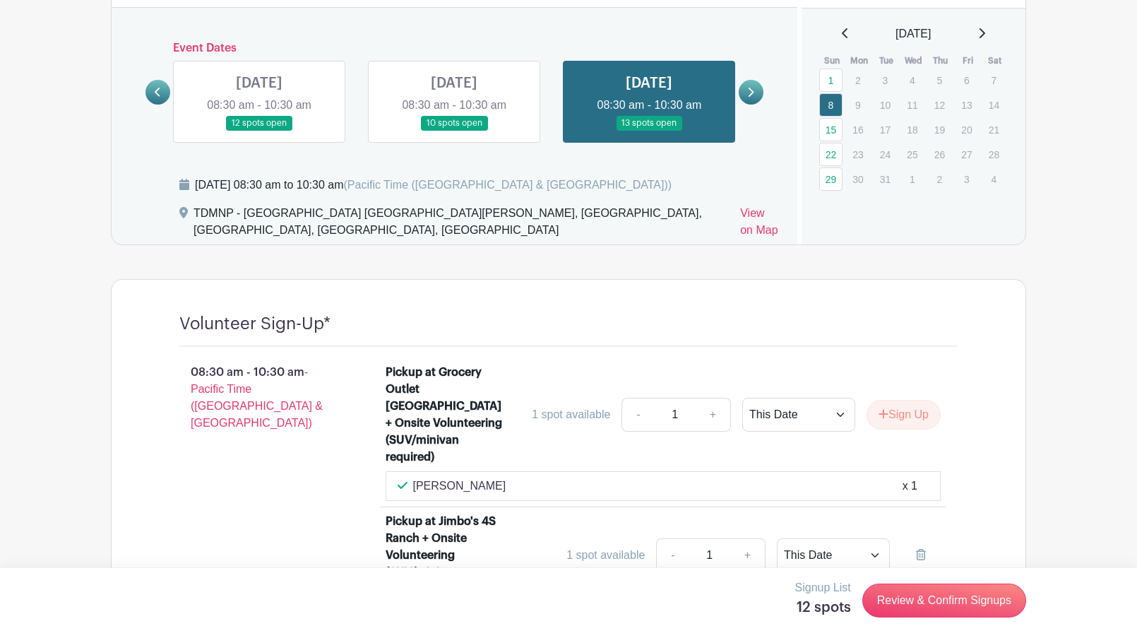
scroll to position [780, 0]
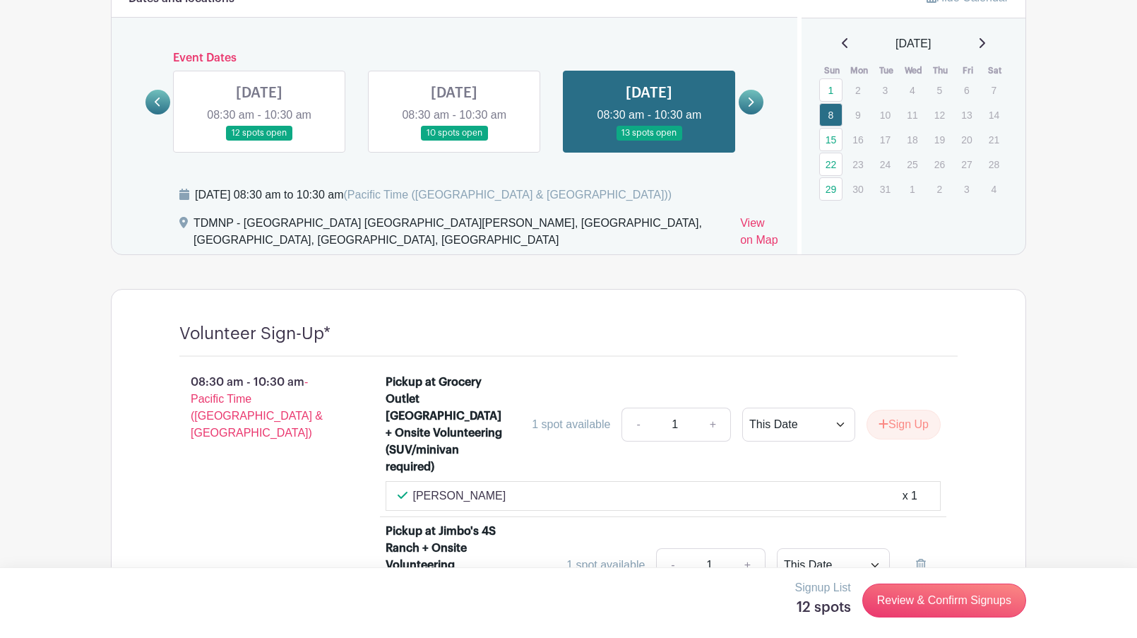
click at [984, 44] on icon at bounding box center [981, 42] width 7 height 11
click at [985, 44] on icon at bounding box center [983, 43] width 6 height 10
click at [842, 46] on icon at bounding box center [845, 42] width 7 height 11
click at [831, 136] on link "12" at bounding box center [830, 139] width 23 height 23
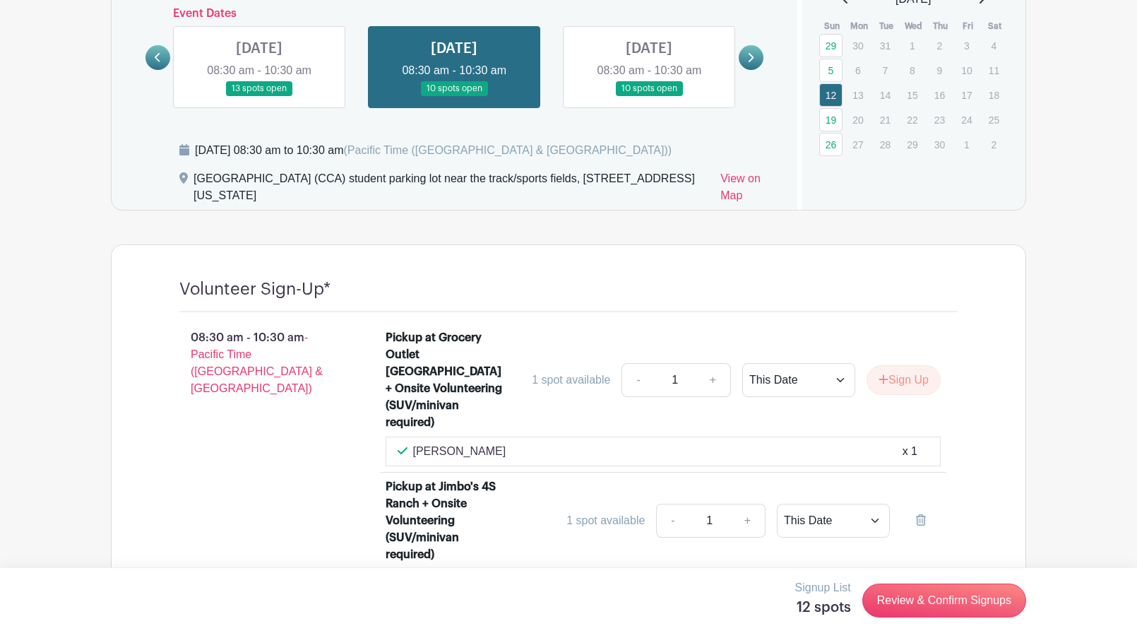
scroll to position [822, 0]
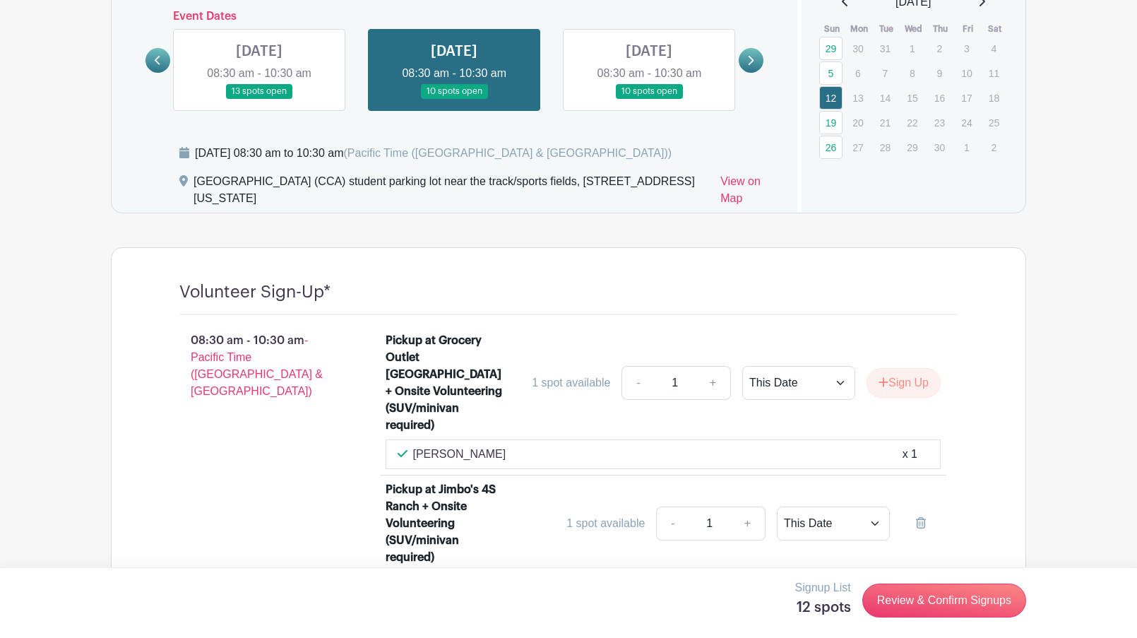
click at [985, 4] on icon at bounding box center [983, 1] width 6 height 10
click at [824, 97] on link "10" at bounding box center [830, 97] width 23 height 23
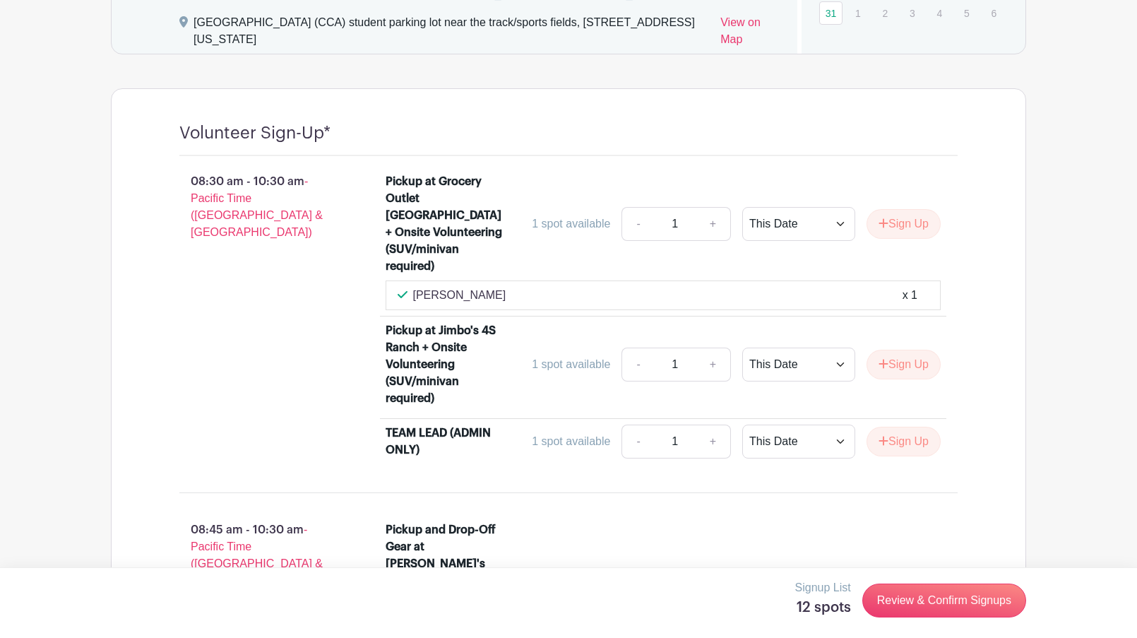
scroll to position [982, 0]
click at [888, 348] on button "Sign Up" at bounding box center [904, 363] width 74 height 30
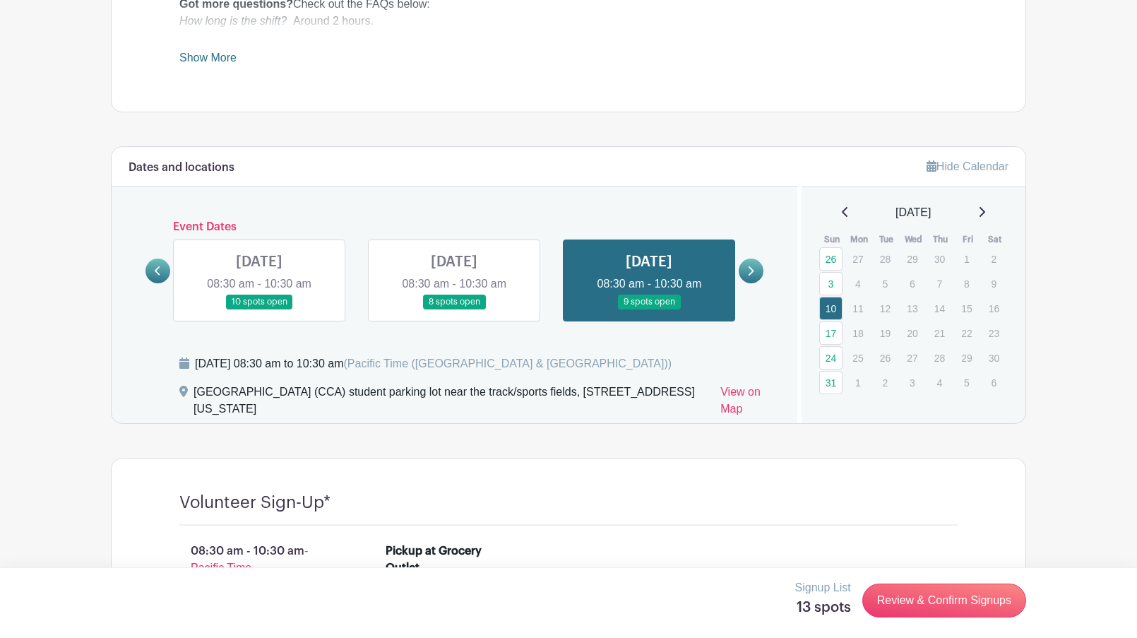
scroll to position [606, 0]
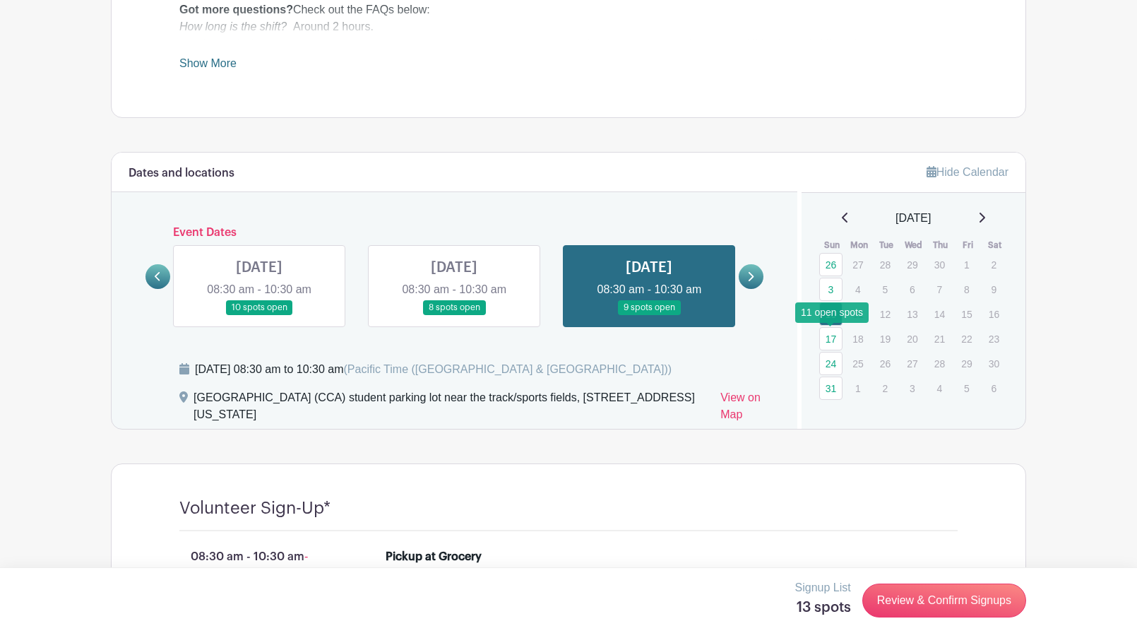
click at [833, 340] on link "17" at bounding box center [830, 338] width 23 height 23
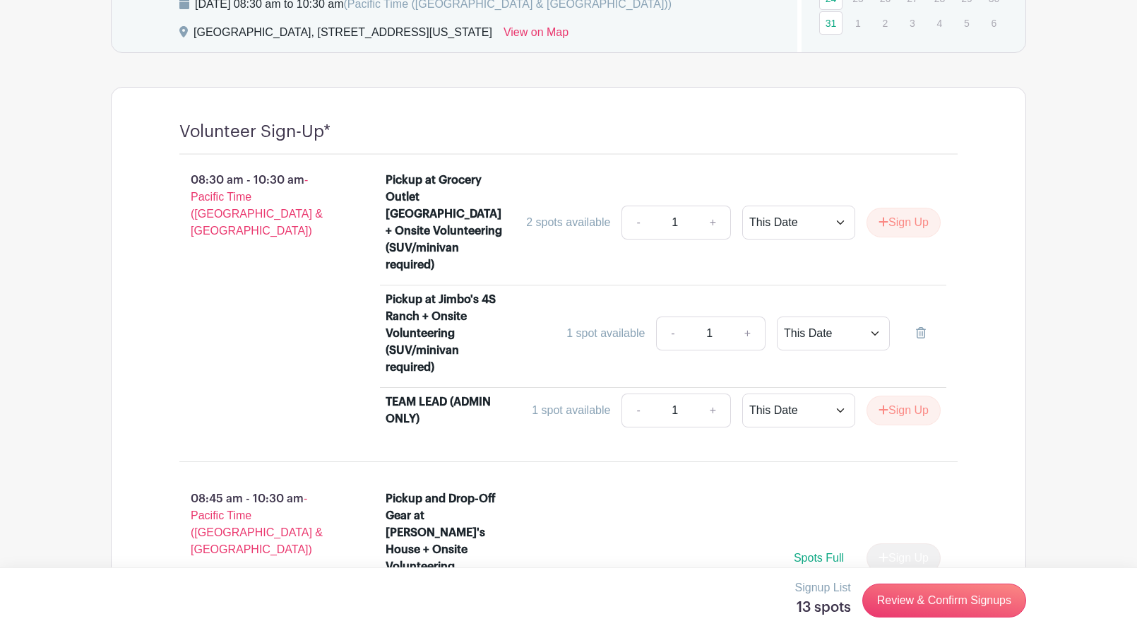
scroll to position [975, 0]
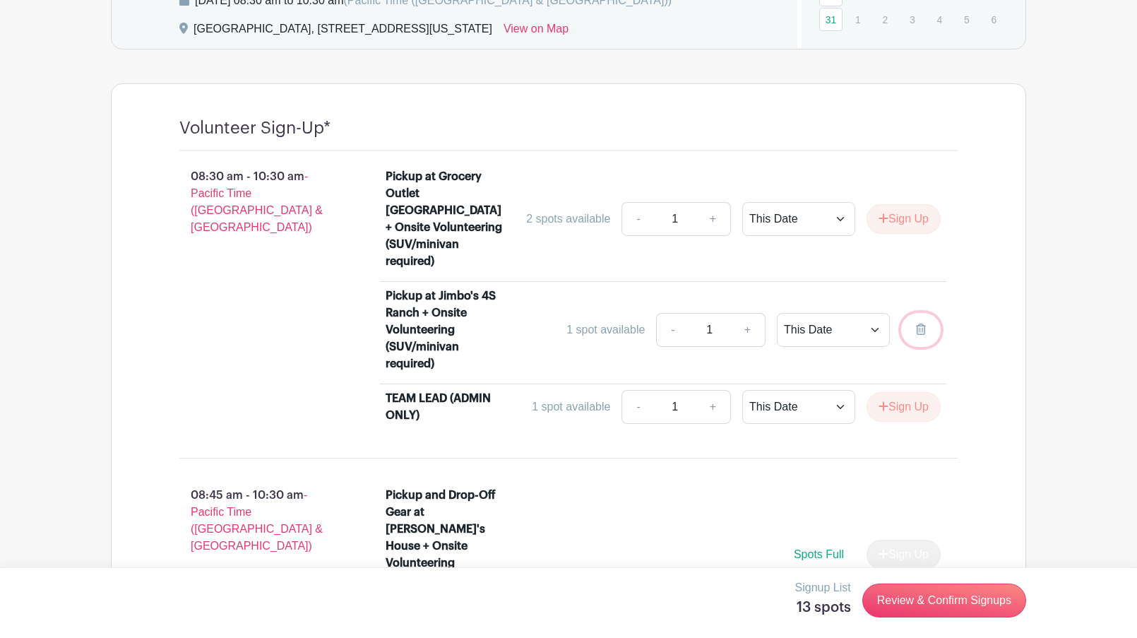
click at [917, 323] on icon at bounding box center [921, 328] width 10 height 11
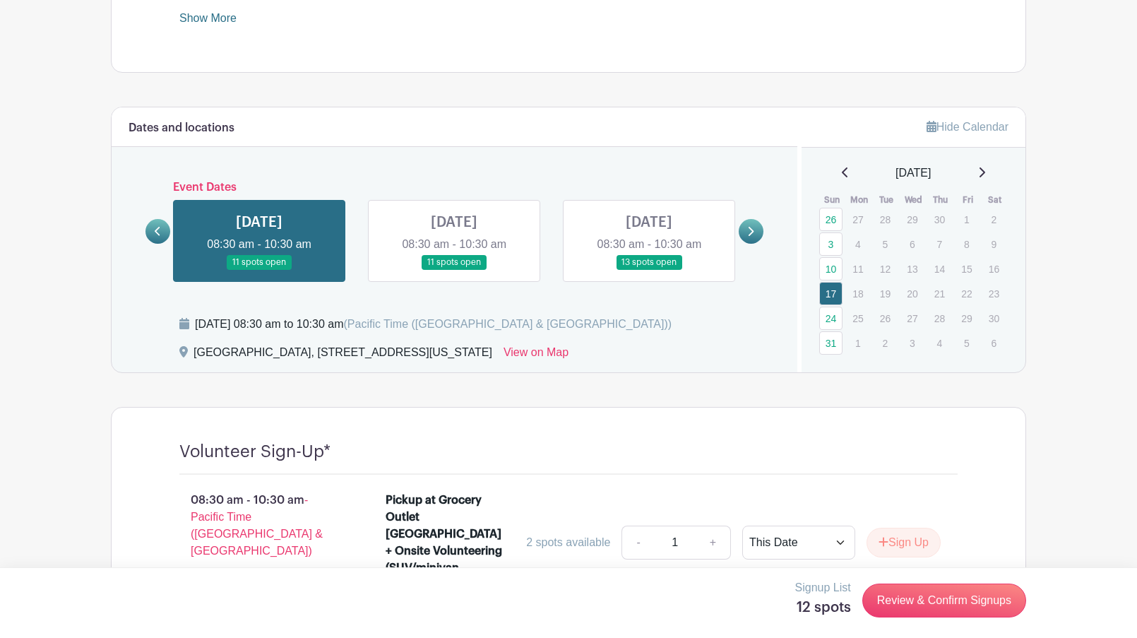
scroll to position [649, 0]
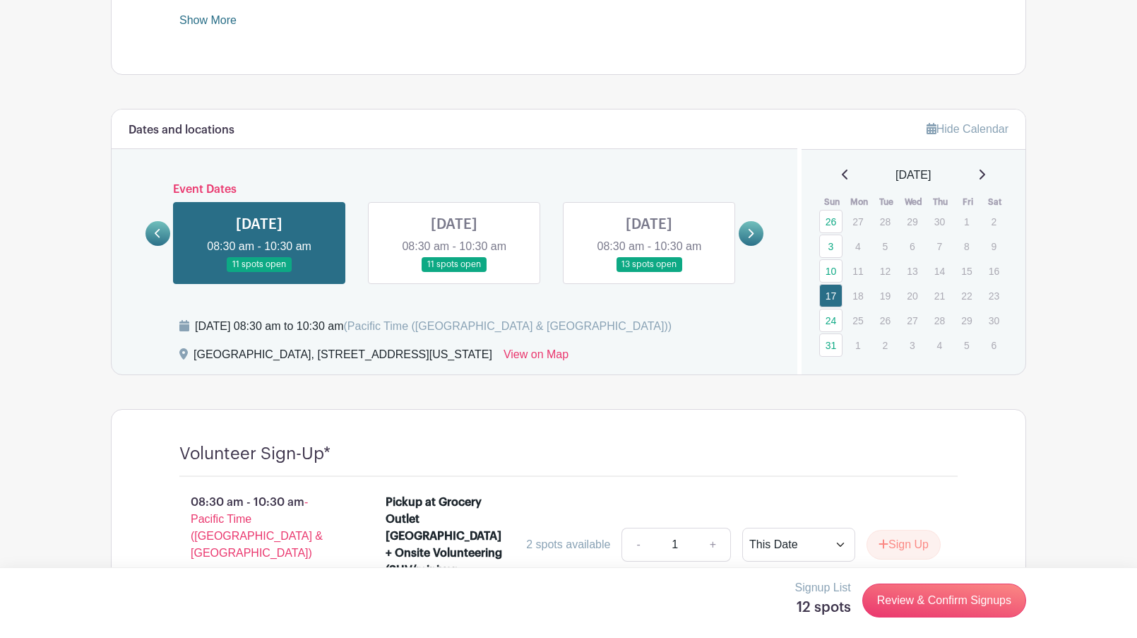
click at [985, 174] on icon at bounding box center [981, 174] width 7 height 11
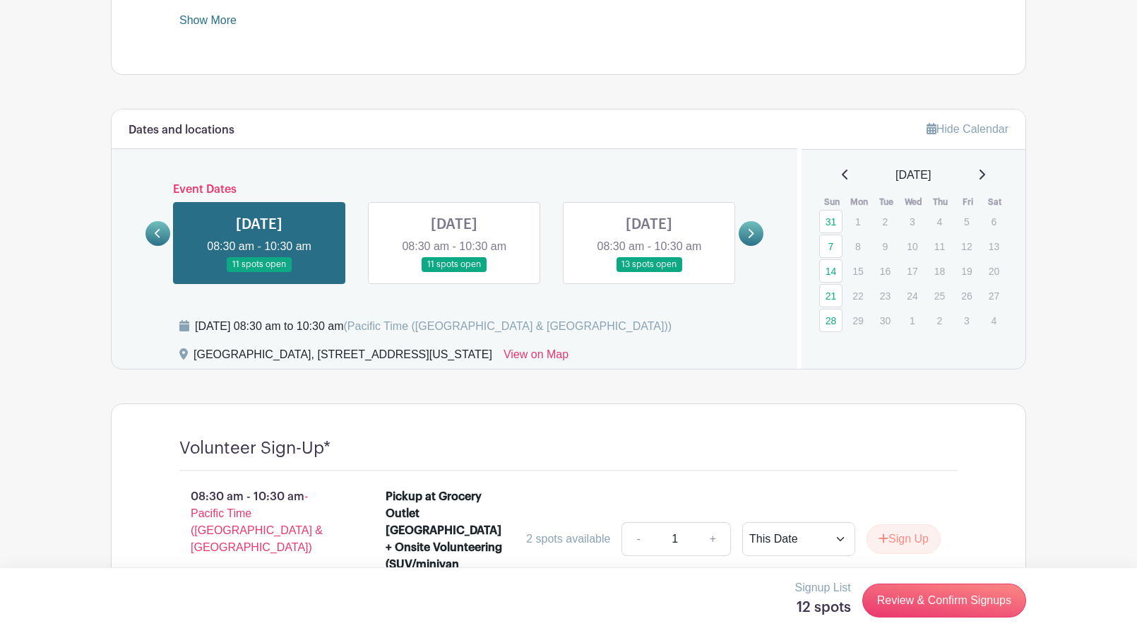
click at [842, 173] on icon at bounding box center [845, 175] width 6 height 10
click at [842, 177] on icon at bounding box center [845, 175] width 6 height 10
click at [160, 238] on icon at bounding box center [158, 233] width 6 height 11
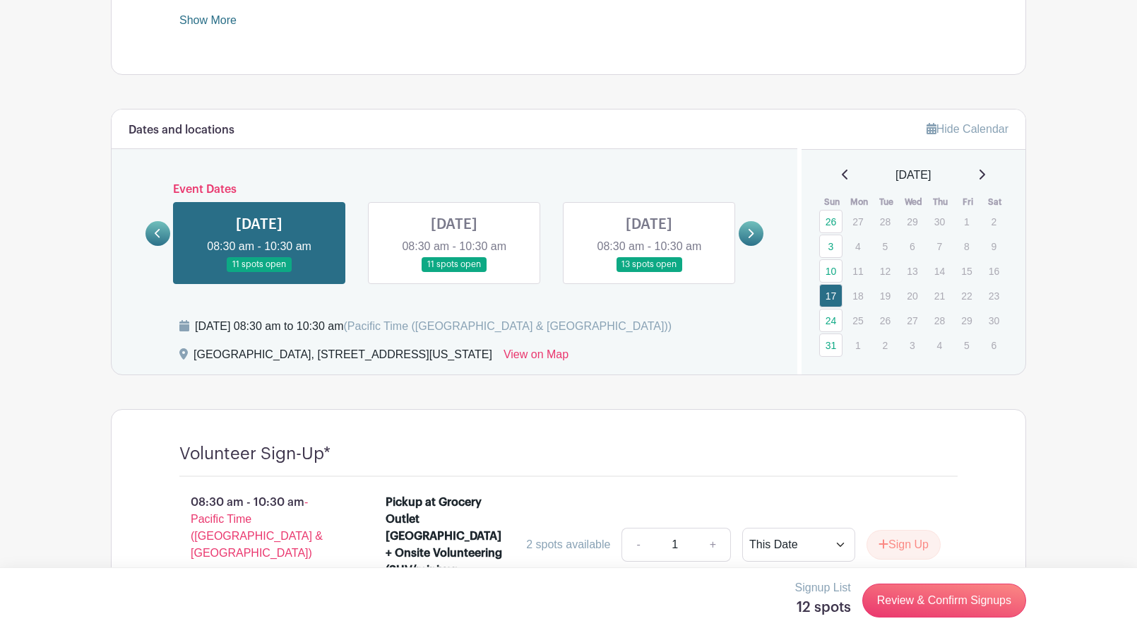
click at [160, 236] on icon at bounding box center [158, 233] width 6 height 11
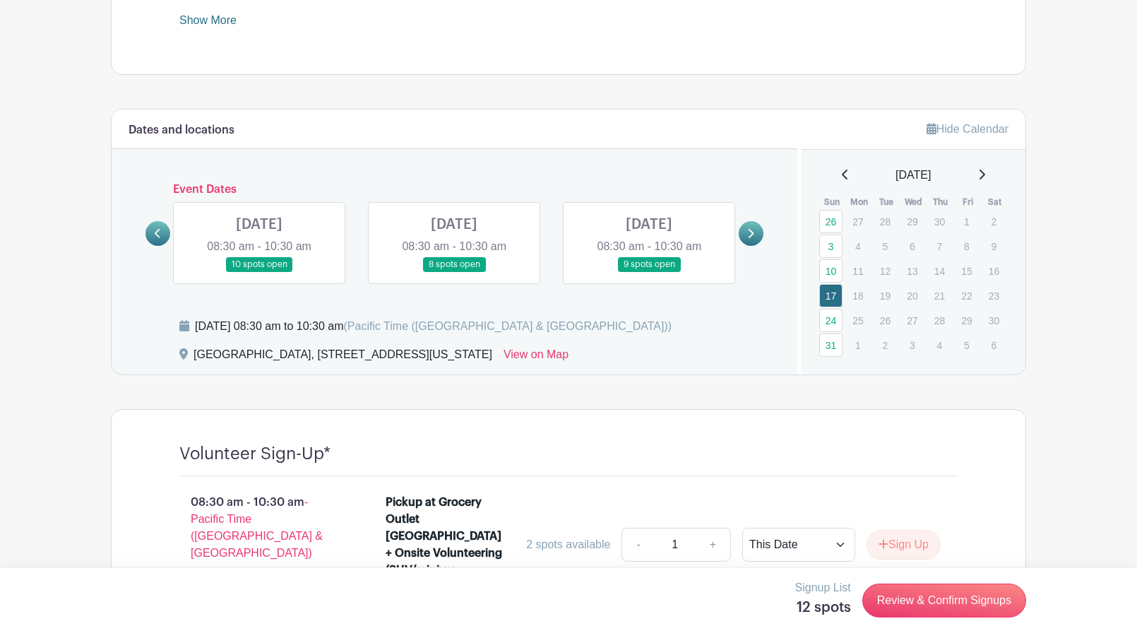
click at [160, 236] on icon at bounding box center [158, 233] width 6 height 11
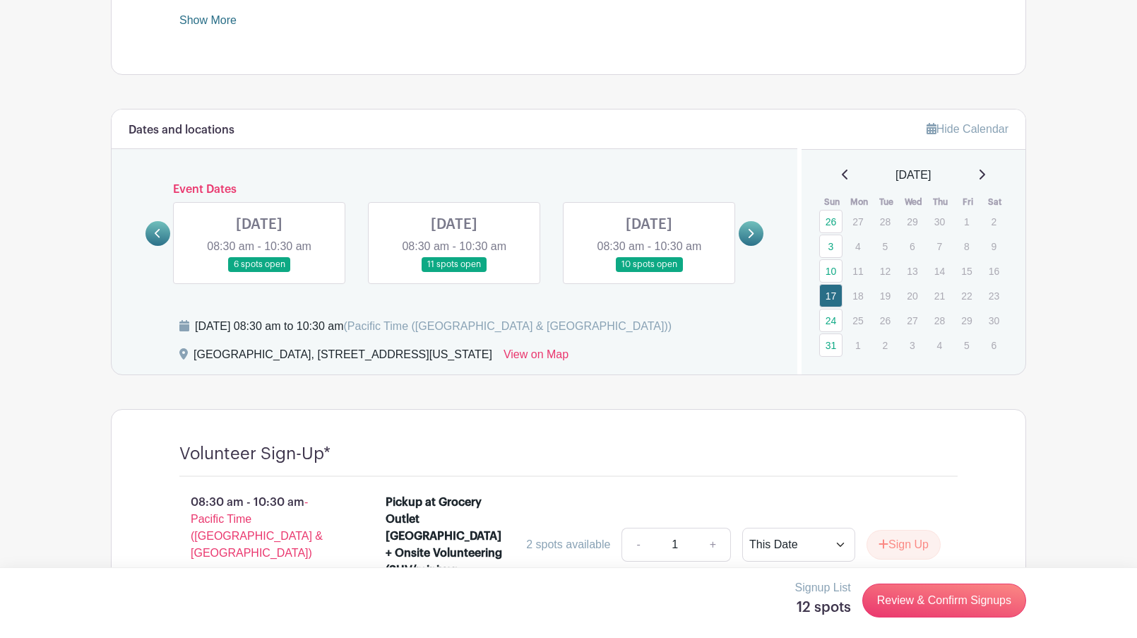
click at [649, 272] on link at bounding box center [649, 272] width 0 height 0
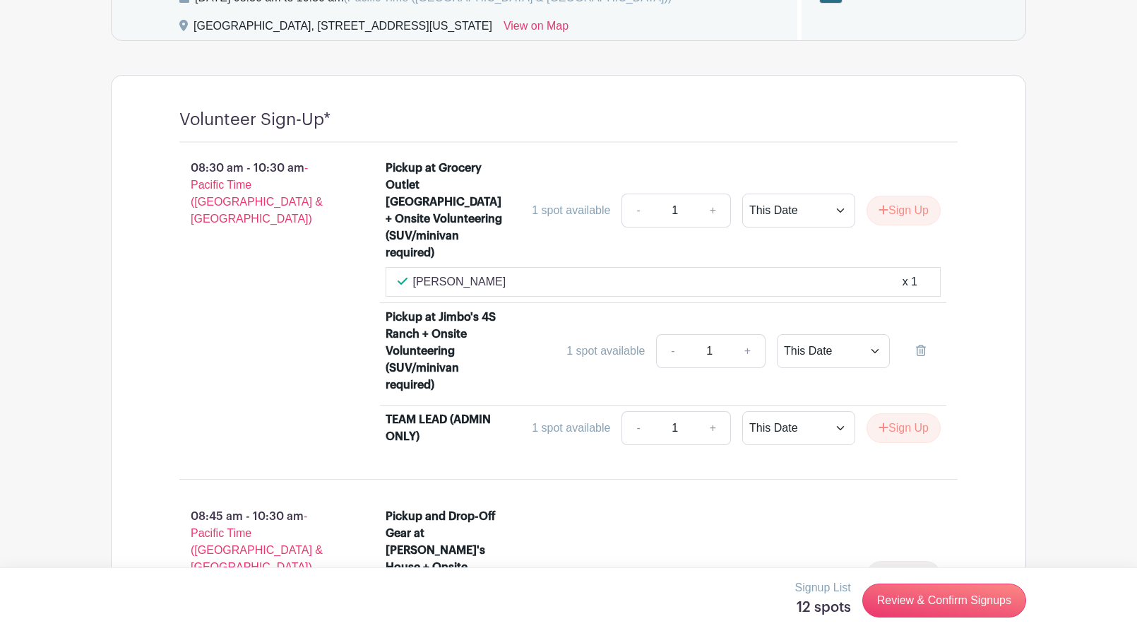
scroll to position [980, 0]
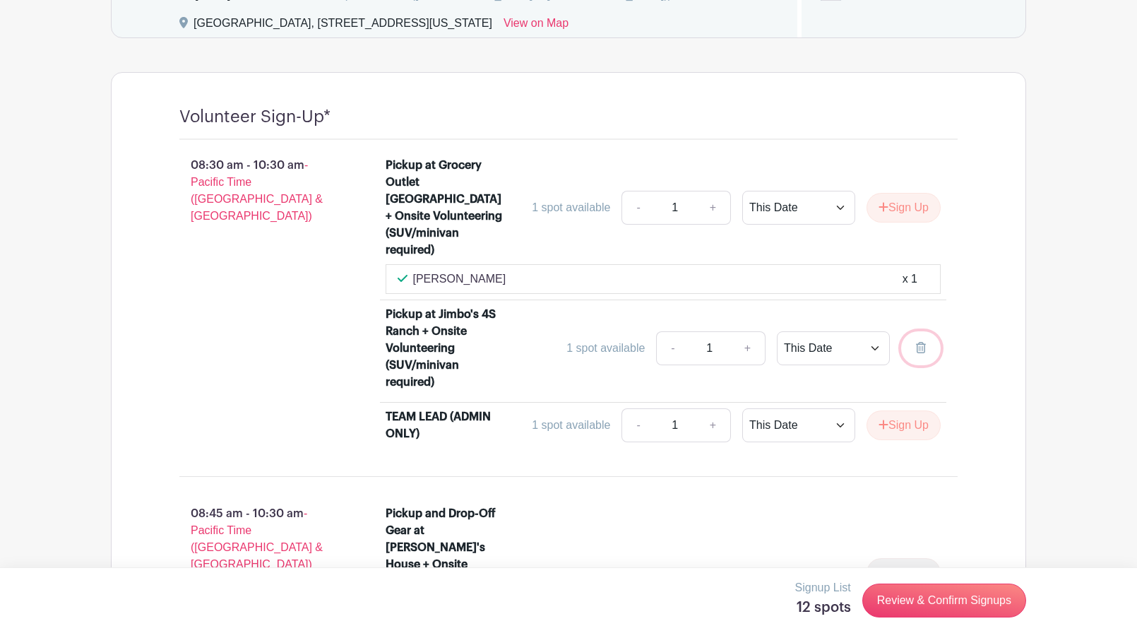
click at [922, 342] on icon at bounding box center [921, 347] width 10 height 11
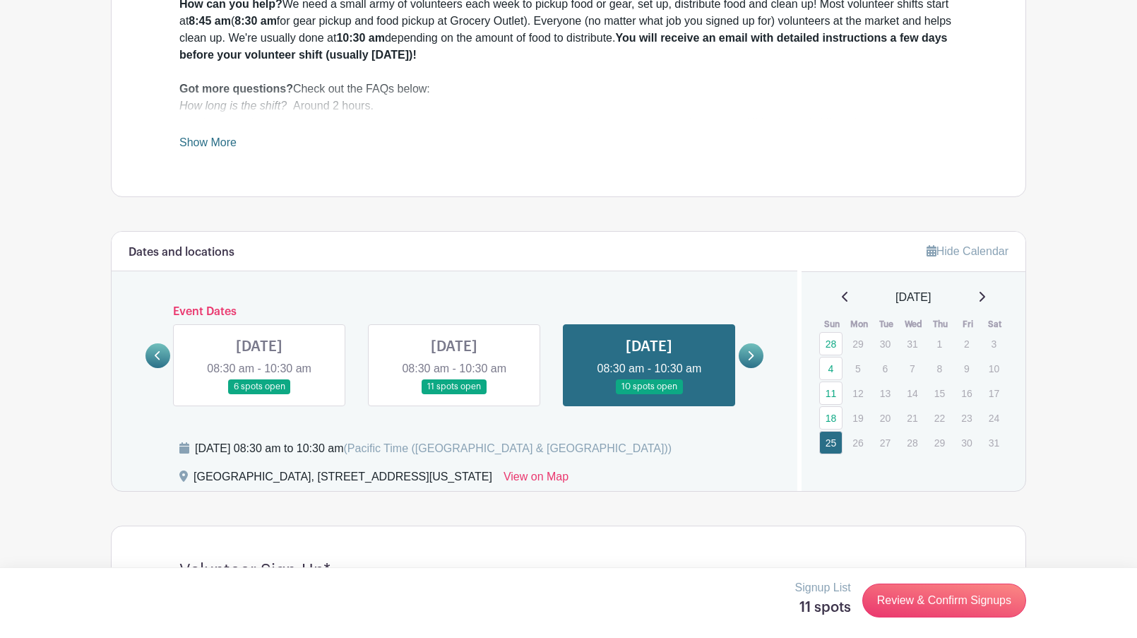
scroll to position [491, 0]
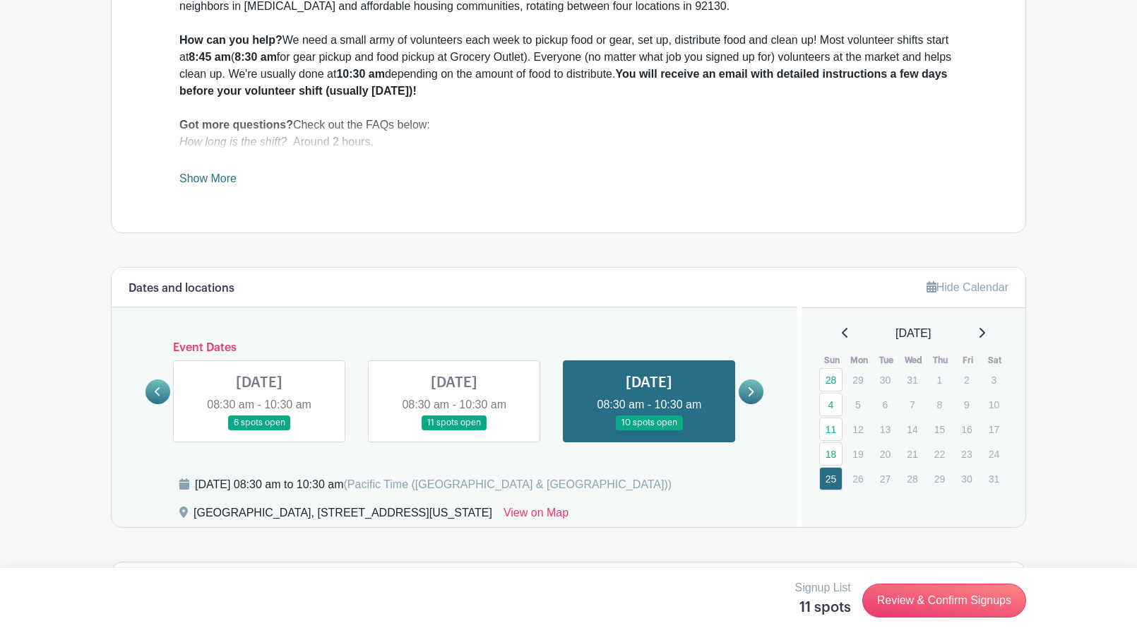
click at [154, 392] on link at bounding box center [157, 391] width 25 height 25
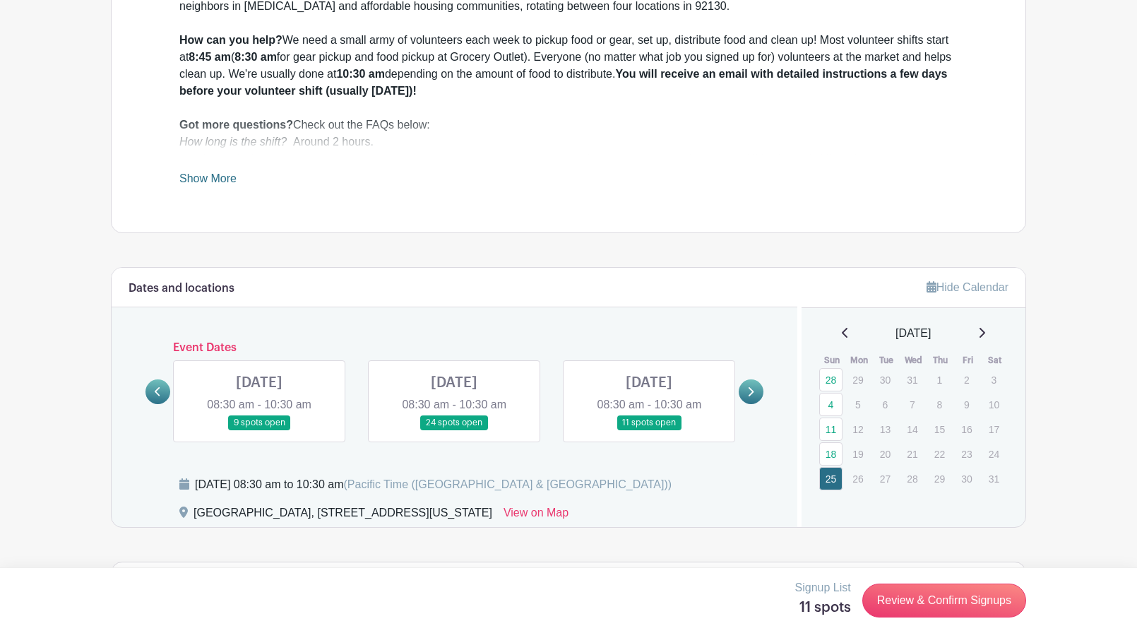
click at [154, 392] on link at bounding box center [157, 391] width 25 height 25
click at [158, 396] on icon at bounding box center [158, 391] width 6 height 9
click at [454, 430] on link at bounding box center [454, 430] width 0 height 0
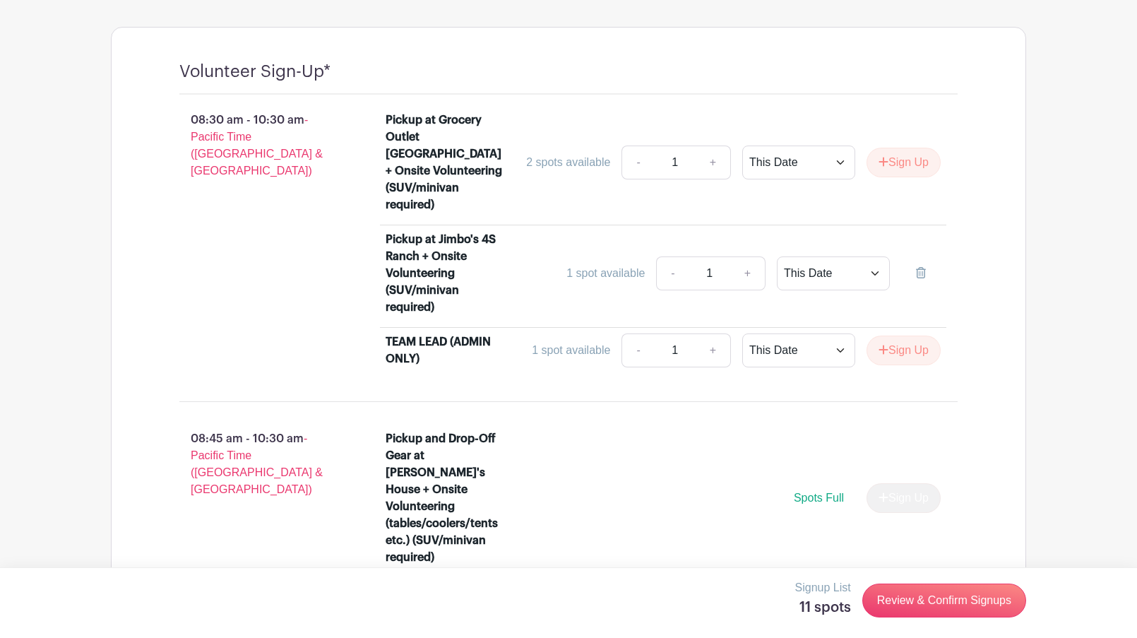
scroll to position [1047, 0]
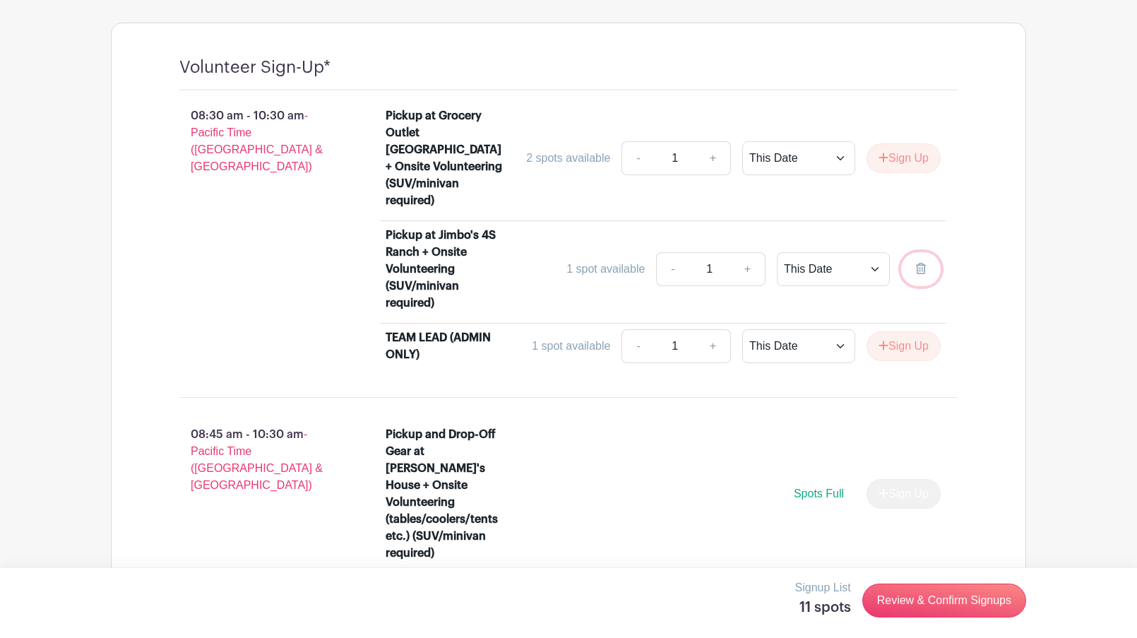
click at [916, 263] on icon at bounding box center [921, 268] width 10 height 11
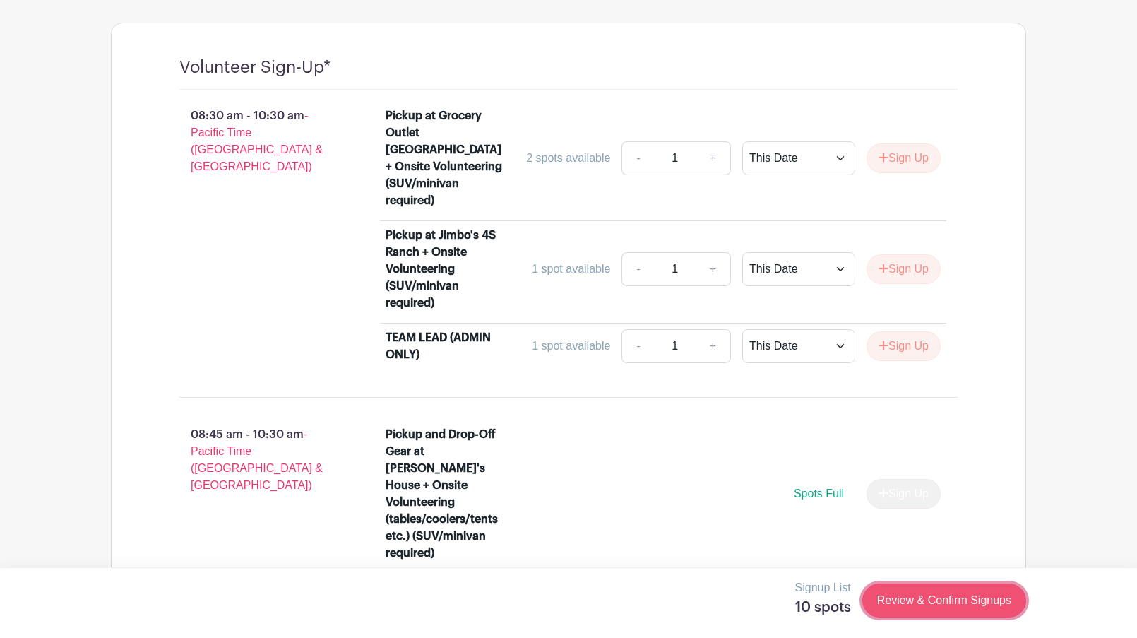
click at [954, 605] on link "Review & Confirm Signups" at bounding box center [944, 600] width 164 height 34
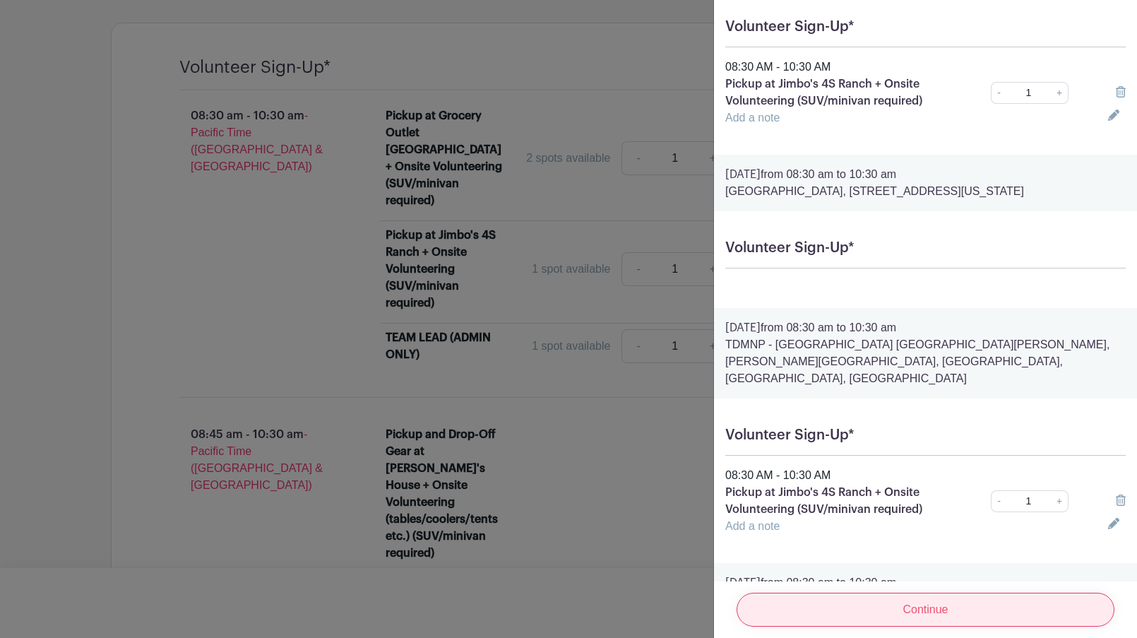
scroll to position [1295, 0]
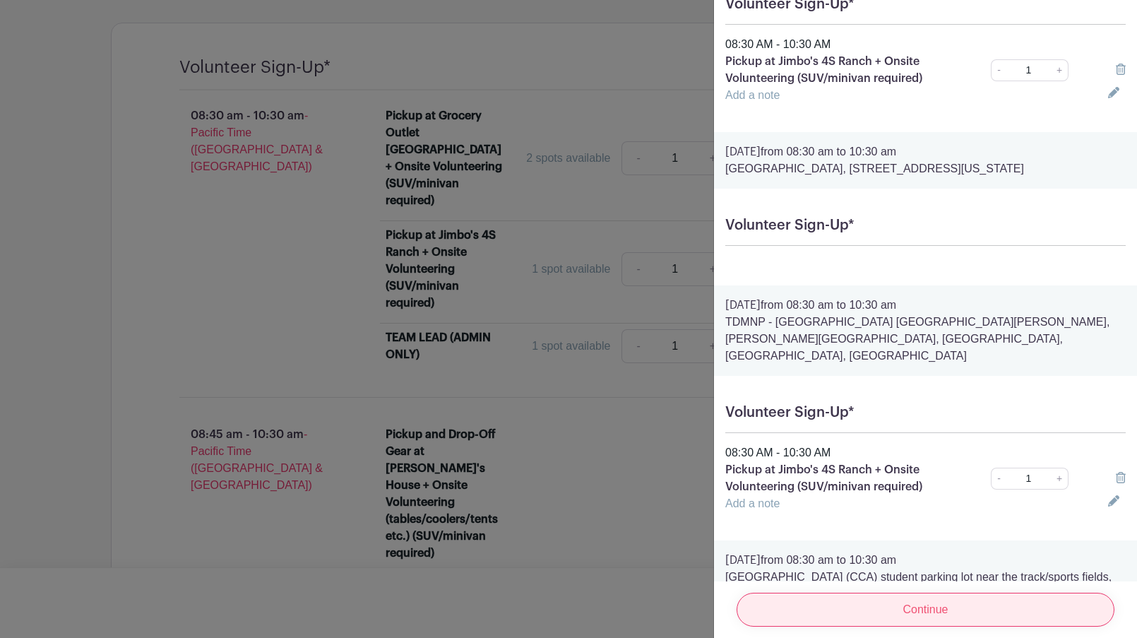
click at [944, 605] on input "Continue" at bounding box center [926, 610] width 378 height 34
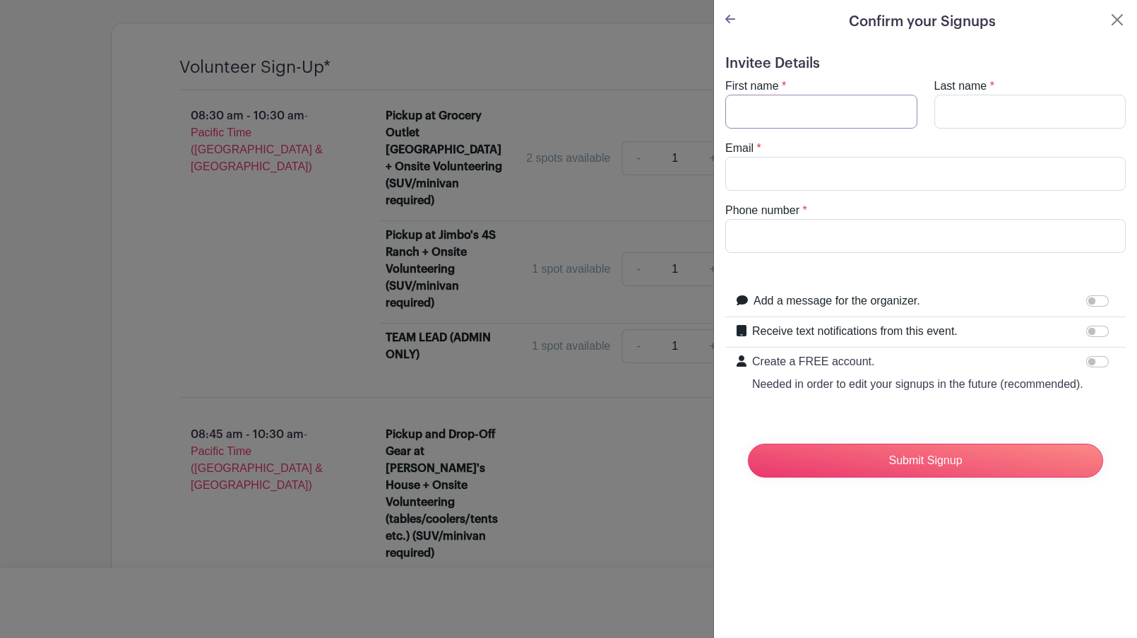
click at [796, 126] on input "First name" at bounding box center [821, 112] width 192 height 34
type input "[PERSON_NAME]"
type input "[PERSON_NAME][EMAIL_ADDRESS][PERSON_NAME][DOMAIN_NAME]"
type input "8584728088"
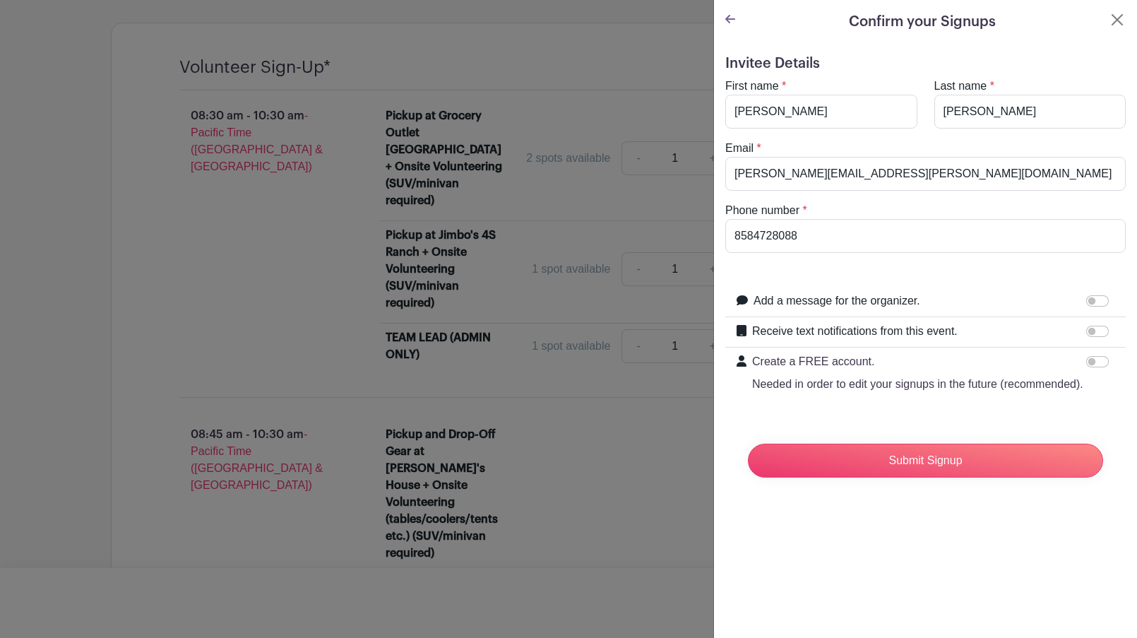
click at [850, 299] on label "Add a message for the organizer." at bounding box center [837, 300] width 167 height 17
click at [1086, 299] on input "Add a message for the organizer." at bounding box center [1097, 300] width 23 height 11
checkbox input "true"
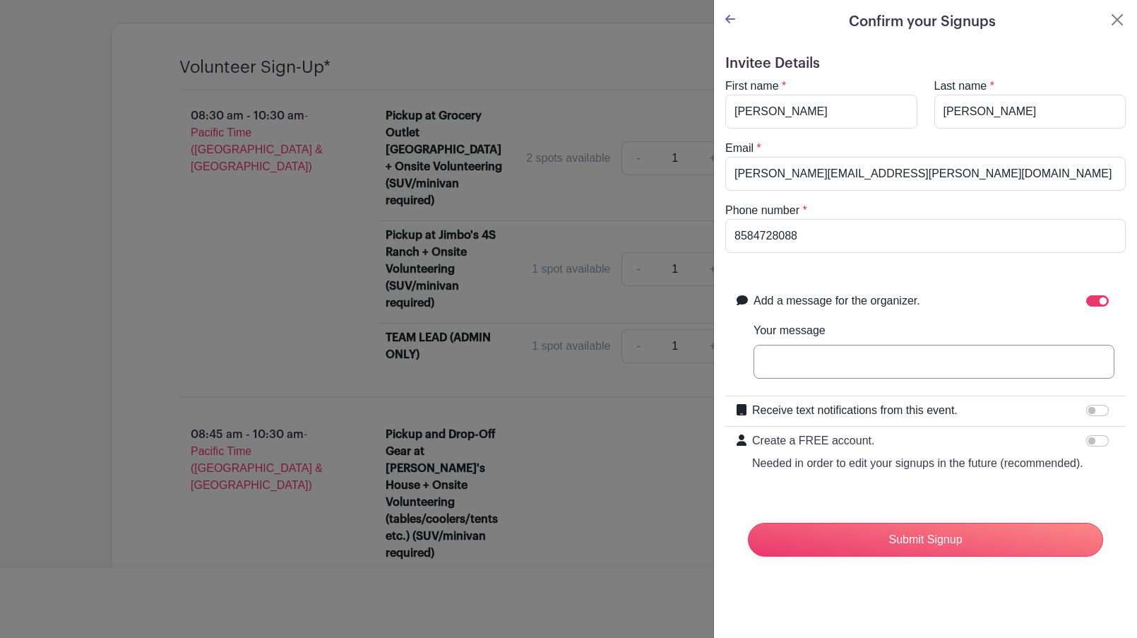
click at [783, 358] on input "Your message" at bounding box center [934, 362] width 361 height 34
type input "[PERSON_NAME] too"
click at [1092, 410] on input "Receive text notifications from this event." at bounding box center [1097, 410] width 23 height 11
checkbox input "true"
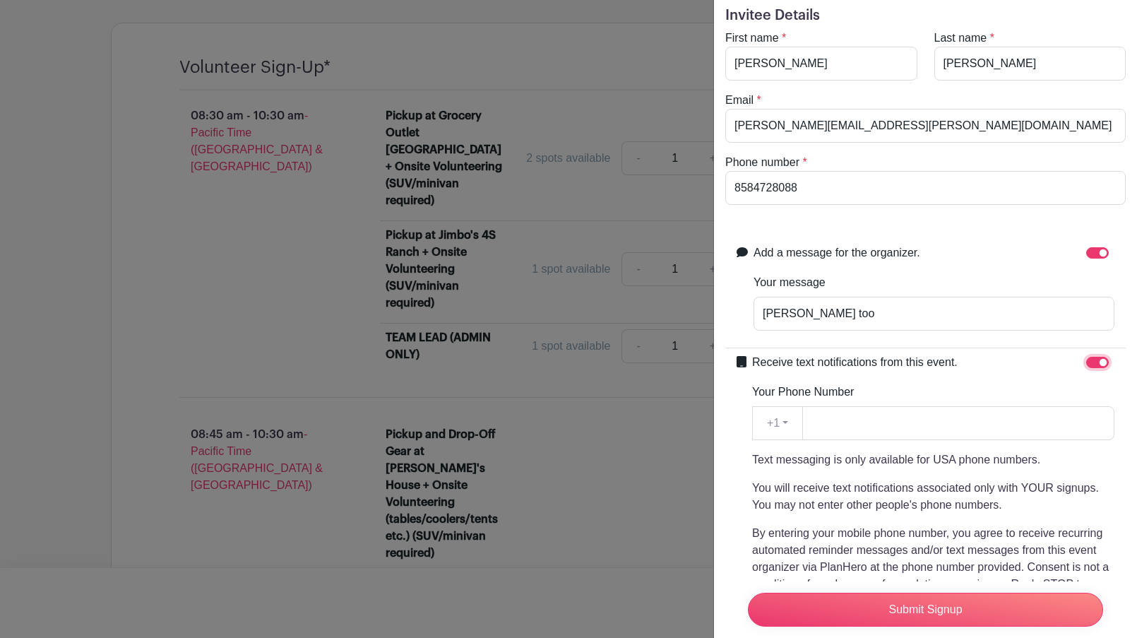
scroll to position [49, 0]
click at [901, 423] on input "Your Phone Number" at bounding box center [958, 422] width 312 height 34
type input "8584728088"
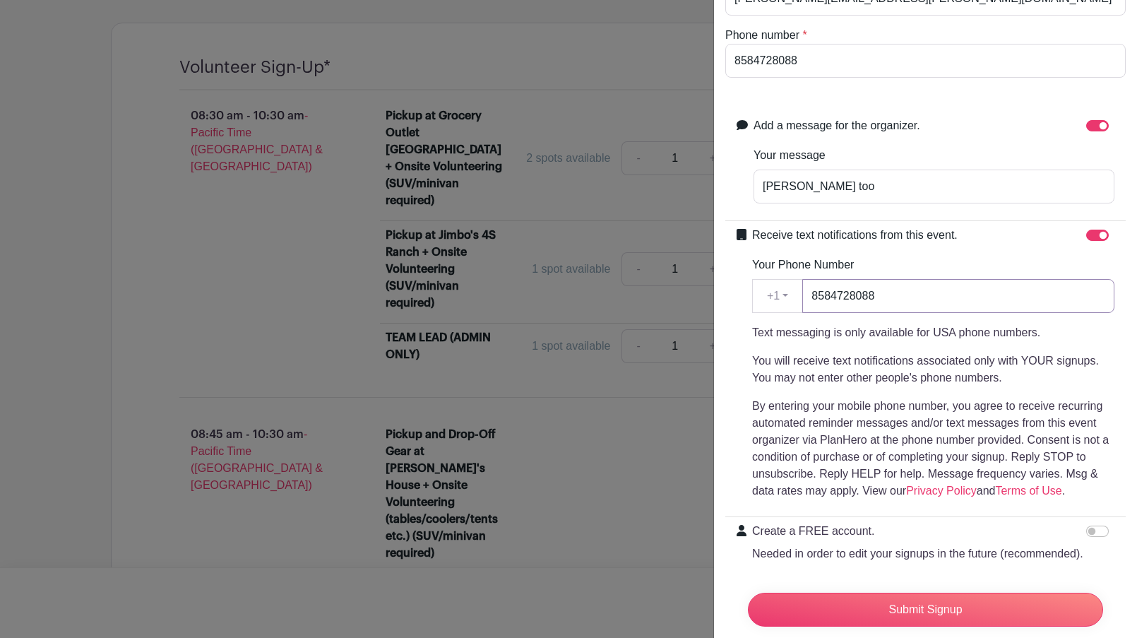
scroll to position [235, 0]
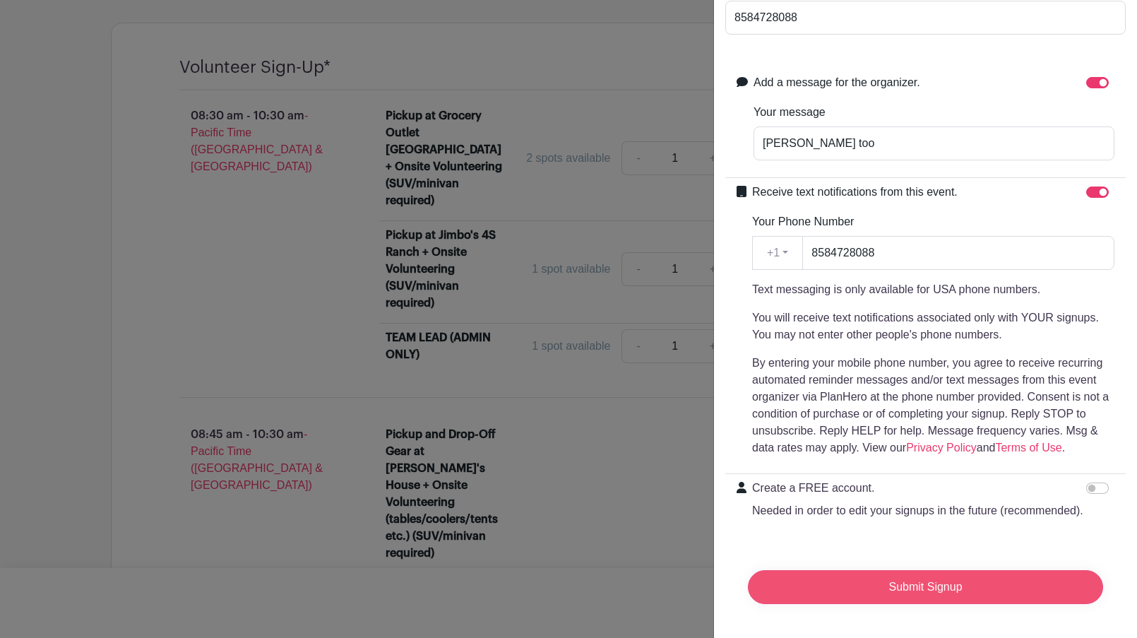
click at [917, 589] on input "Submit Signup" at bounding box center [925, 587] width 355 height 34
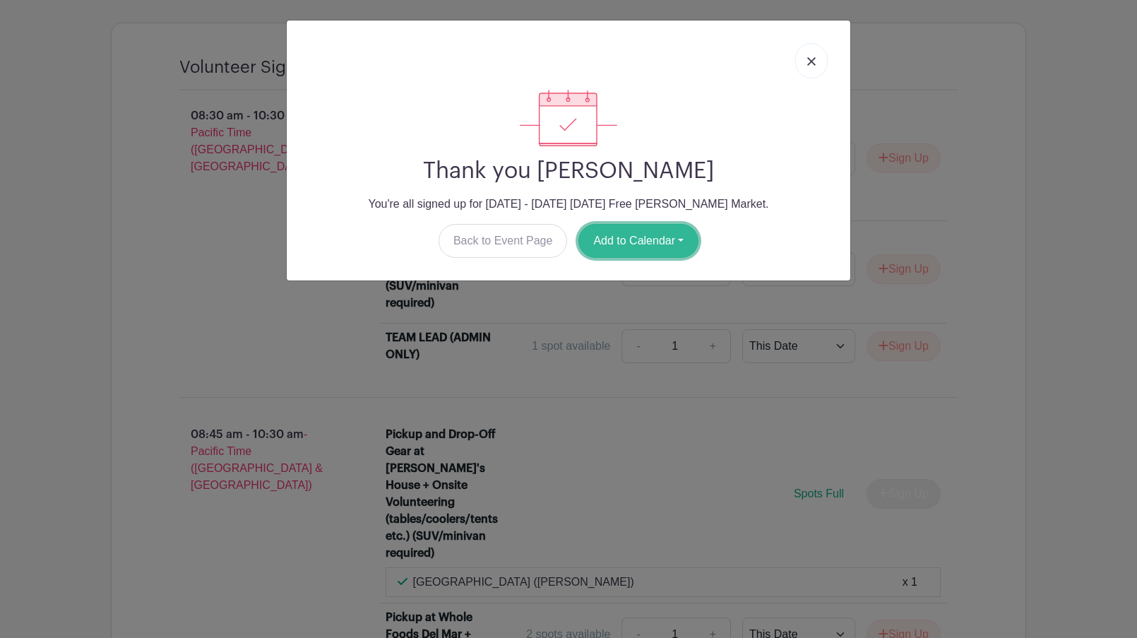
click at [643, 249] on button "Add to Calendar" at bounding box center [638, 241] width 120 height 34
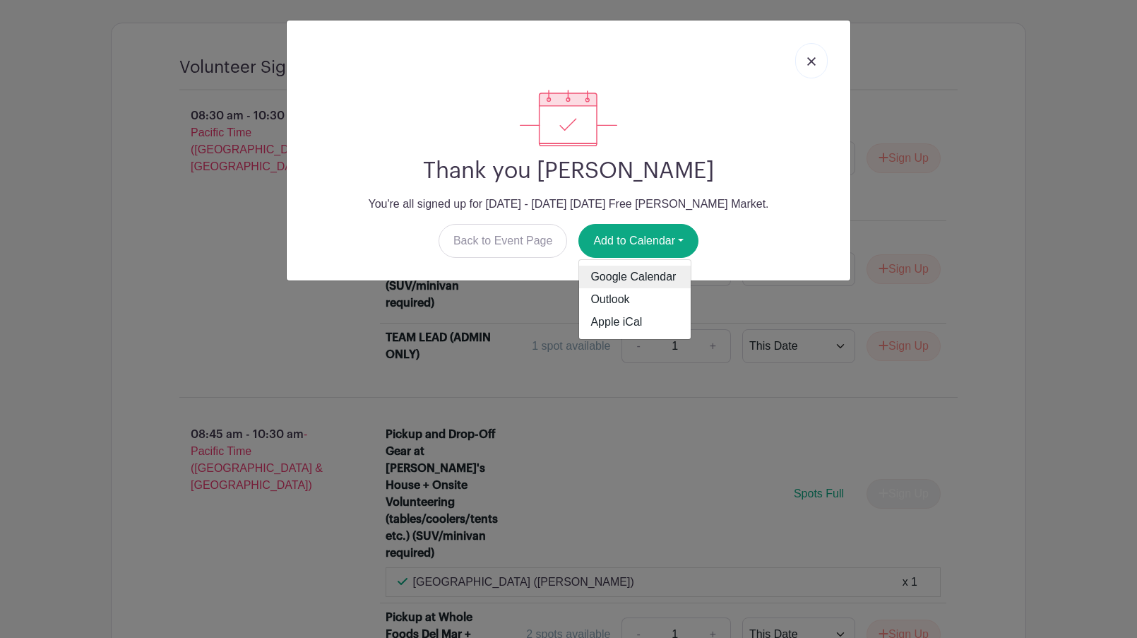
click at [634, 276] on link "Google Calendar" at bounding box center [635, 277] width 112 height 23
